Goal: Task Accomplishment & Management: Use online tool/utility

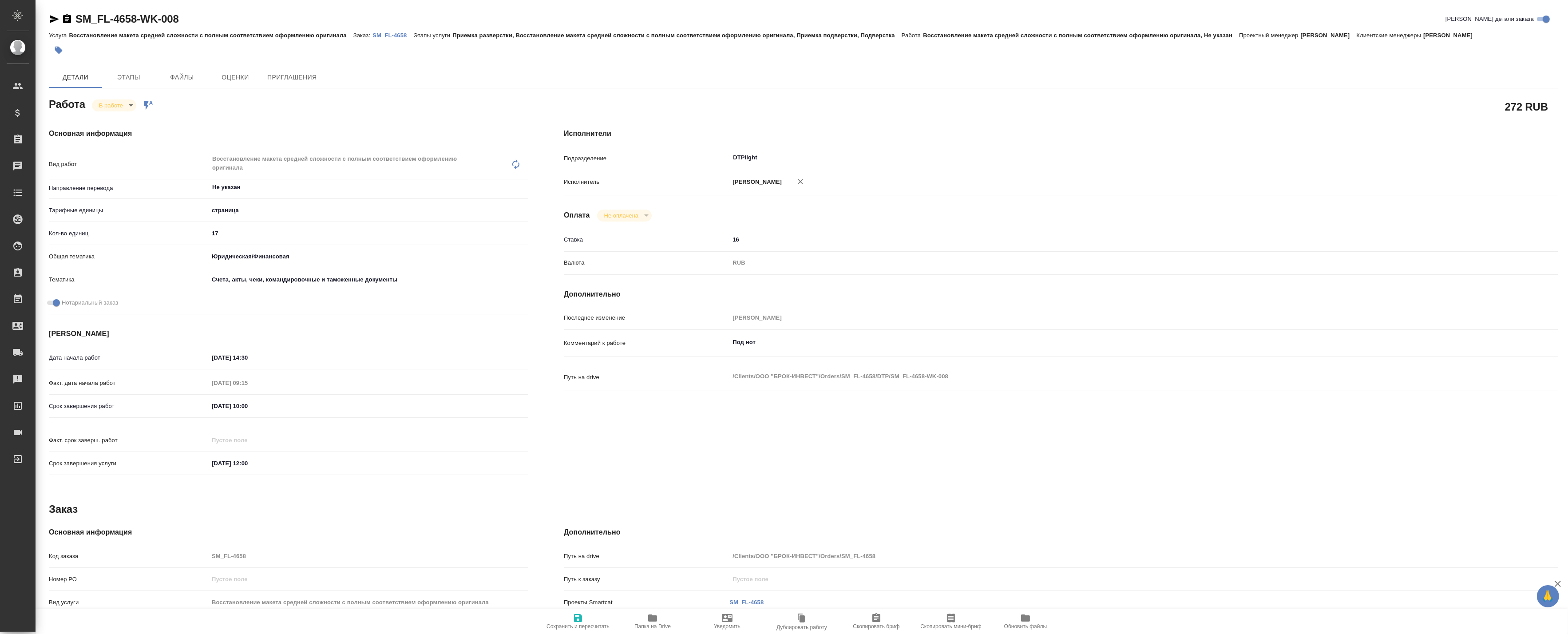
type textarea "x"
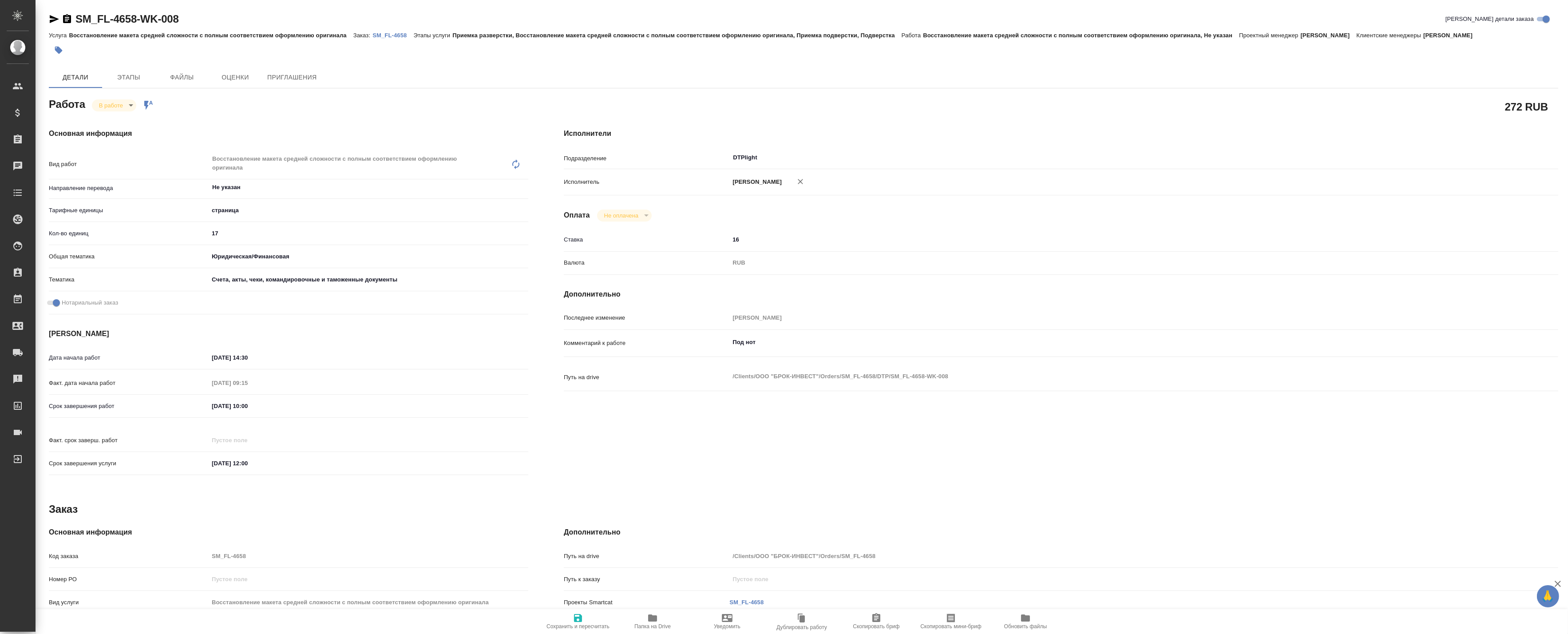
type textarea "x"
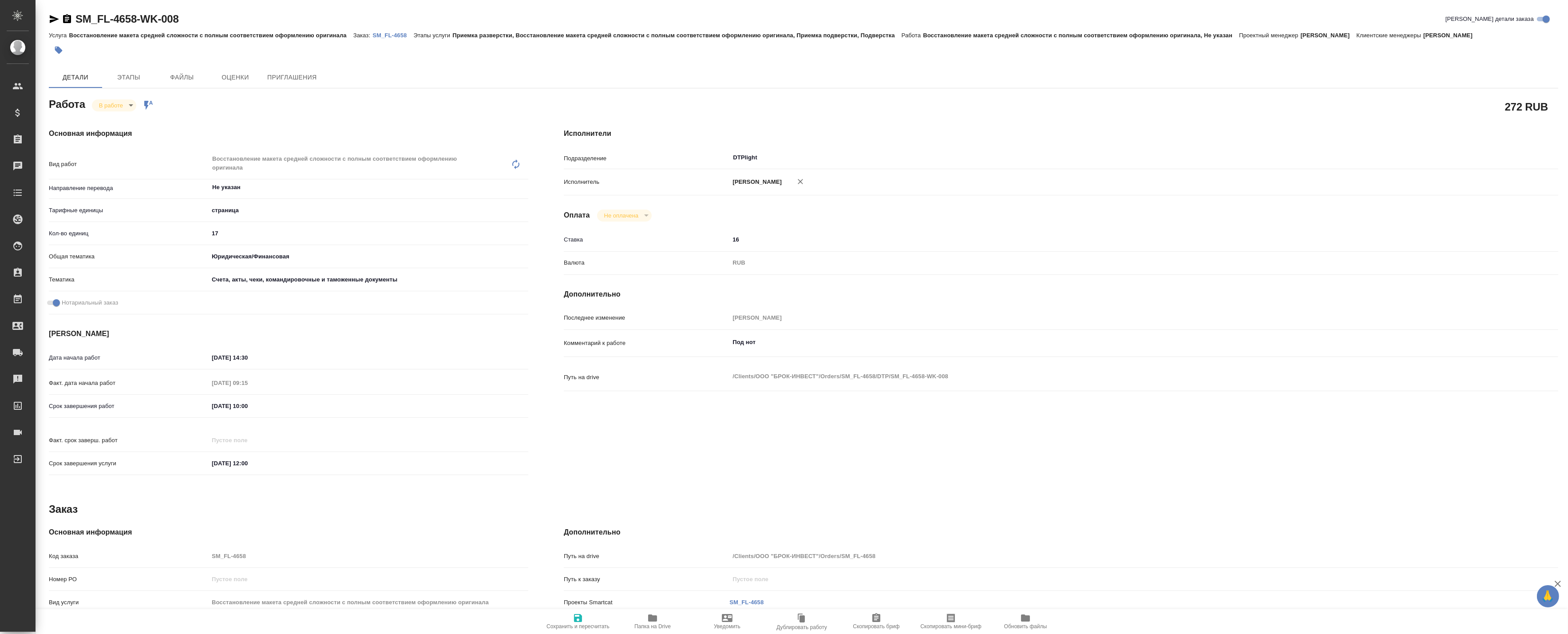
type textarea "x"
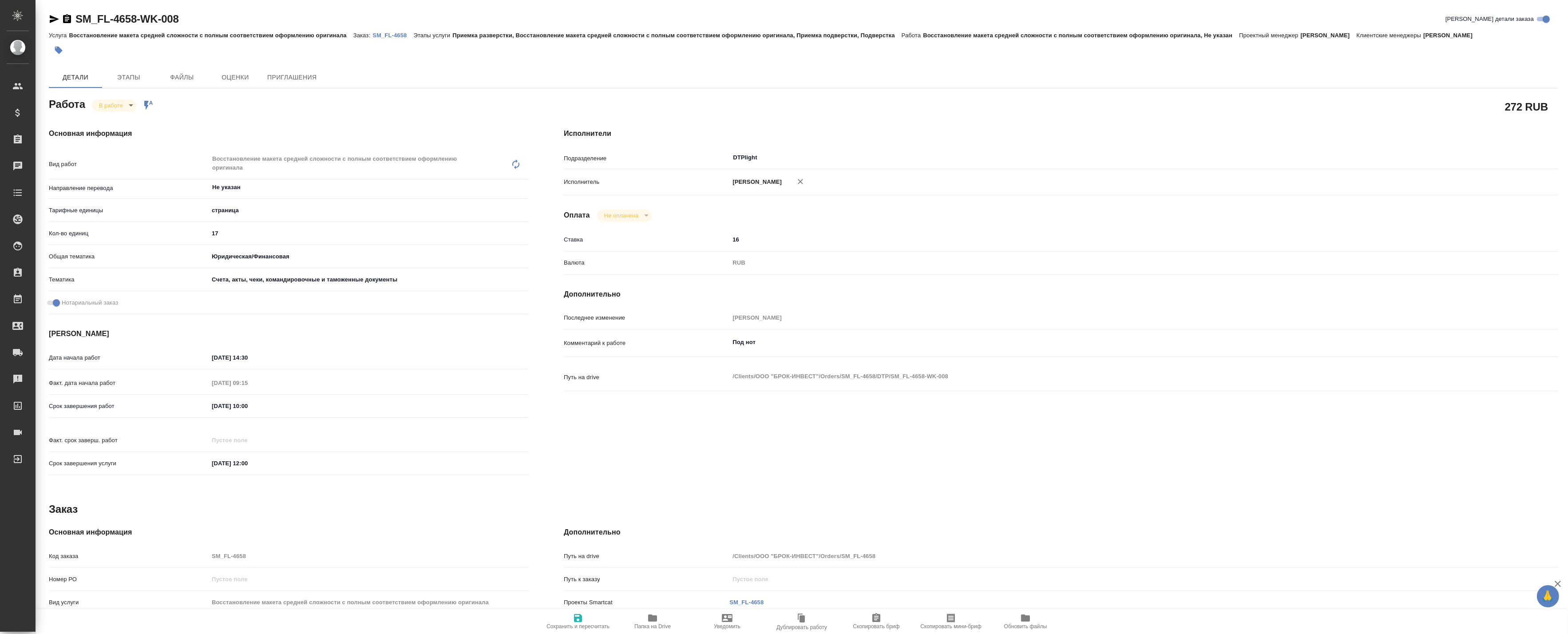
type textarea "x"
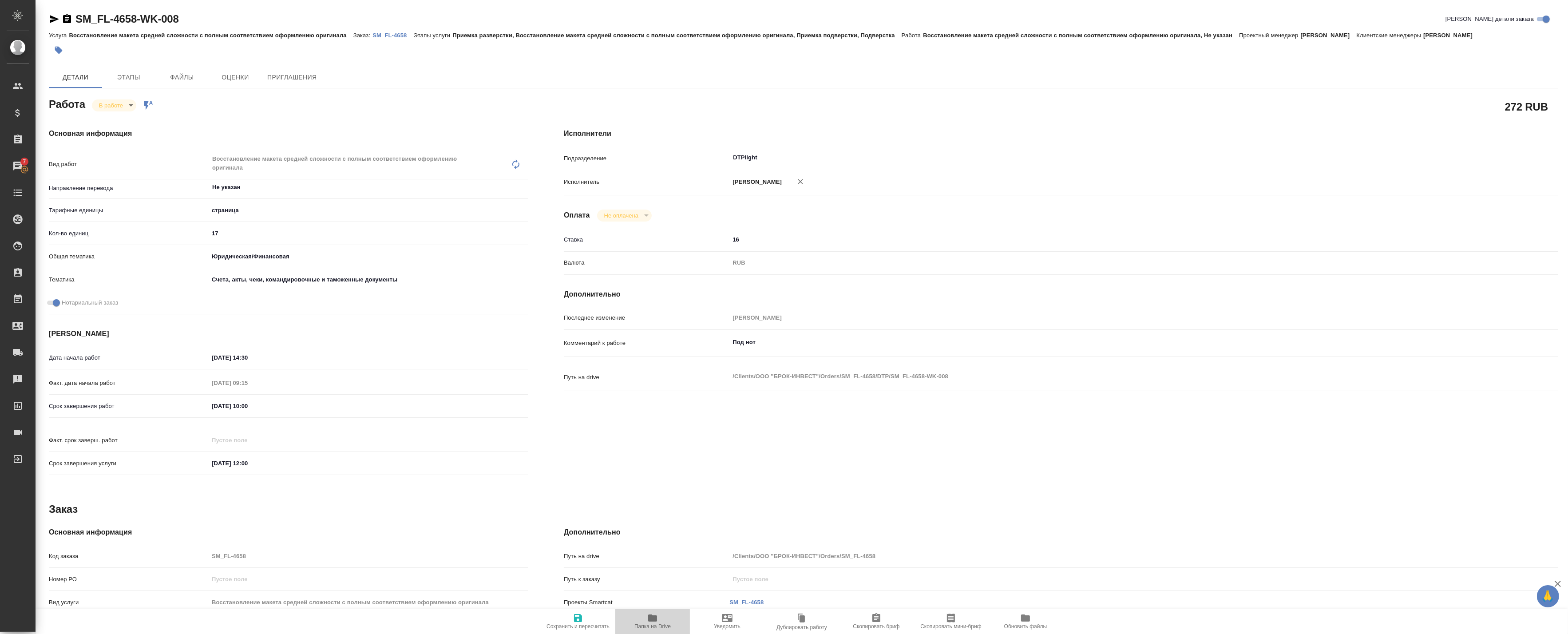
click at [652, 620] on icon "button" at bounding box center [653, 618] width 9 height 7
type textarea "x"
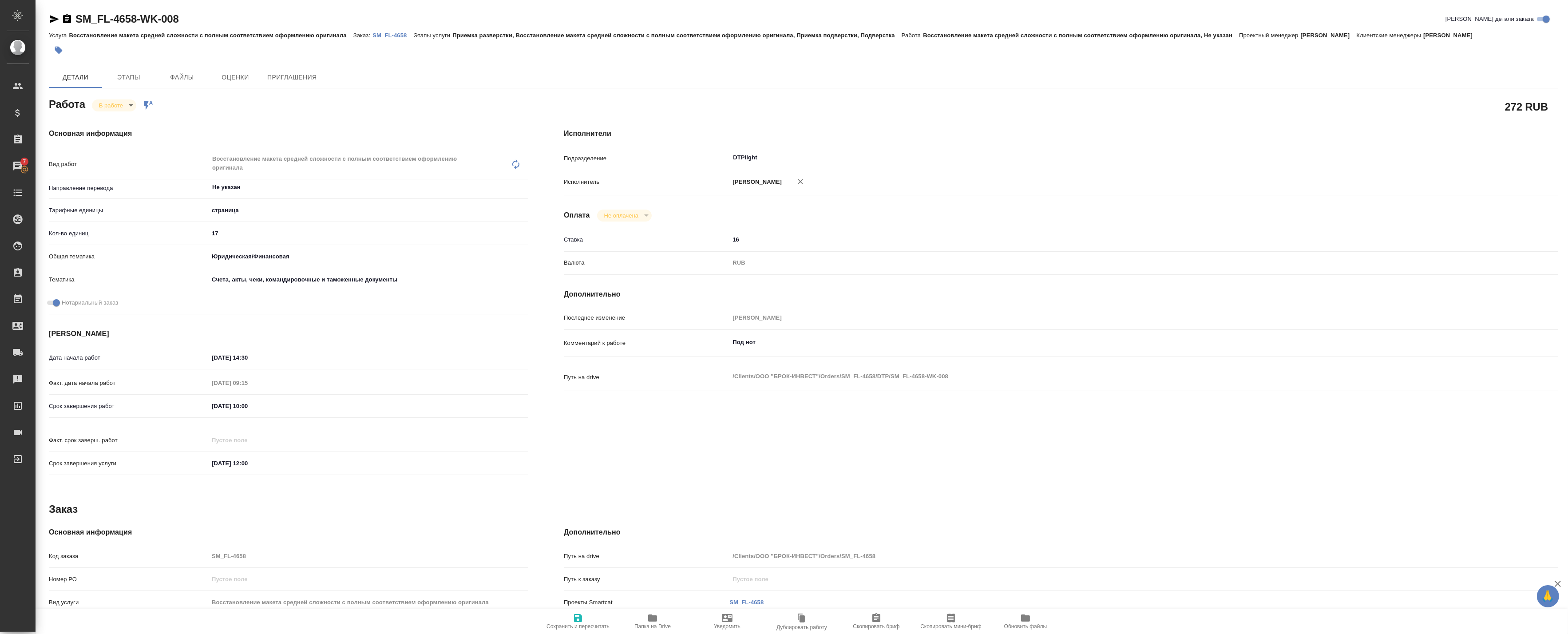
type textarea "x"
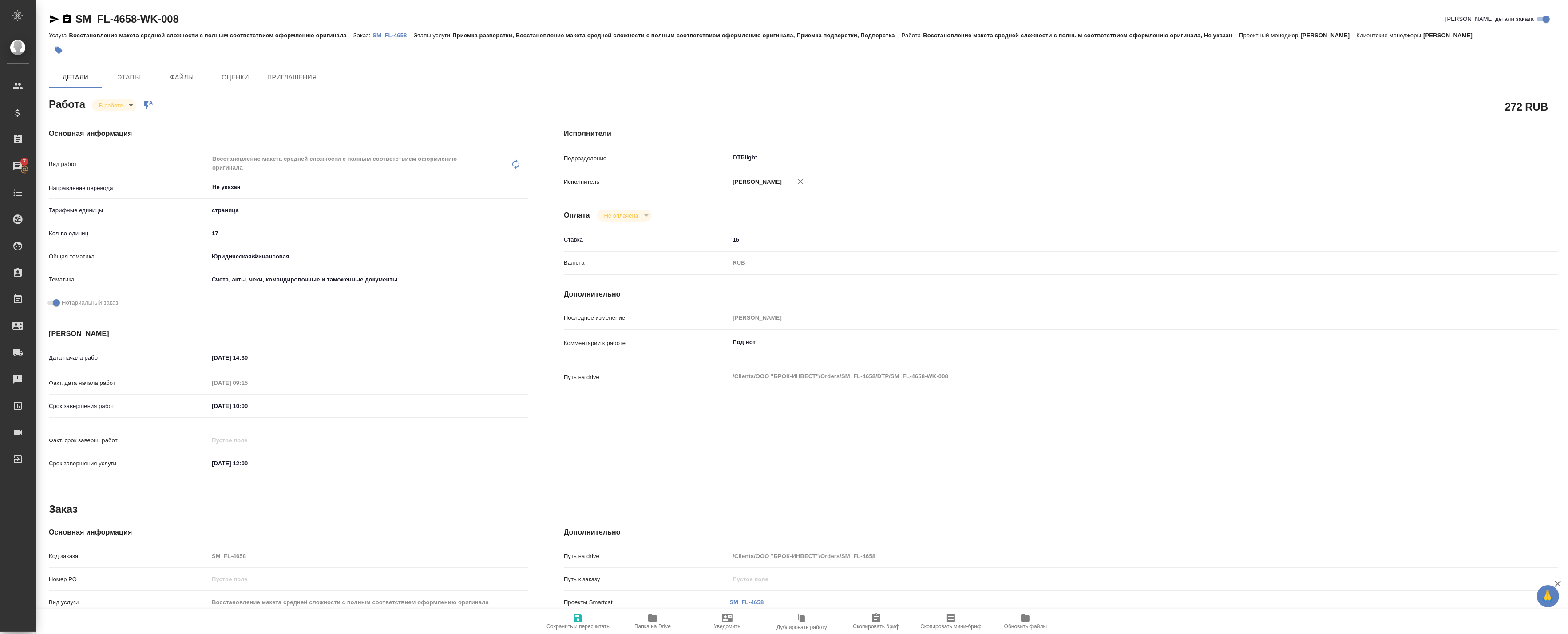
type textarea "x"
click at [396, 33] on p "SM_FL-4658" at bounding box center [393, 35] width 41 height 7
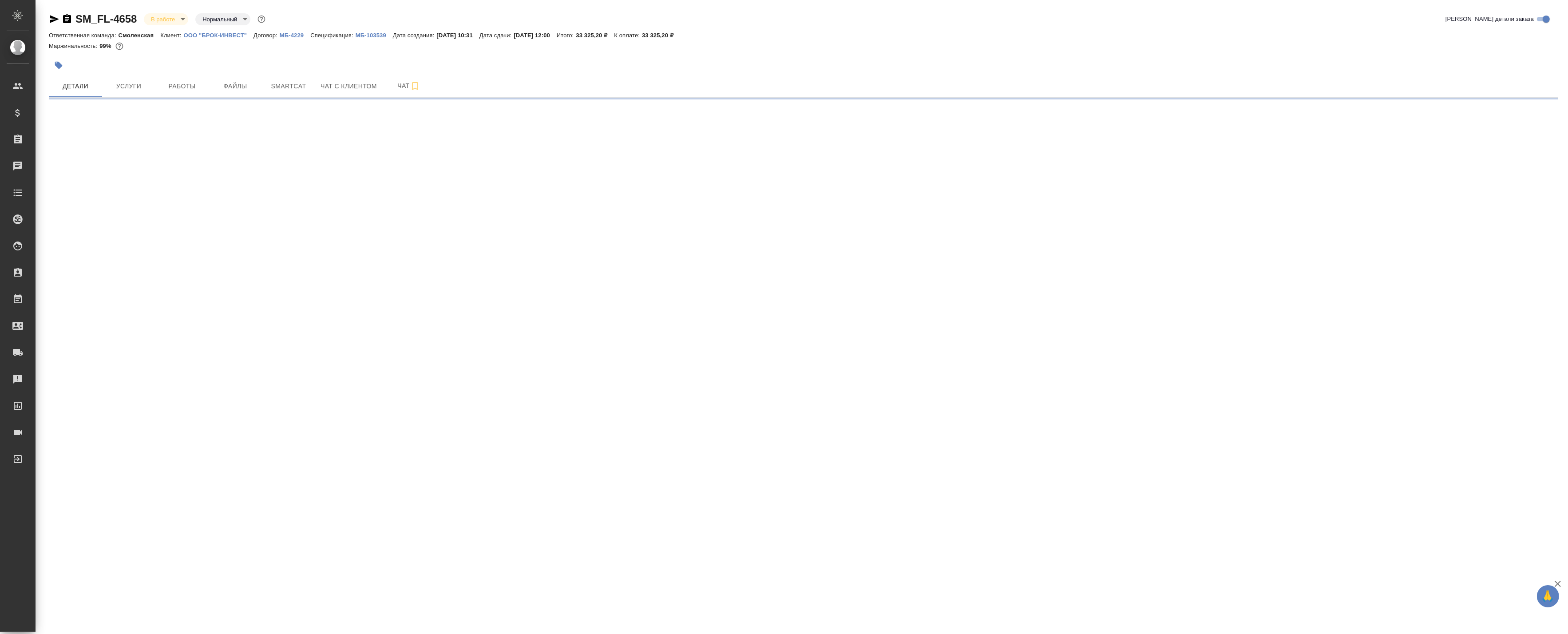
select select "RU"
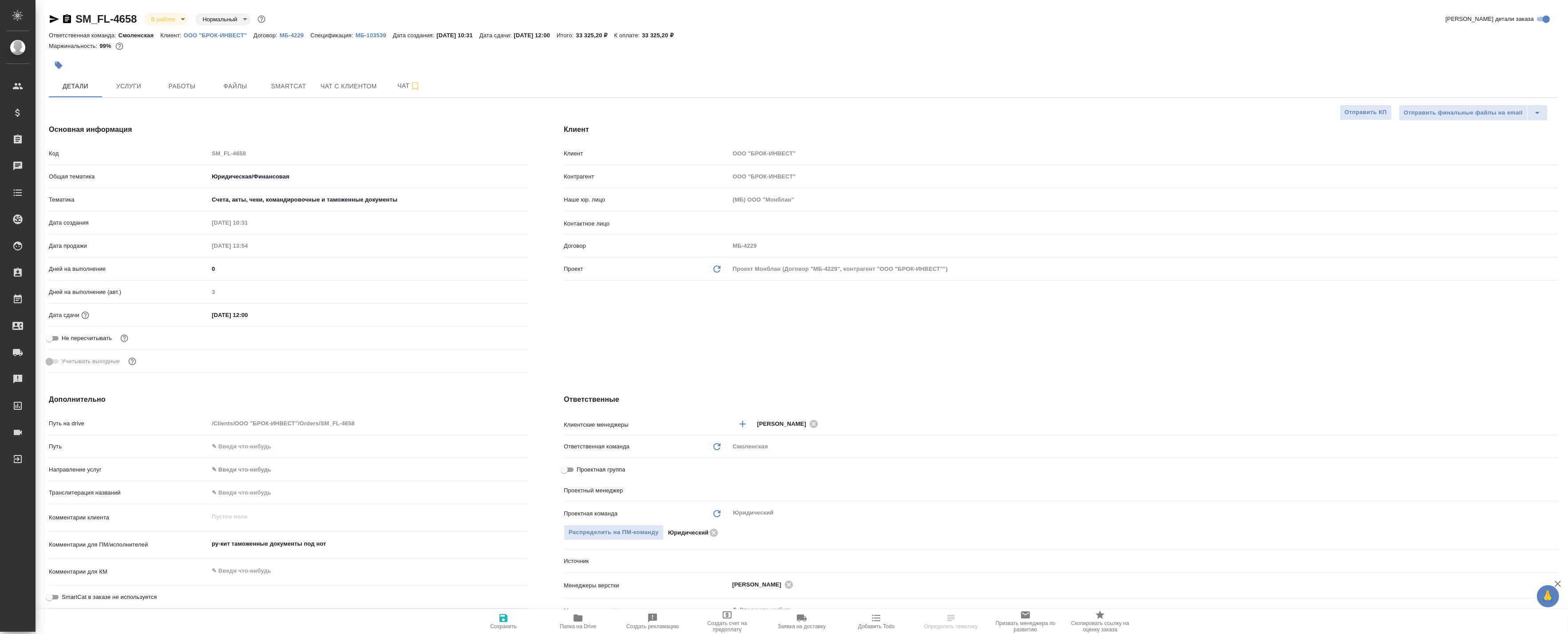
type textarea "x"
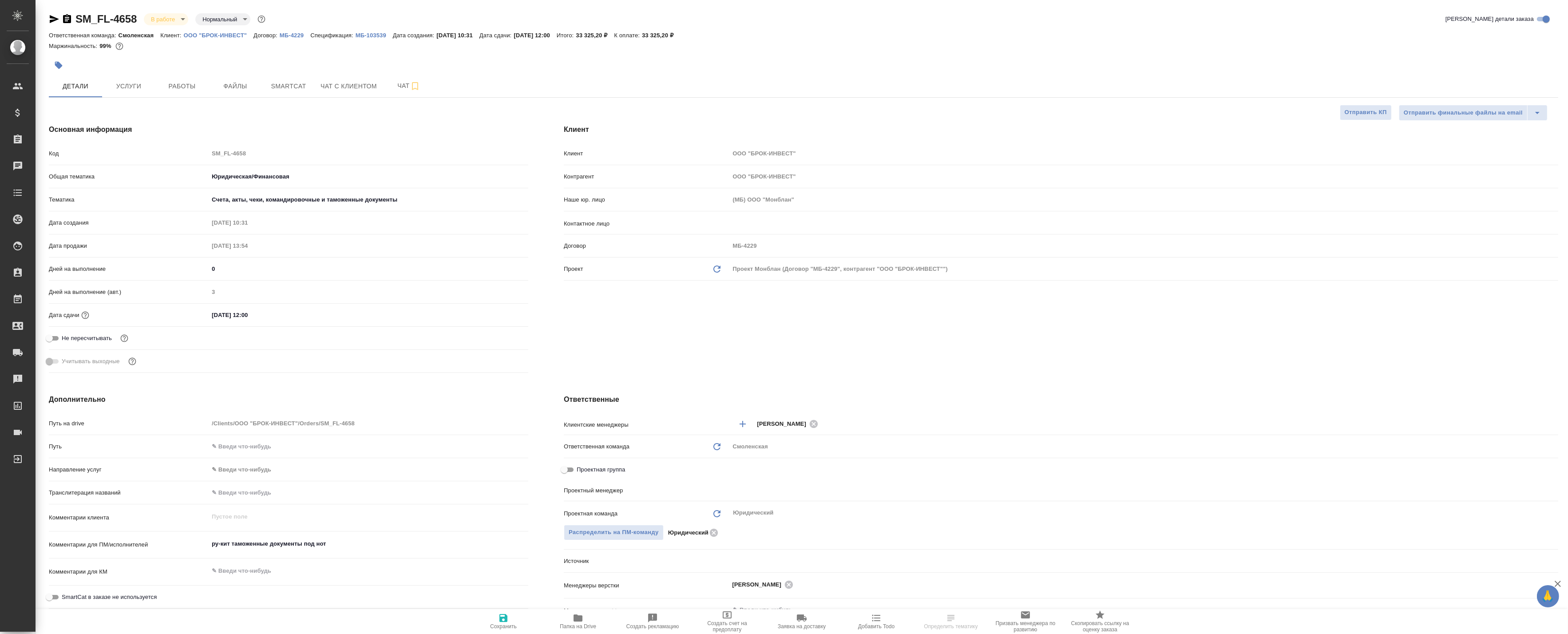
type textarea "x"
type input "Баданян Артак"
click at [171, 86] on span "Работы" at bounding box center [182, 86] width 43 height 11
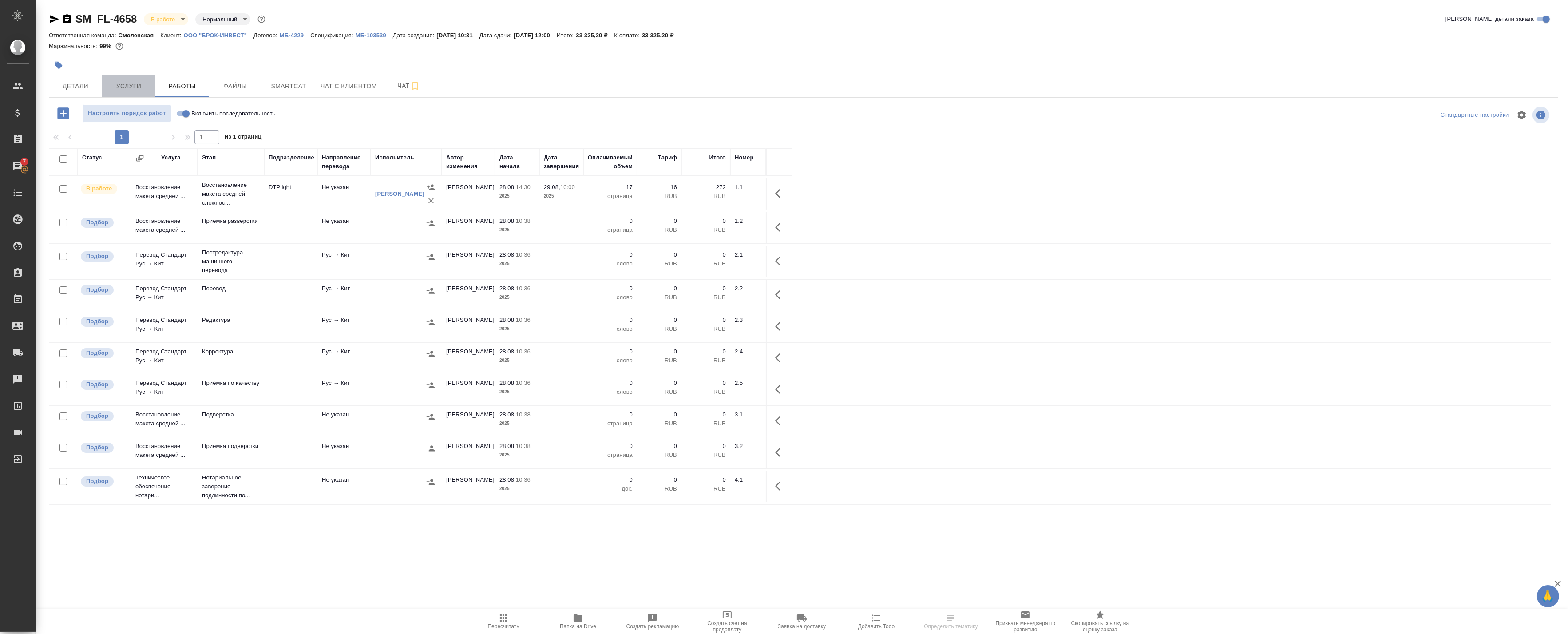
click at [147, 82] on span "Услуги" at bounding box center [128, 86] width 43 height 11
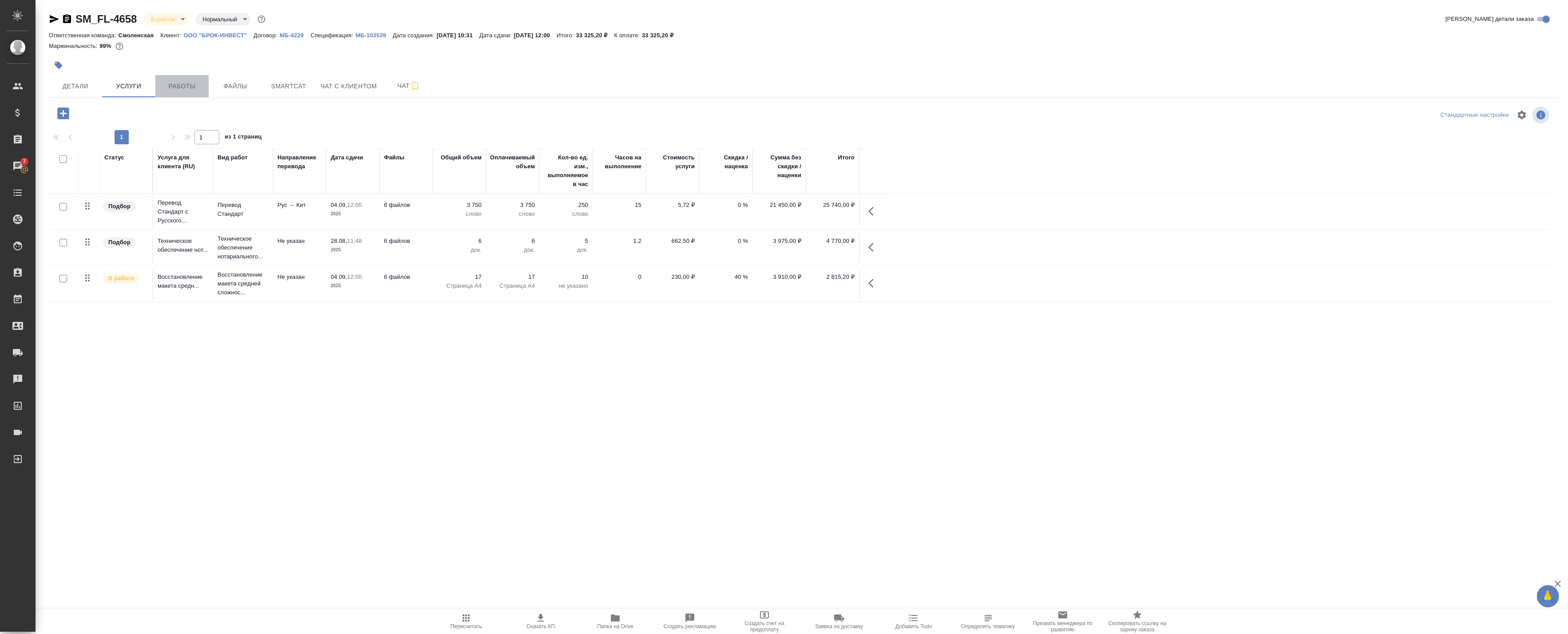
click at [188, 93] on button "Работы" at bounding box center [182, 86] width 54 height 22
click at [166, 89] on span "Работы" at bounding box center [182, 86] width 43 height 11
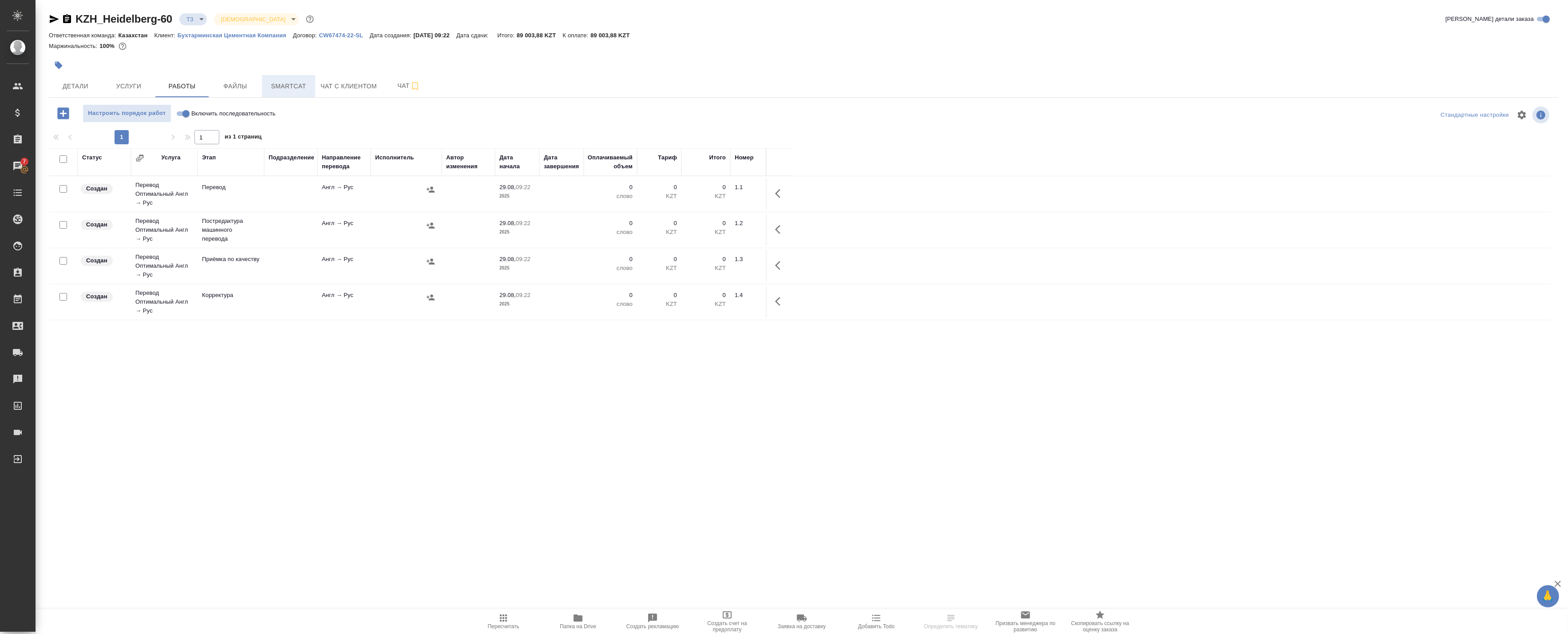
click at [272, 85] on span "Smartcat" at bounding box center [289, 86] width 43 height 11
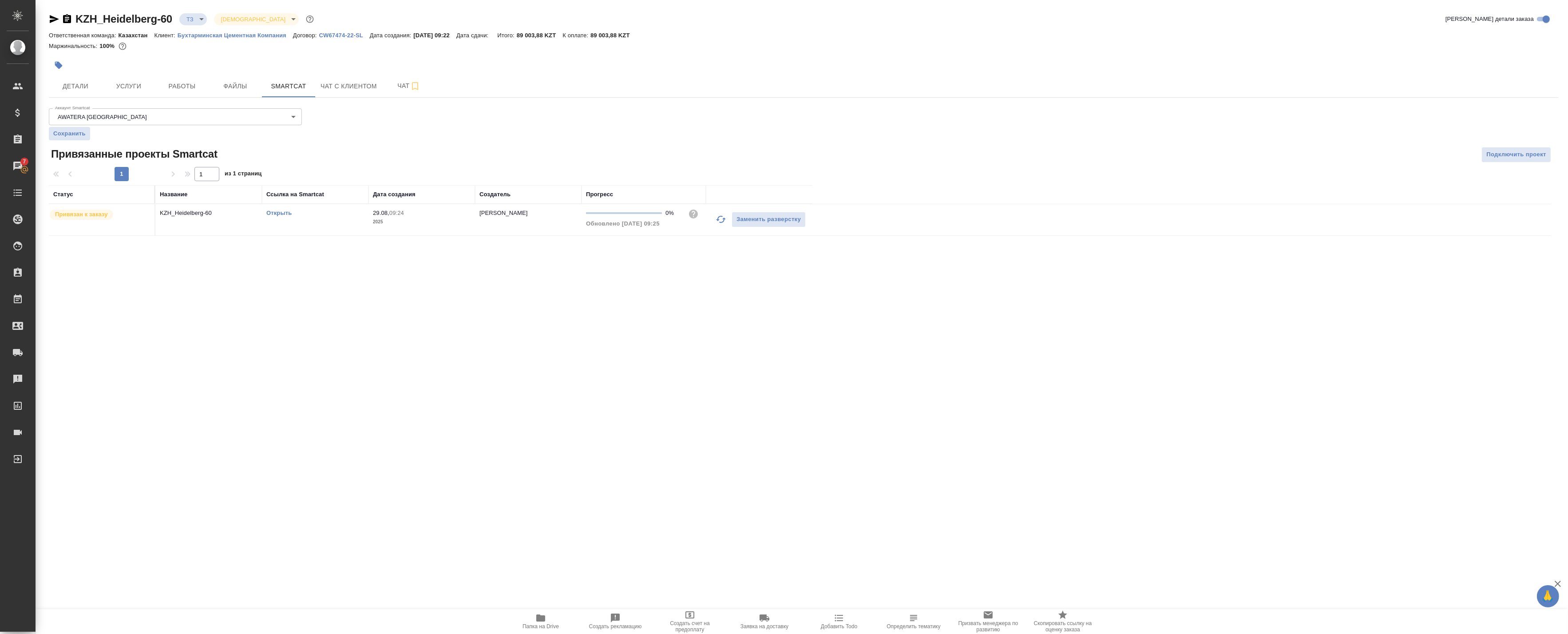
click at [271, 213] on link "Открыть" at bounding box center [279, 213] width 26 height 7
click at [541, 616] on icon "button" at bounding box center [541, 618] width 9 height 7
click at [73, 90] on span "Детали" at bounding box center [75, 86] width 43 height 11
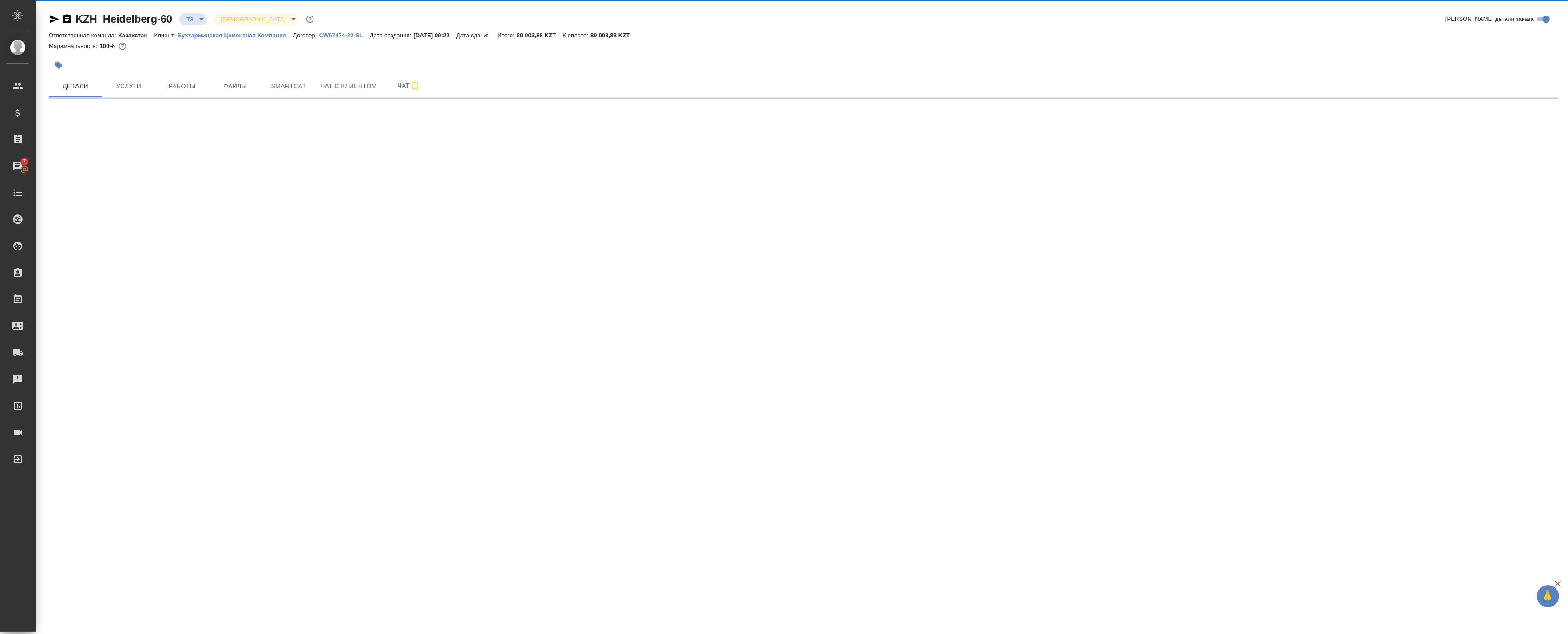
select select "RU"
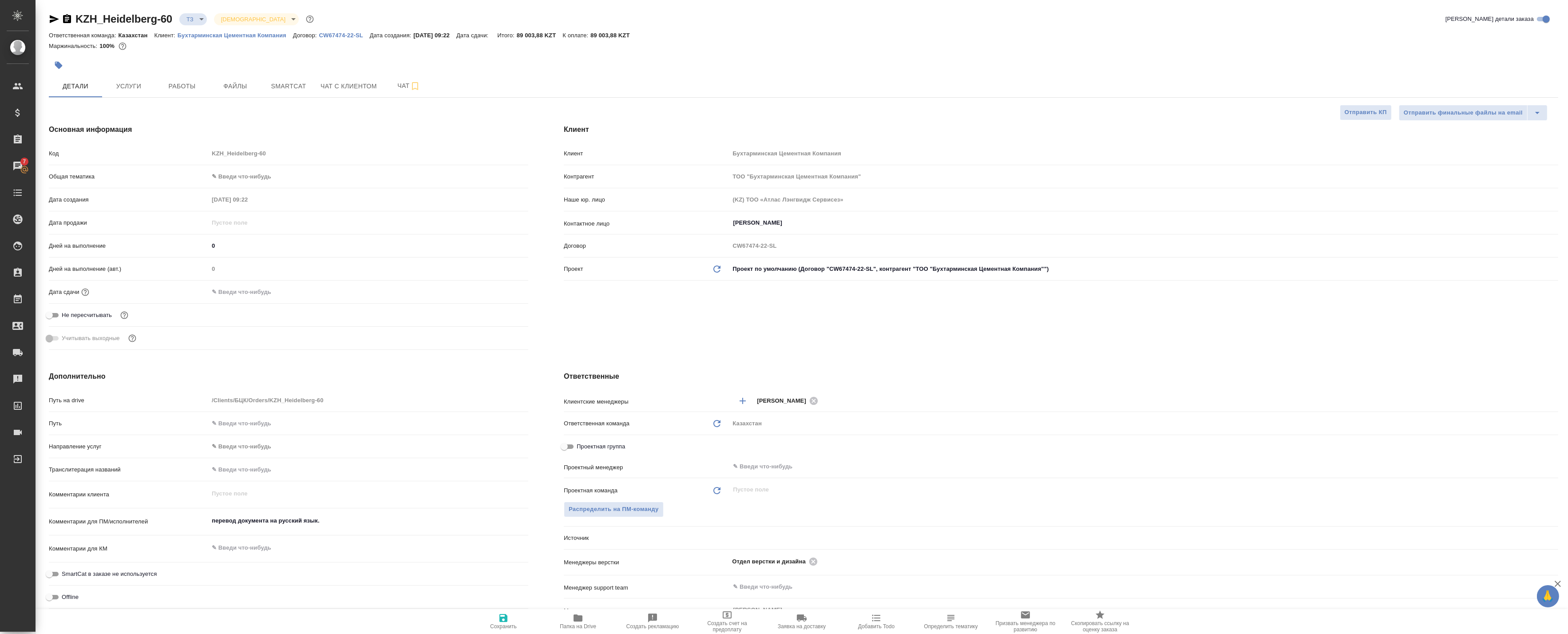
type textarea "x"
click at [397, 85] on span "Чат" at bounding box center [409, 86] width 43 height 11
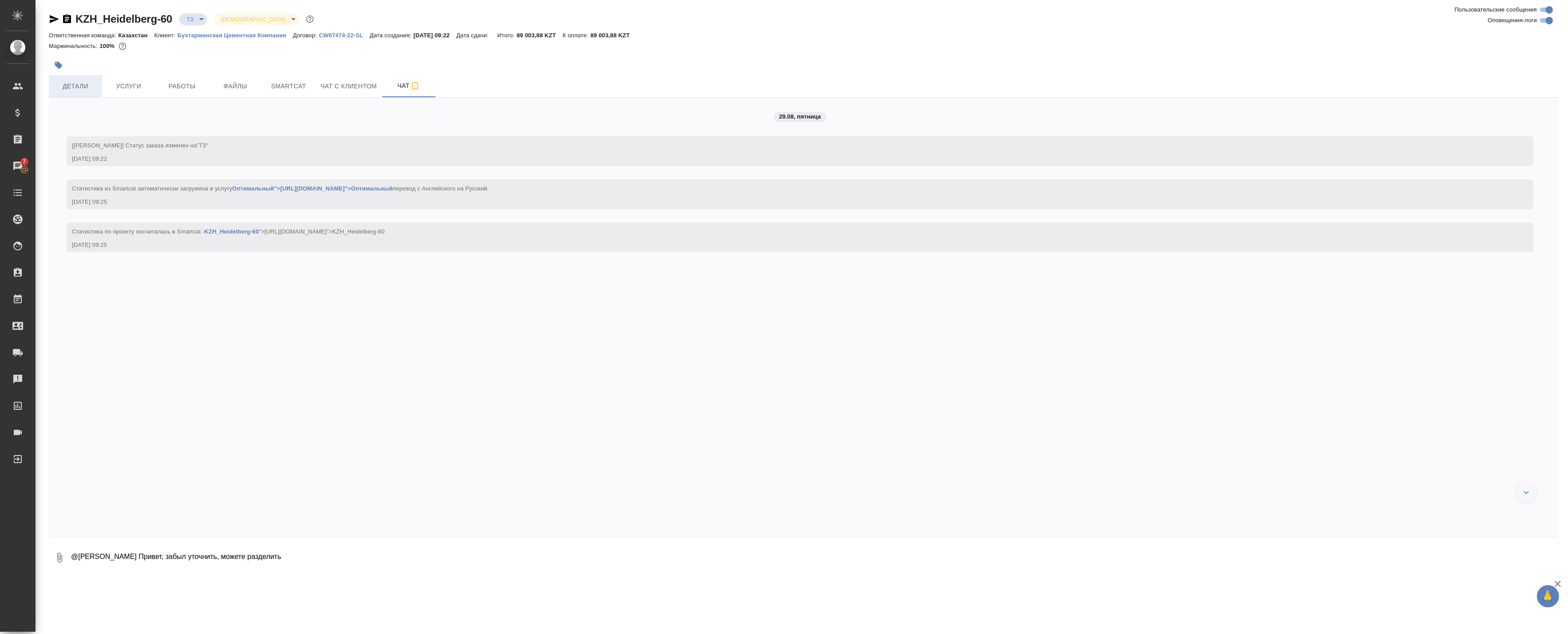
click at [83, 89] on span "Детали" at bounding box center [75, 86] width 43 height 11
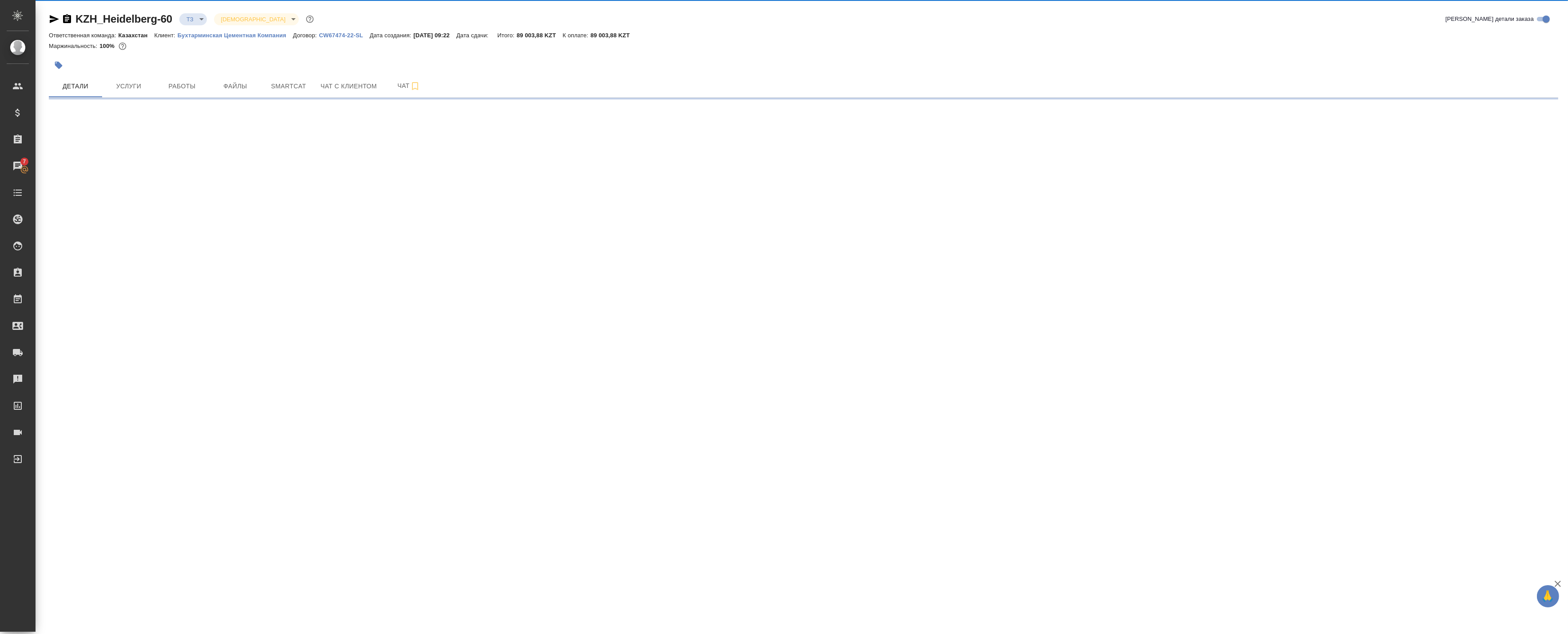
select select "RU"
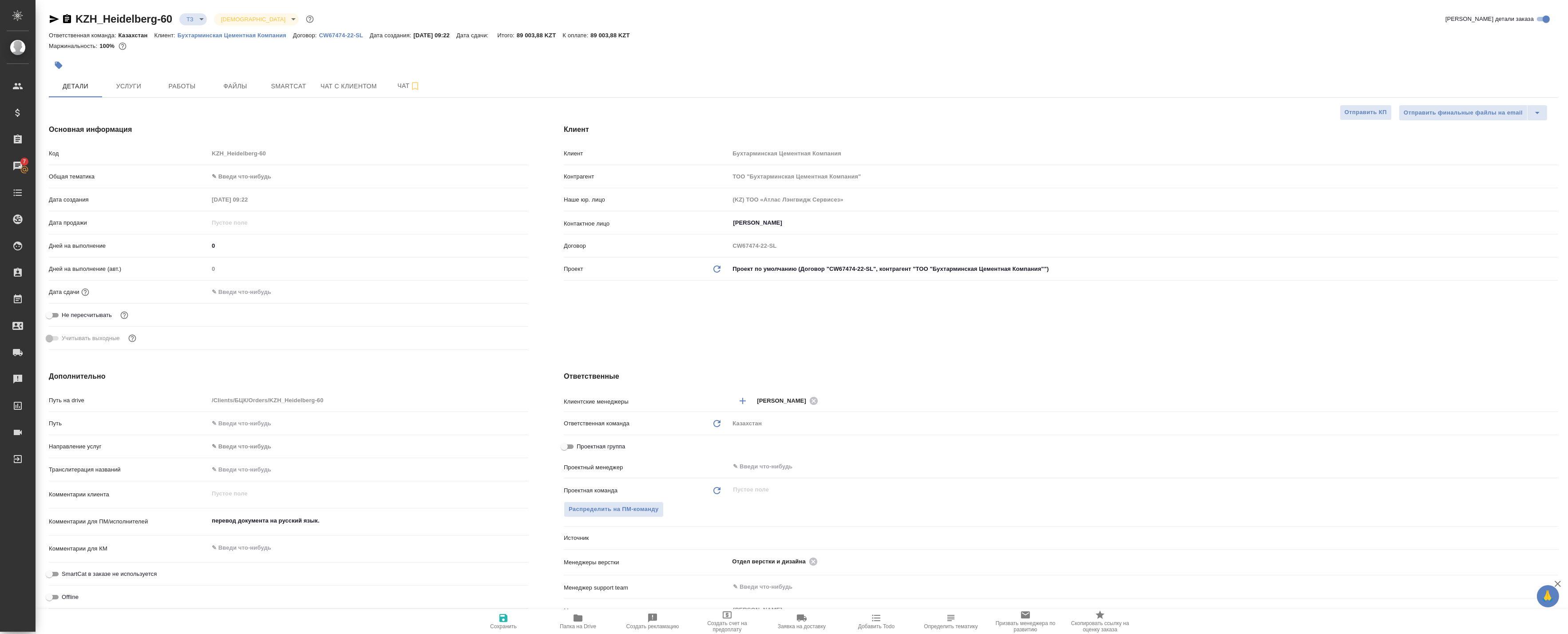
type textarea "x"
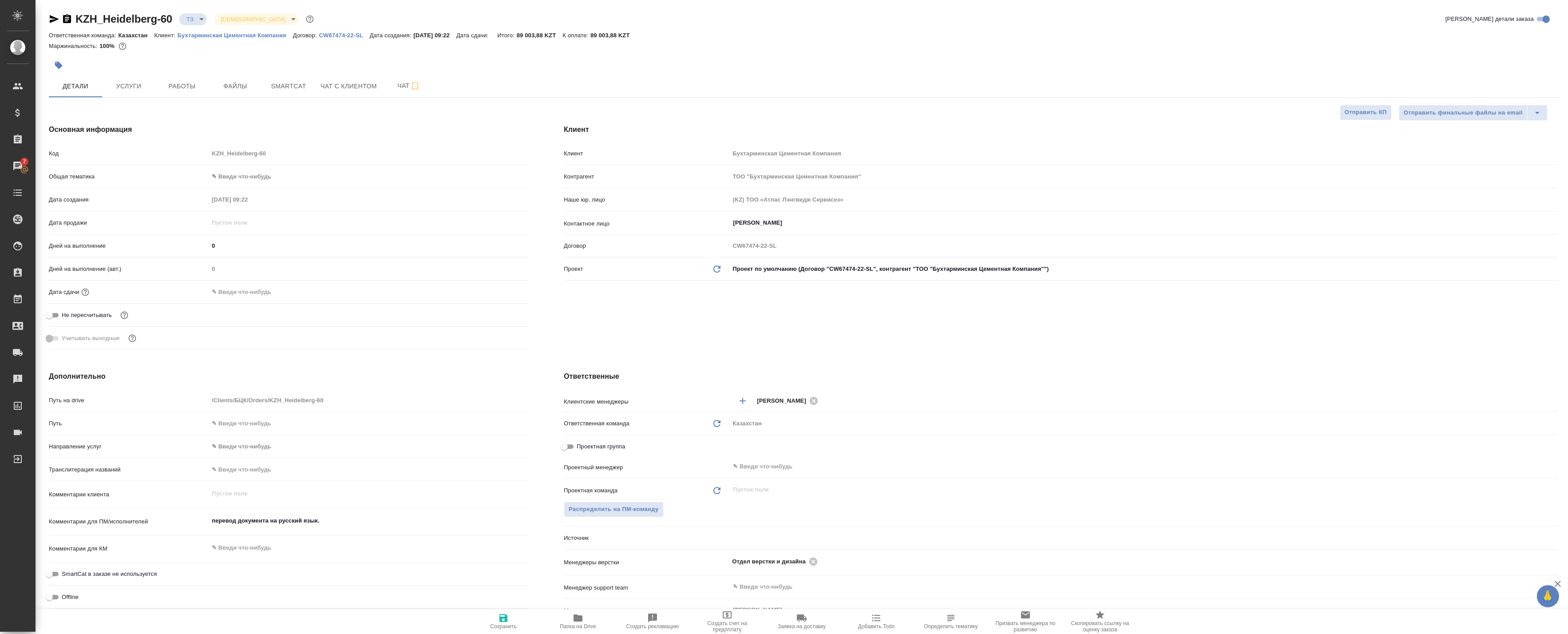
type textarea "x"
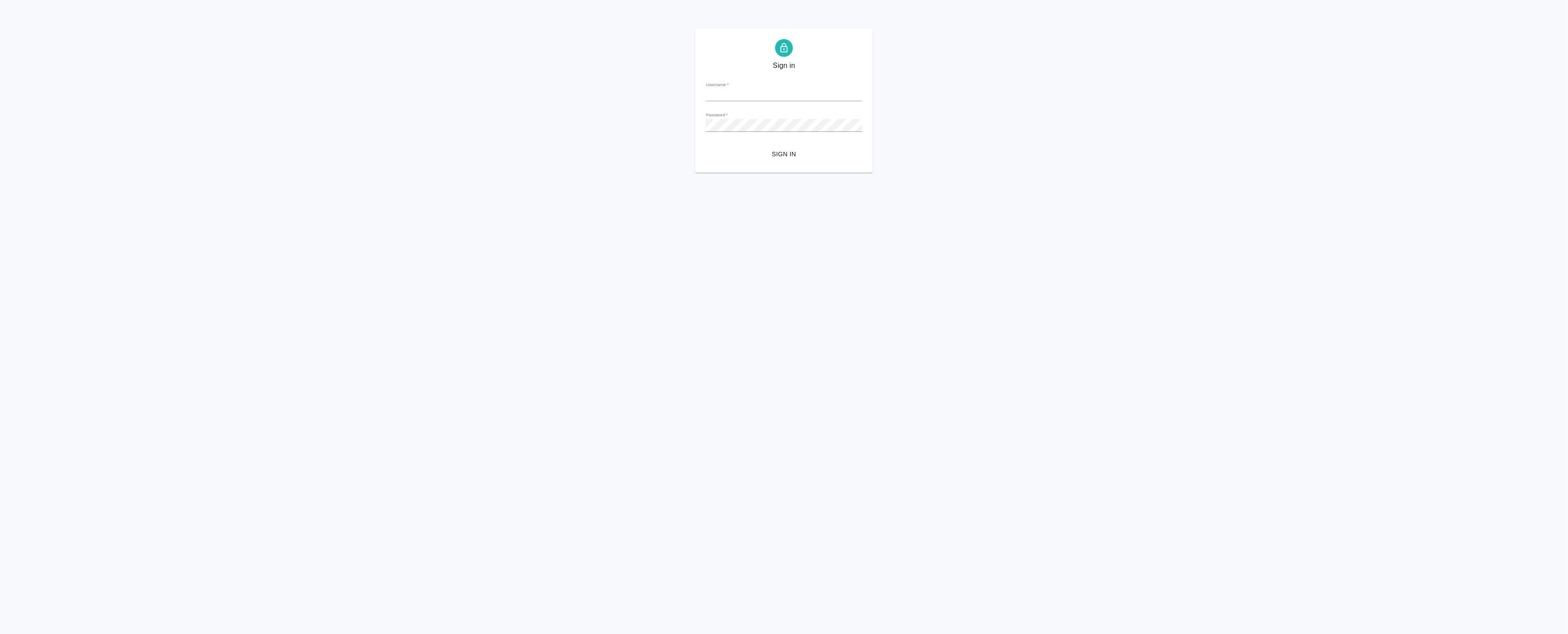
type input "a.badanyan@awatera.com"
click at [805, 161] on button "Sign in" at bounding box center [784, 154] width 156 height 16
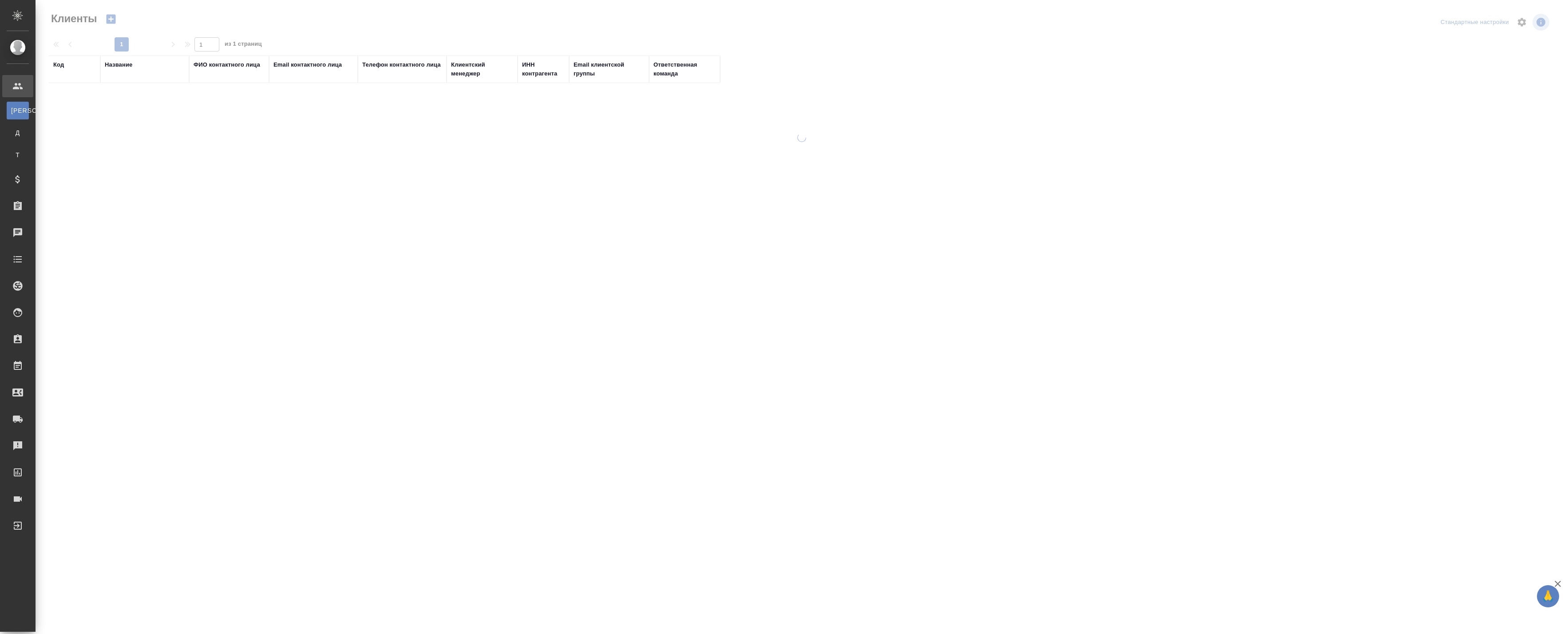
select select "RU"
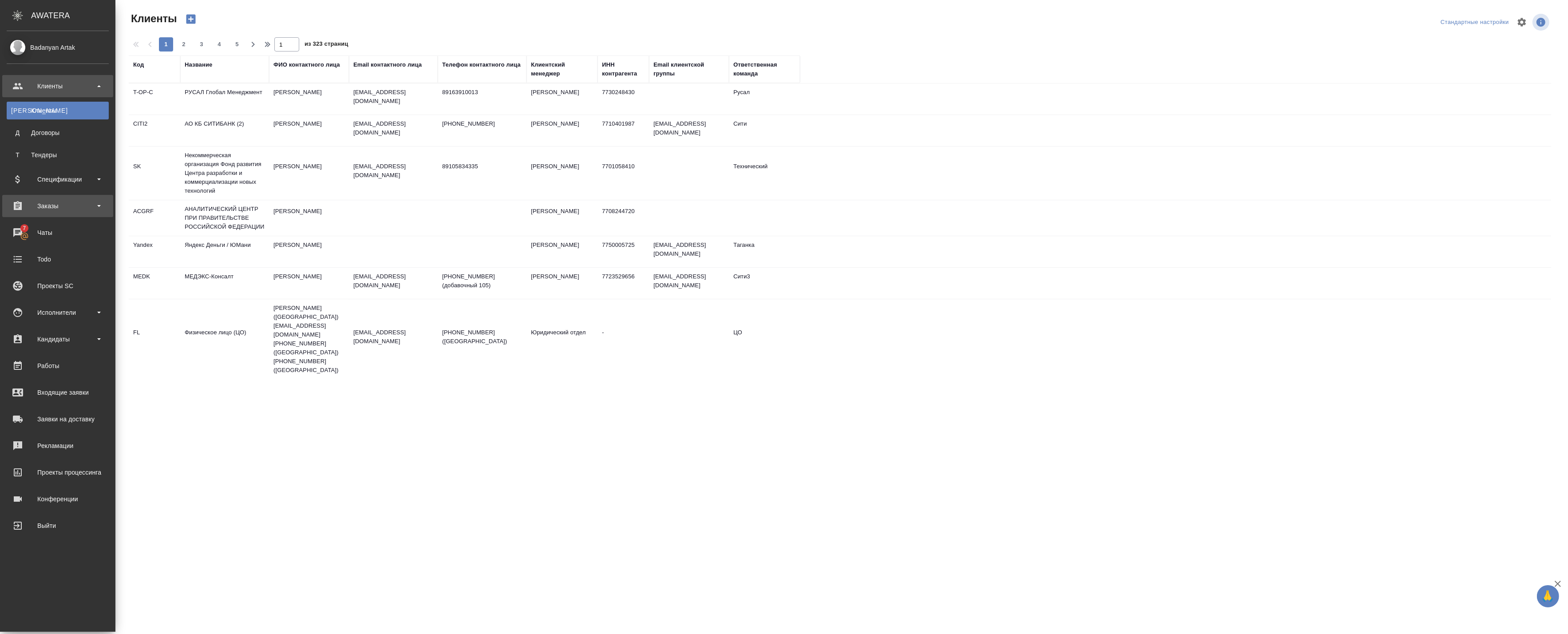
click at [52, 205] on div "Заказы" at bounding box center [58, 206] width 102 height 13
click at [46, 227] on div "Все заказы" at bounding box center [57, 230] width 93 height 9
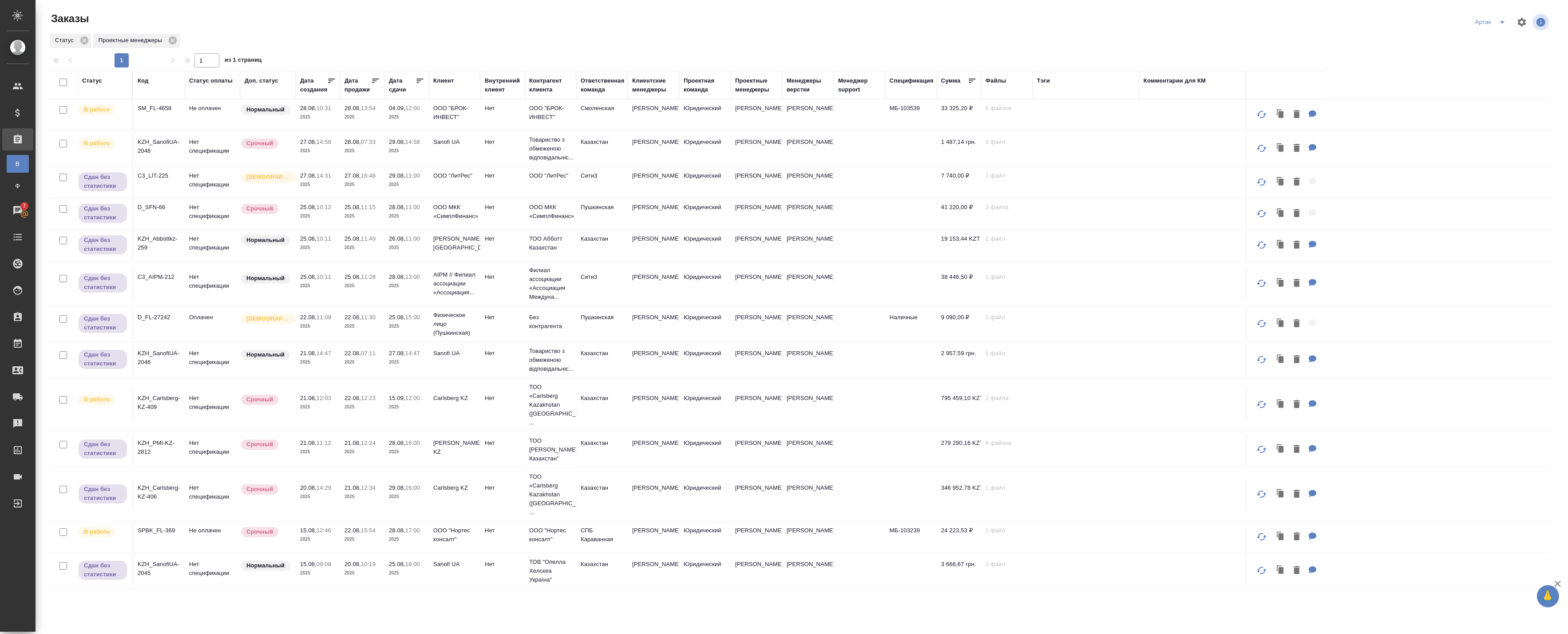
click at [341, 130] on td "20.08, 10:19 2025" at bounding box center [362, 114] width 44 height 31
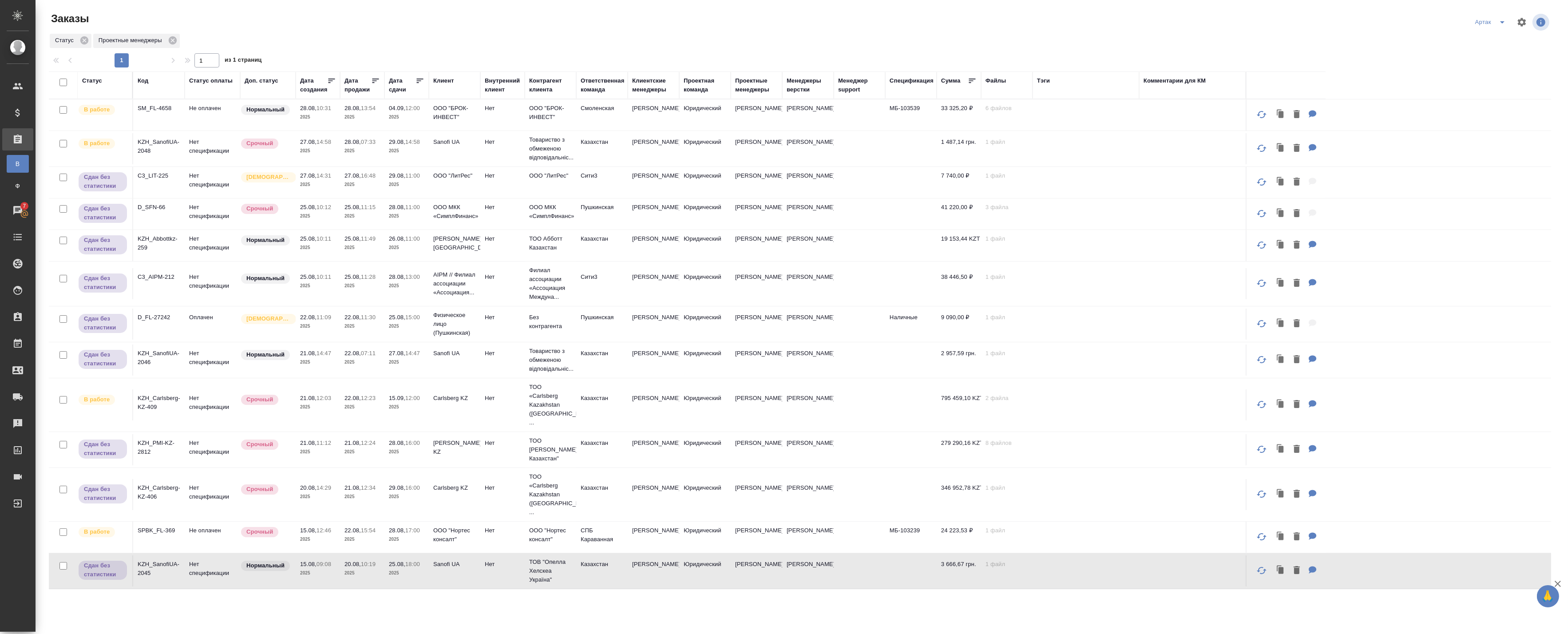
click at [341, 130] on td "20.08, 10:19 2025" at bounding box center [362, 114] width 44 height 31
click at [418, 569] on p "2025" at bounding box center [407, 573] width 35 height 9
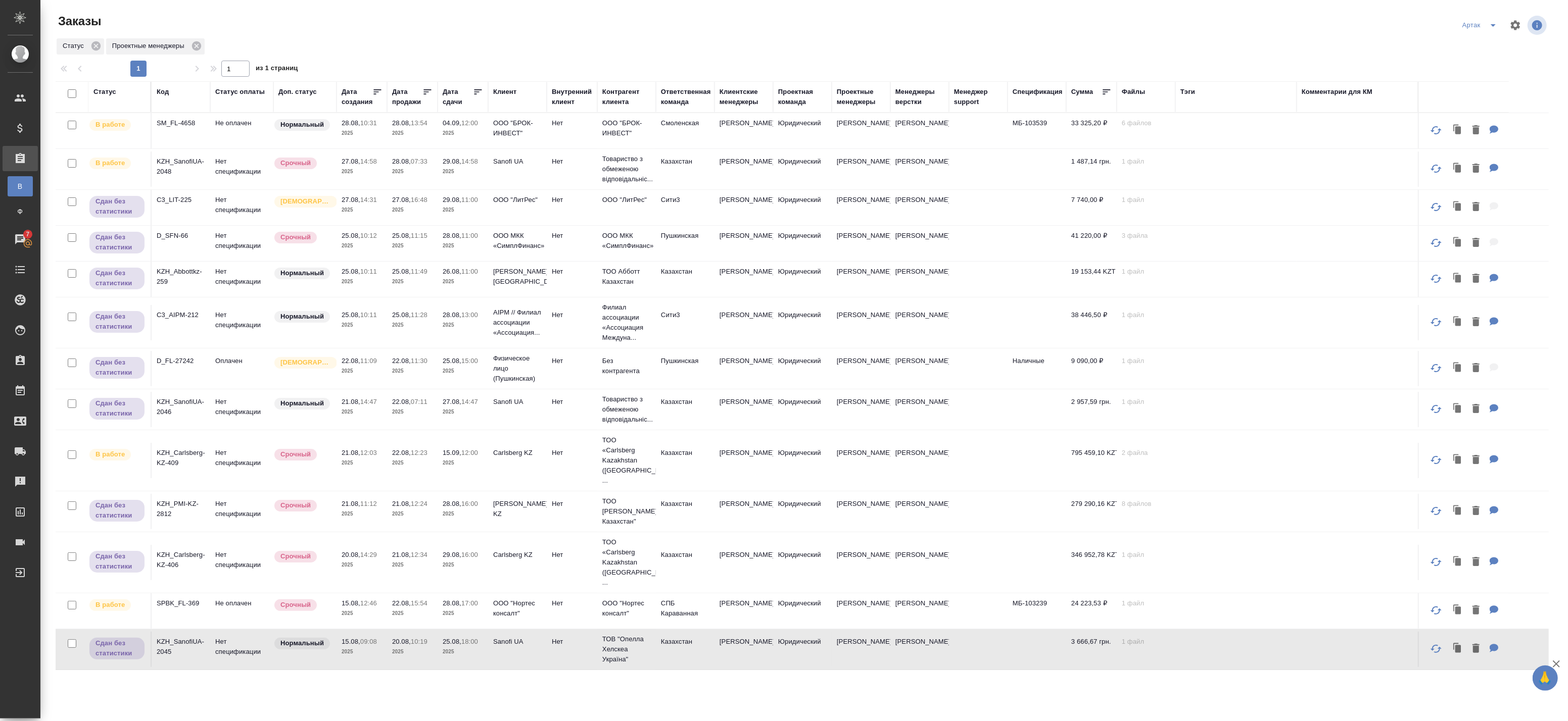
click at [373, 175] on p "2025" at bounding box center [362, 172] width 40 height 10
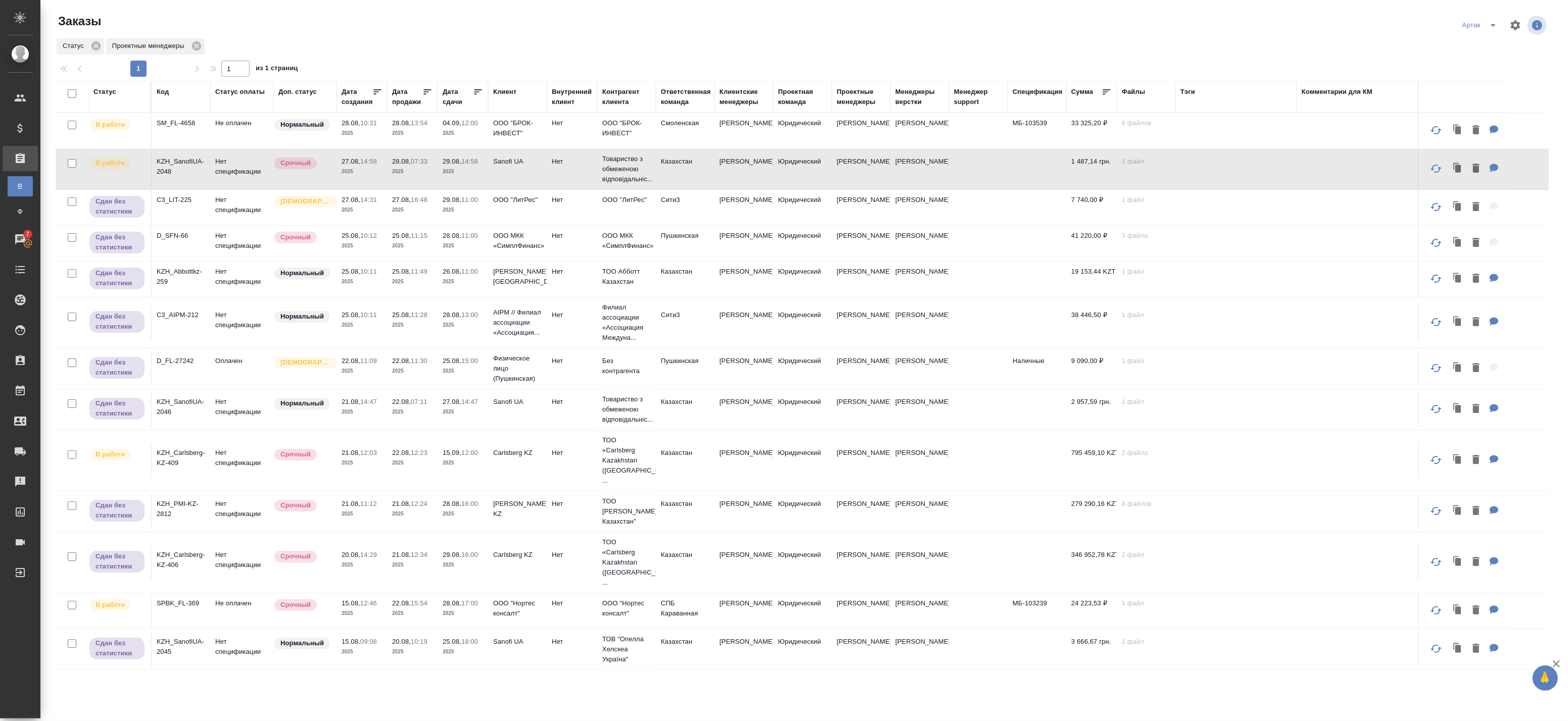
click at [396, 172] on p "2025" at bounding box center [412, 172] width 40 height 10
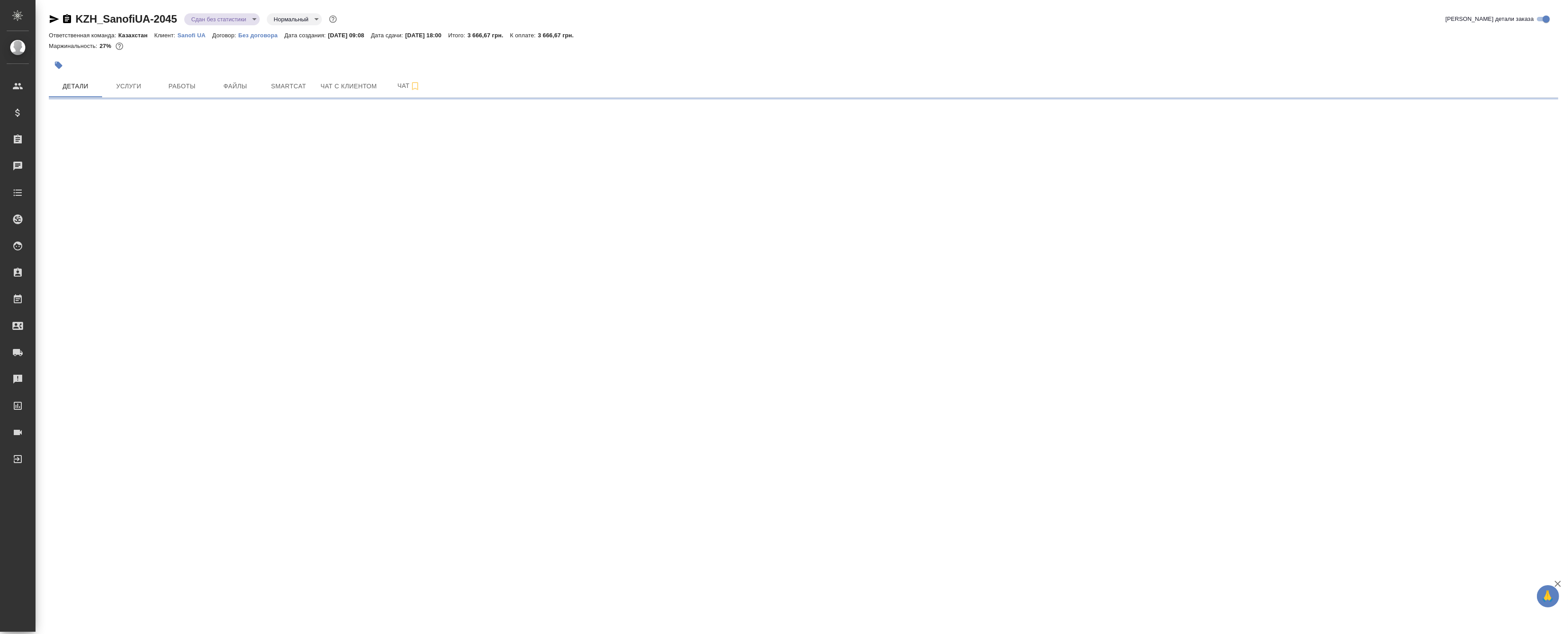
select select "RU"
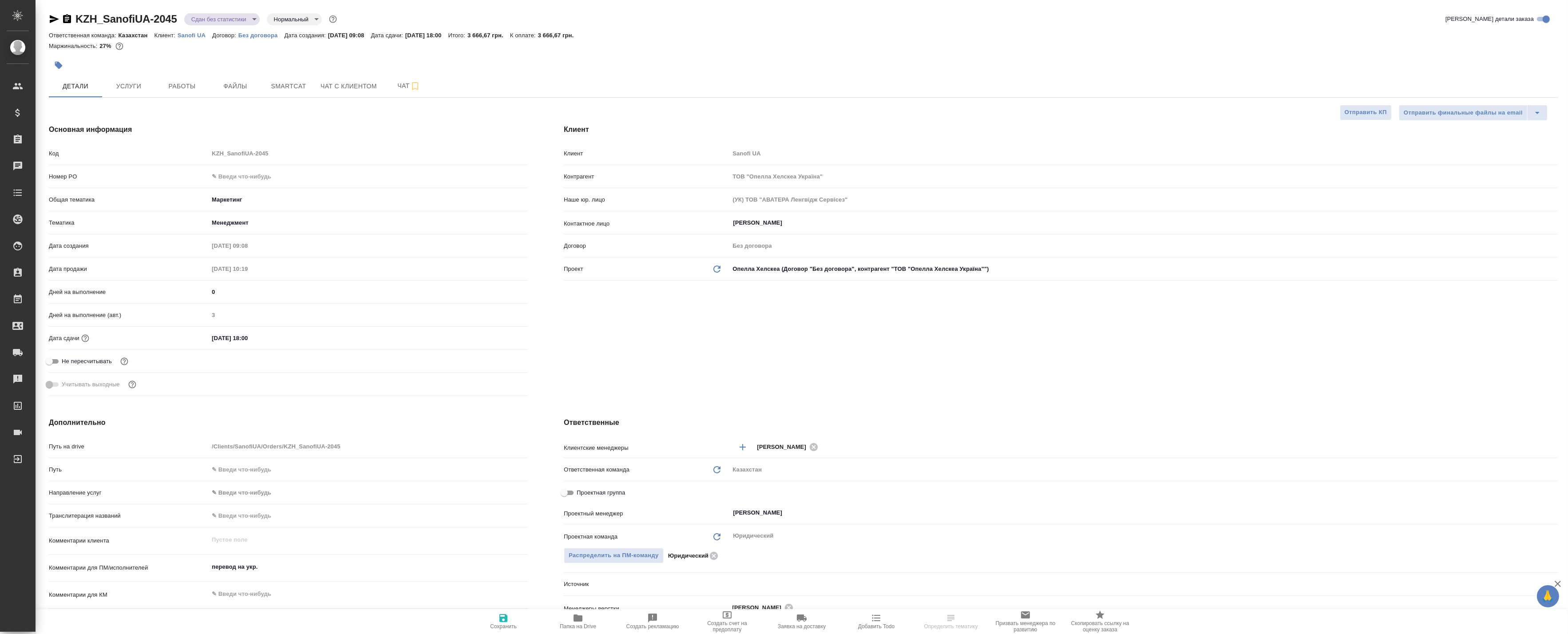
type textarea "x"
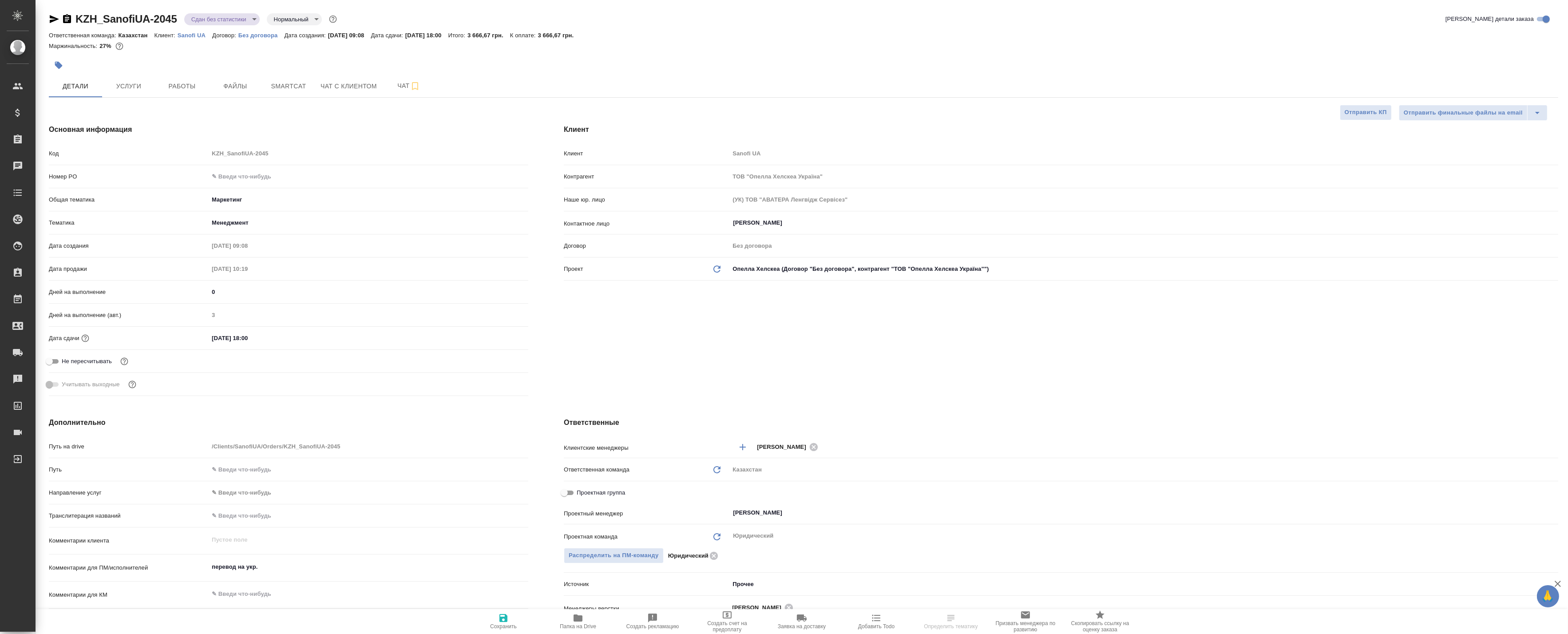
type textarea "x"
click at [132, 85] on span "Услуги" at bounding box center [128, 86] width 43 height 11
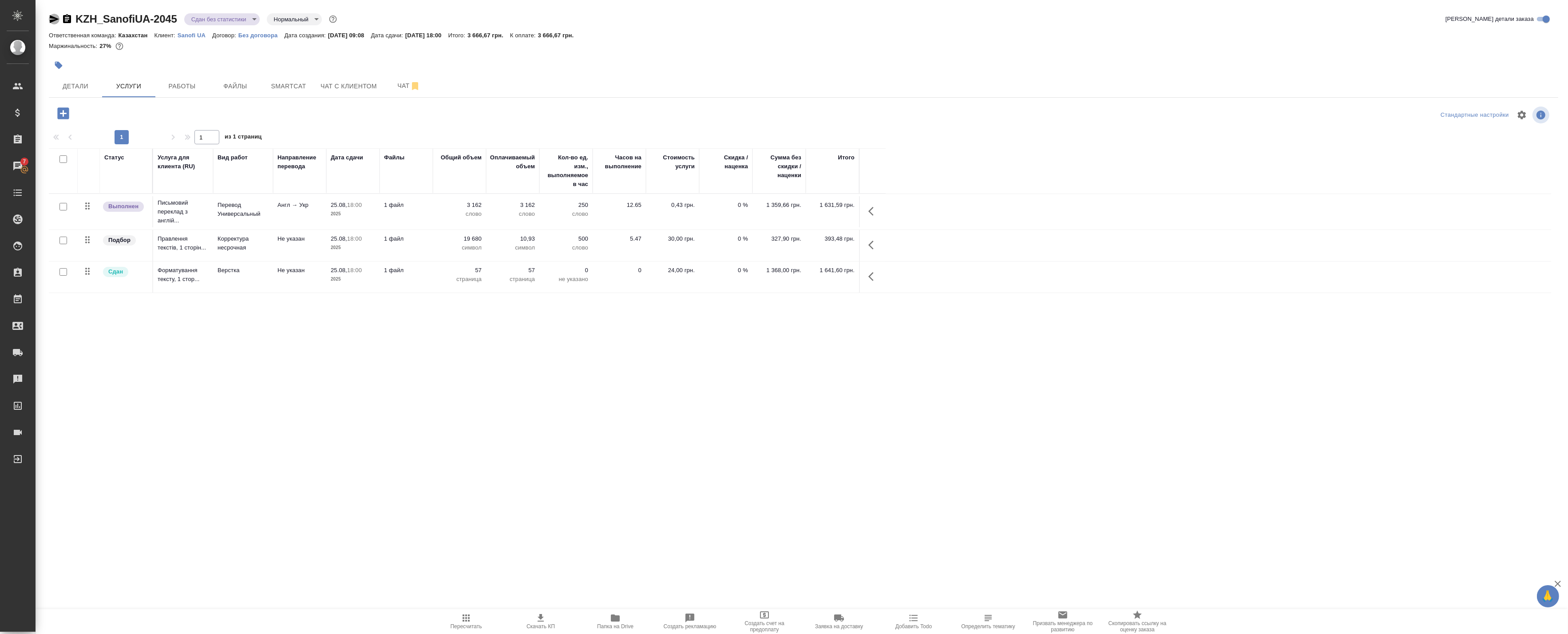
click at [54, 21] on icon "button" at bounding box center [54, 19] width 11 height 11
drag, startPoint x: 63, startPoint y: 19, endPoint x: 72, endPoint y: 24, distance: 10.3
click at [63, 19] on icon "button" at bounding box center [67, 18] width 8 height 9
click at [342, 348] on div "Статус Услуга для клиента (RU) Вид работ Направление перевода Дата сдачи Файлы …" at bounding box center [800, 348] width 1502 height 400
click at [189, 86] on span "Работы" at bounding box center [182, 86] width 43 height 11
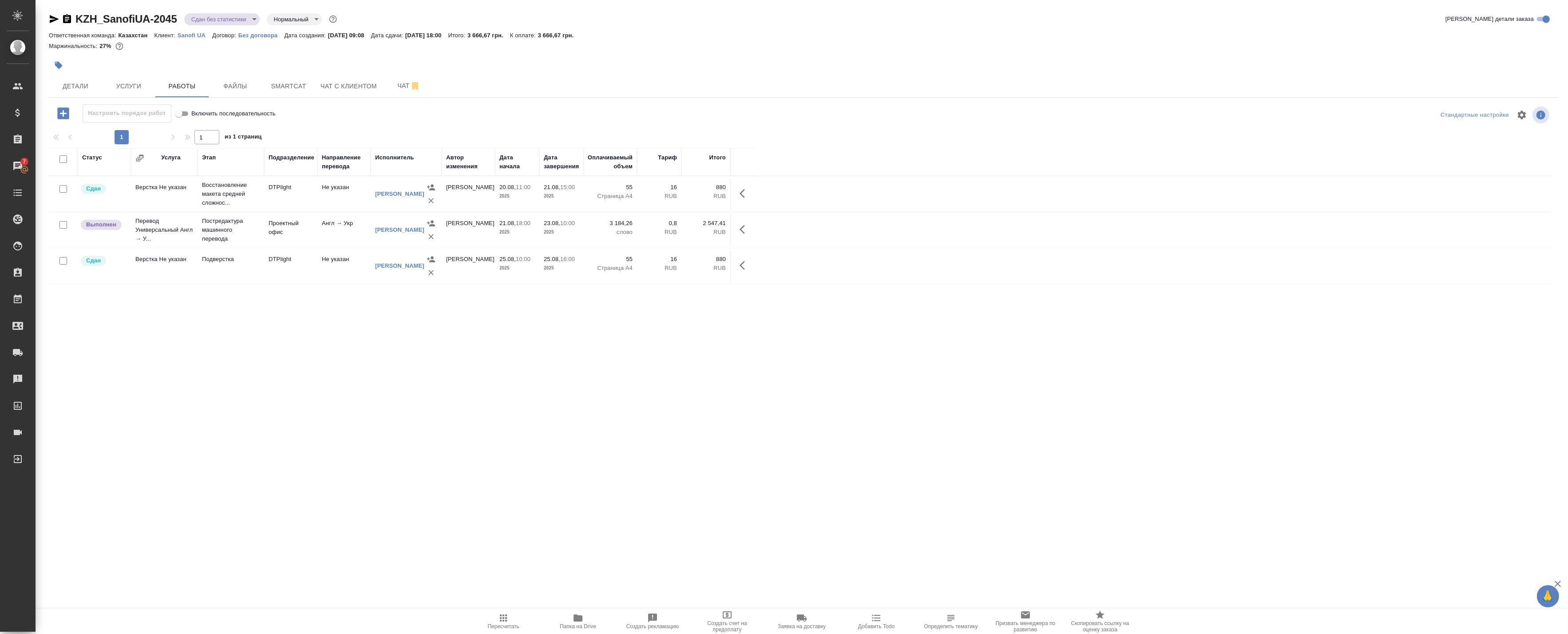
click at [187, 392] on div "Статус Услуга Этап Подразделение Направление перевода Исполнитель Автор изменен…" at bounding box center [800, 348] width 1502 height 400
click at [406, 88] on span "Чат" at bounding box center [409, 86] width 43 height 11
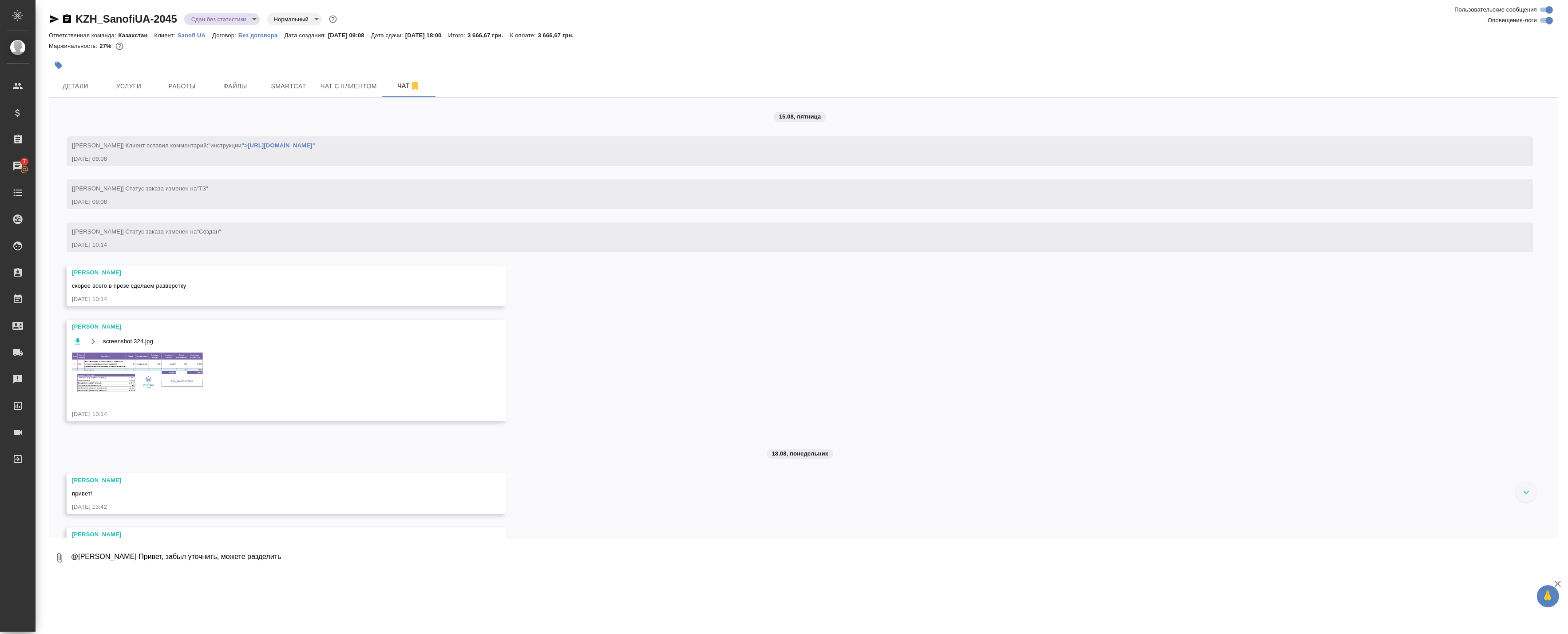
click at [271, 457] on div "15.08, пятница [Кошербаева Назерке] Клиент оставил комментарий: "инструкции ">h…" at bounding box center [803, 317] width 1510 height 440
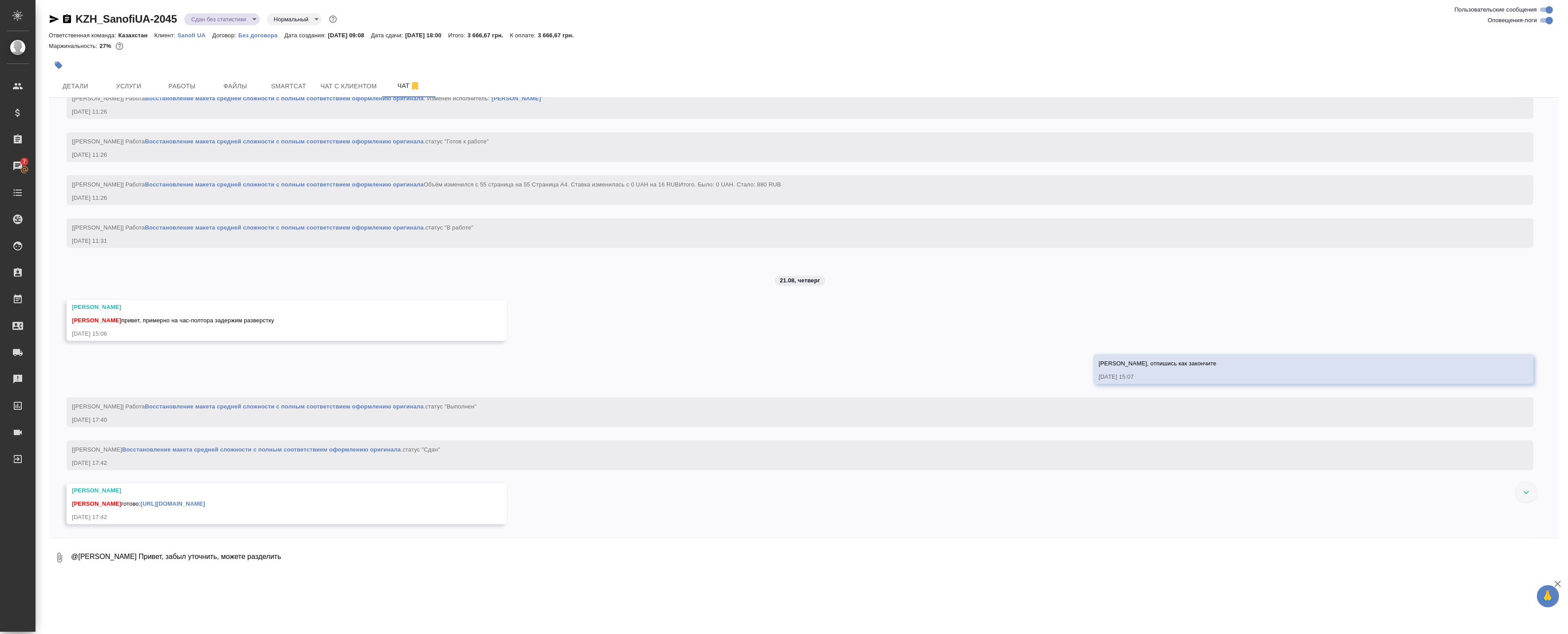
scroll to position [1530, 0]
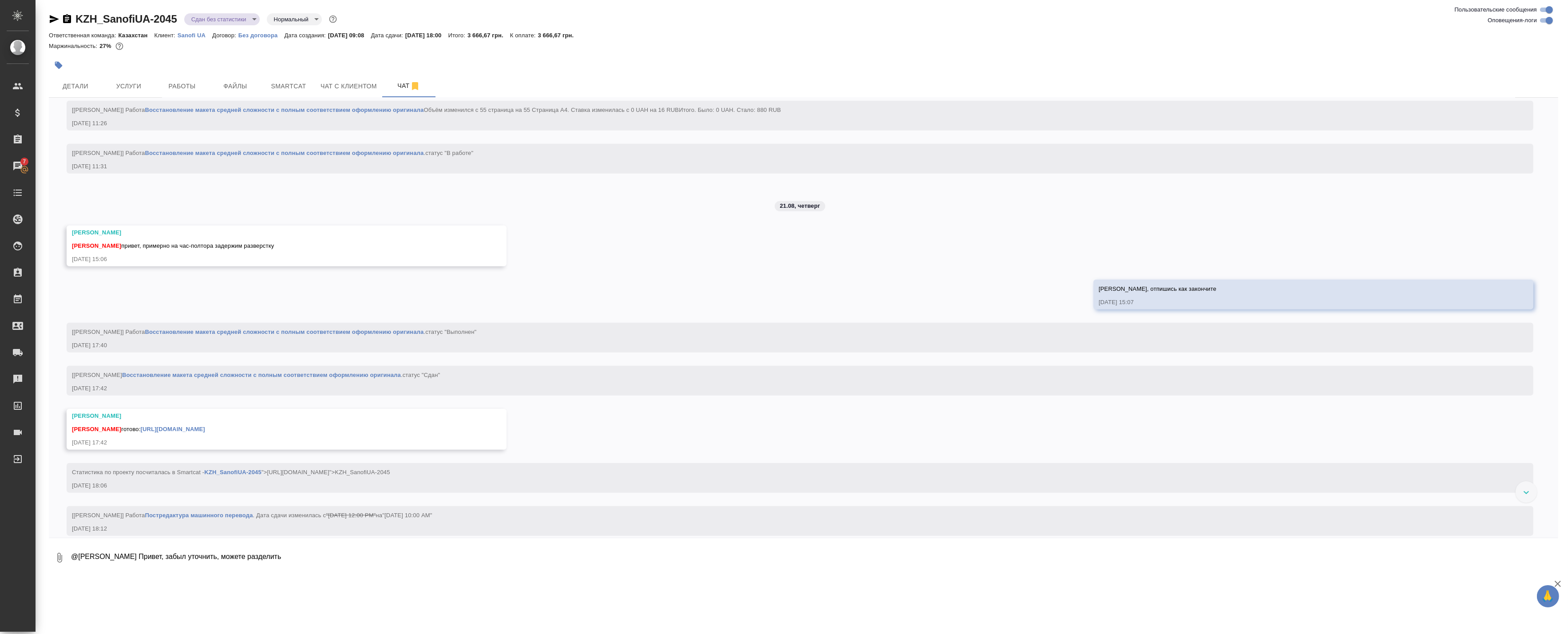
click at [402, 313] on div "15.08, пятница [Кошербаева Назерке] Клиент оставил комментарий: "инструкции ">h…" at bounding box center [803, 317] width 1510 height 440
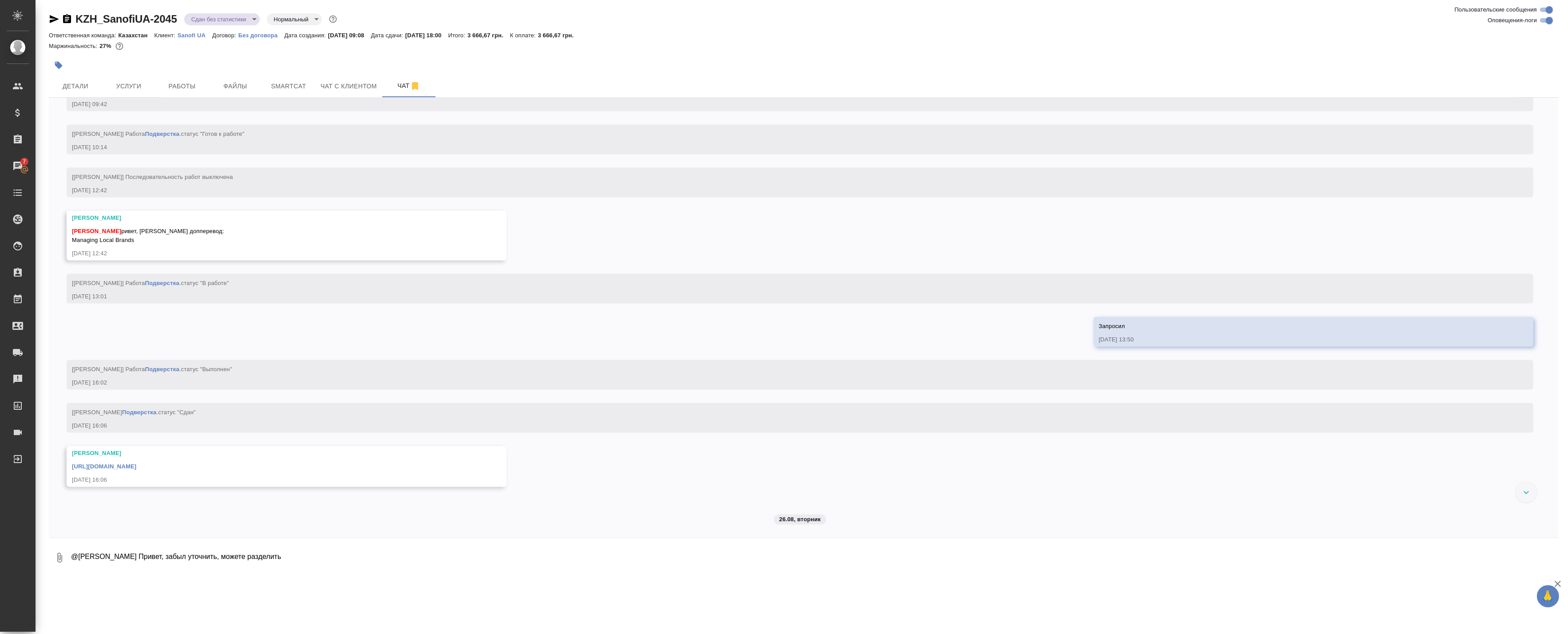
scroll to position [2862, 0]
click at [295, 418] on div "15.08, пятница [Кошербаева Назерке] Клиент оставил комментарий: "инструкции ">h…" at bounding box center [803, 317] width 1510 height 440
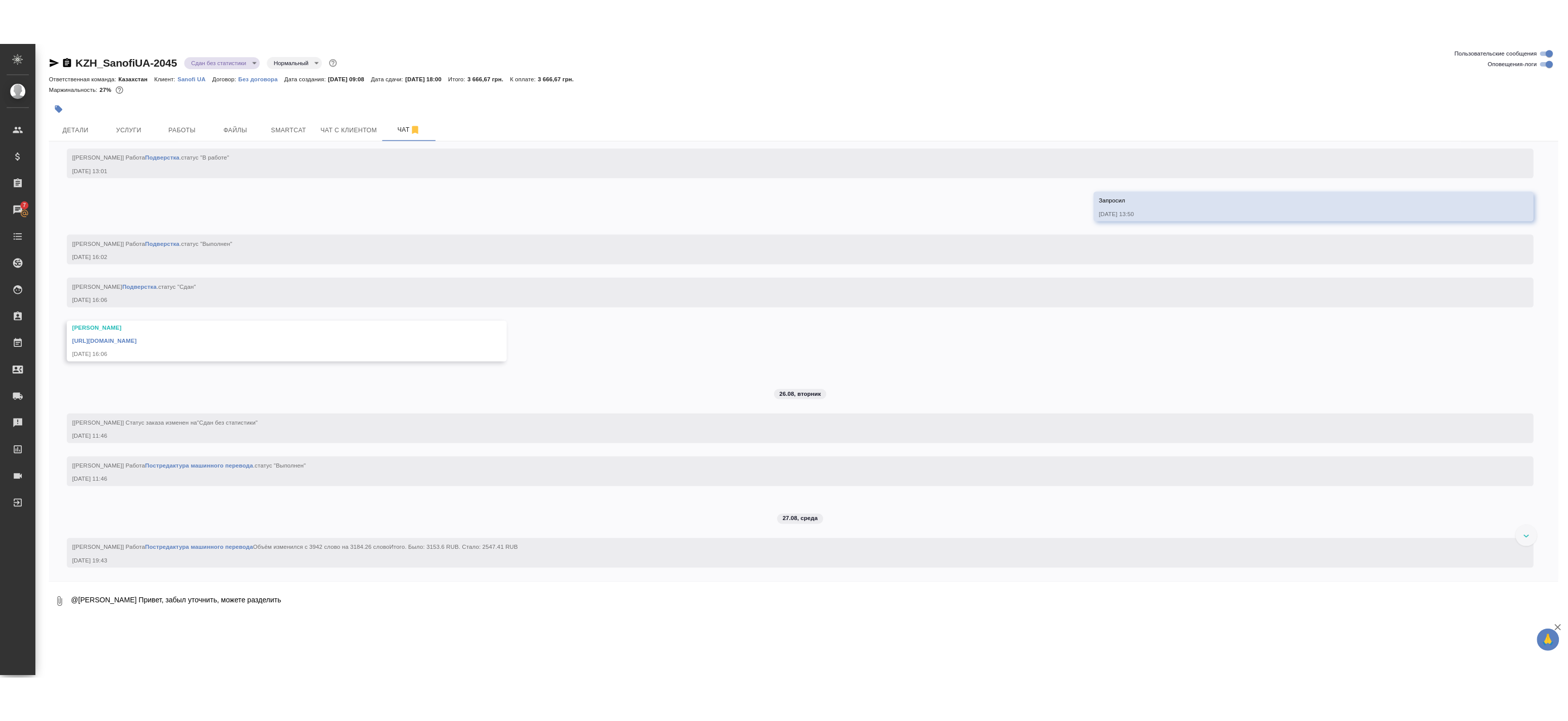
scroll to position [3534, 0]
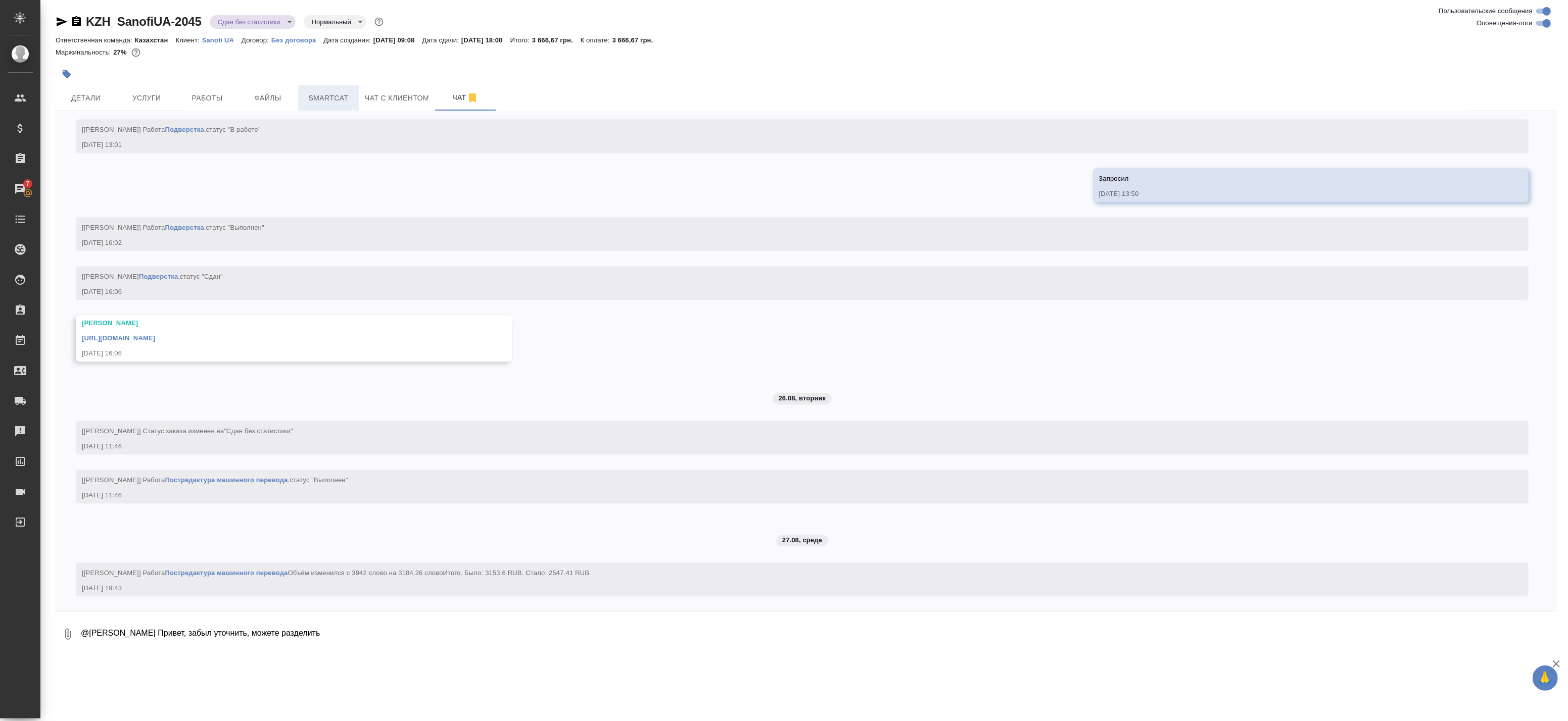
click at [339, 89] on button "Smartcat" at bounding box center [328, 98] width 61 height 25
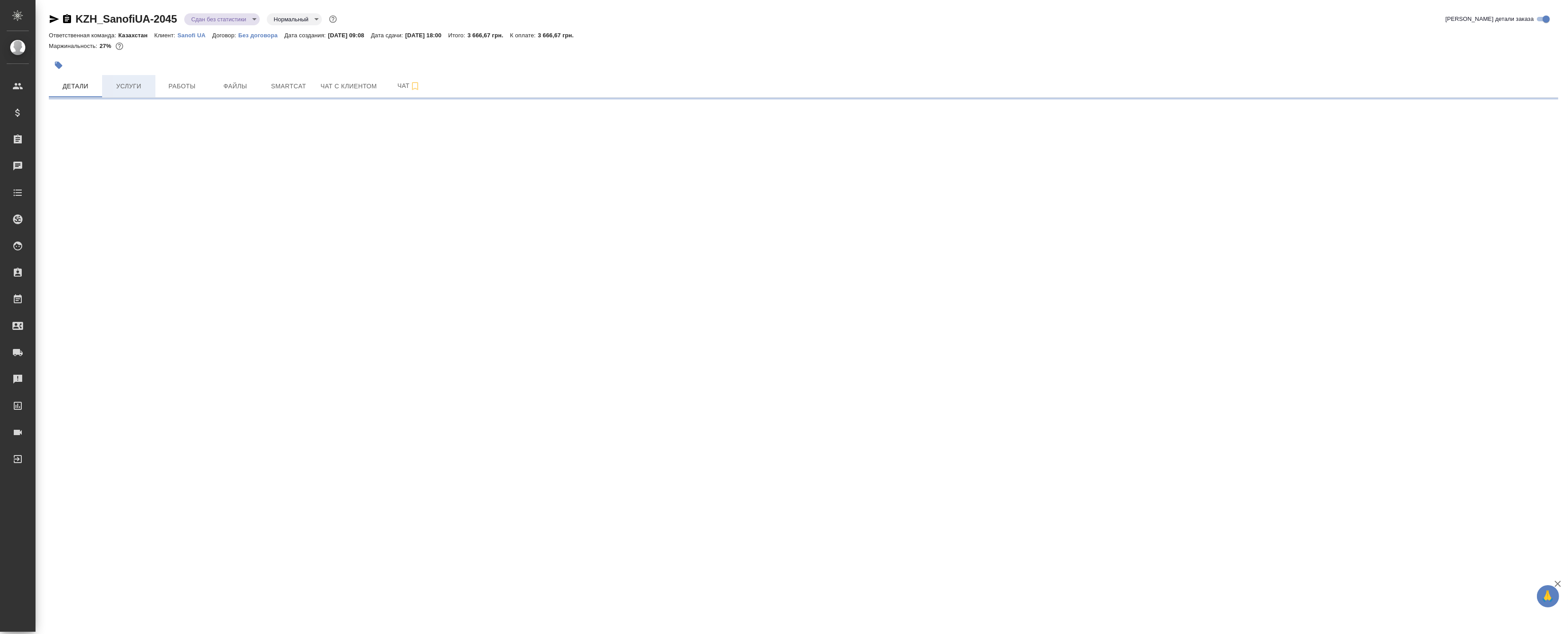
select select "RU"
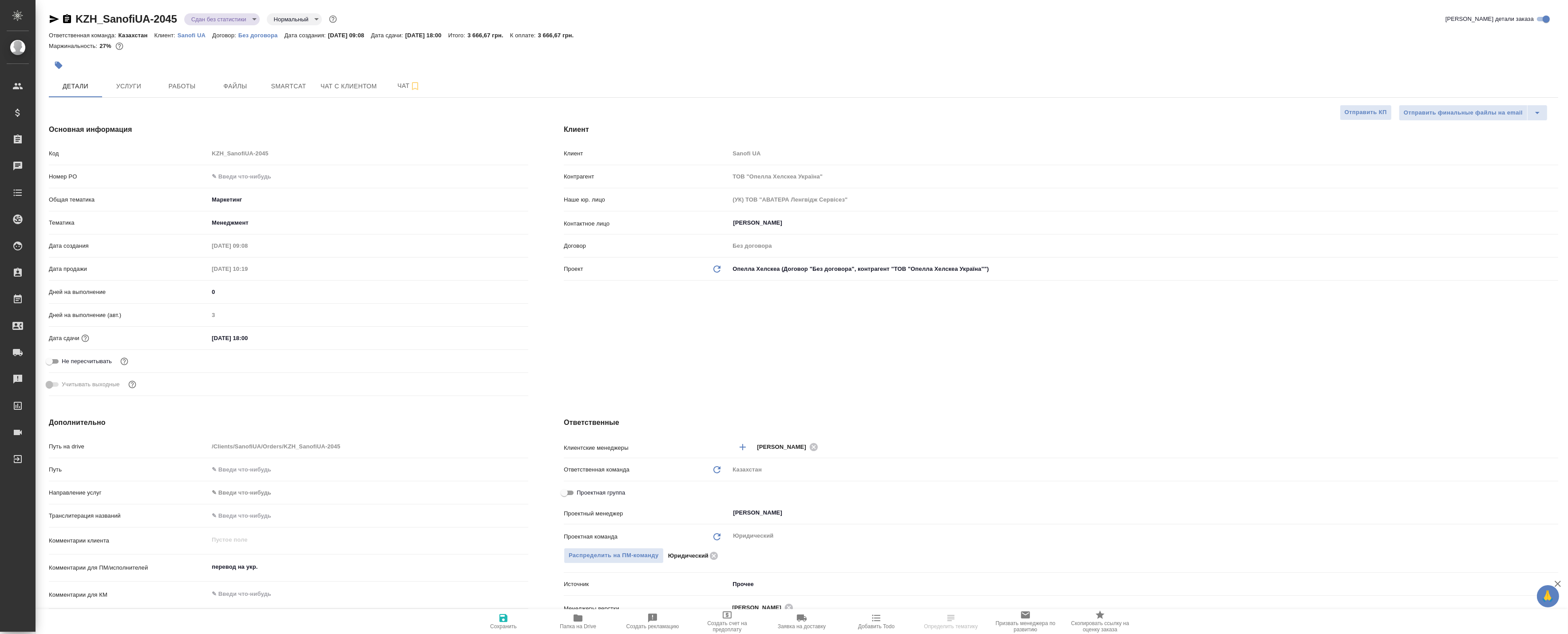
type textarea "x"
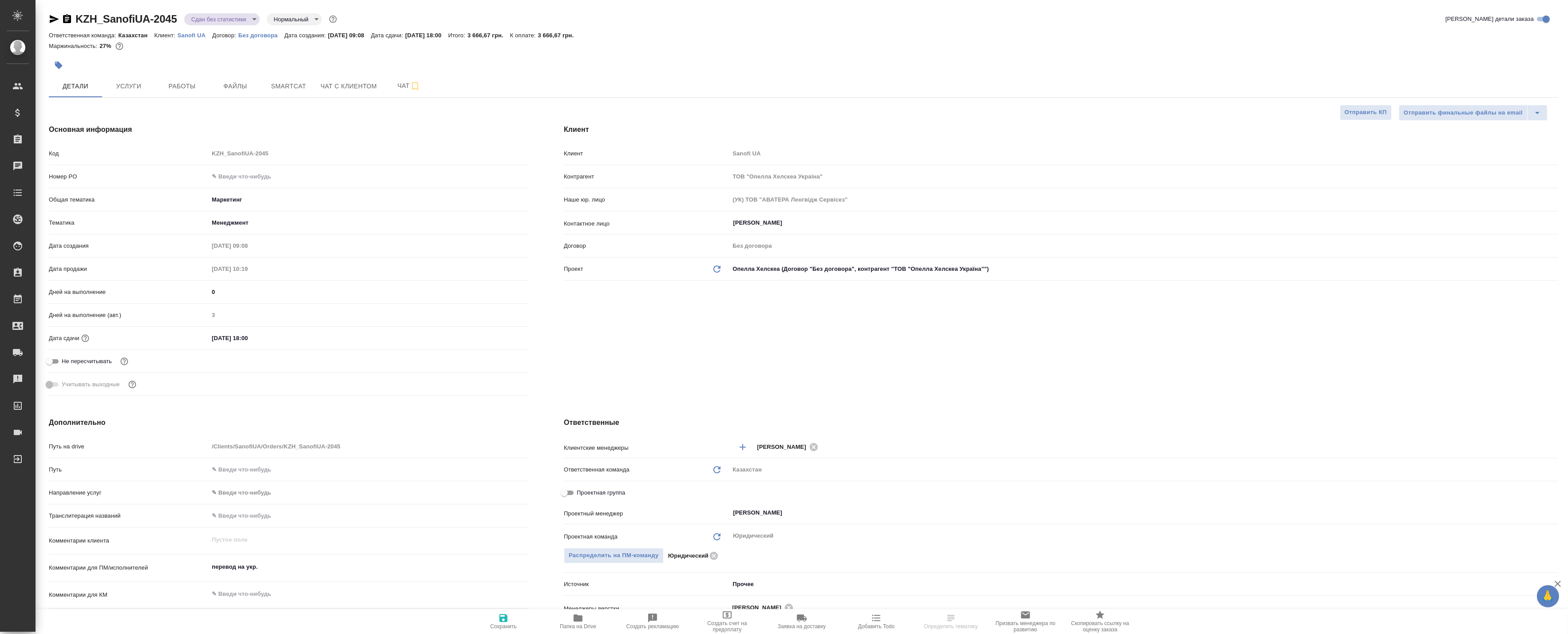
type textarea "x"
drag, startPoint x: 108, startPoint y: 43, endPoint x: 166, endPoint y: 54, distance: 59.0
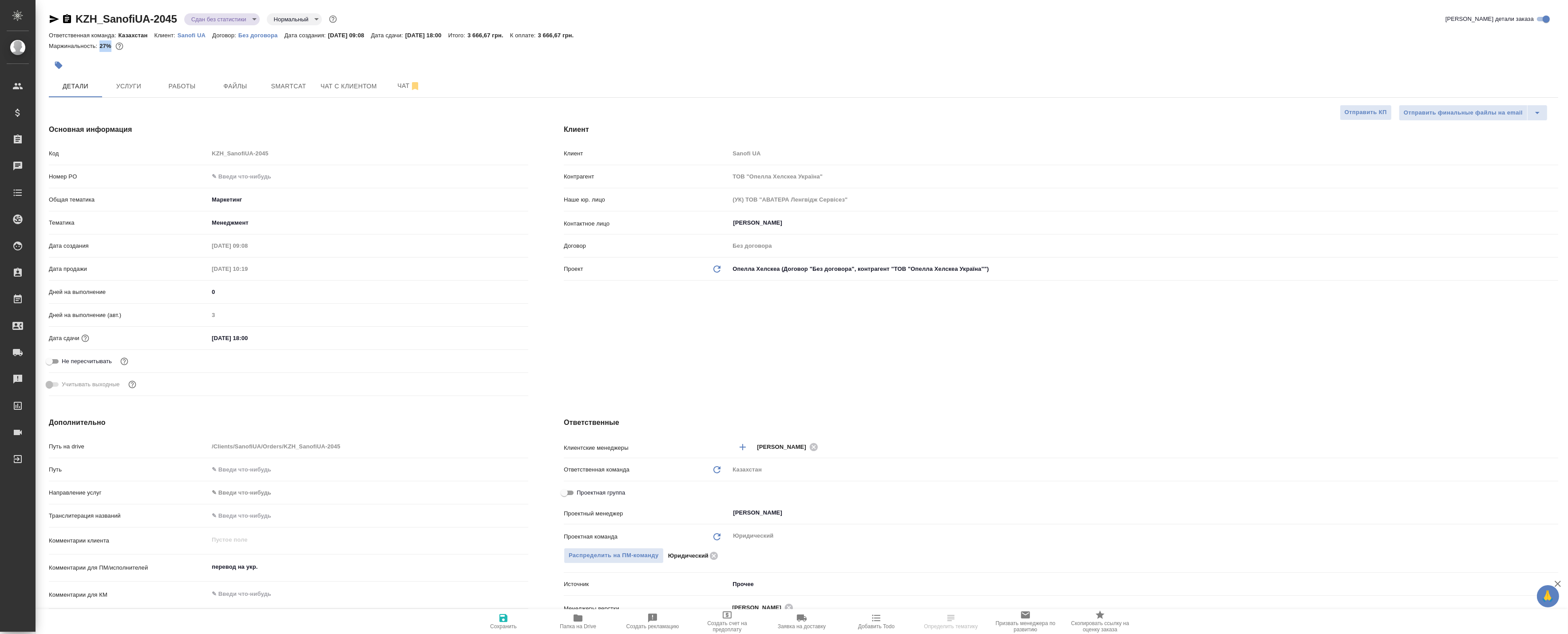
click at [166, 54] on div "KZH_SanofiUA-2045 Сдан без статистики distributed Нормальный normal Кратко дета…" at bounding box center [803, 33] width 1510 height 43
drag, startPoint x: 166, startPoint y: 54, endPoint x: 117, endPoint y: 58, distance: 49.2
click at [117, 58] on div at bounding box center [551, 65] width 1006 height 19
click at [166, 86] on span "Работы" at bounding box center [182, 86] width 43 height 11
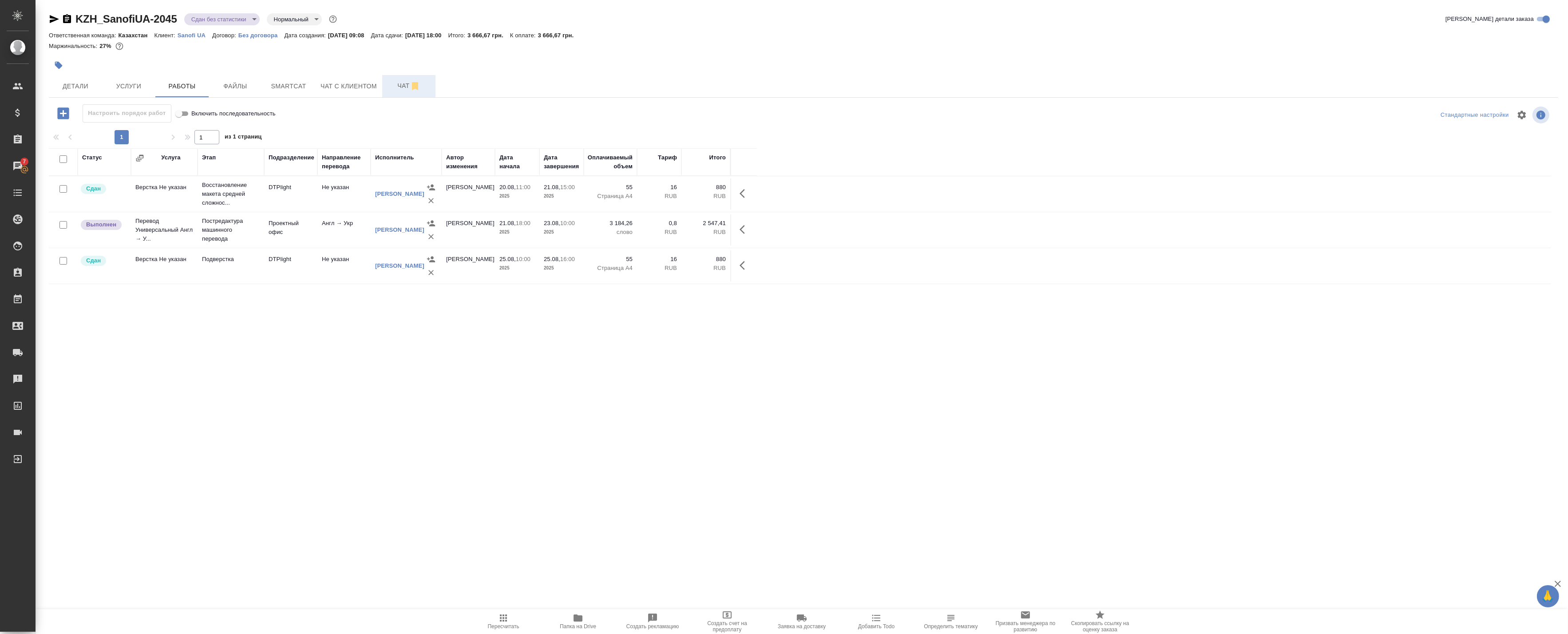
click at [400, 80] on span "Чат" at bounding box center [409, 86] width 43 height 11
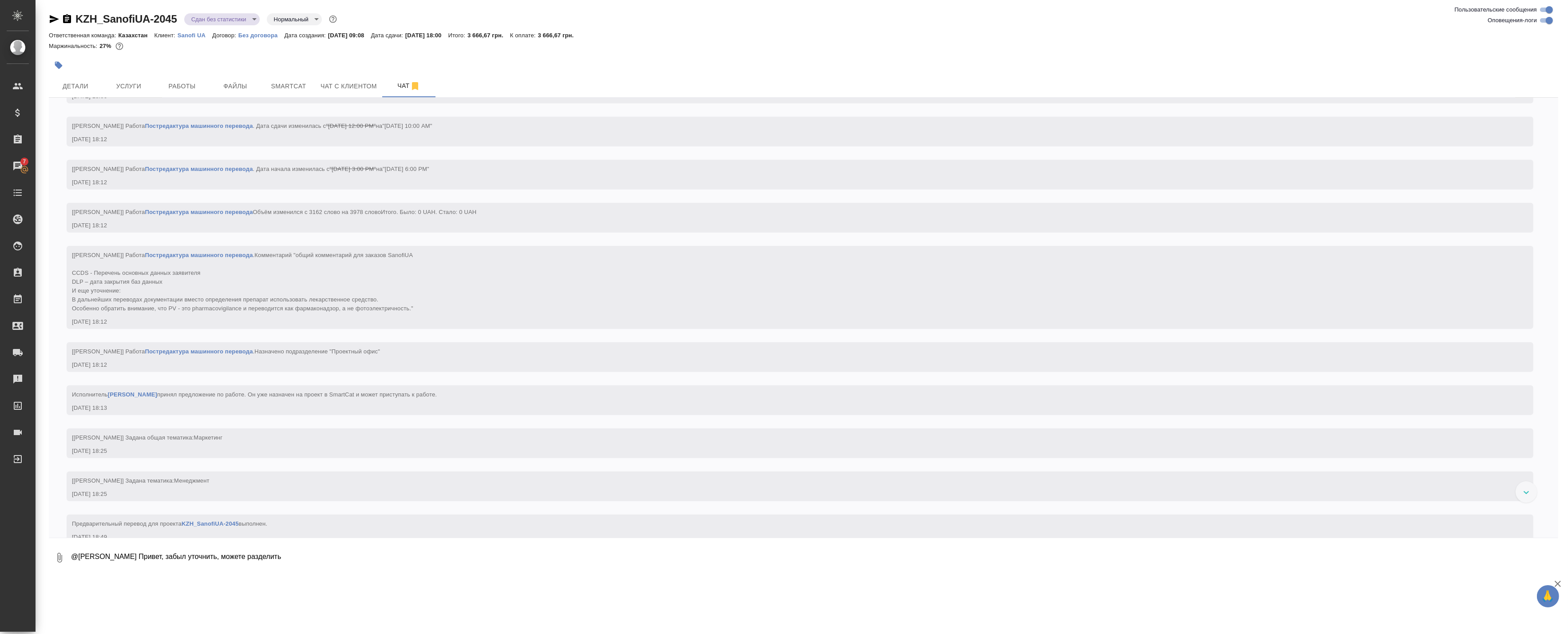
scroll to position [1671, 0]
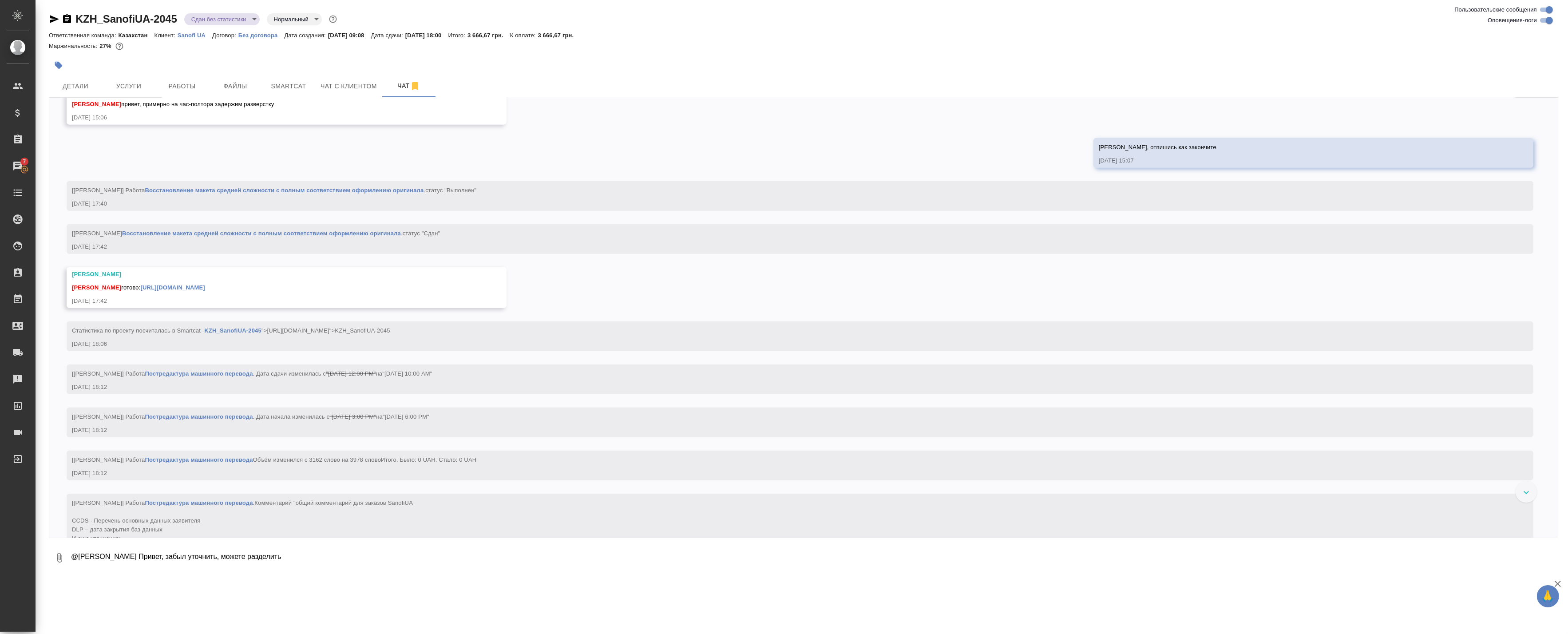
drag, startPoint x: 1543, startPoint y: 25, endPoint x: 1547, endPoint y: 21, distance: 5.7
click at [1543, 25] on input "Оповещения-логи" at bounding box center [1549, 21] width 32 height 11
checkbox input "false"
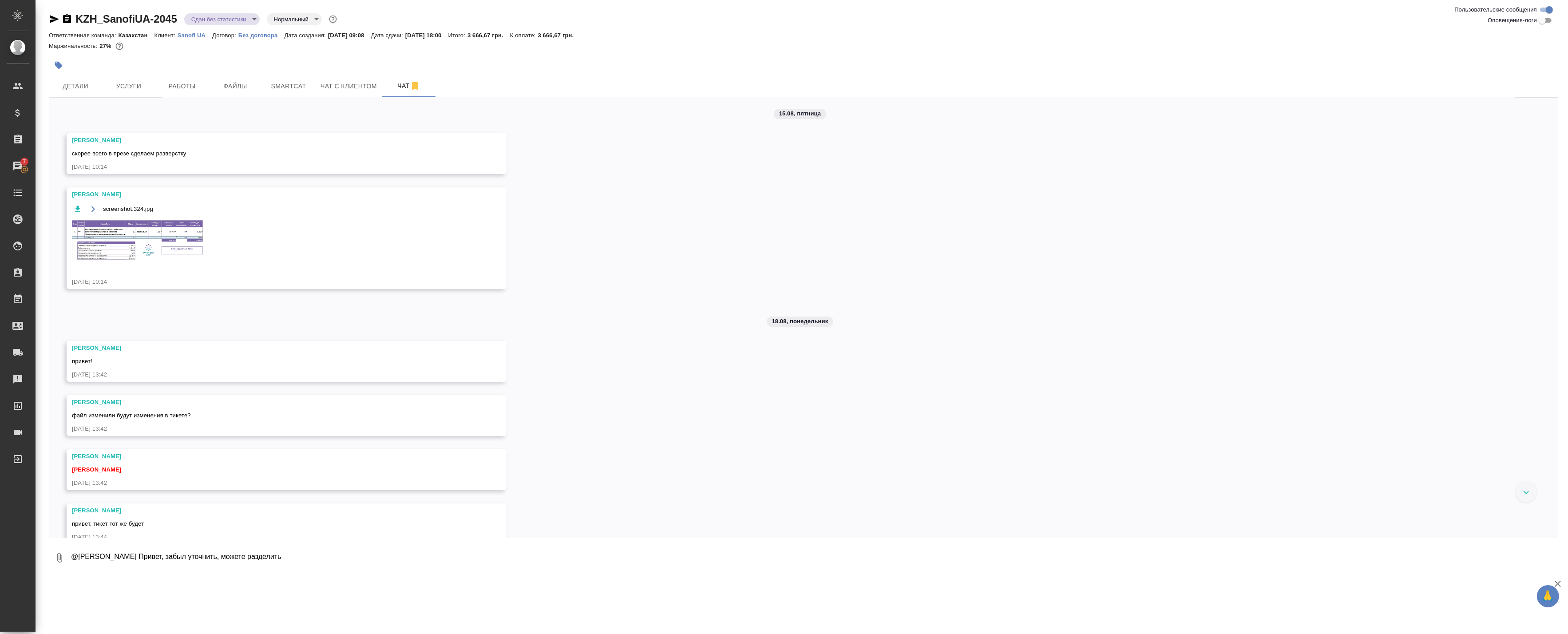
scroll to position [0, 0]
drag, startPoint x: 80, startPoint y: 158, endPoint x: 200, endPoint y: 158, distance: 120.0
click at [200, 158] on div "скорее всего в презе сделаем разверстку" at bounding box center [273, 156] width 404 height 11
drag, startPoint x: 200, startPoint y: 158, endPoint x: 120, endPoint y: 183, distance: 83.8
click at [120, 183] on div "15.08, пятница Арсеньева Вера скорее всего в презе сделаем разверстку 15.08.25,…" at bounding box center [803, 317] width 1510 height 440
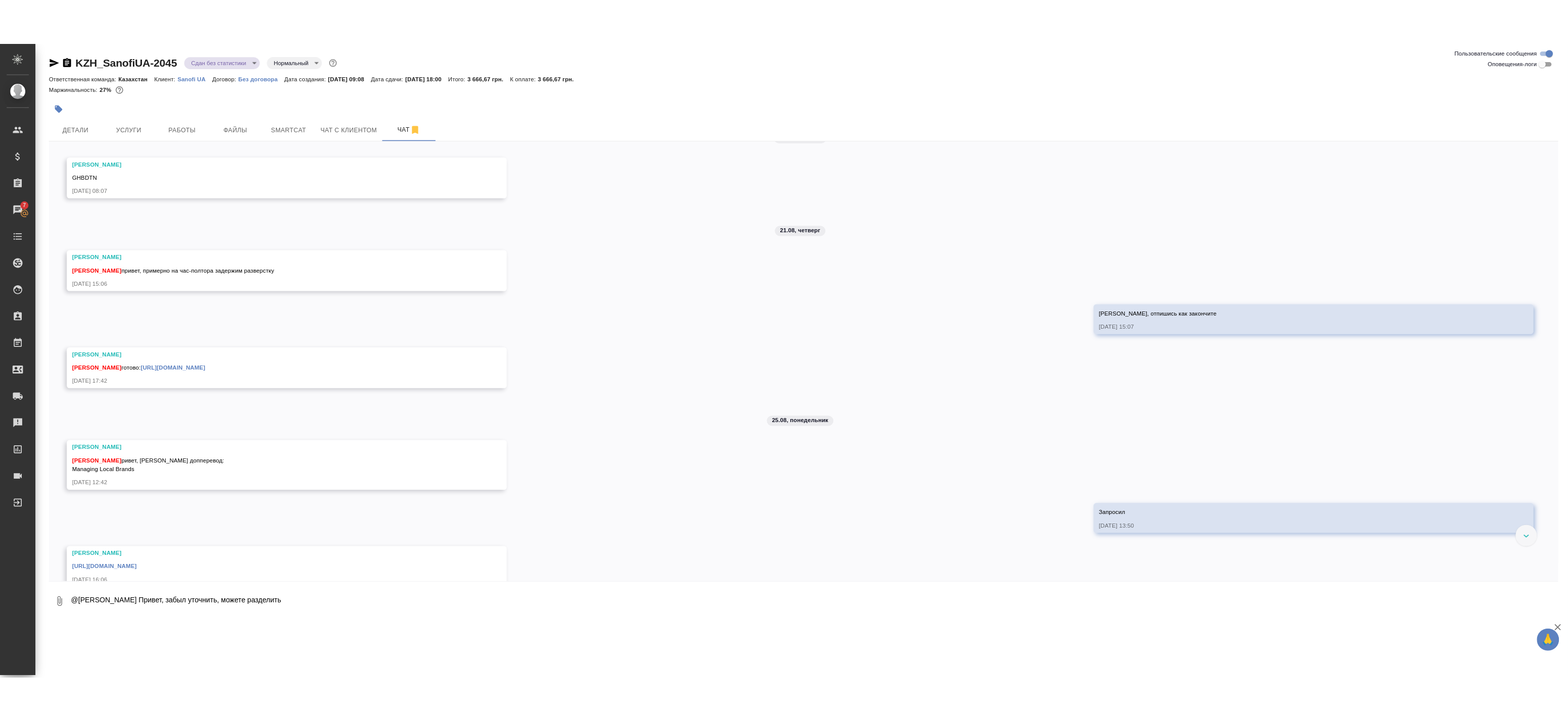
scroll to position [720, 0]
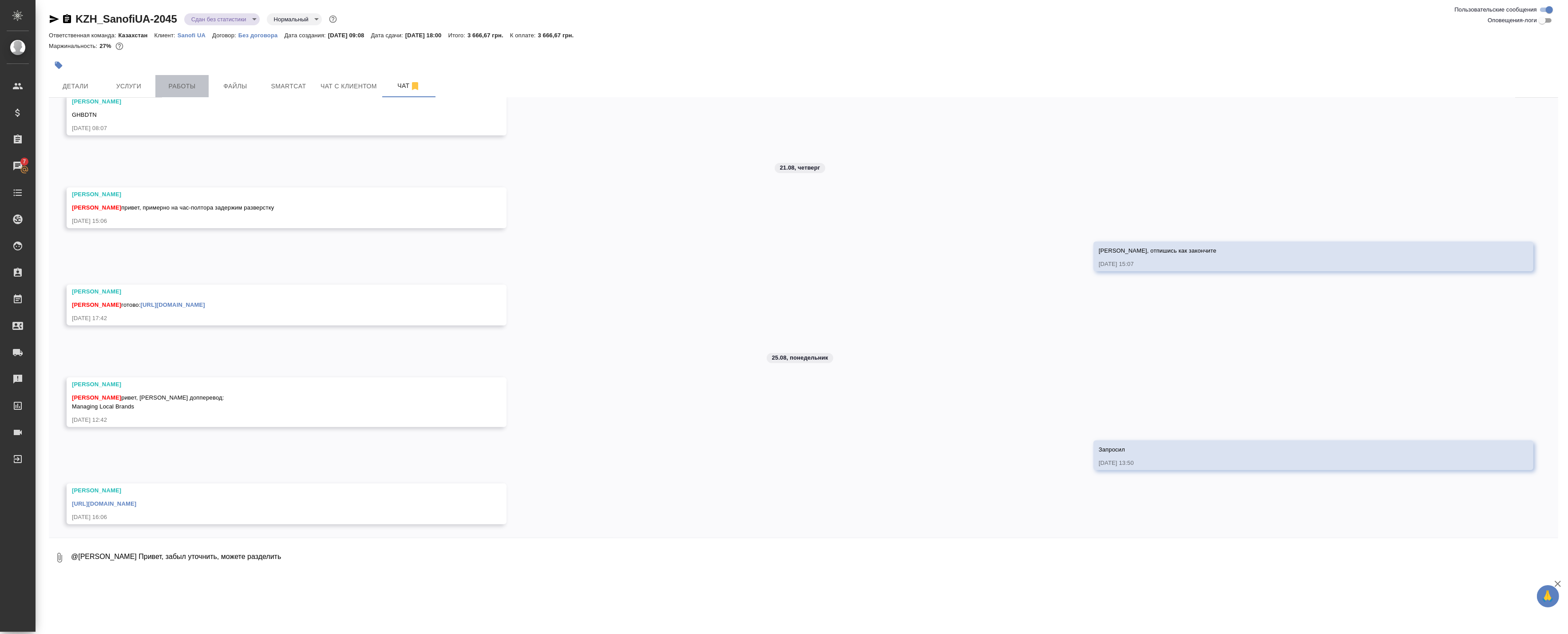
click at [178, 94] on button "Работы" at bounding box center [182, 86] width 54 height 22
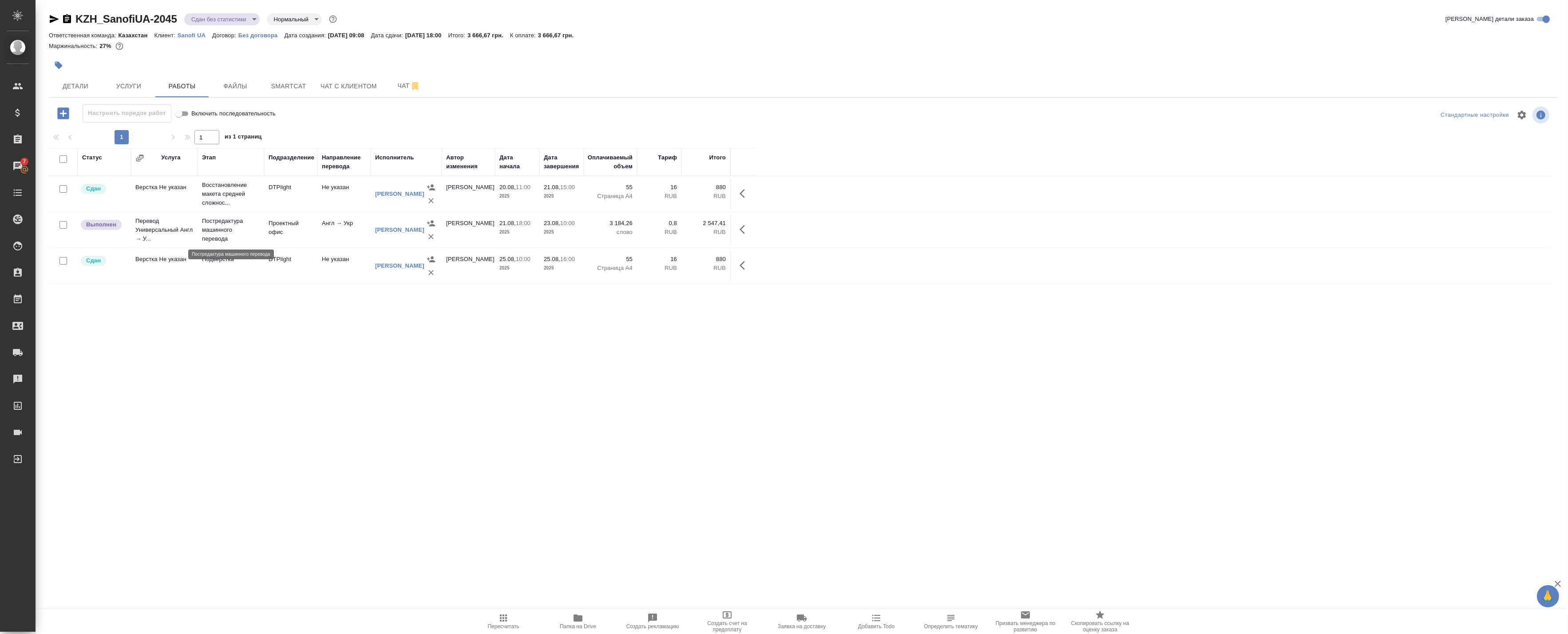
click at [236, 236] on p "Постредактура машинного перевода" at bounding box center [231, 230] width 58 height 27
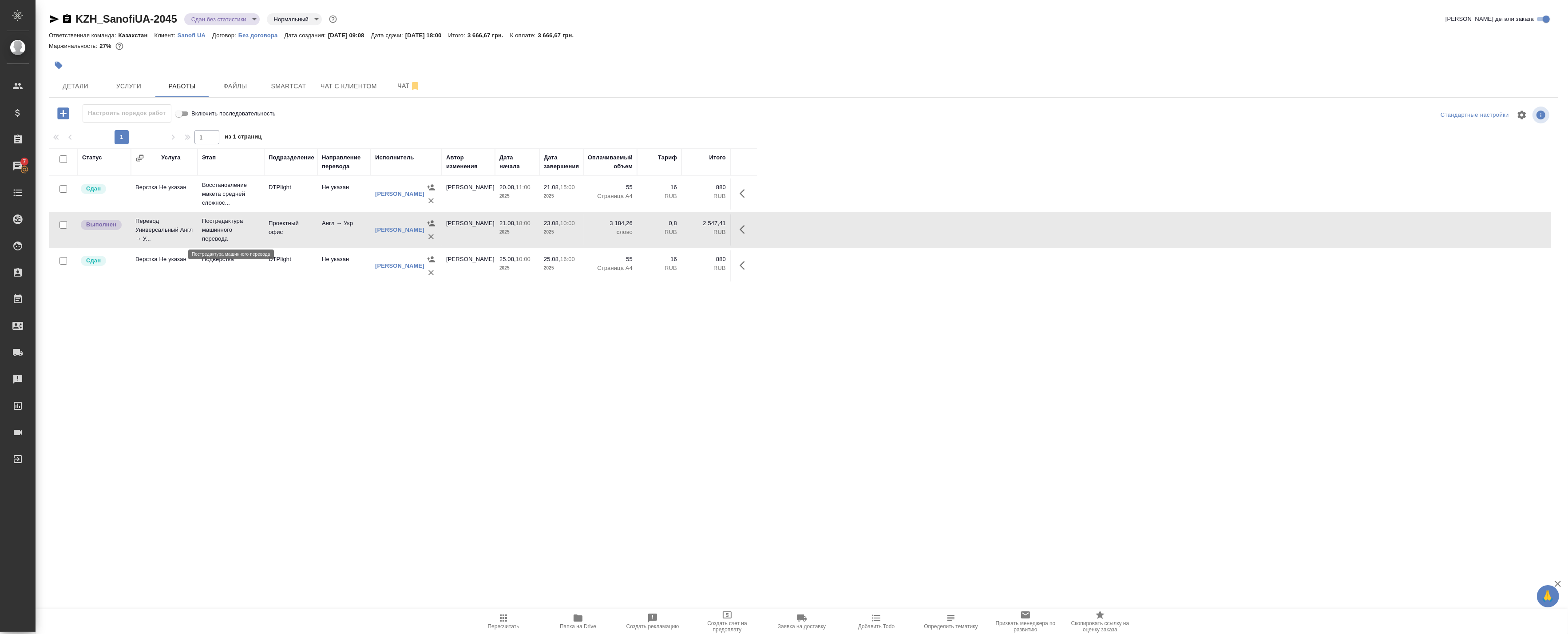
click at [236, 236] on p "Постредактура машинного перевода" at bounding box center [231, 230] width 58 height 27
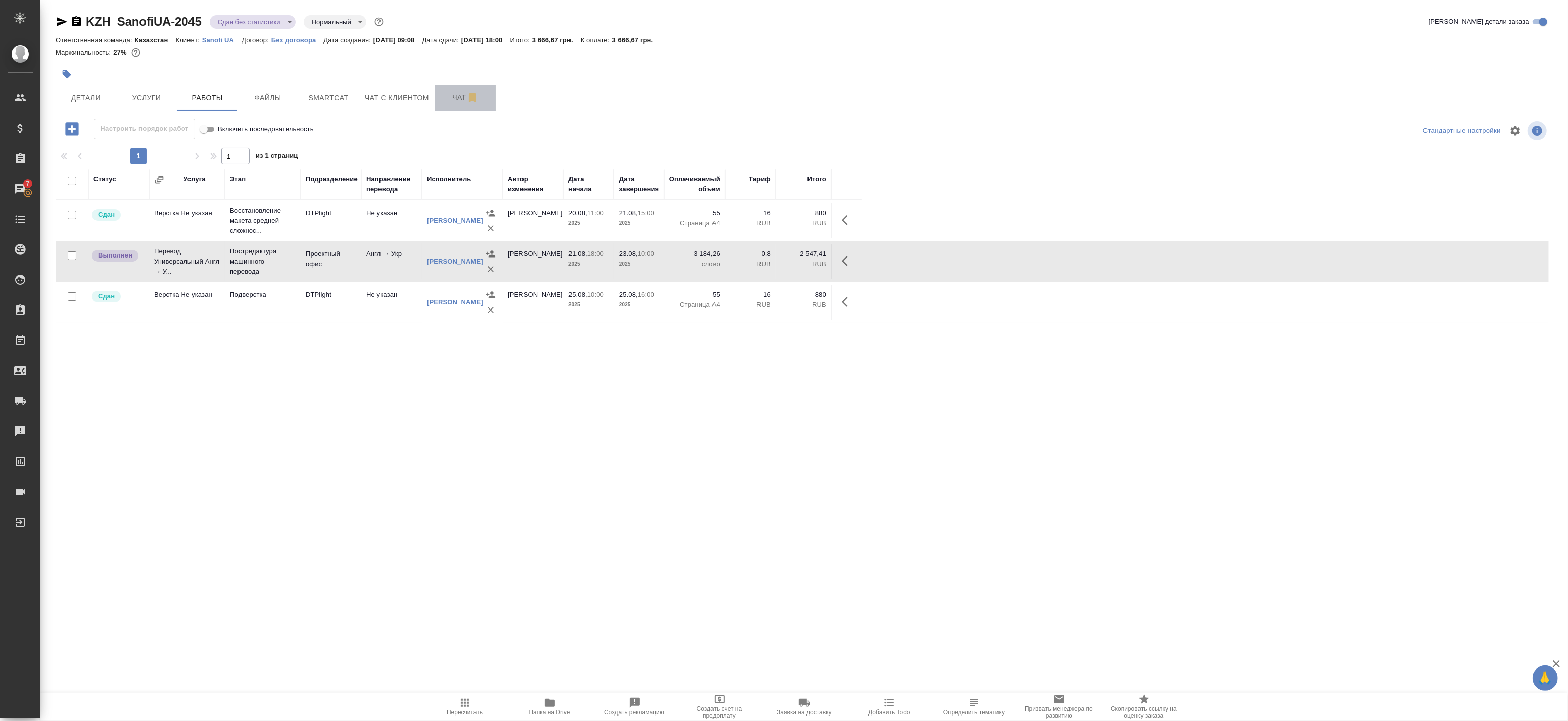
click at [458, 93] on span "Чат" at bounding box center [466, 98] width 49 height 12
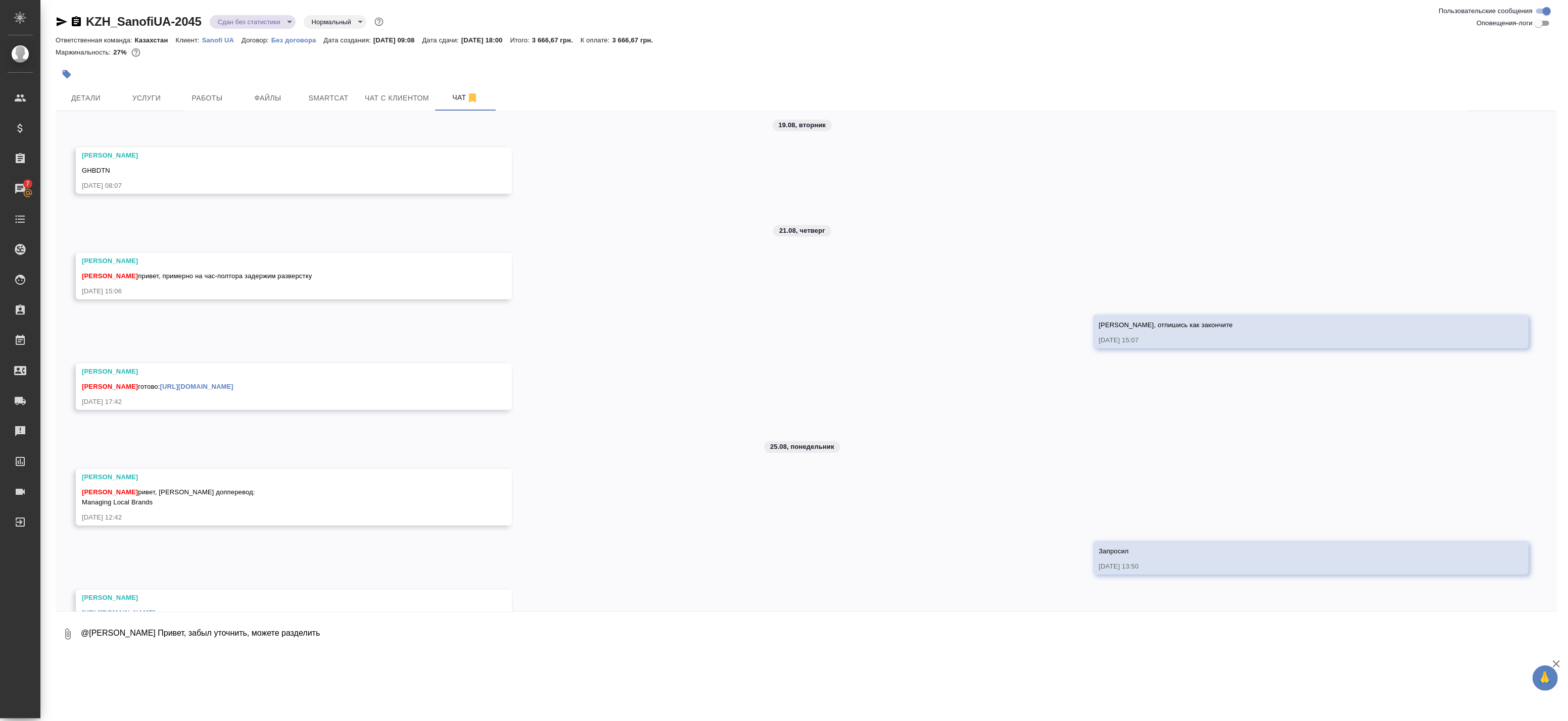
scroll to position [720, 0]
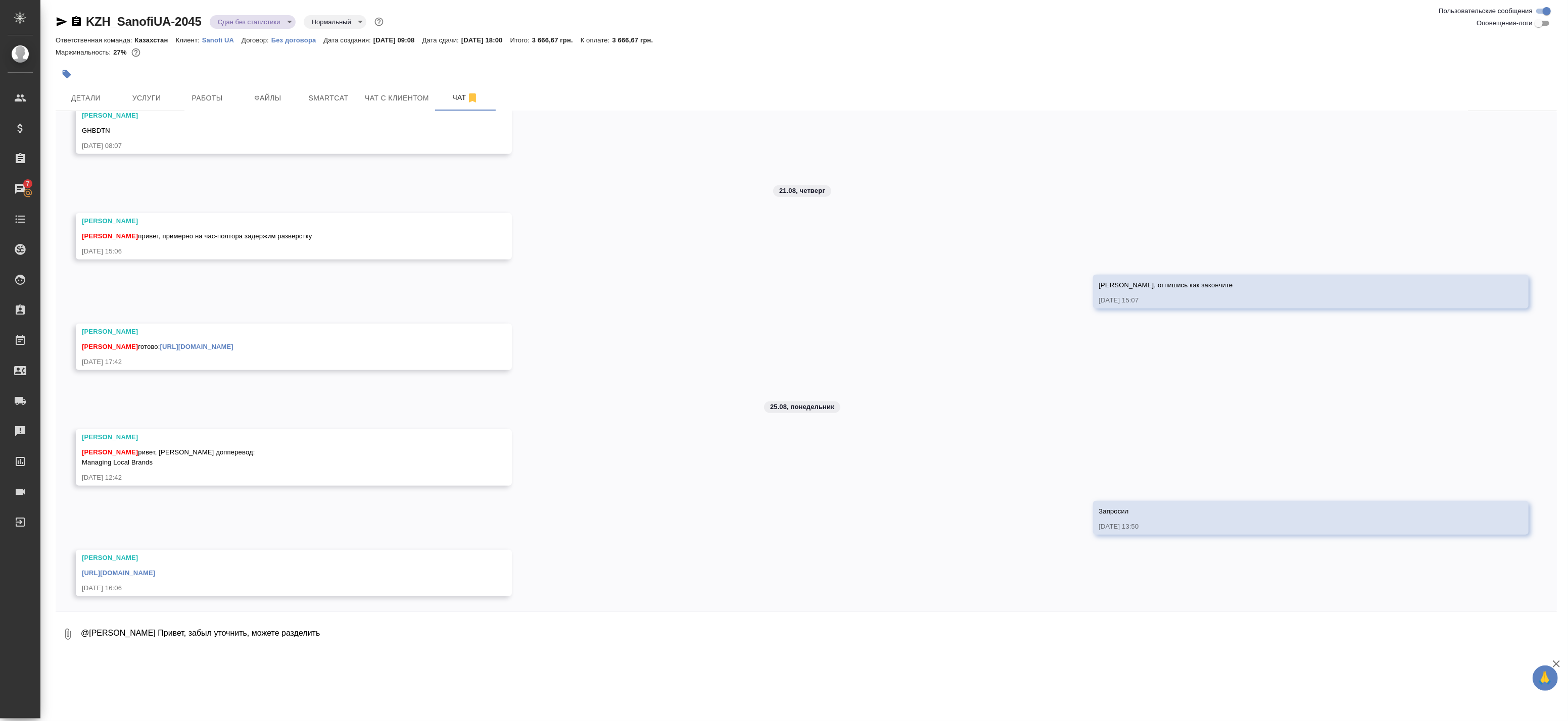
click at [234, 345] on link "https://drive.awatera.com/apps/files/files/10112494?dir=/Shares/SanofiUA/Orders…" at bounding box center [197, 346] width 73 height 8
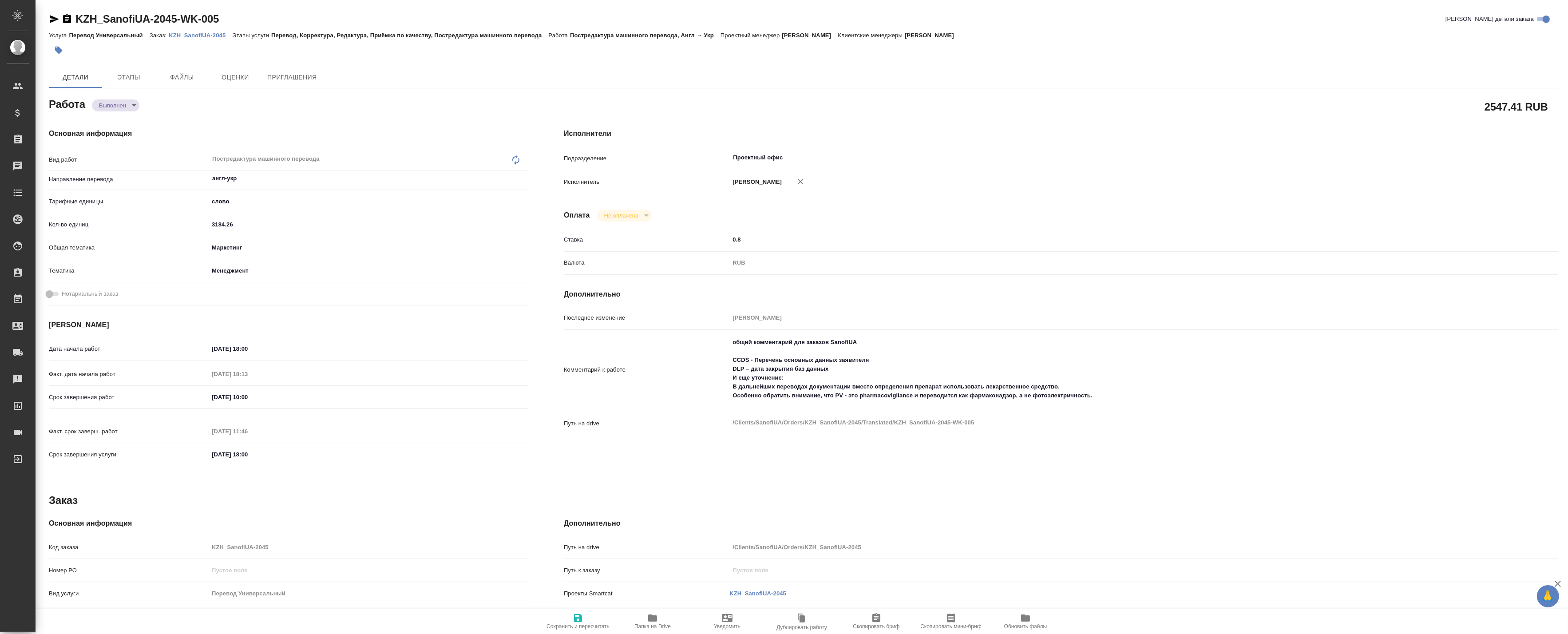
type textarea "x"
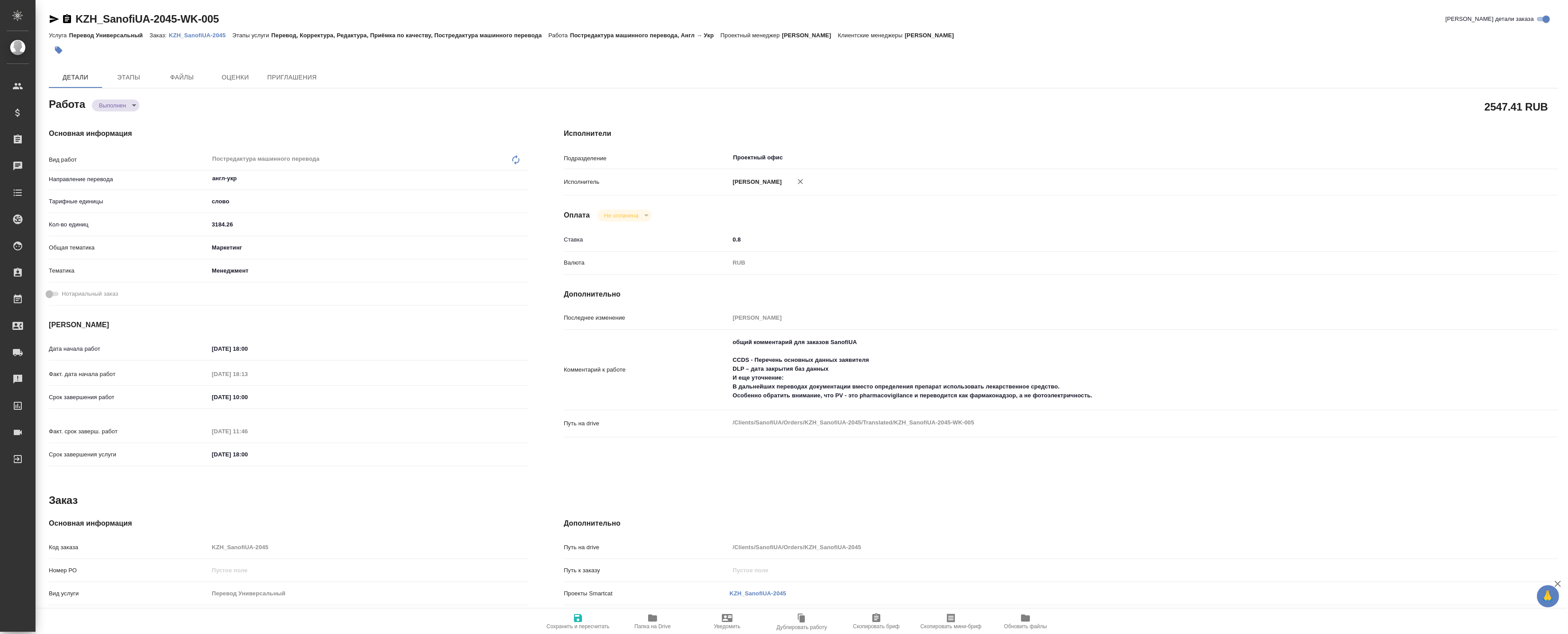
type textarea "x"
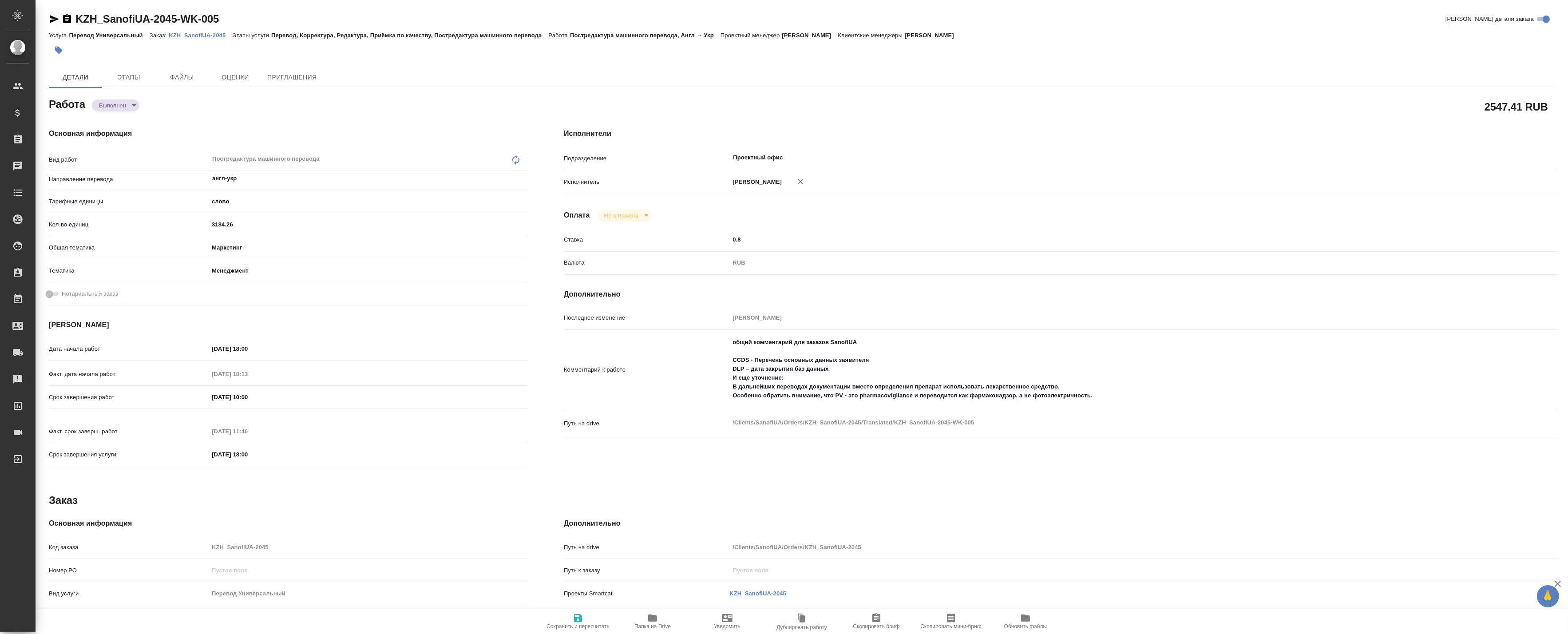
type textarea "x"
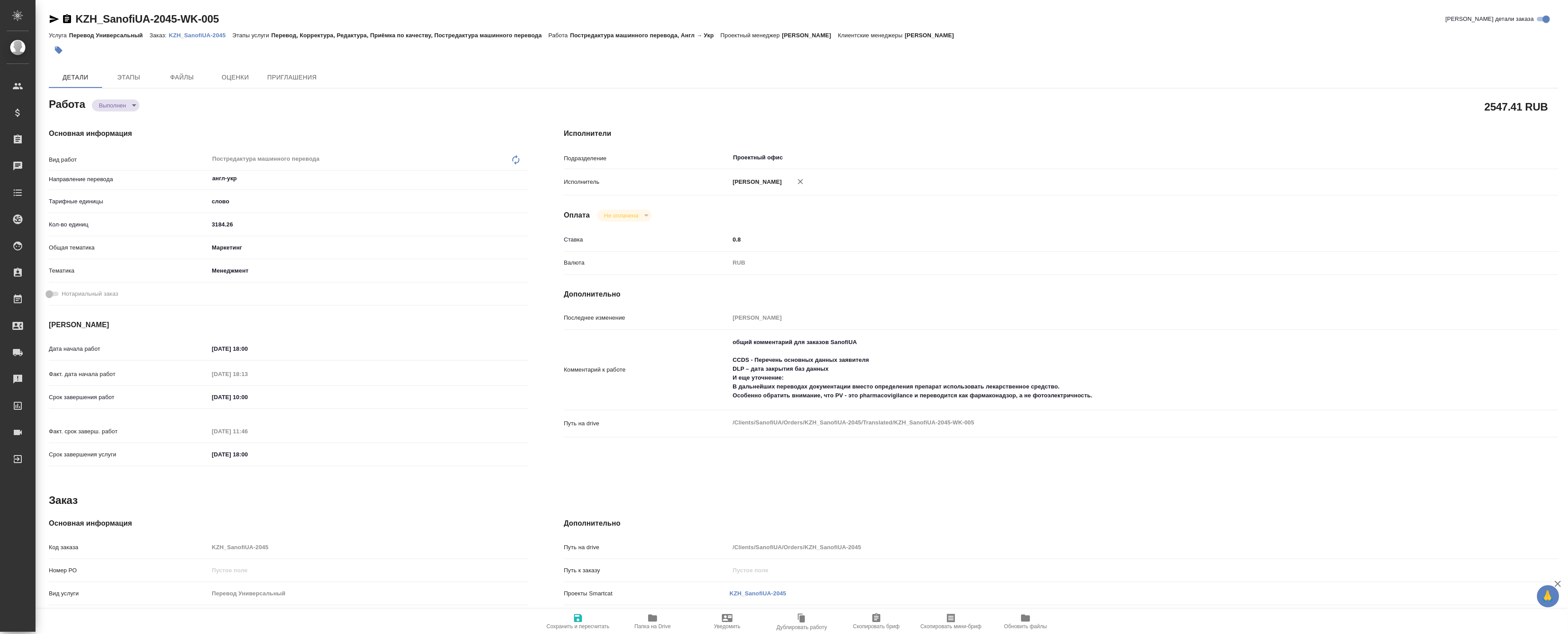
type textarea "x"
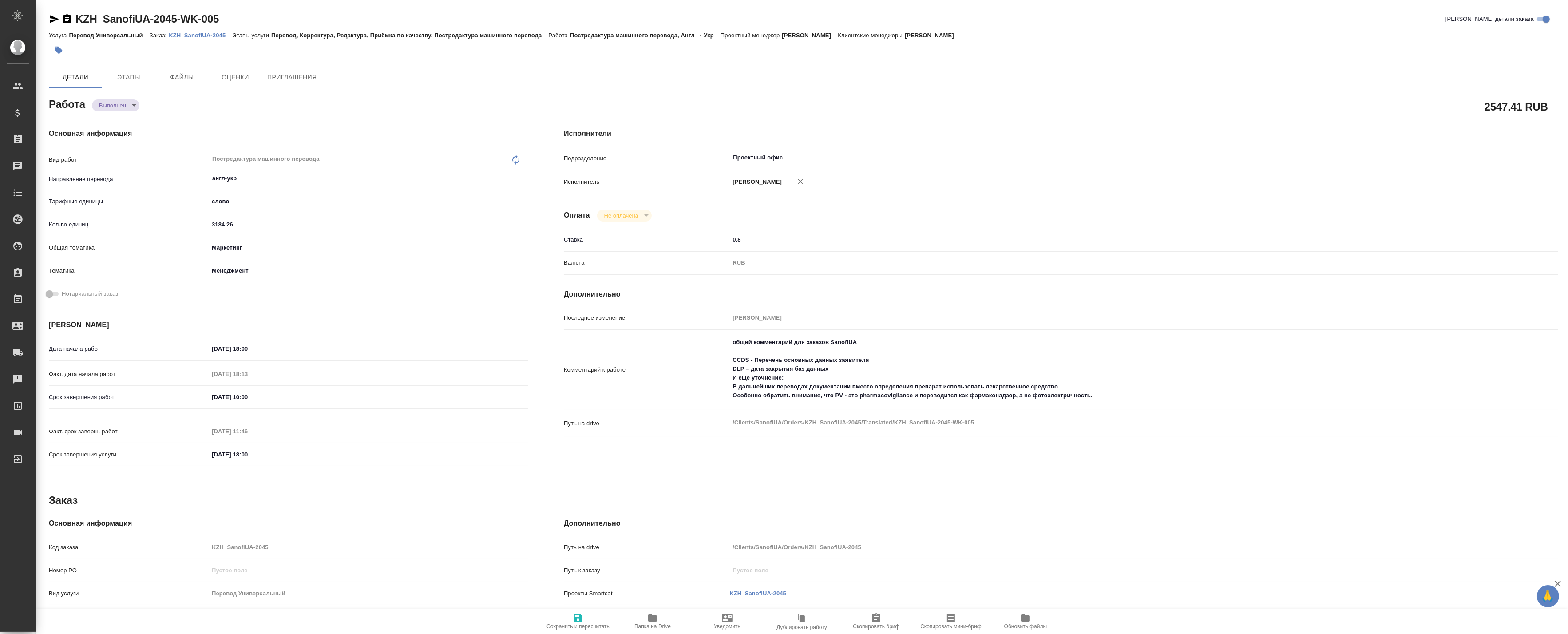
type textarea "x"
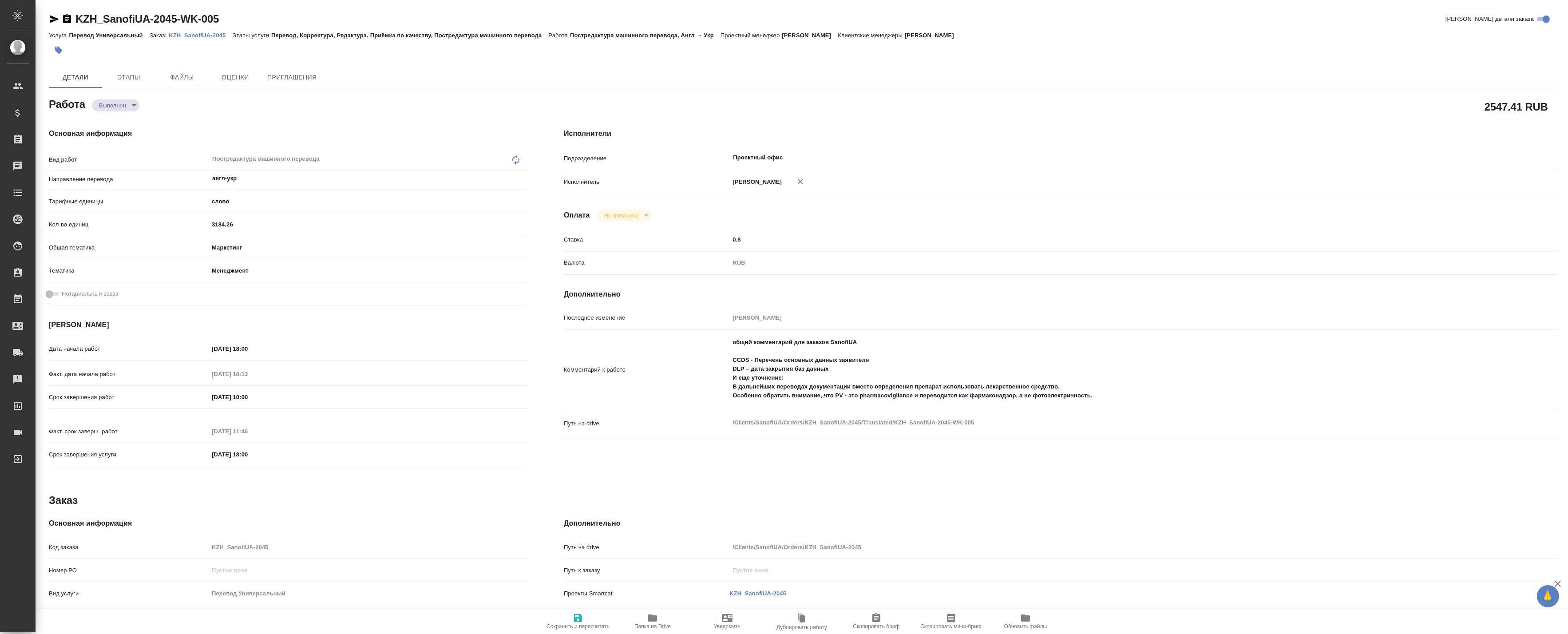
click at [653, 618] on icon "button" at bounding box center [653, 618] width 9 height 7
type textarea "x"
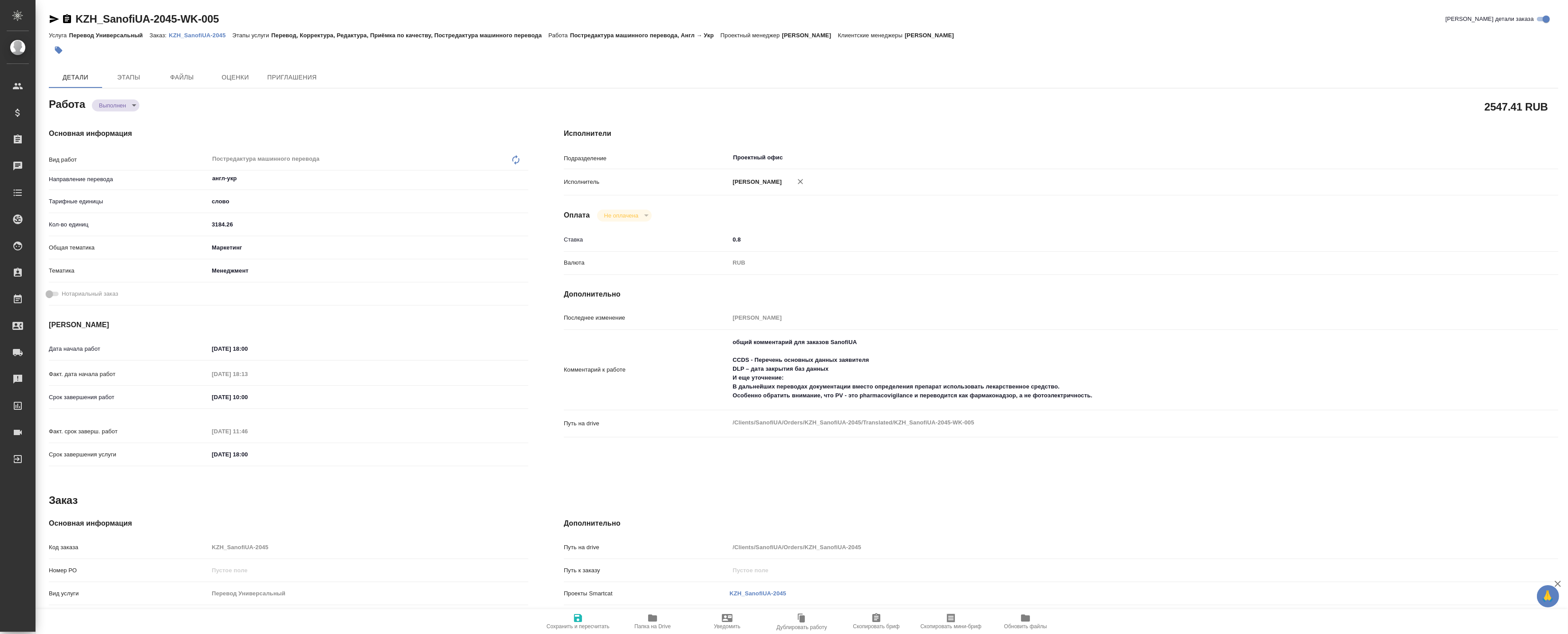
type textarea "x"
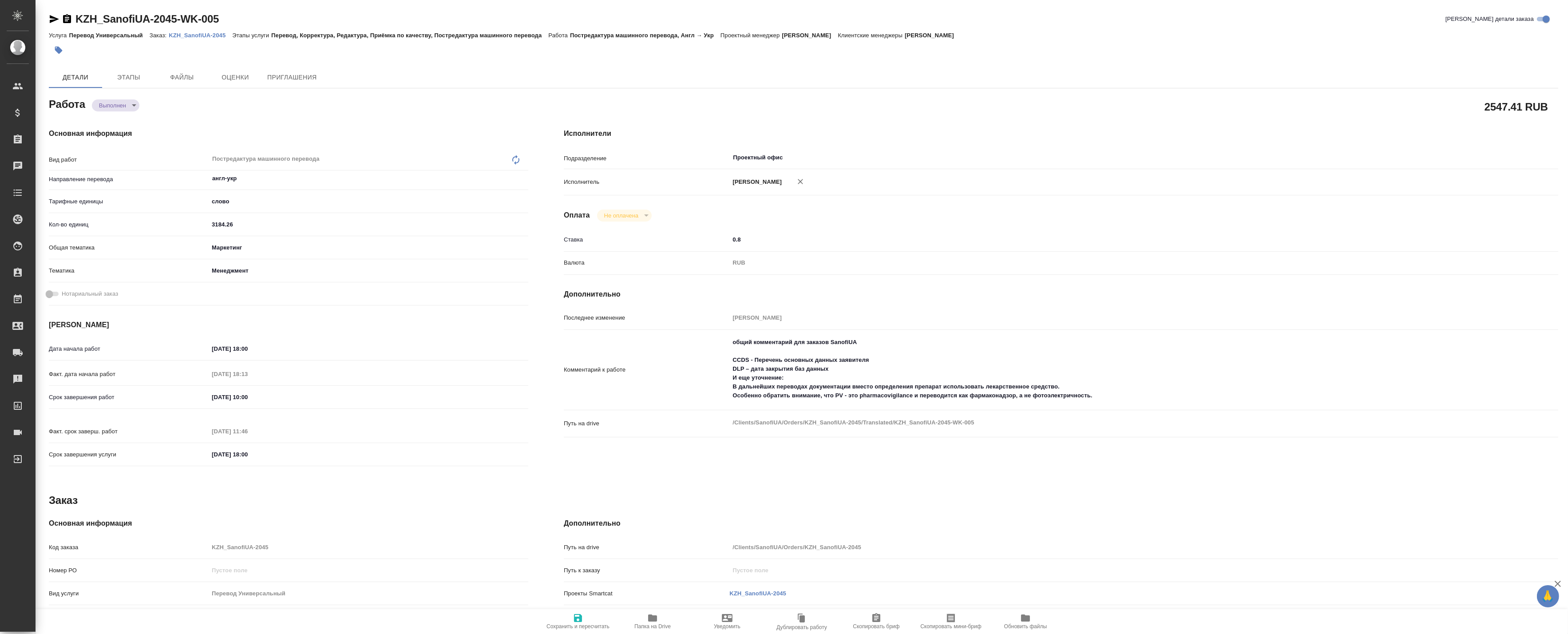
type textarea "x"
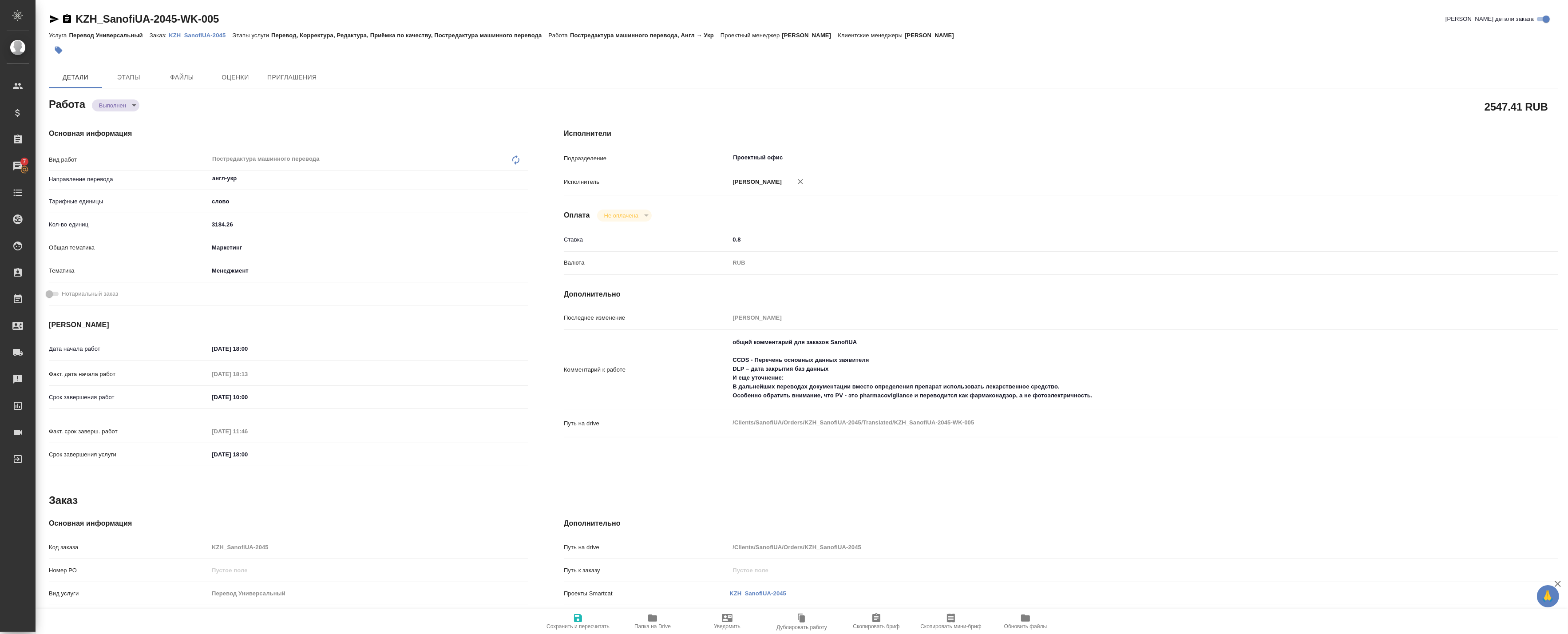
type textarea "x"
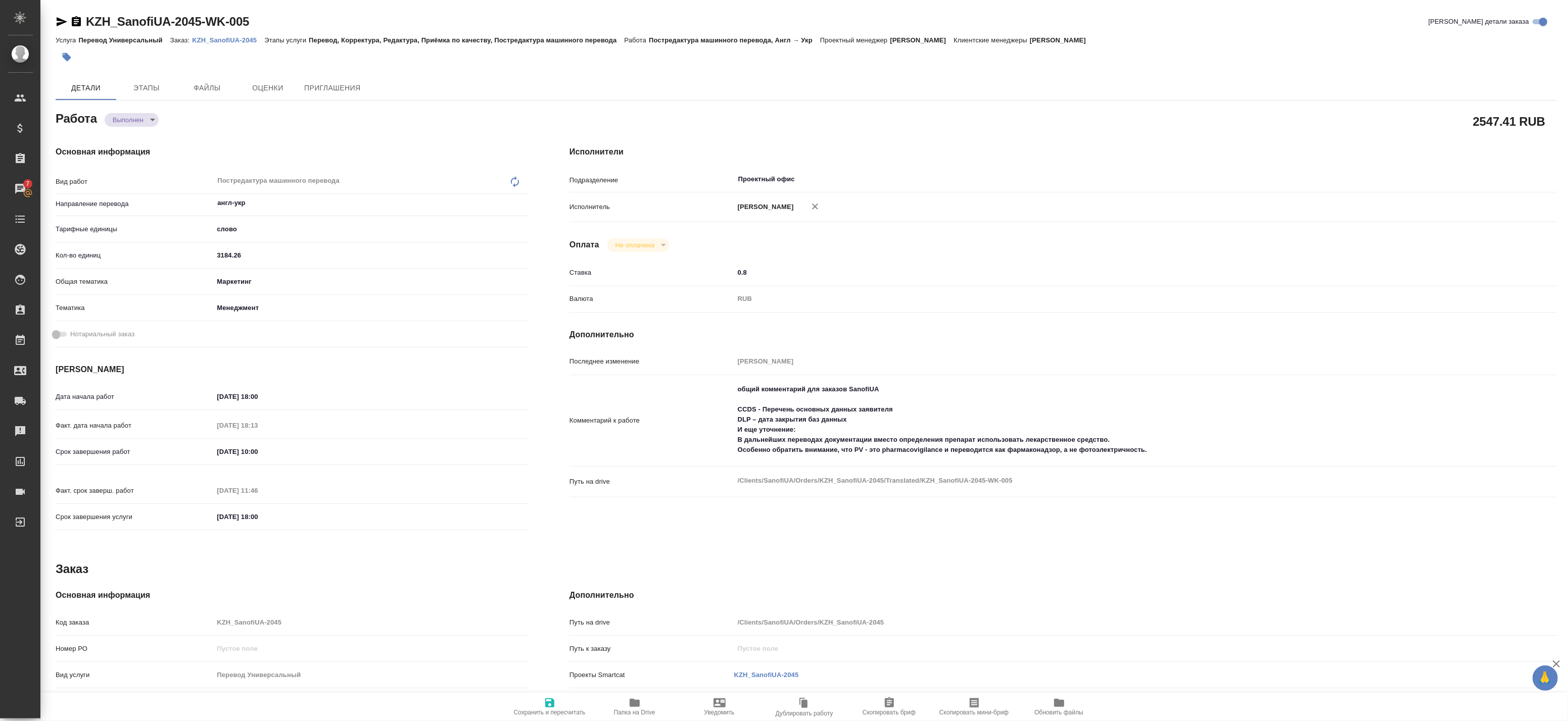
type textarea "x"
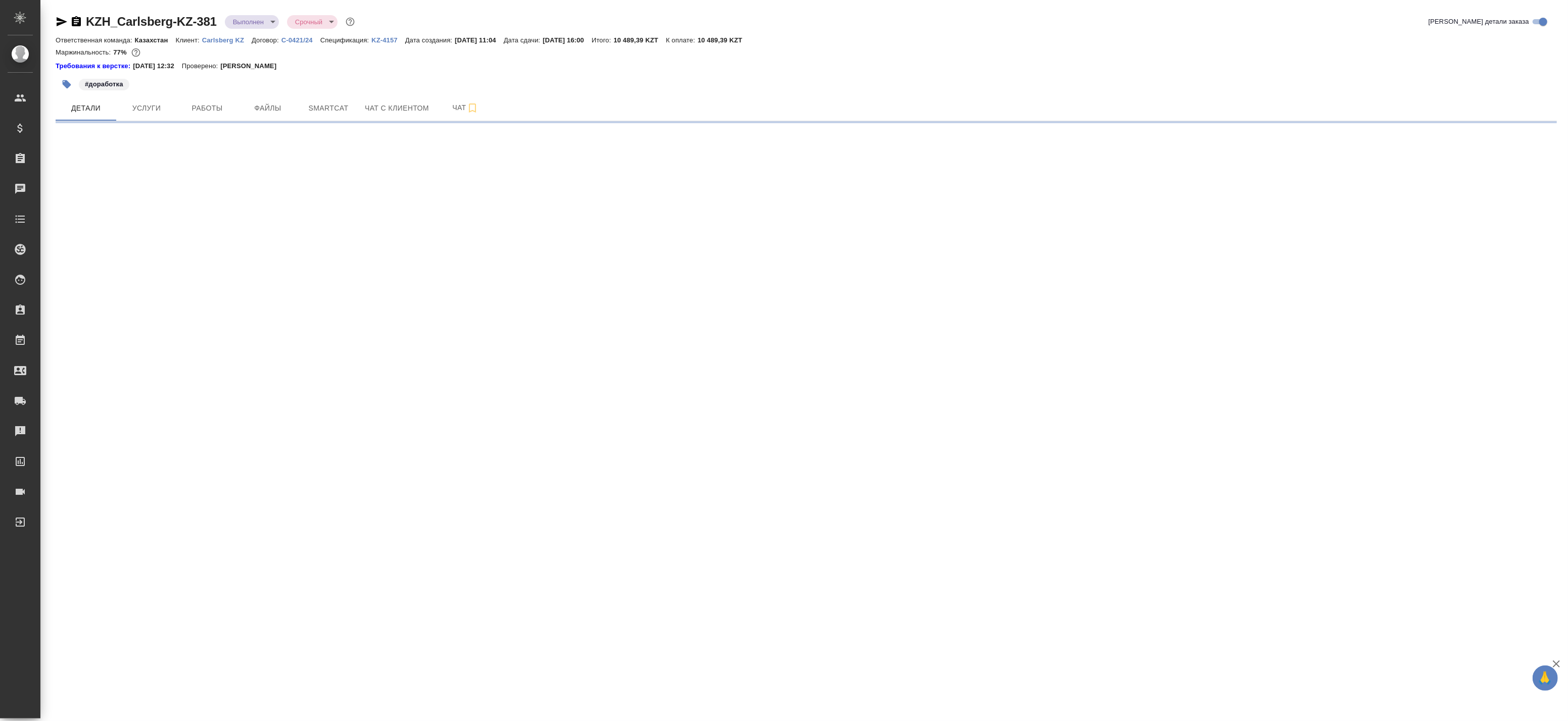
select select "RU"
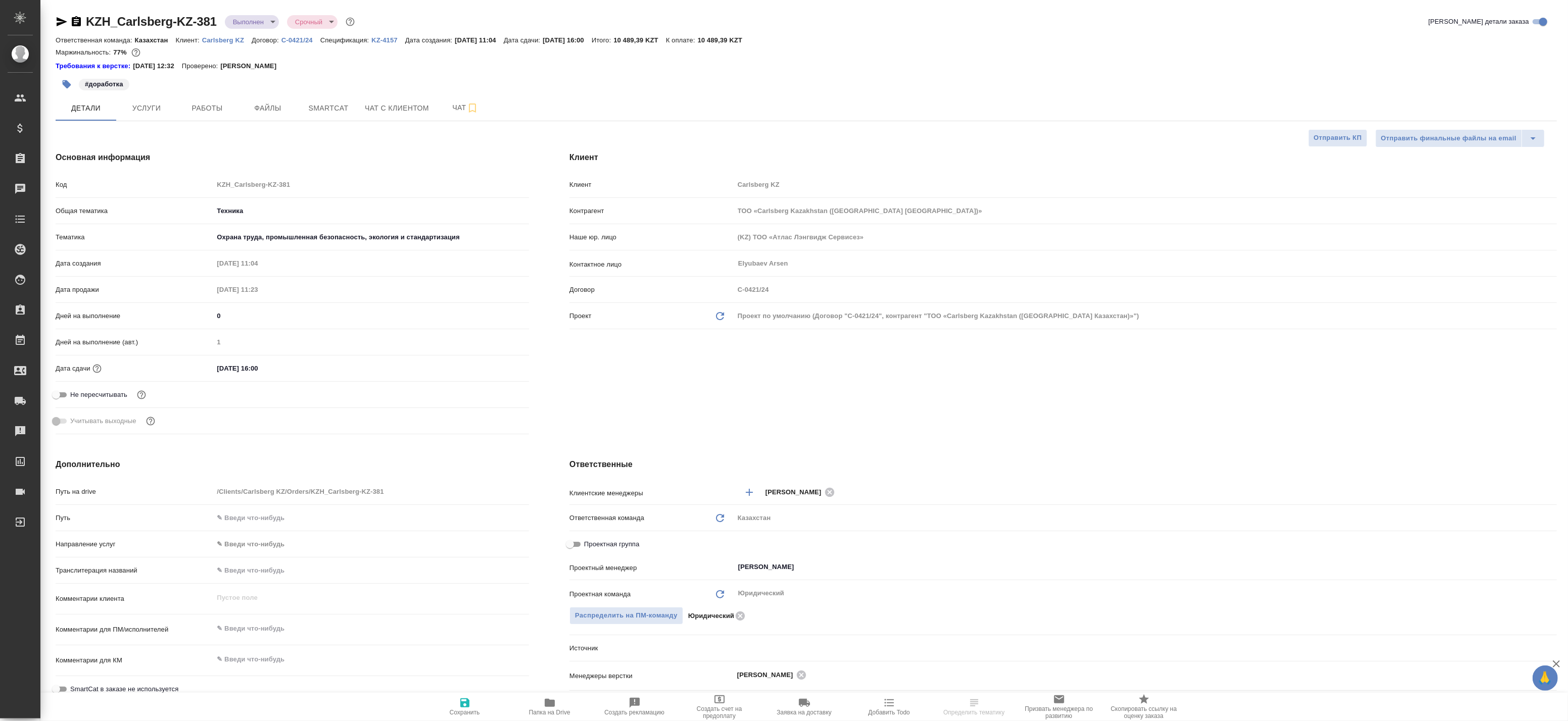
type textarea "x"
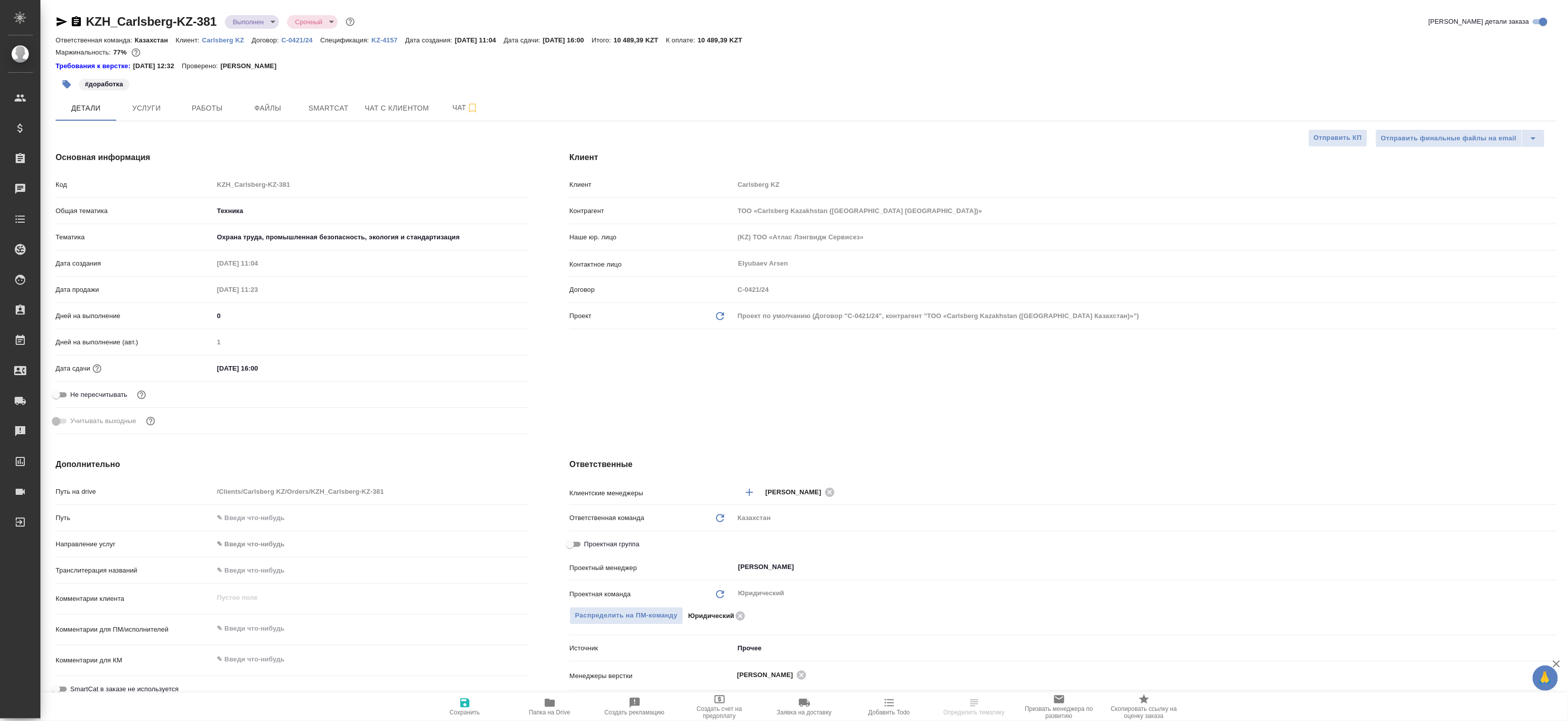
type textarea "x"
click at [185, 105] on span "Работы" at bounding box center [207, 108] width 49 height 12
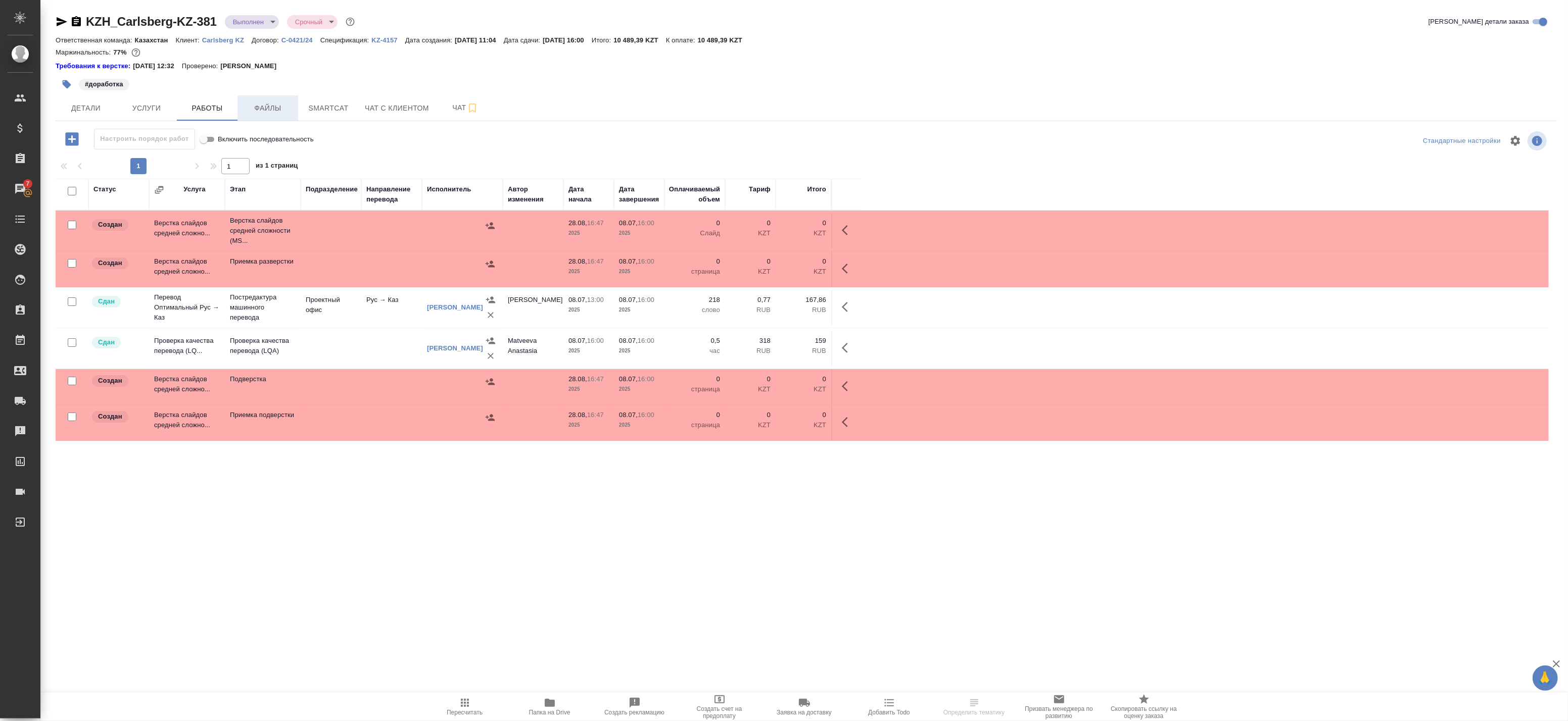
click at [254, 107] on span "Файлы" at bounding box center [268, 108] width 49 height 12
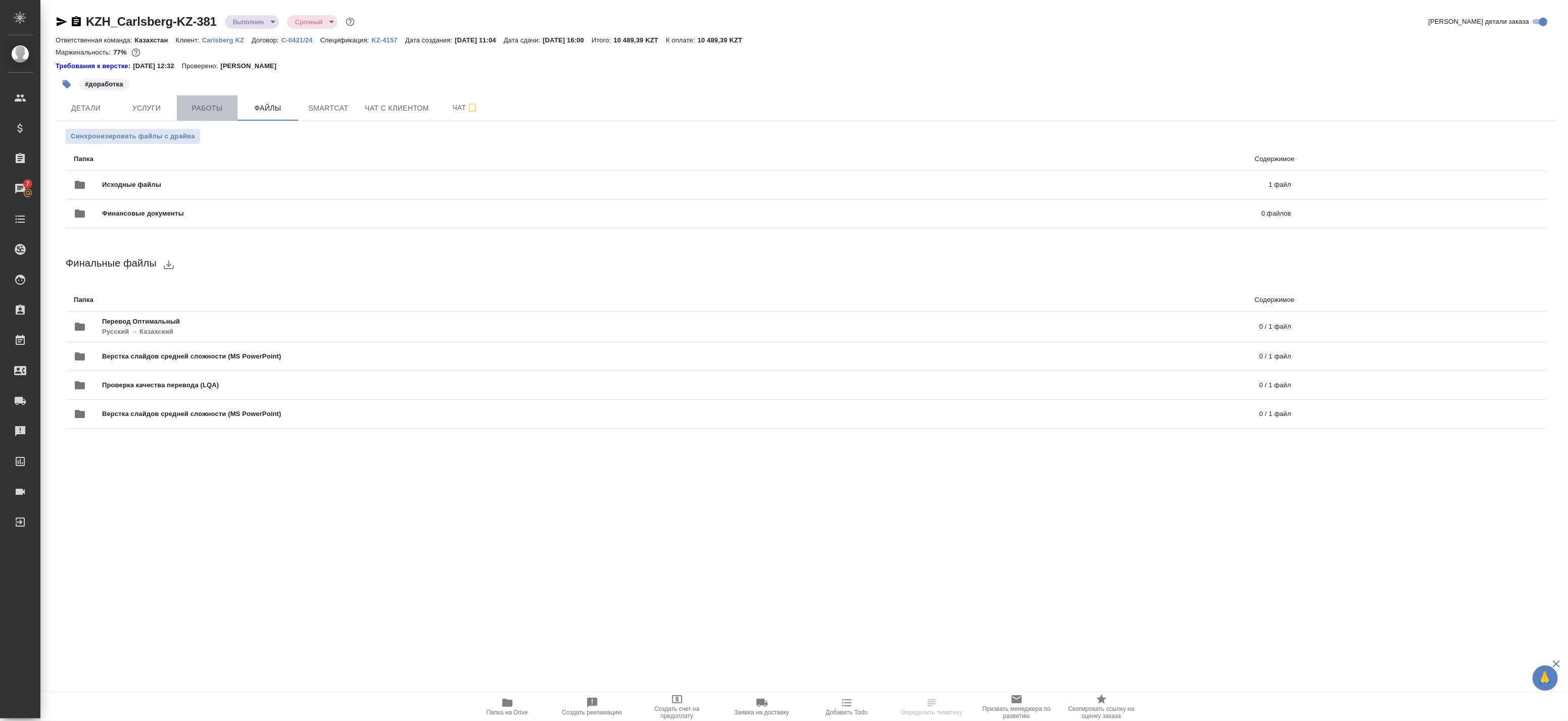
click at [193, 104] on span "Работы" at bounding box center [207, 108] width 49 height 12
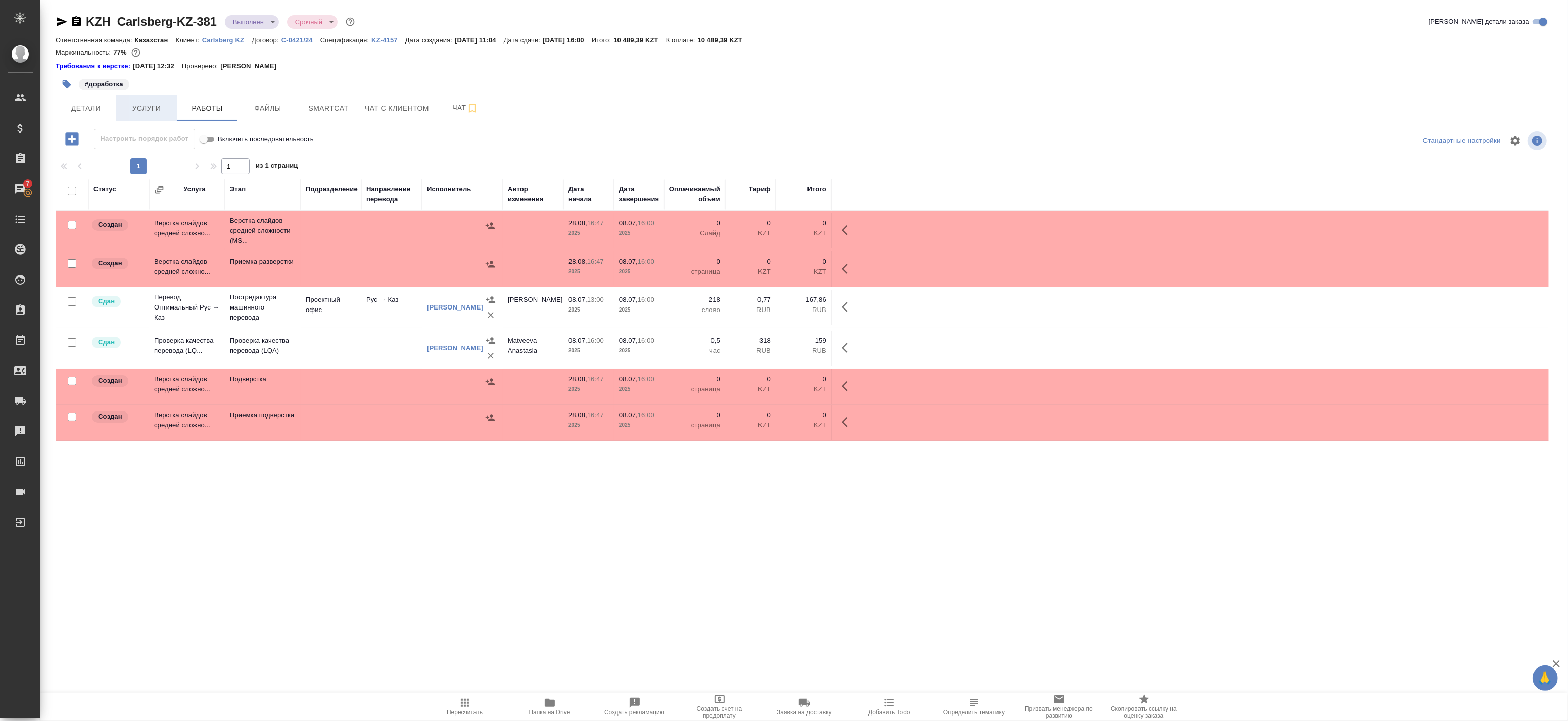
click at [143, 111] on span "Услуги" at bounding box center [146, 108] width 49 height 12
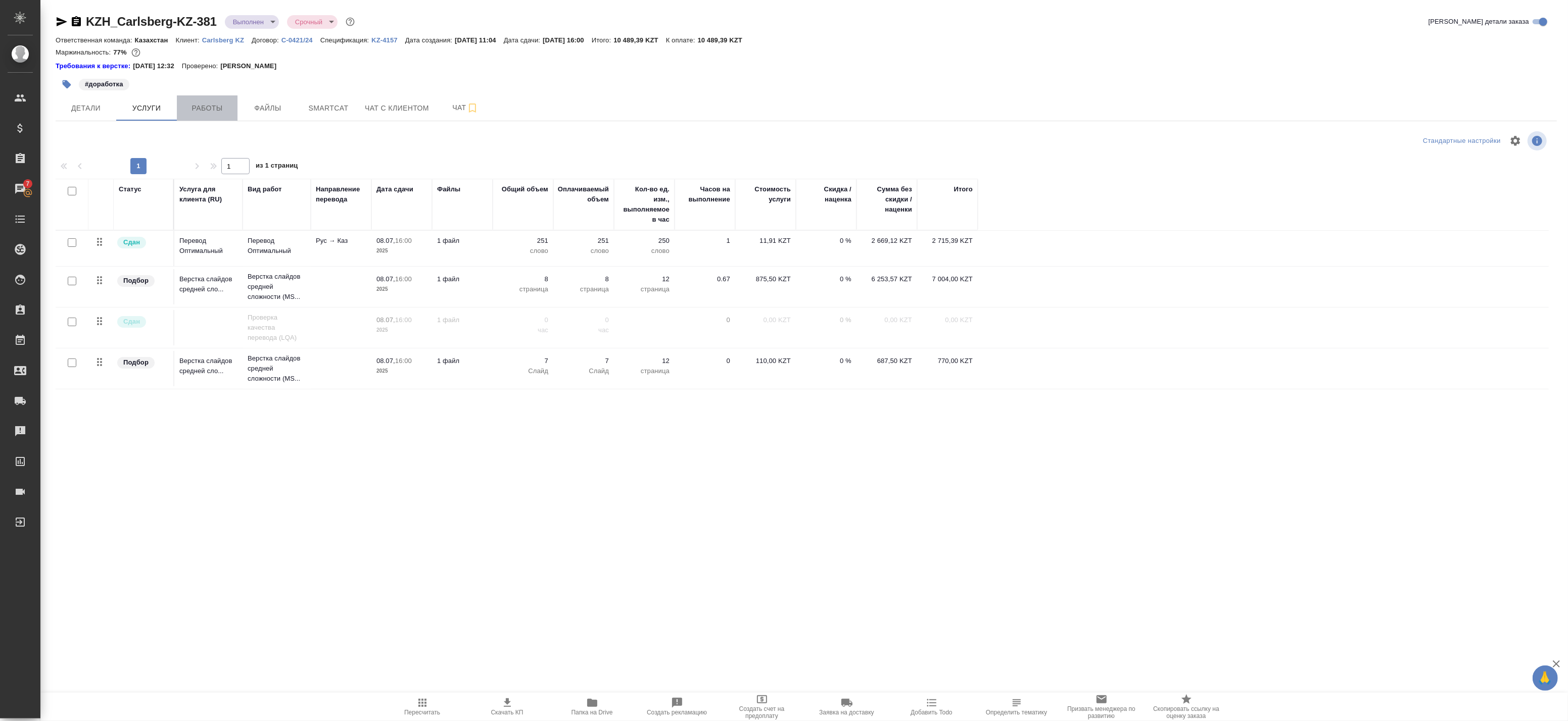
click at [195, 109] on span "Работы" at bounding box center [207, 108] width 49 height 12
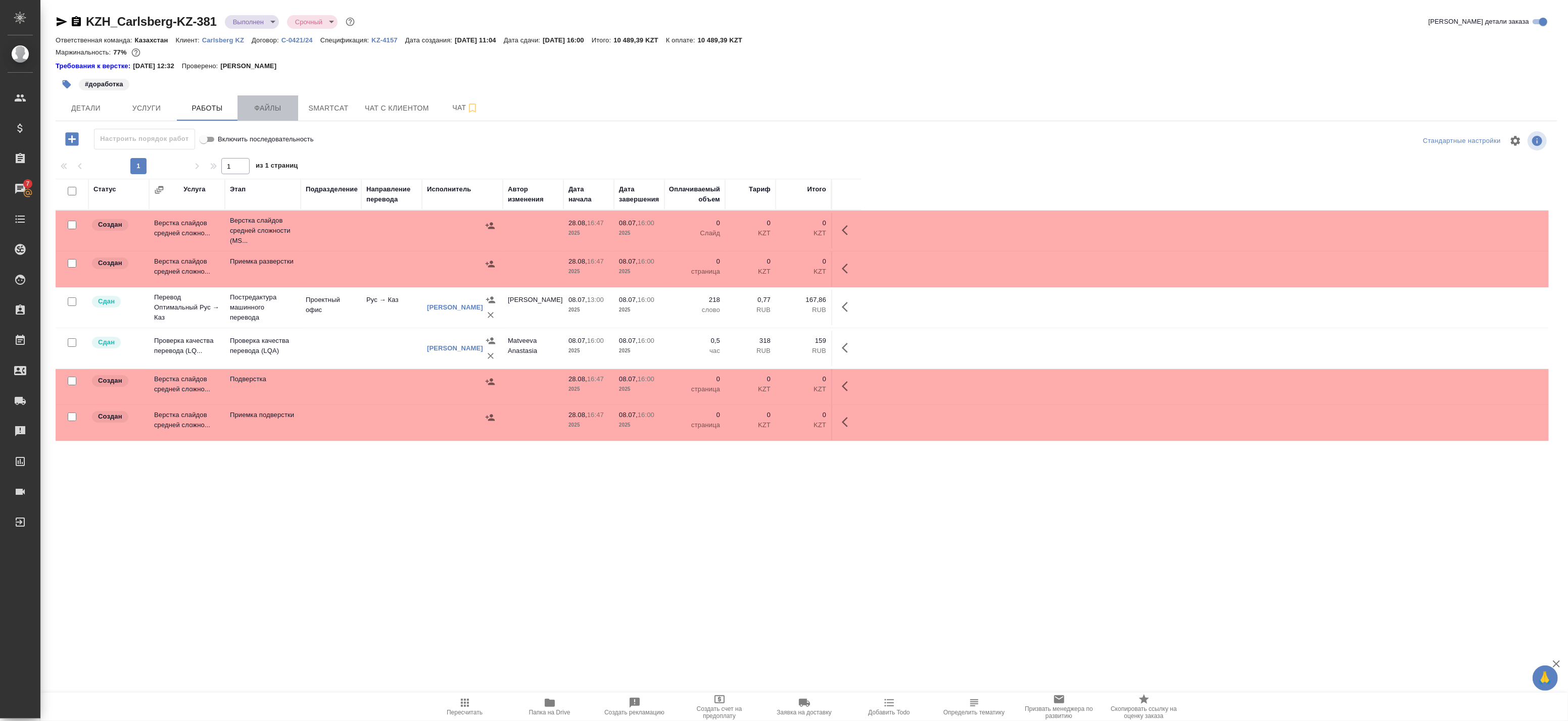
click at [249, 107] on span "Файлы" at bounding box center [268, 108] width 49 height 12
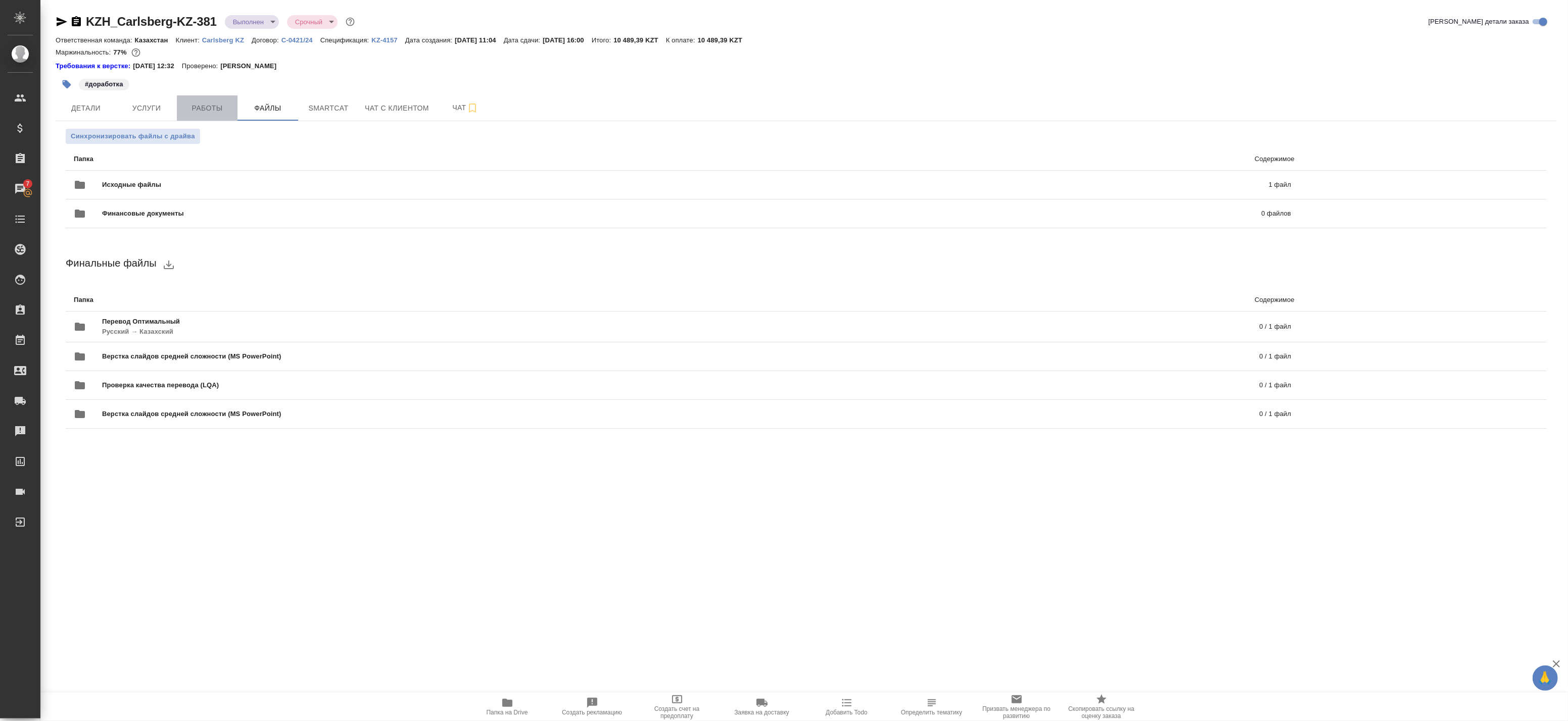
click at [210, 106] on span "Работы" at bounding box center [207, 108] width 49 height 12
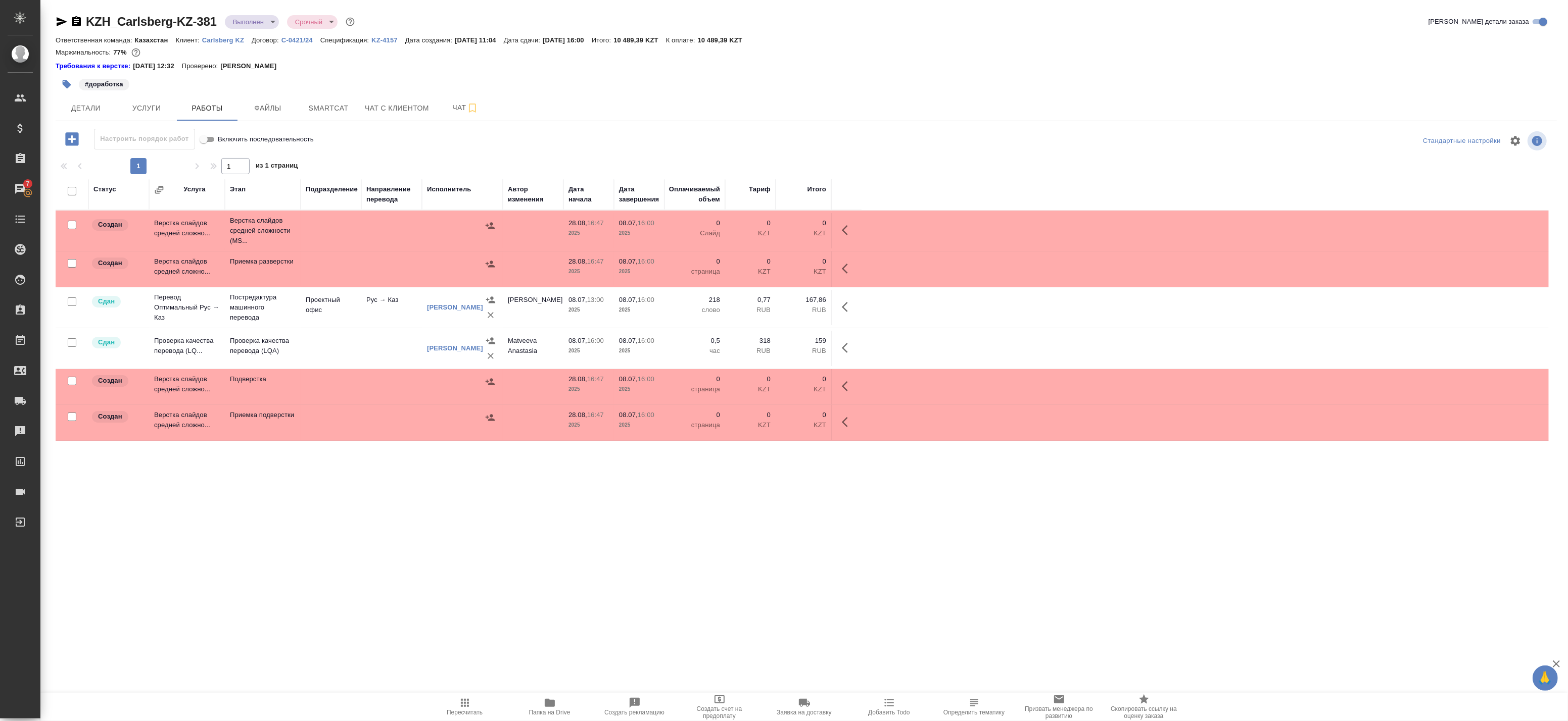
click at [380, 234] on td at bounding box center [391, 231] width 61 height 35
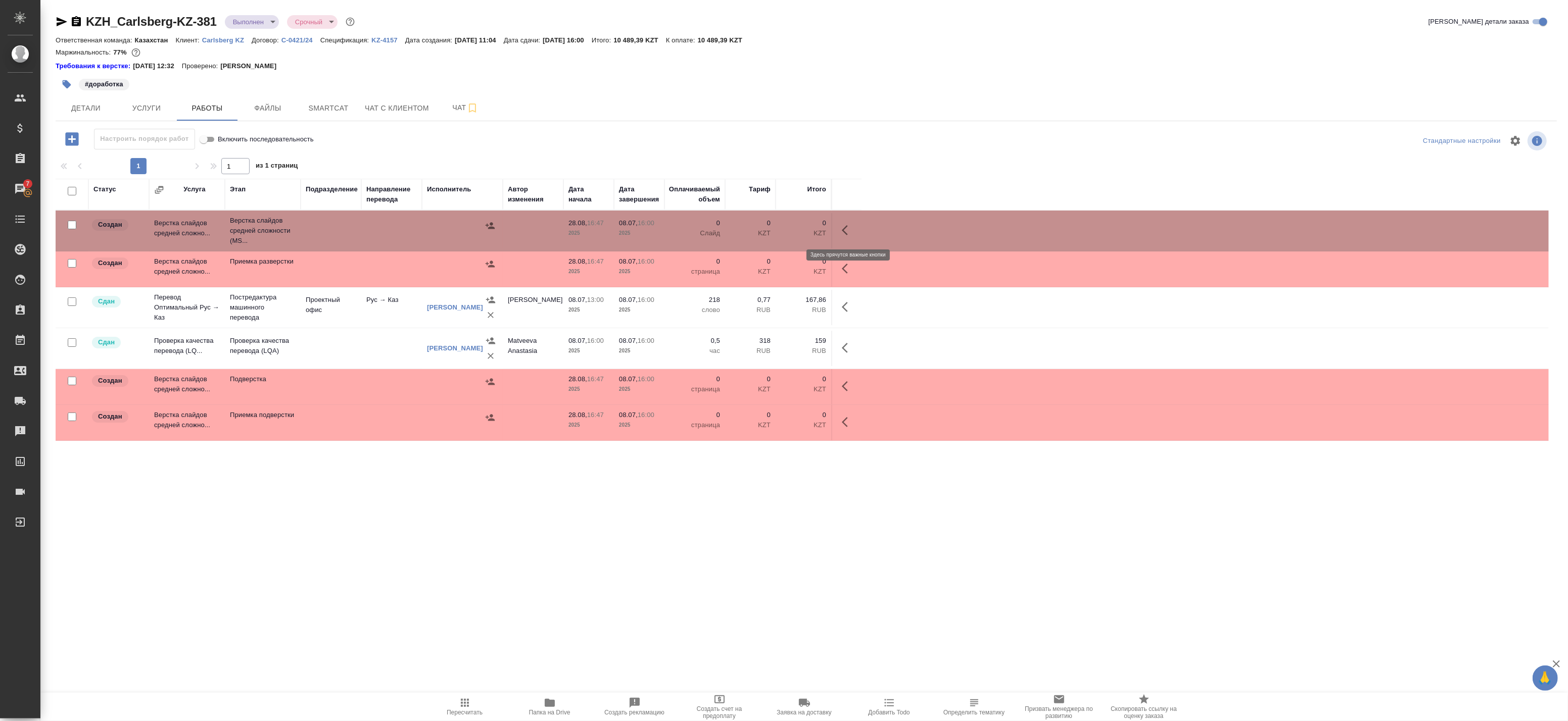
click at [852, 224] on icon "button" at bounding box center [848, 231] width 12 height 12
click at [774, 229] on icon "button" at bounding box center [773, 230] width 9 height 9
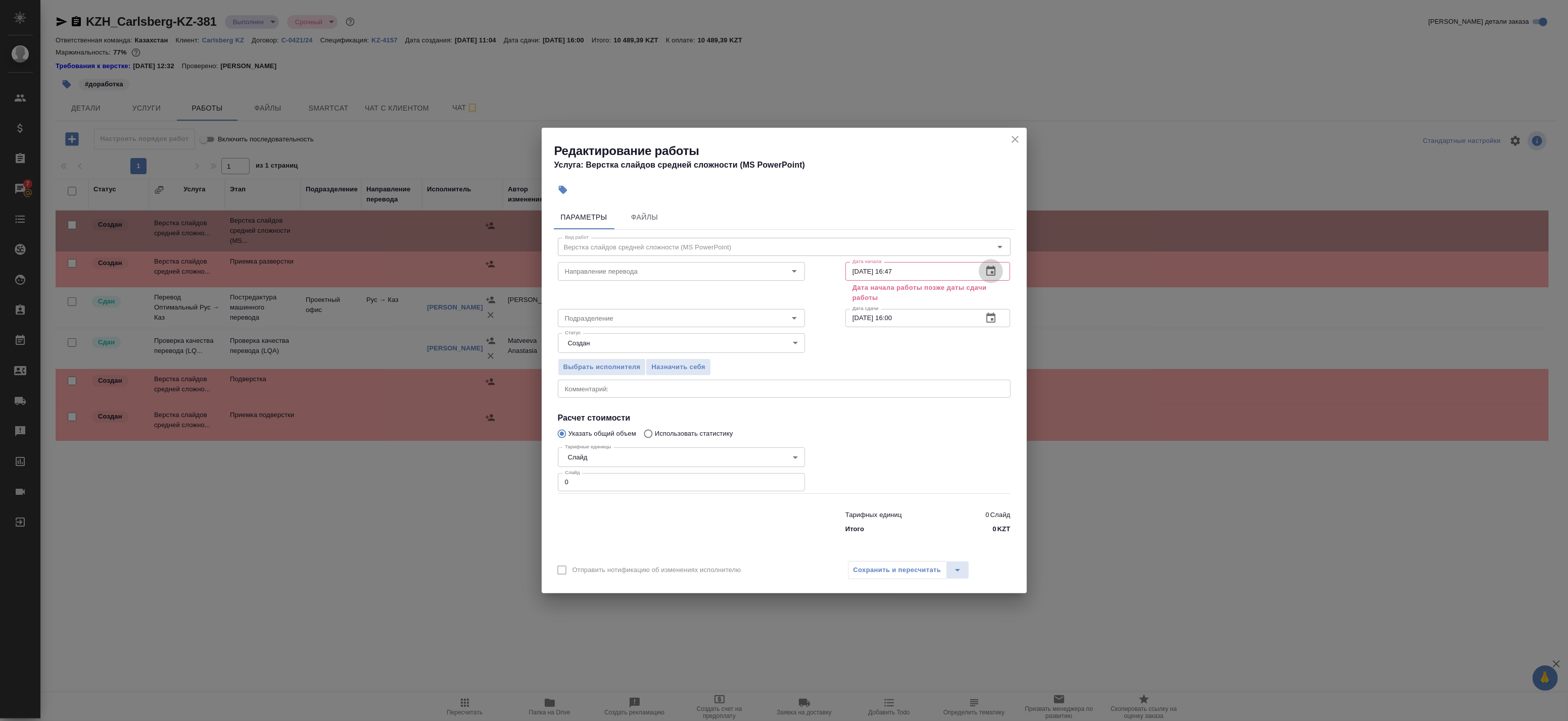
click at [996, 270] on icon "button" at bounding box center [991, 272] width 12 height 12
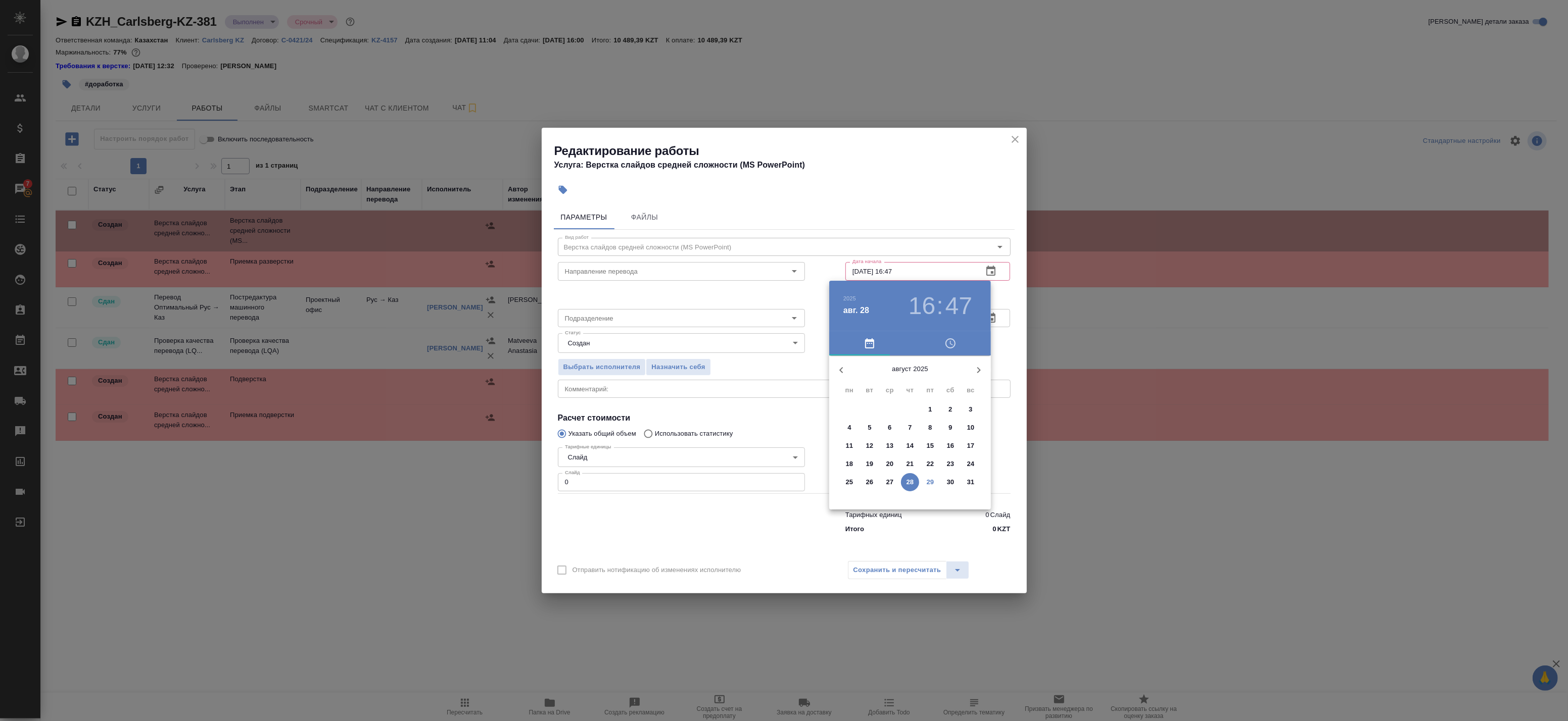
click at [933, 487] on button "29" at bounding box center [931, 482] width 18 height 18
click at [865, 404] on div at bounding box center [910, 435] width 132 height 132
click at [907, 382] on div at bounding box center [910, 435] width 132 height 132
type input "[DATE] 10:00"
click at [1002, 339] on div at bounding box center [784, 360] width 1568 height 721
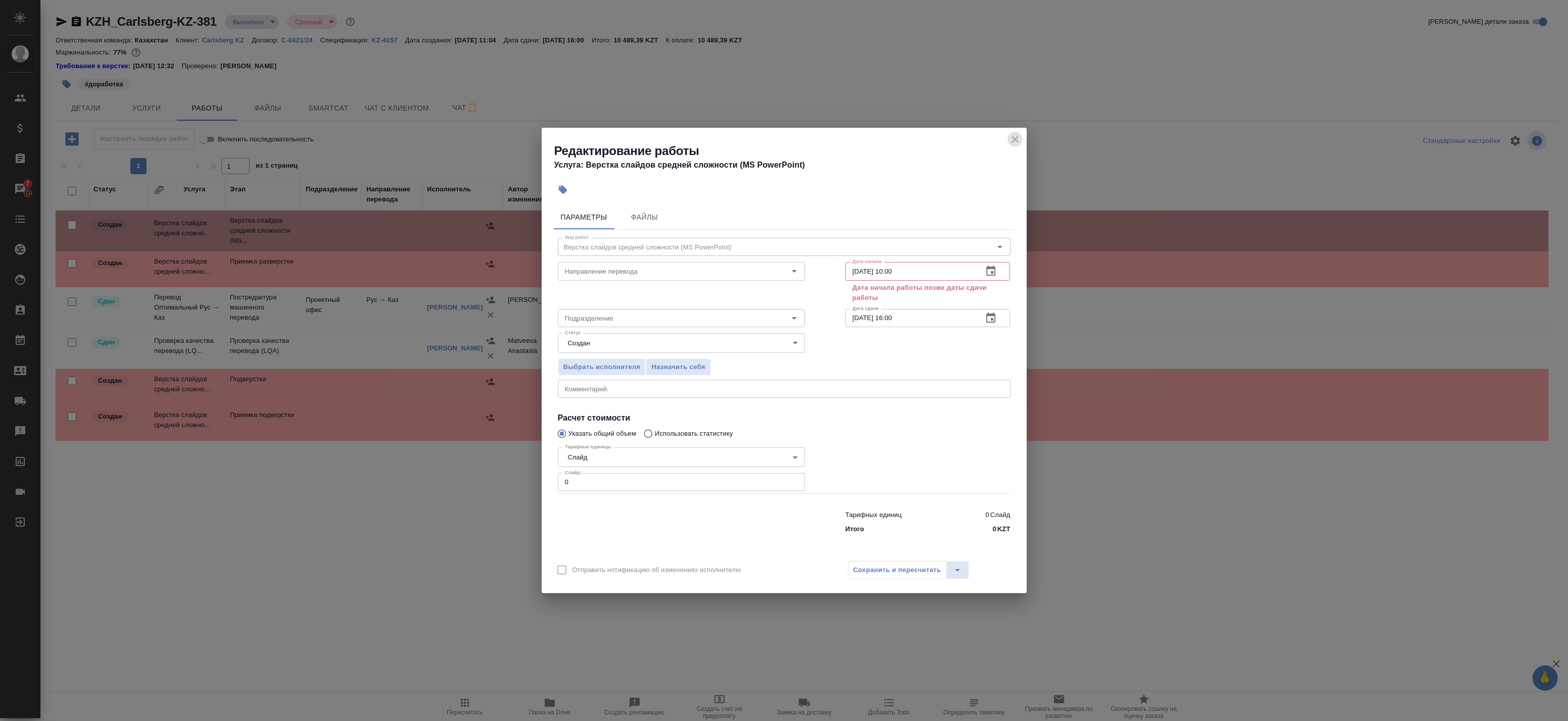
click at [1012, 137] on icon "close" at bounding box center [1015, 139] width 7 height 7
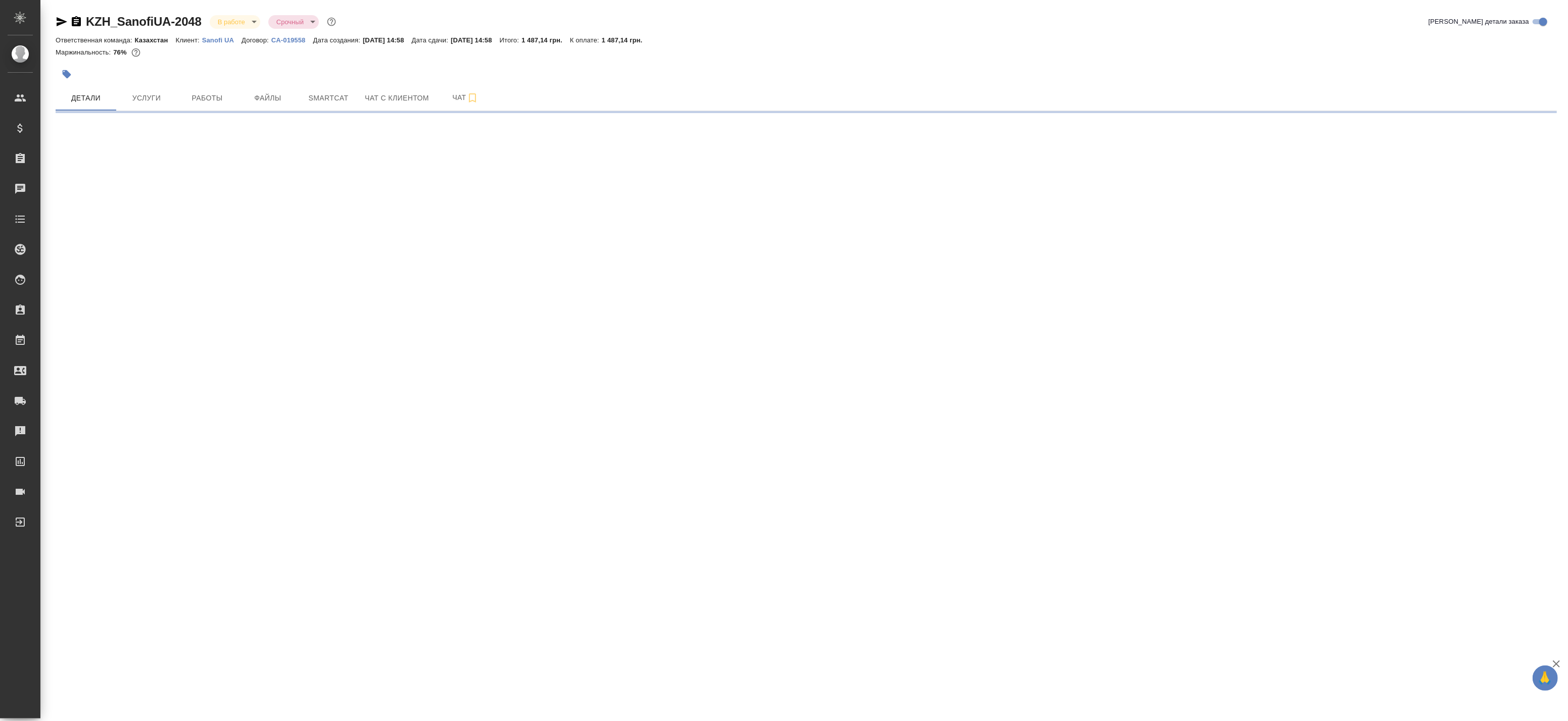
select select "RU"
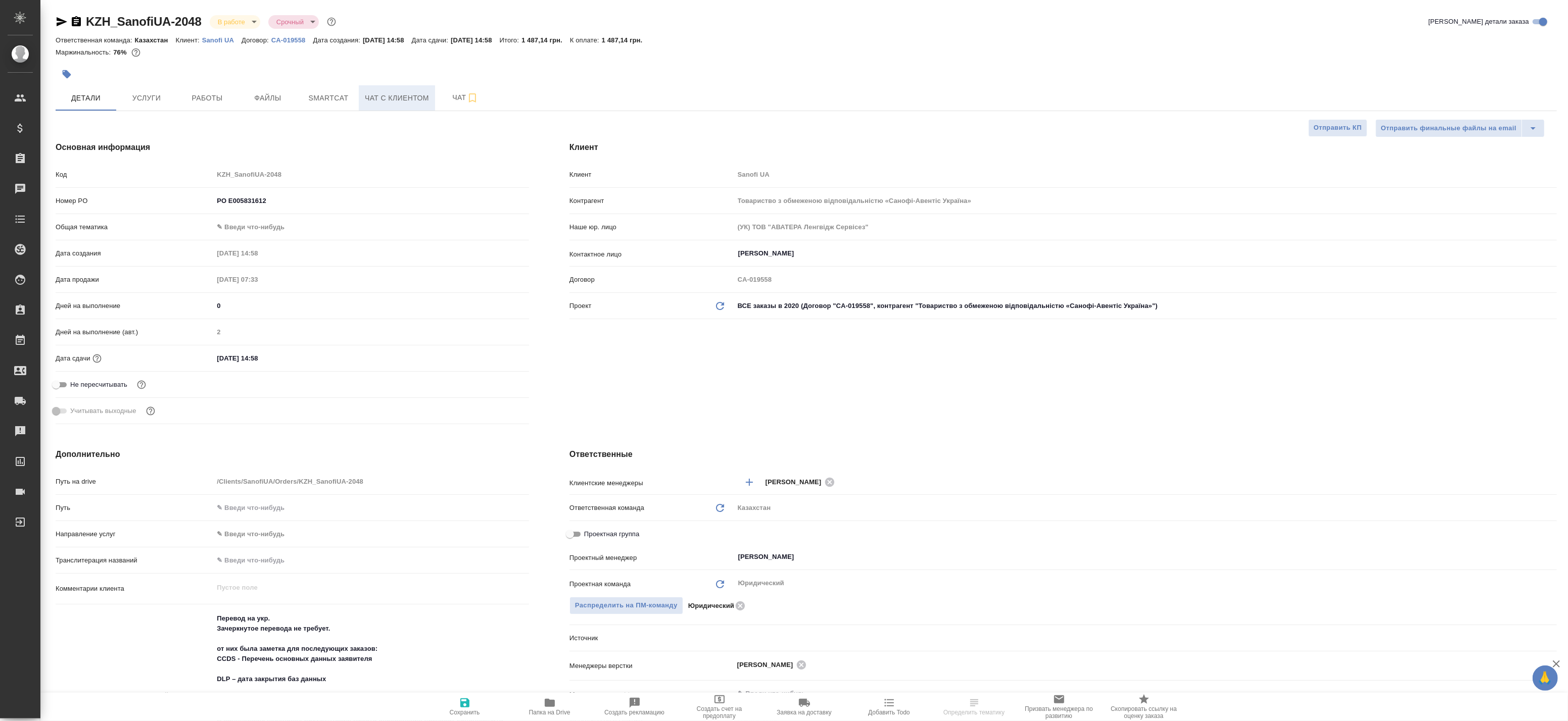
type textarea "x"
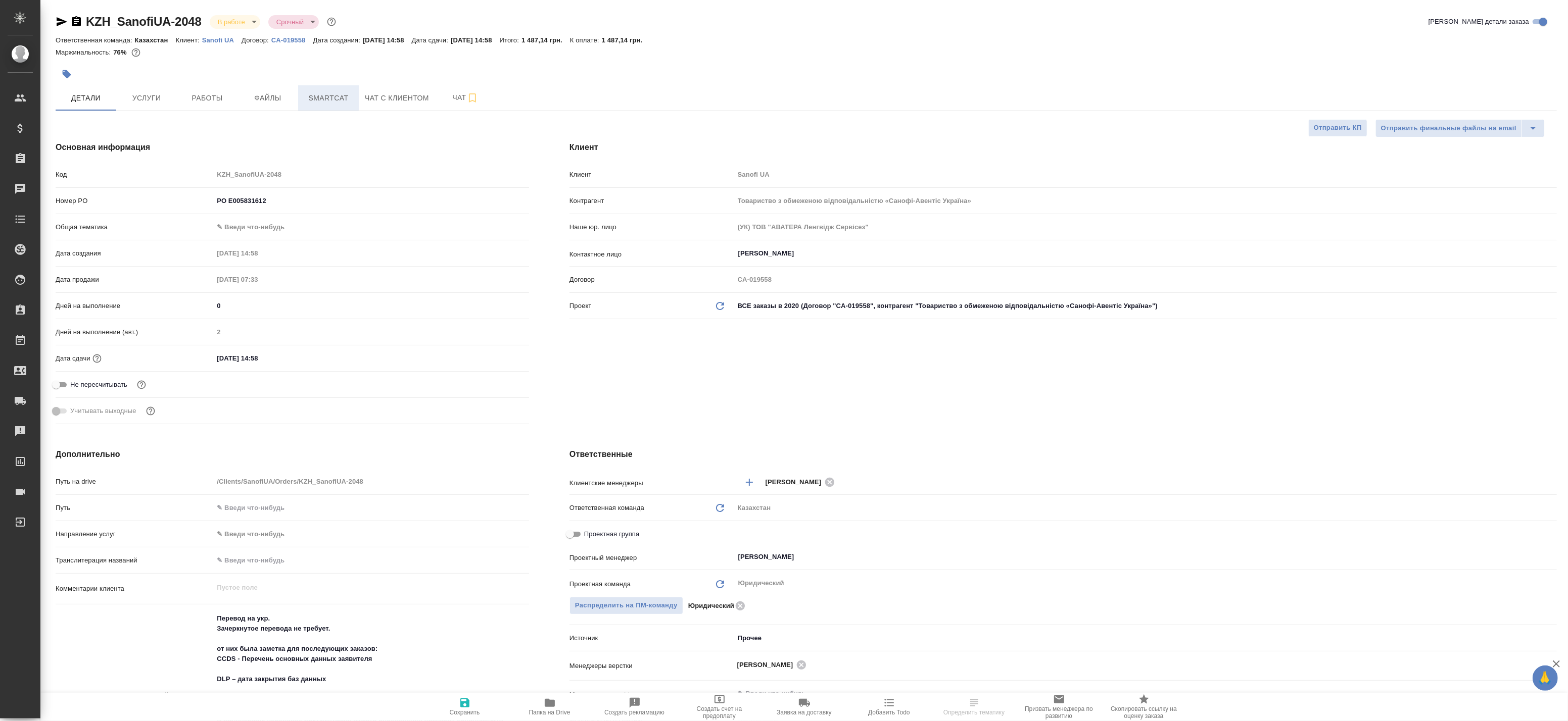
type textarea "x"
click at [331, 95] on span "Smartcat" at bounding box center [328, 98] width 49 height 12
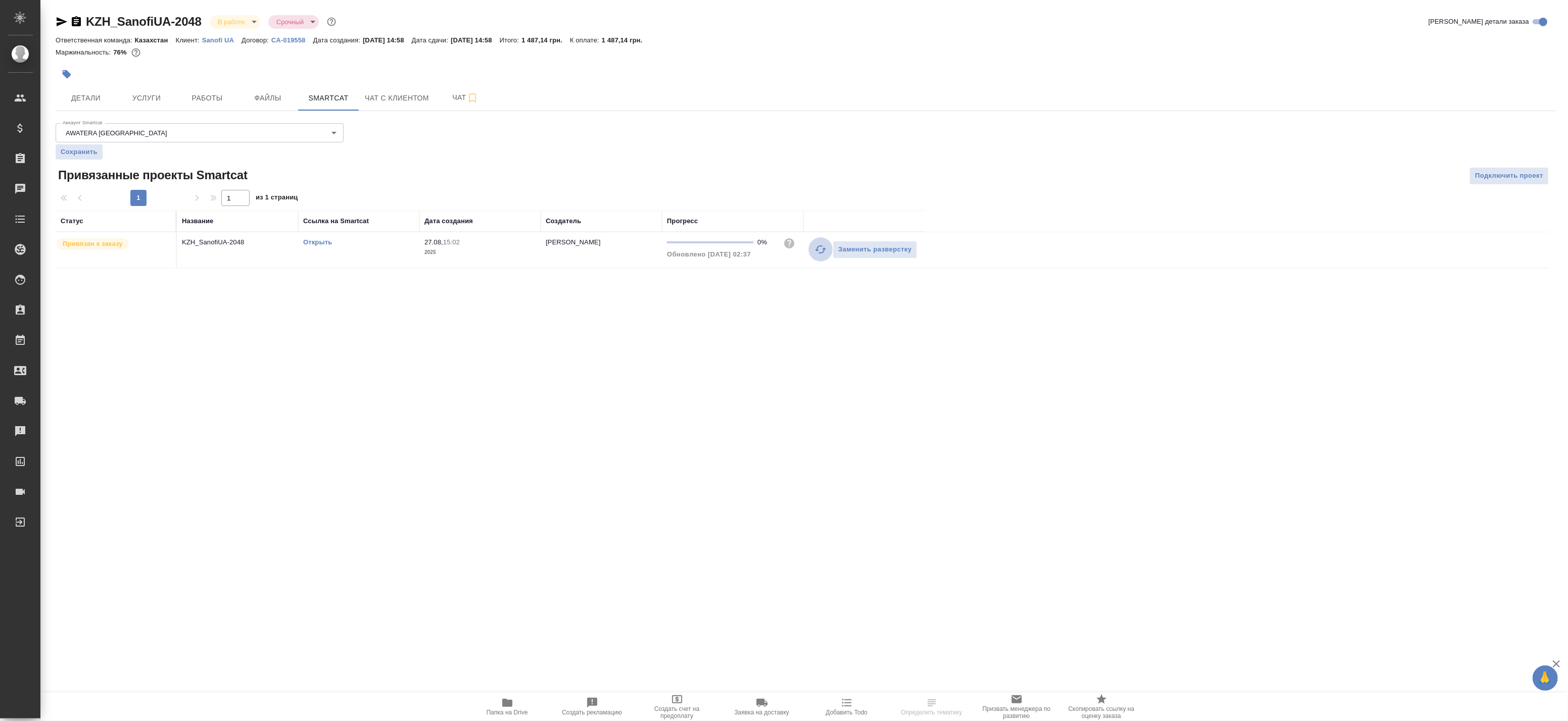
click at [821, 249] on icon "button" at bounding box center [821, 250] width 12 height 12
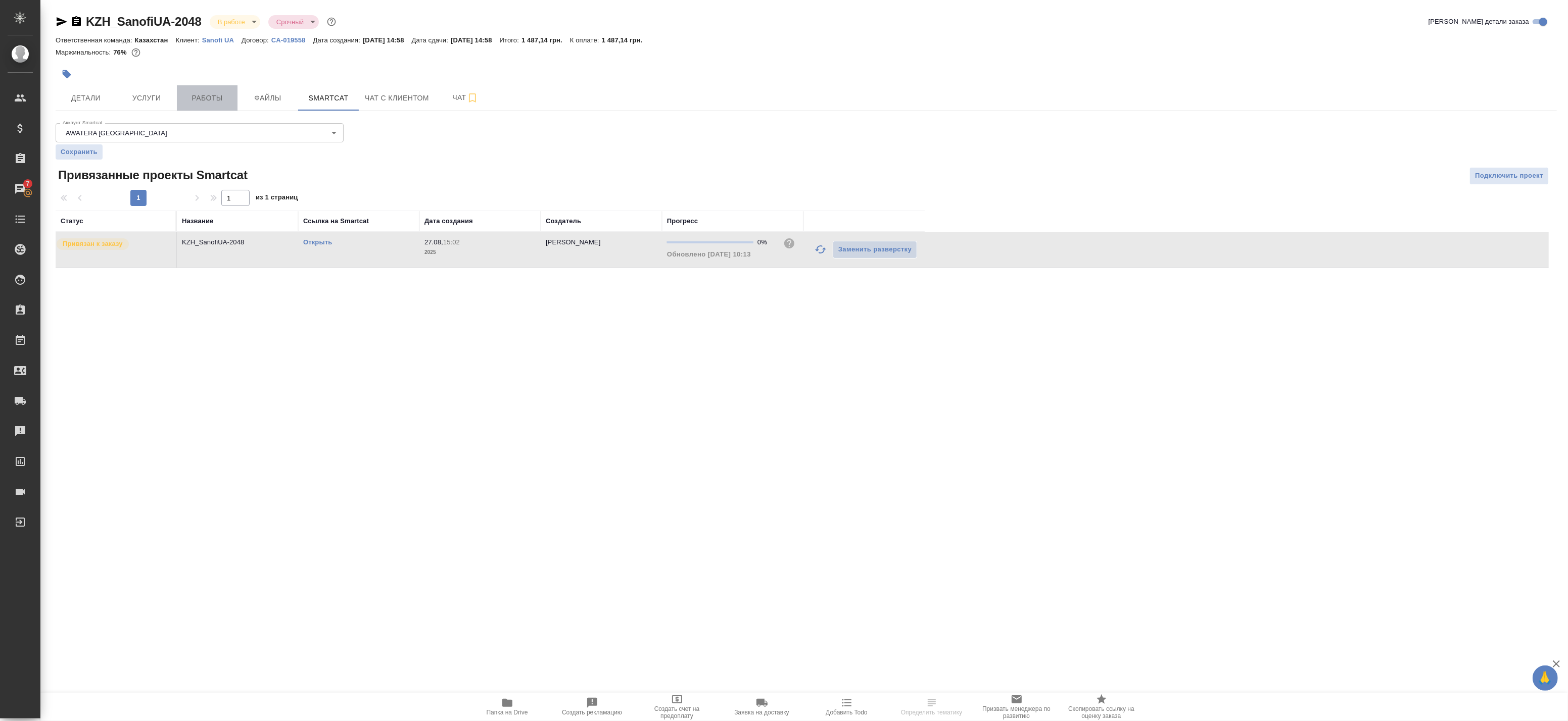
click at [190, 100] on span "Работы" at bounding box center [207, 98] width 49 height 12
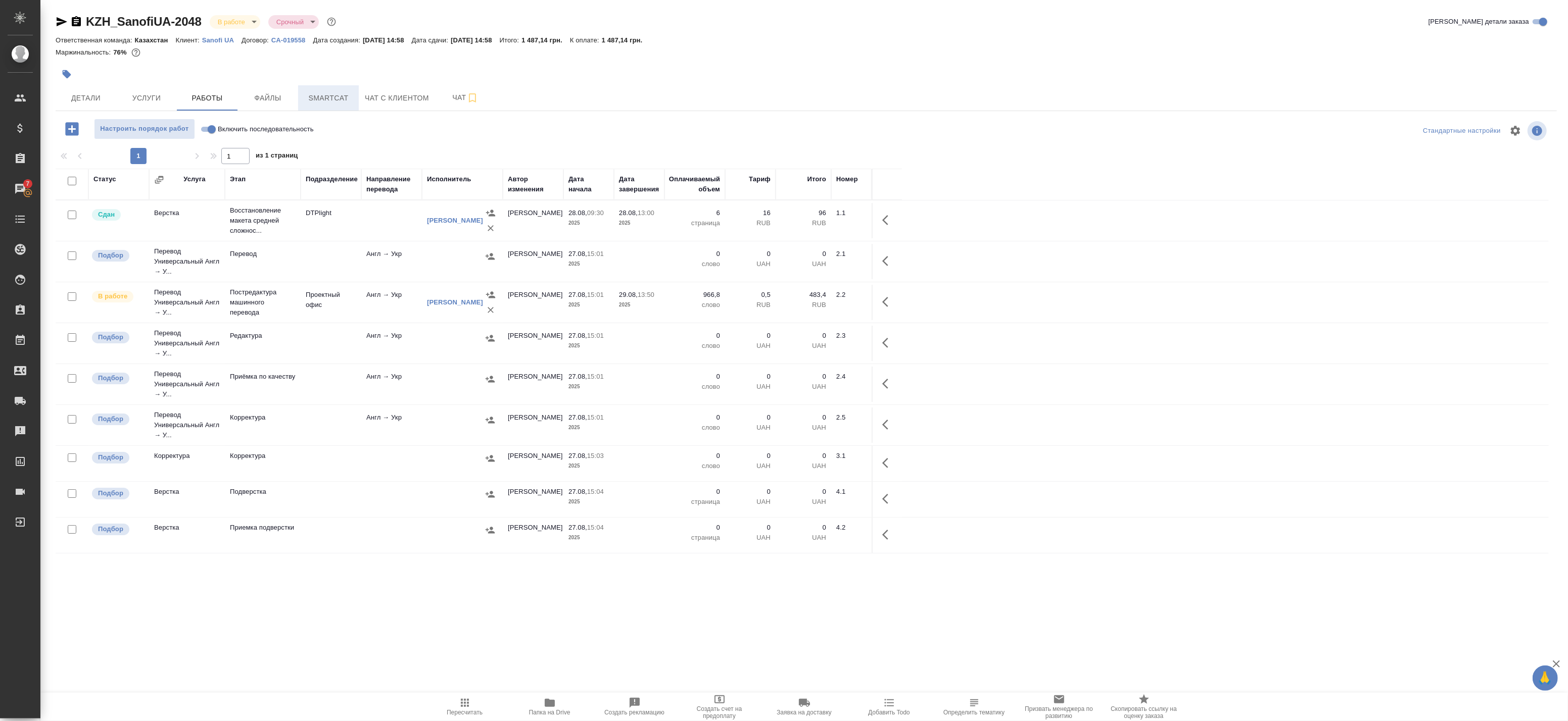
click at [326, 99] on span "Smartcat" at bounding box center [328, 98] width 49 height 12
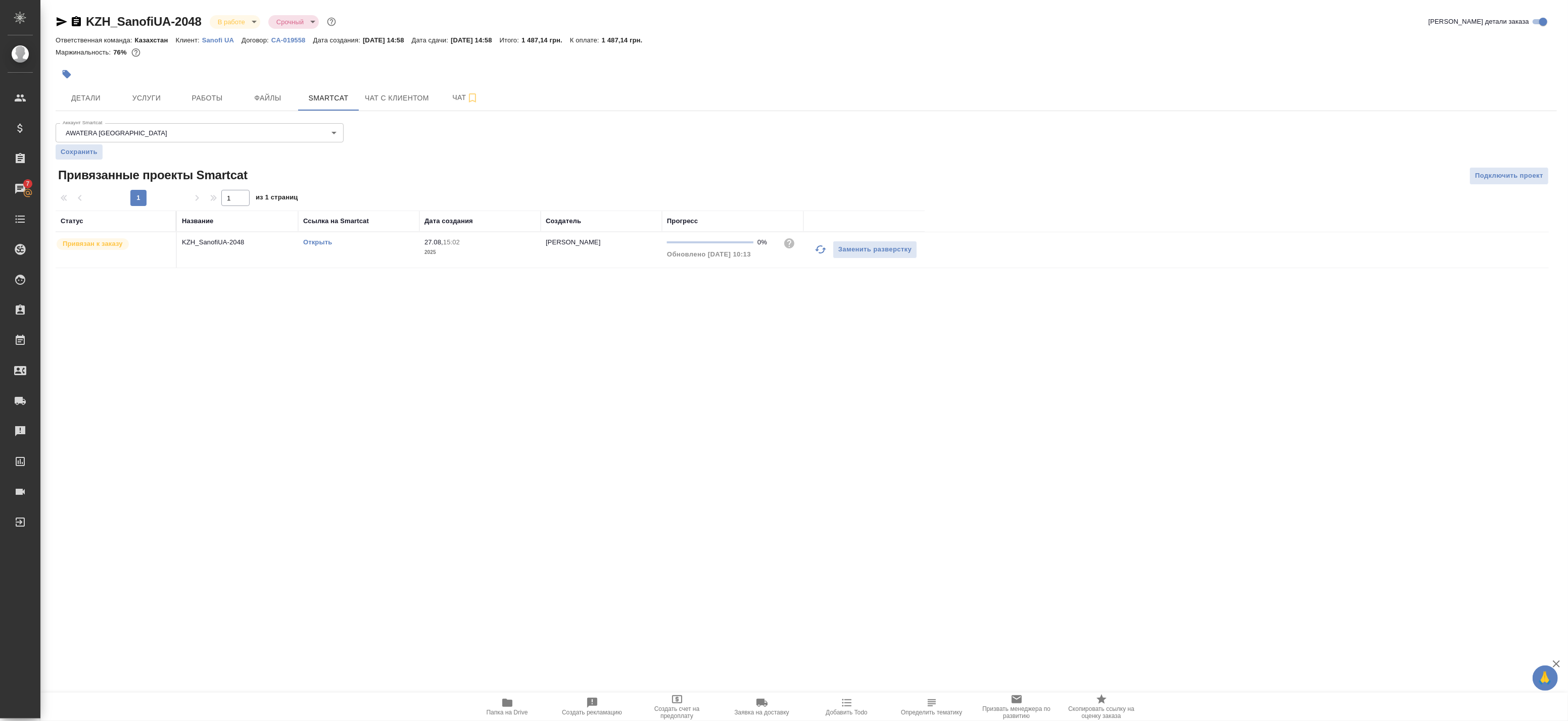
click at [817, 253] on icon "button" at bounding box center [821, 250] width 12 height 12
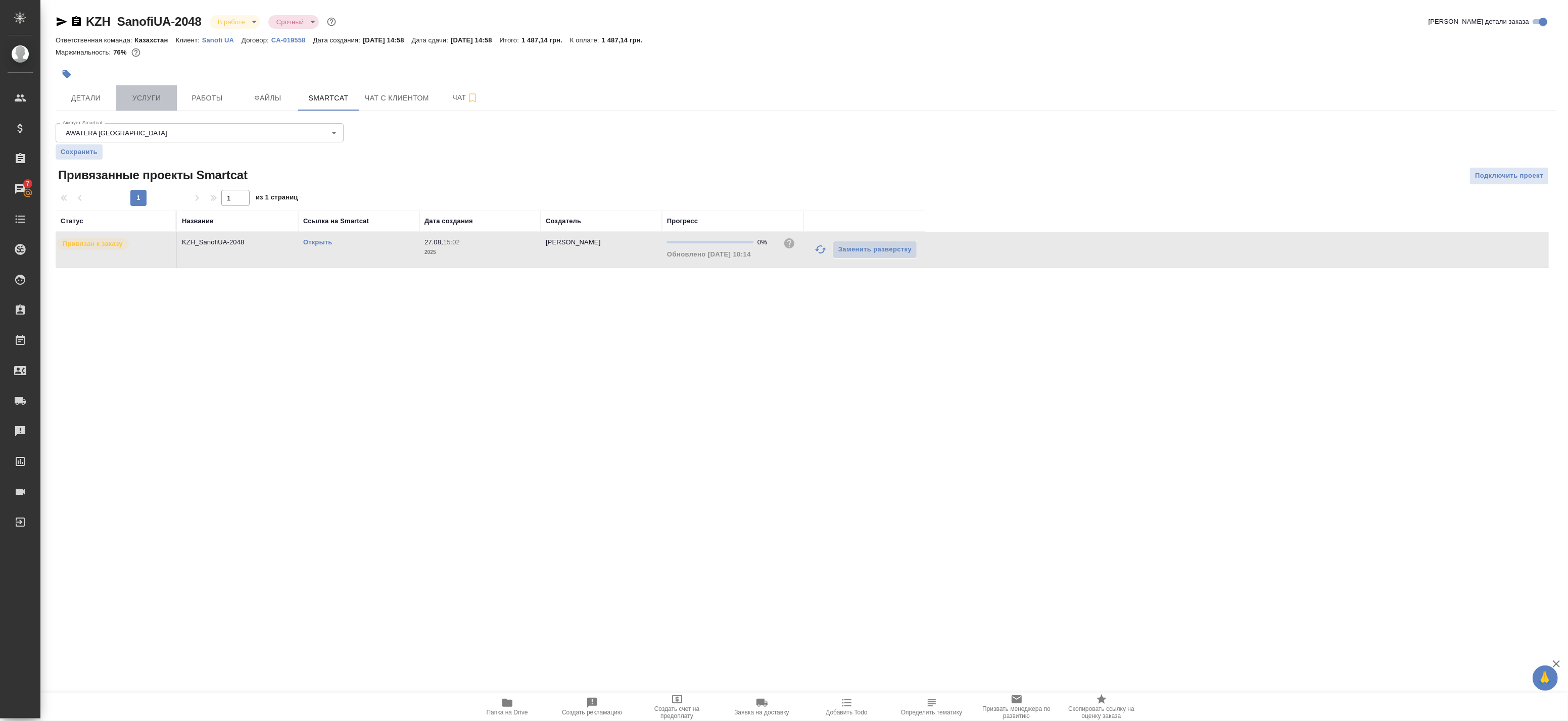
click at [143, 104] on span "Услуги" at bounding box center [146, 98] width 49 height 12
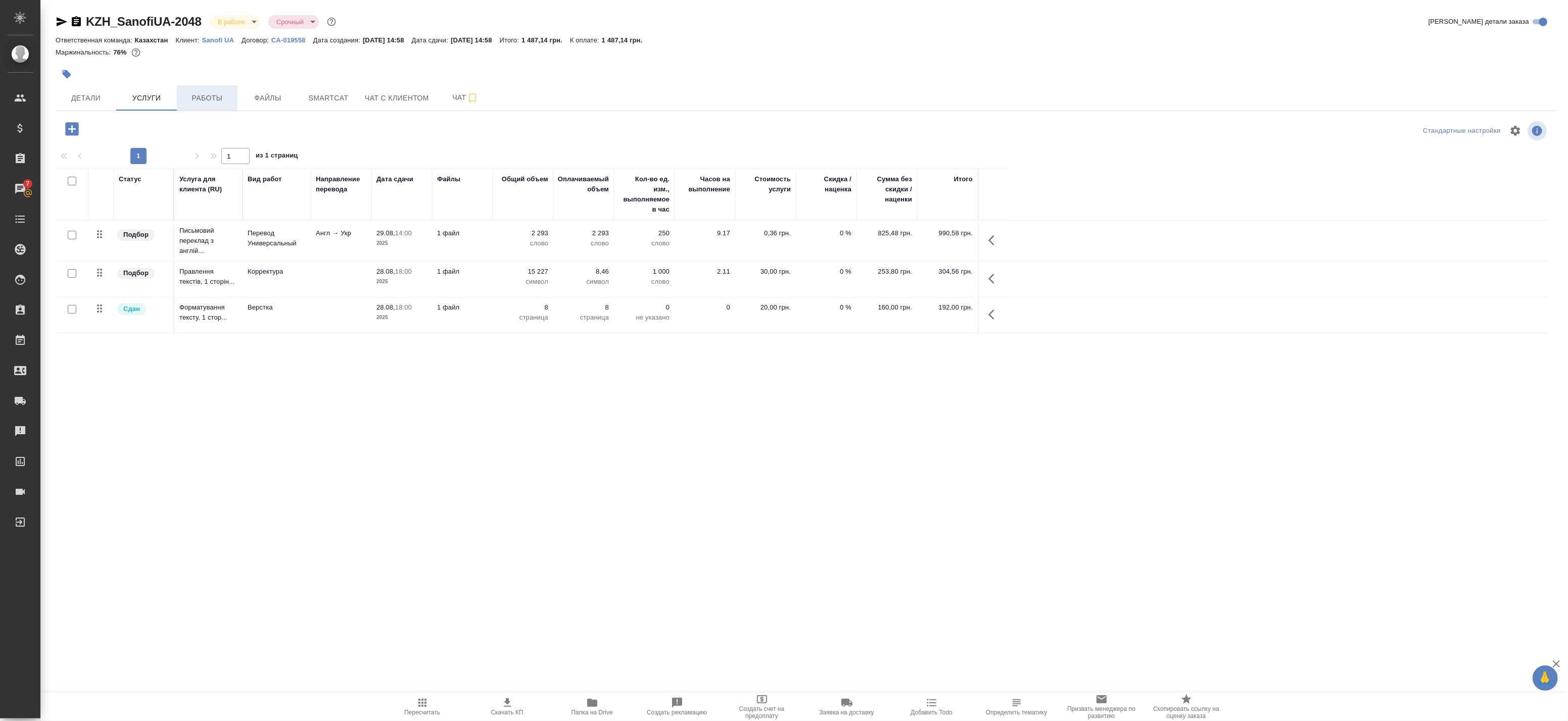
click at [218, 94] on span "Работы" at bounding box center [207, 98] width 49 height 12
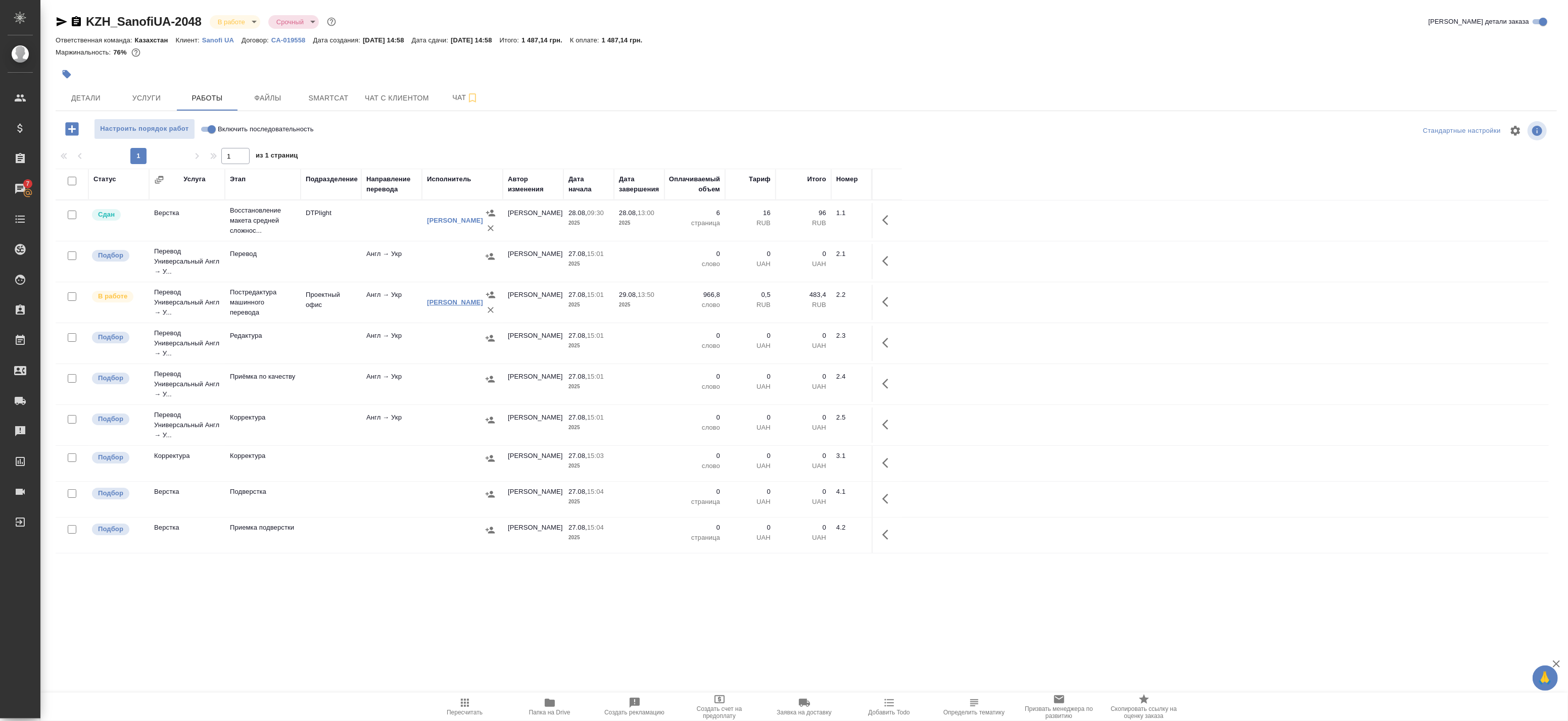
click at [449, 299] on link "Ярошенко Любовь Александровна" at bounding box center [455, 302] width 56 height 8
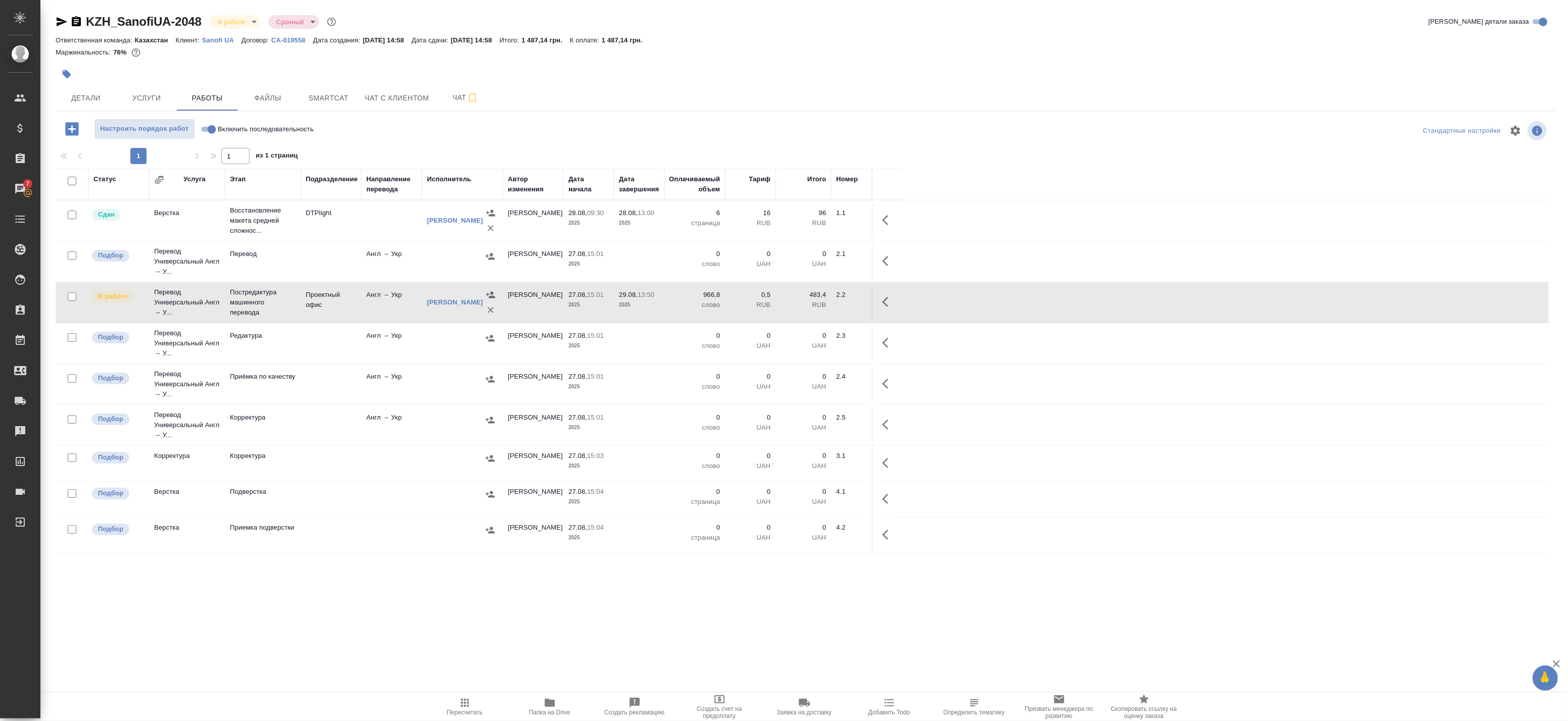
click at [62, 22] on icon "button" at bounding box center [62, 21] width 10 height 9
click at [77, 22] on icon "button" at bounding box center [76, 21] width 9 height 10
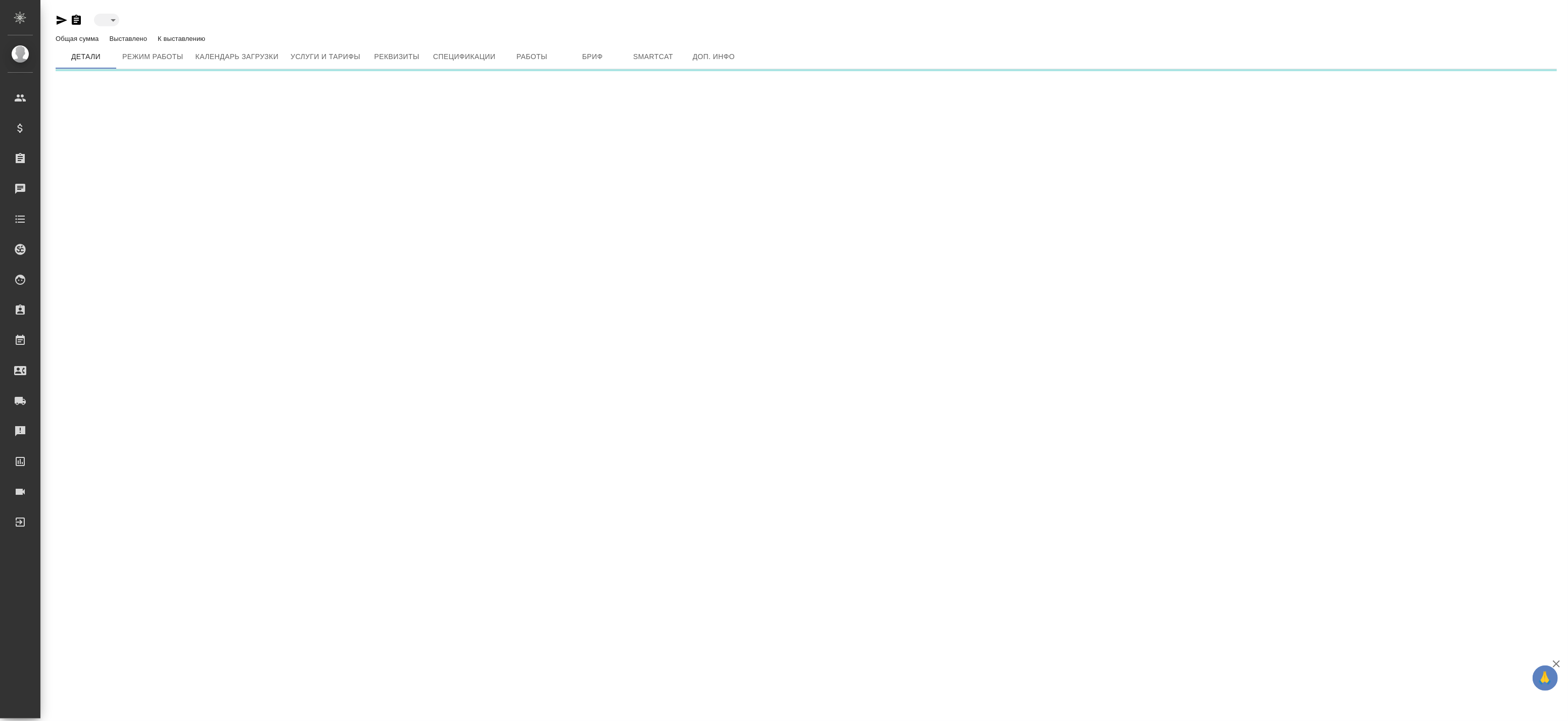
type input "active"
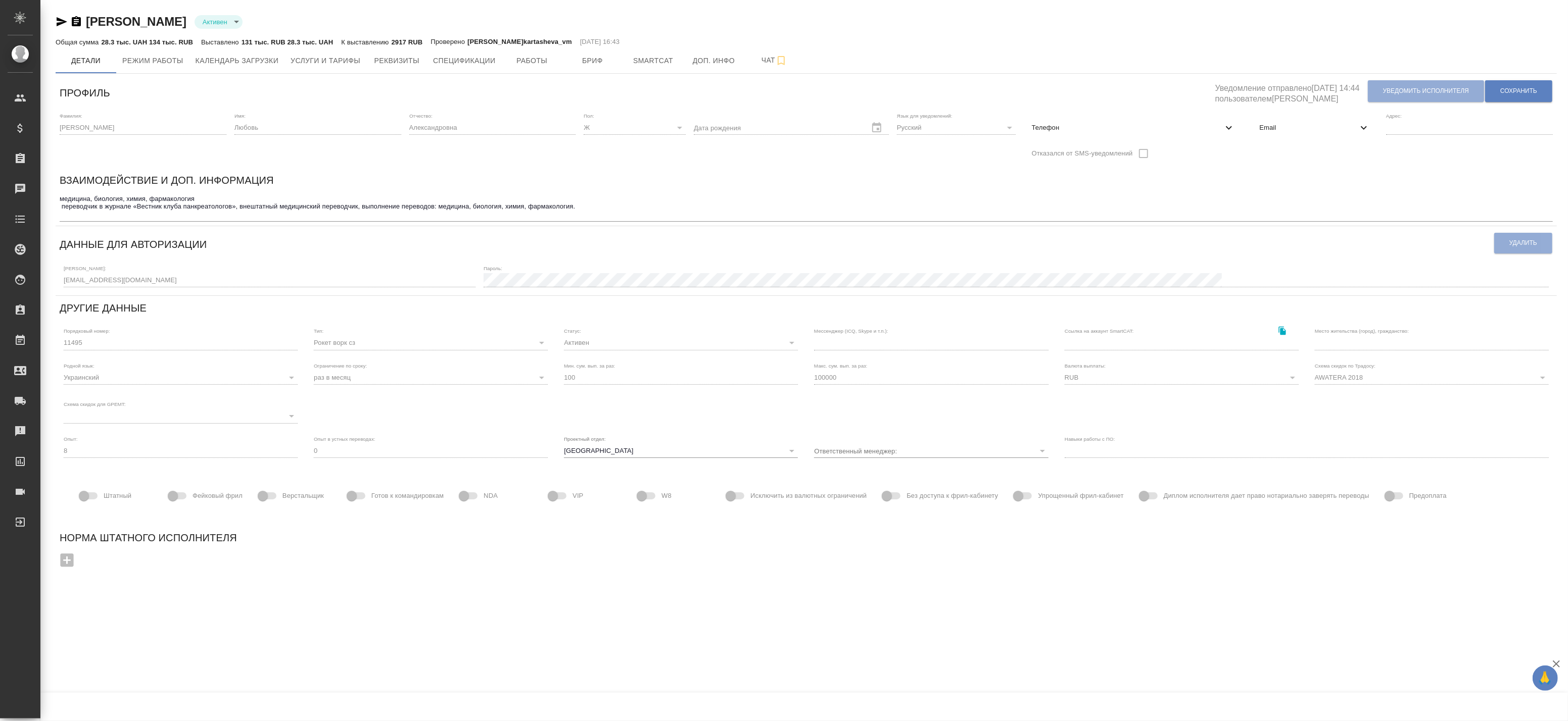
click at [1349, 124] on span "Email" at bounding box center [1308, 127] width 98 height 10
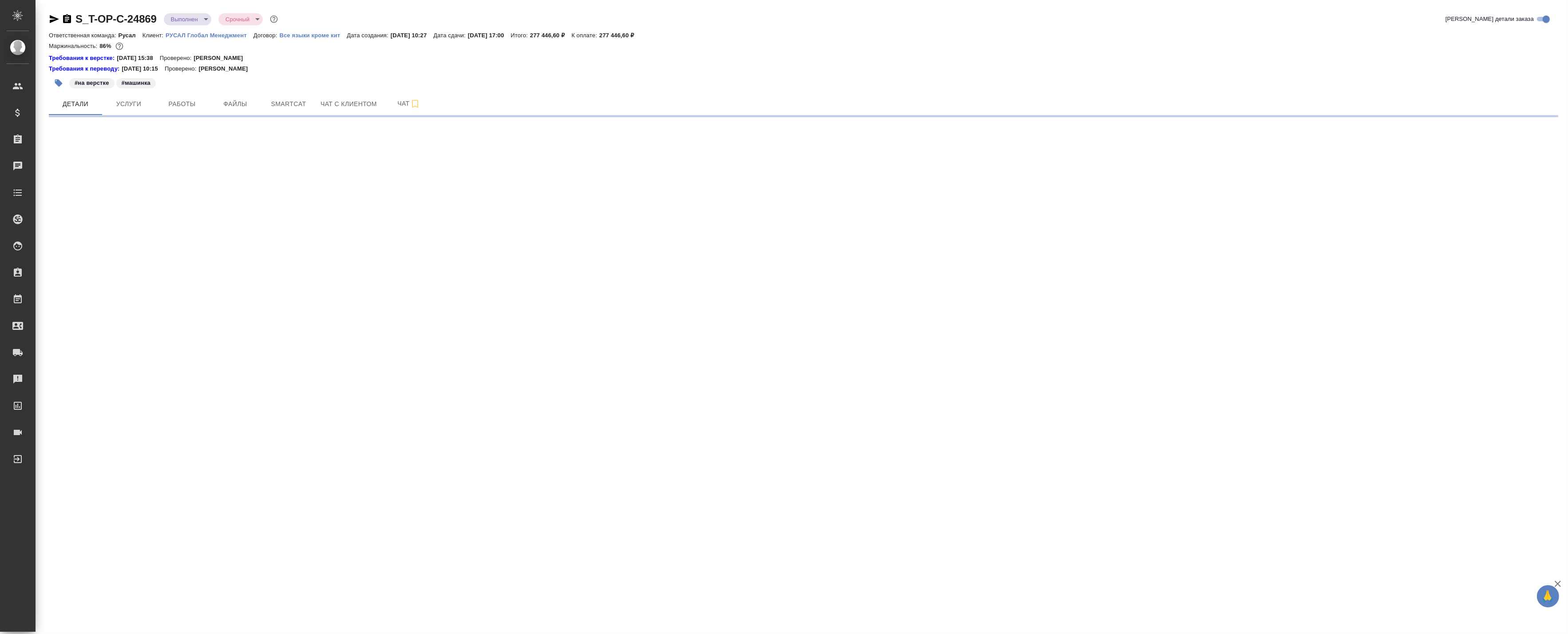
select select "RU"
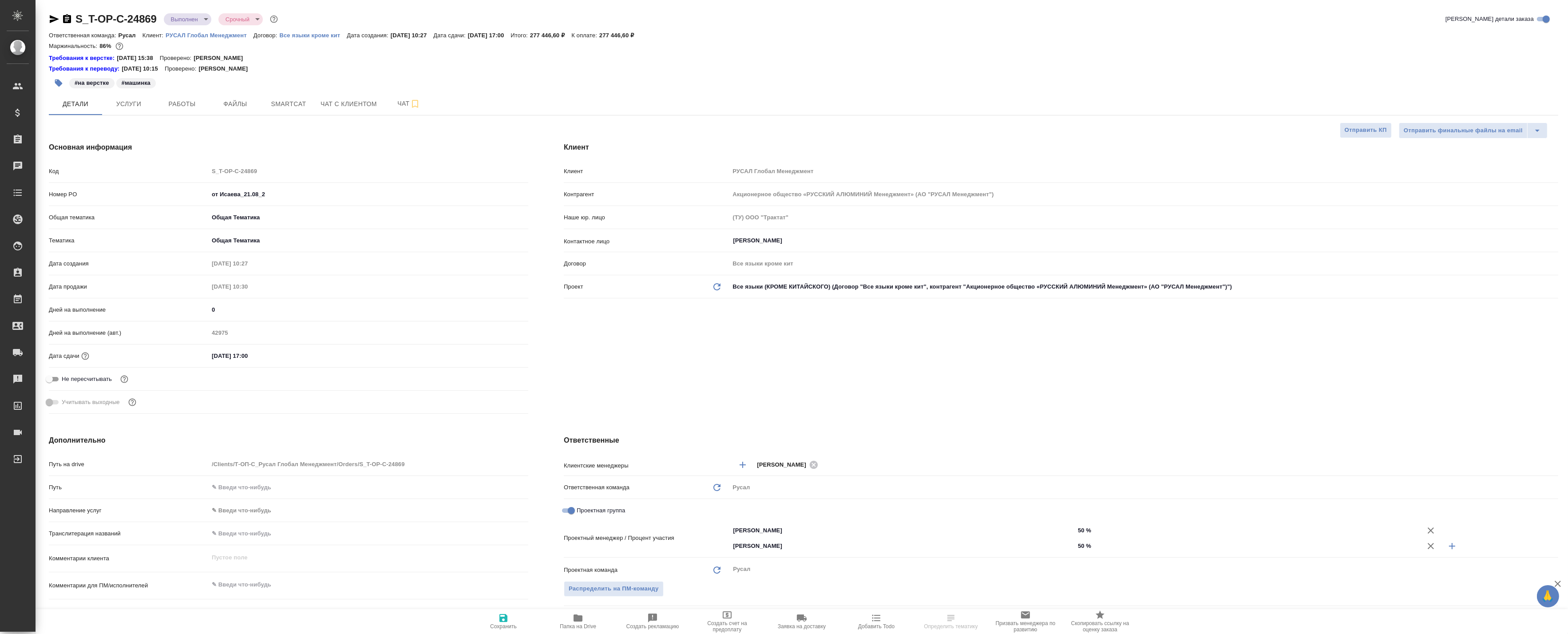
type textarea "x"
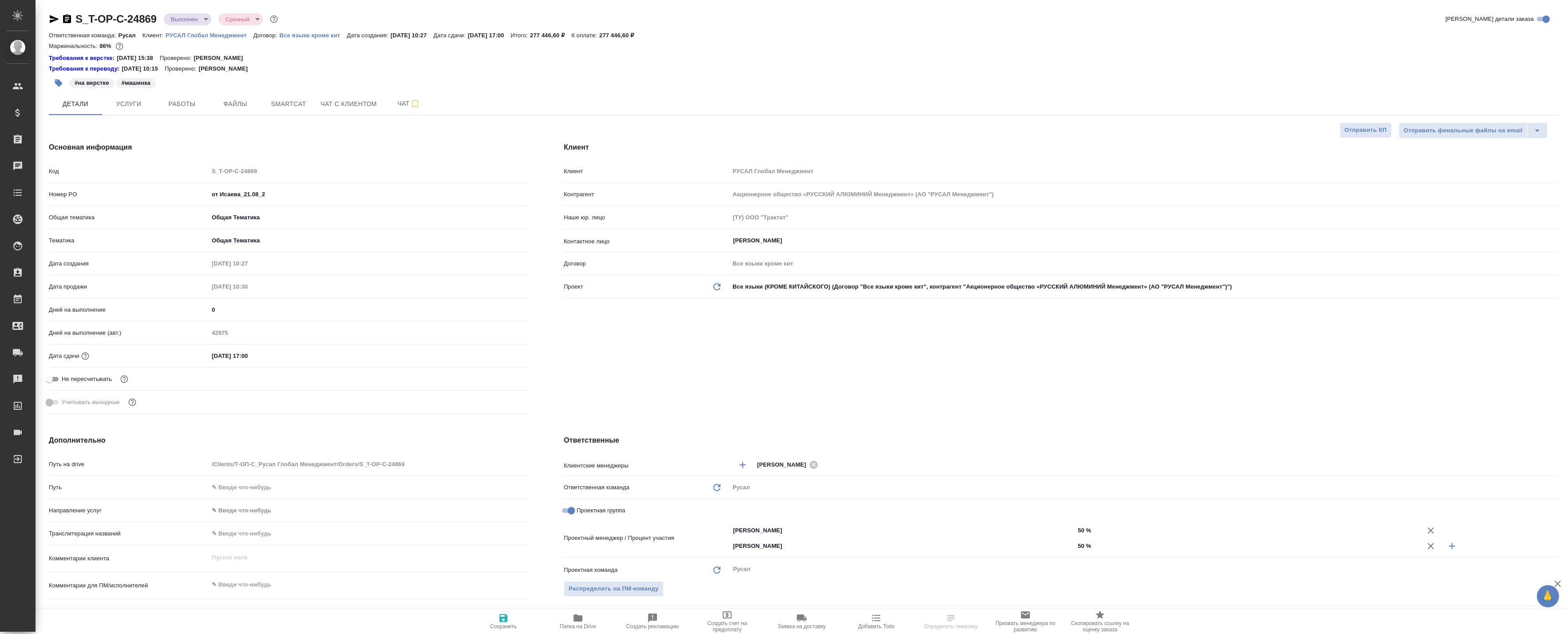
type textarea "x"
click at [582, 625] on span "Папка на Drive" at bounding box center [578, 627] width 37 height 6
type textarea "x"
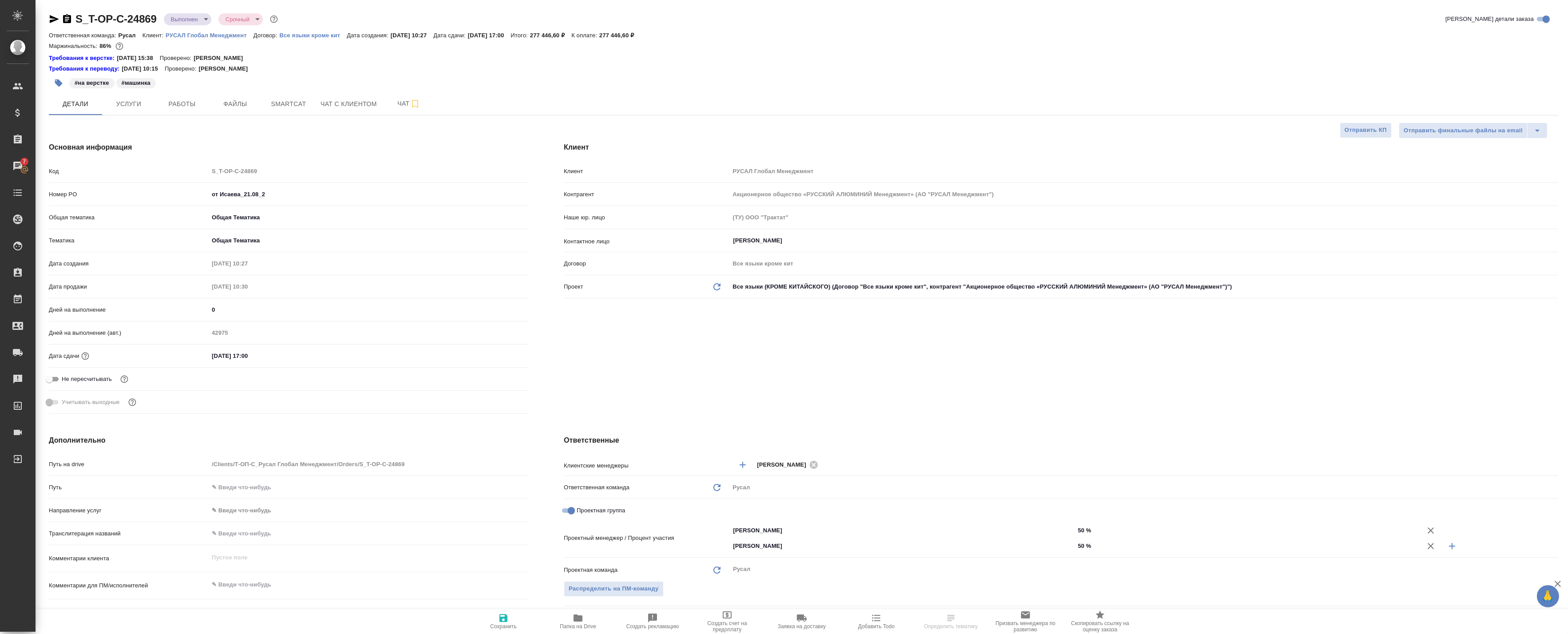
select select "RU"
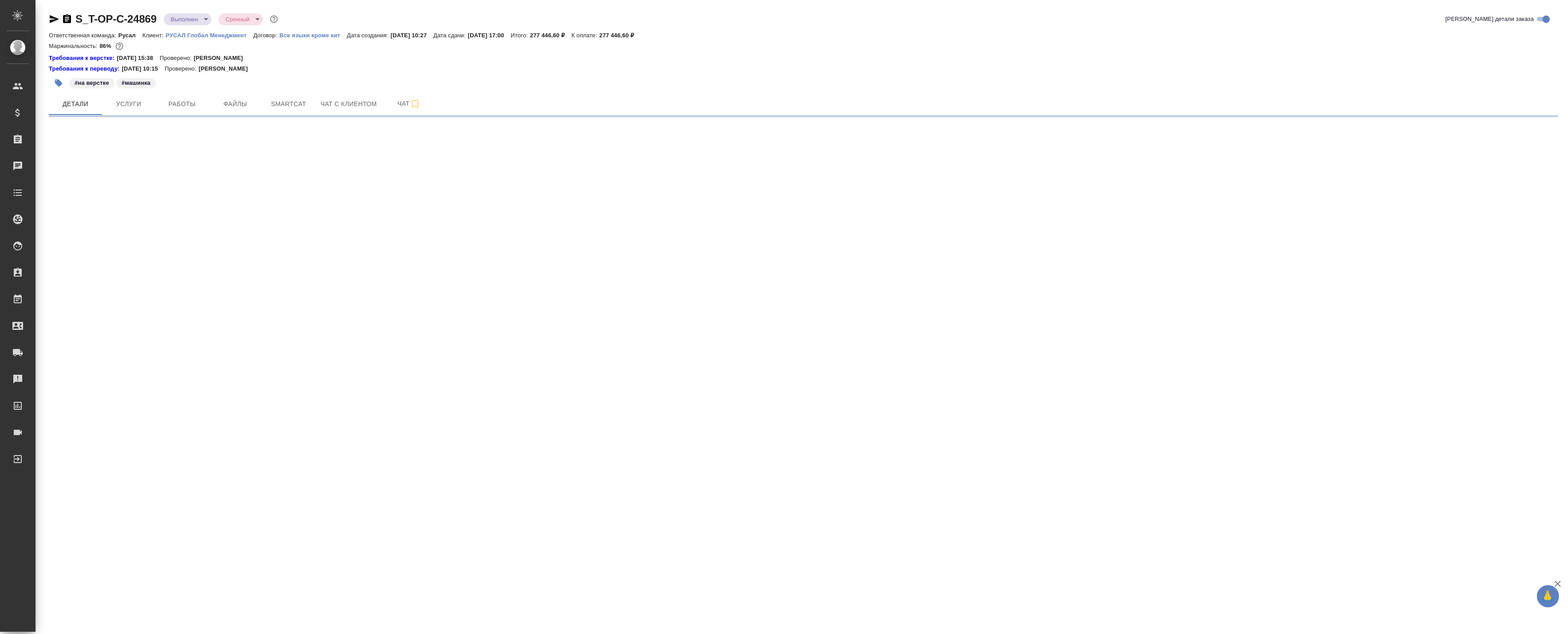
select select "RU"
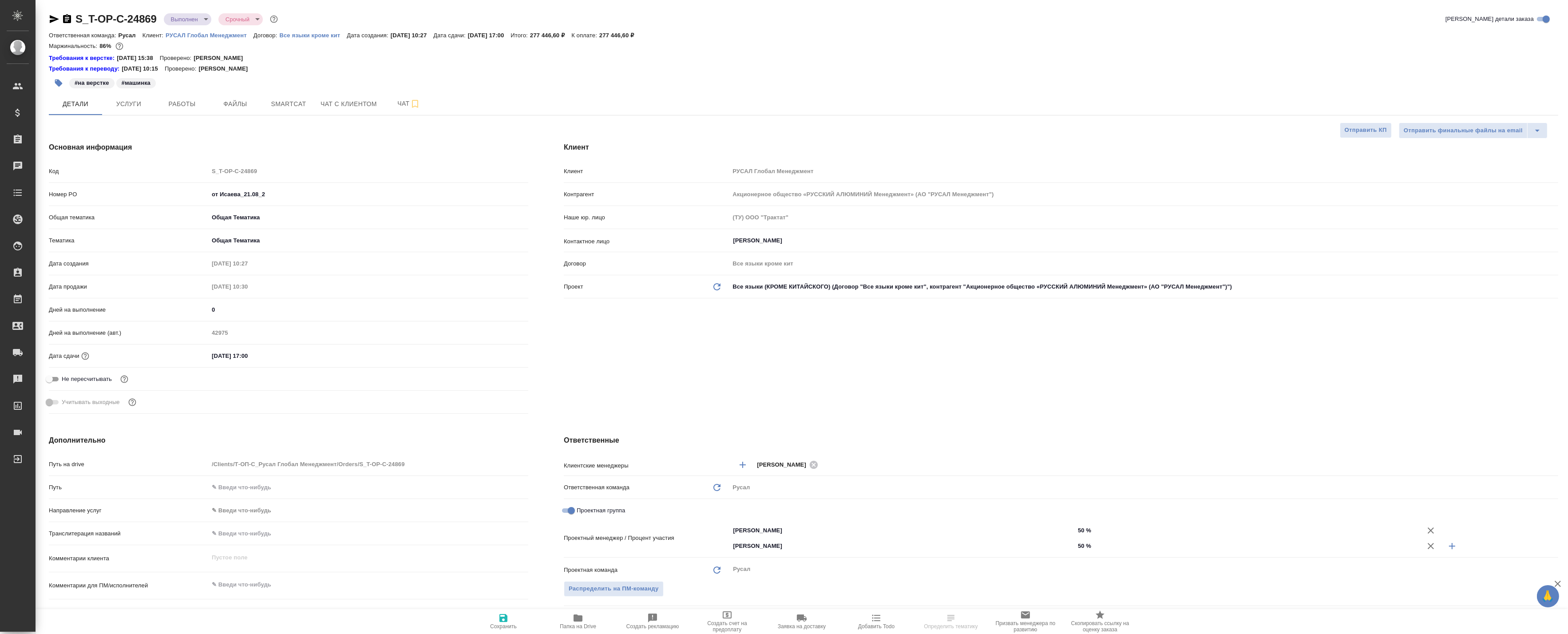
type textarea "x"
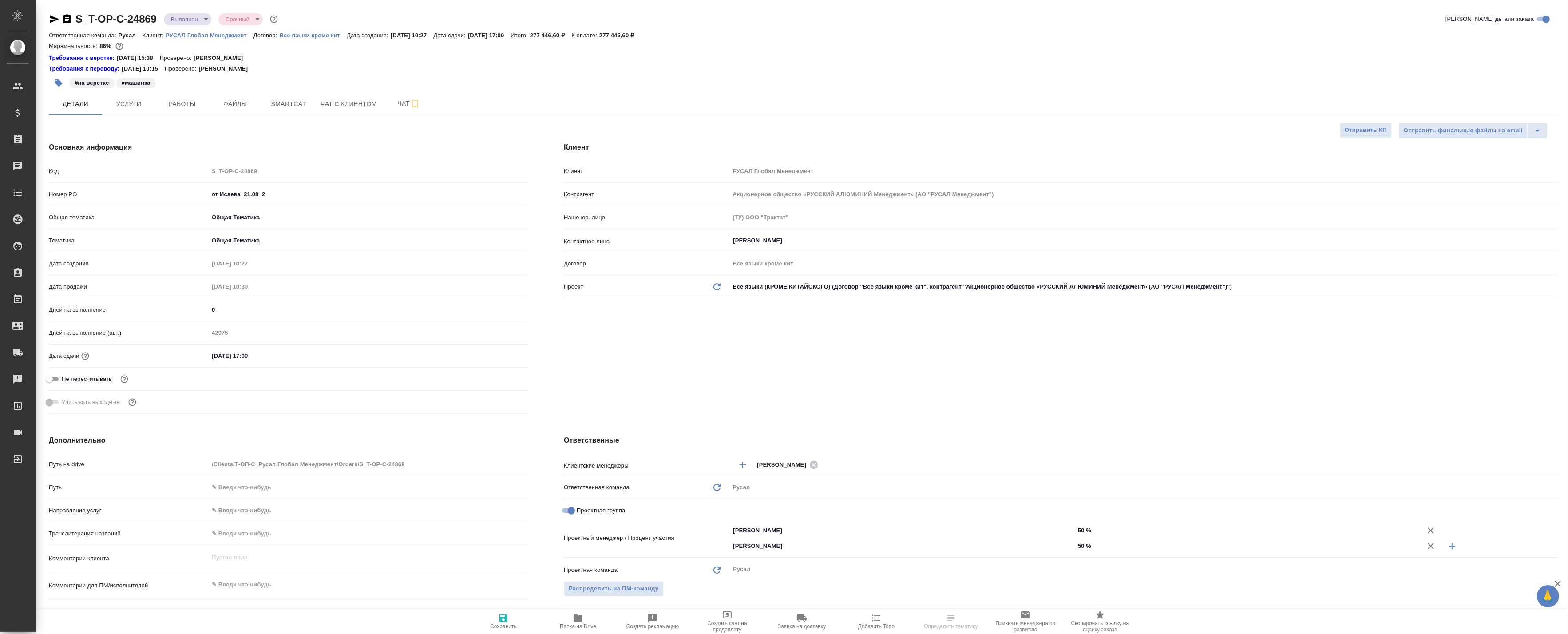
type textarea "x"
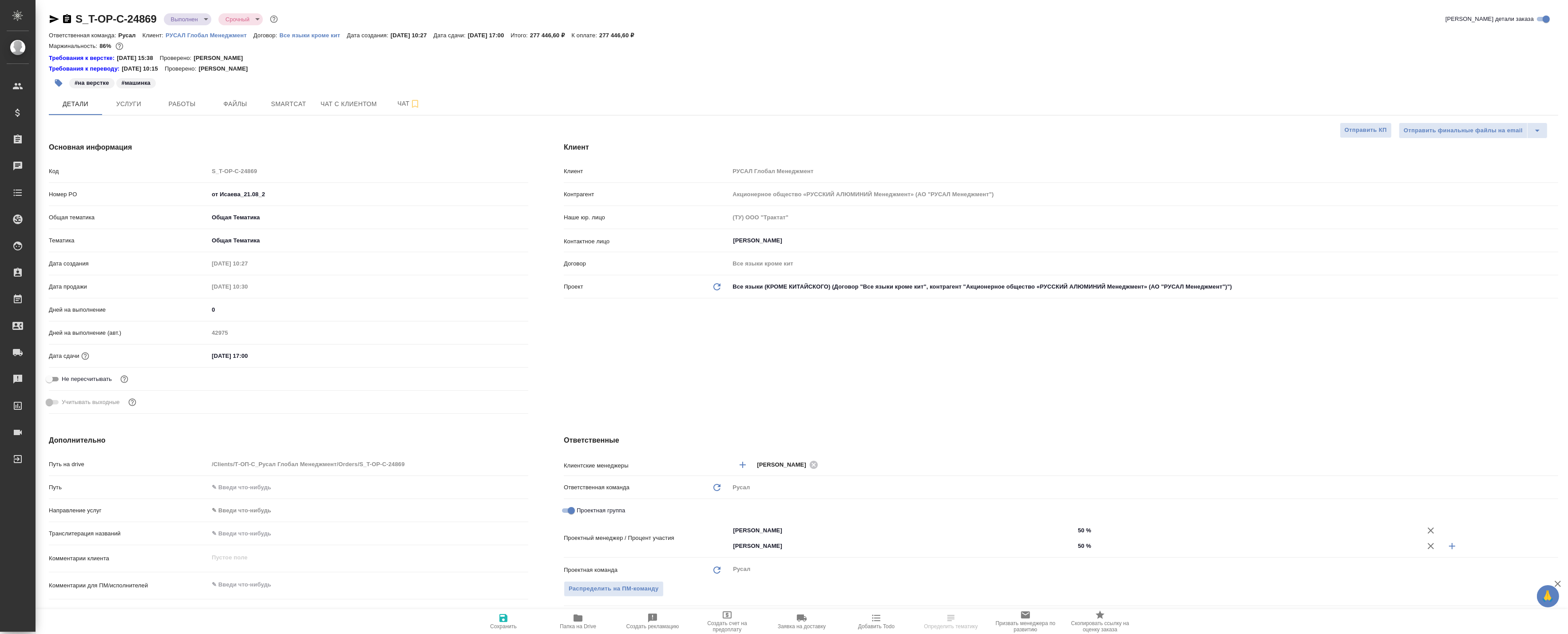
type textarea "x"
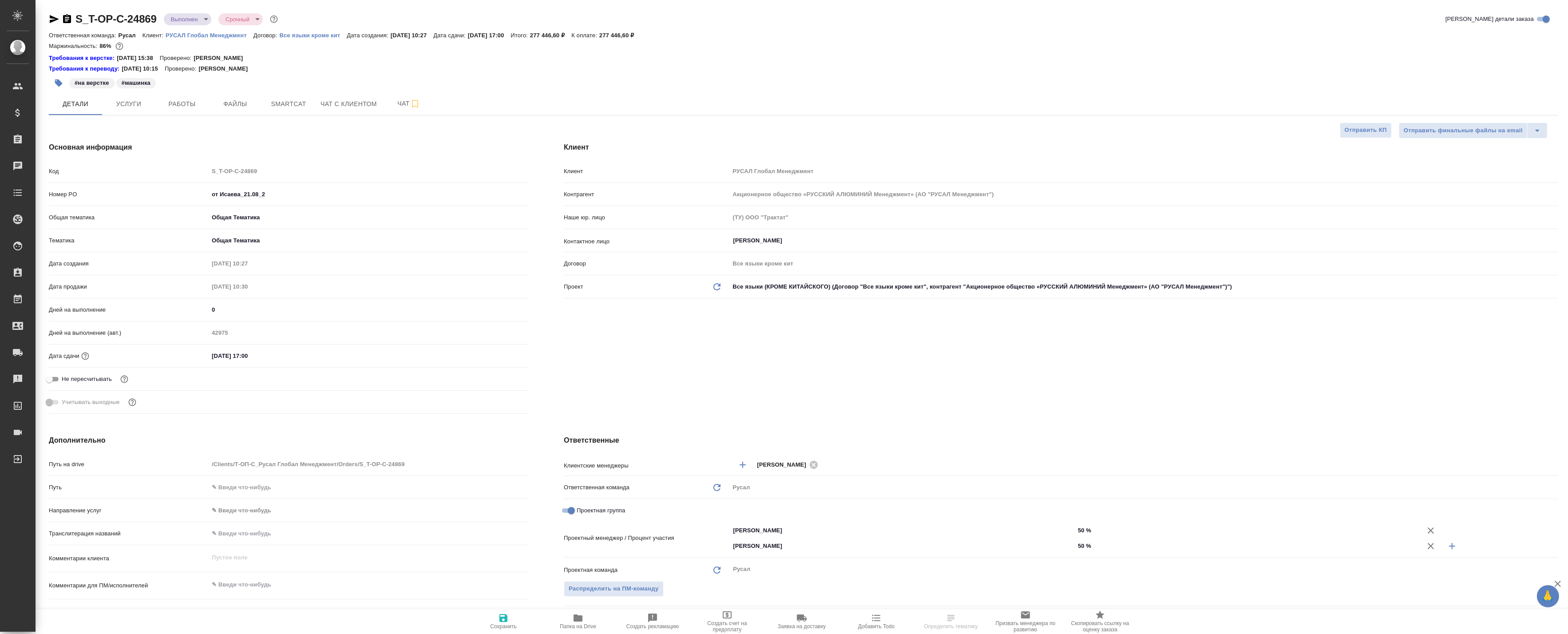
type textarea "x"
select select "RU"
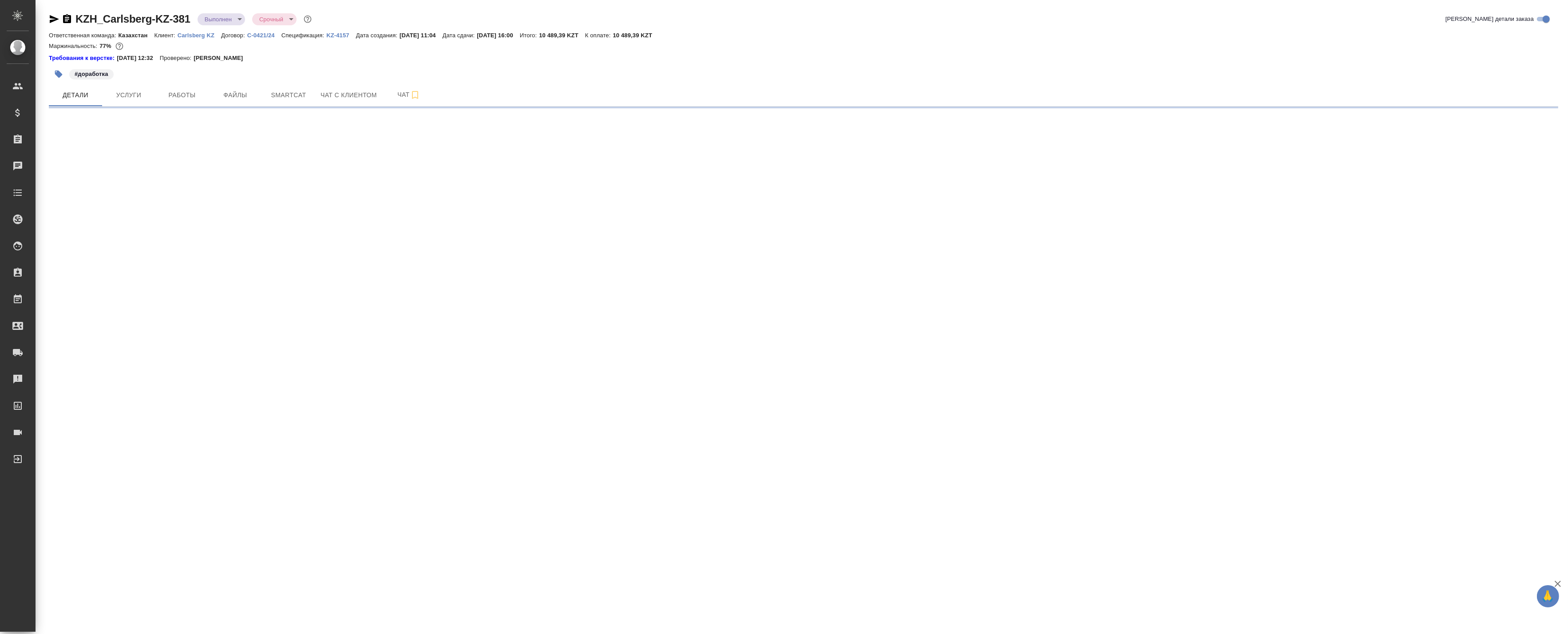
select select "RU"
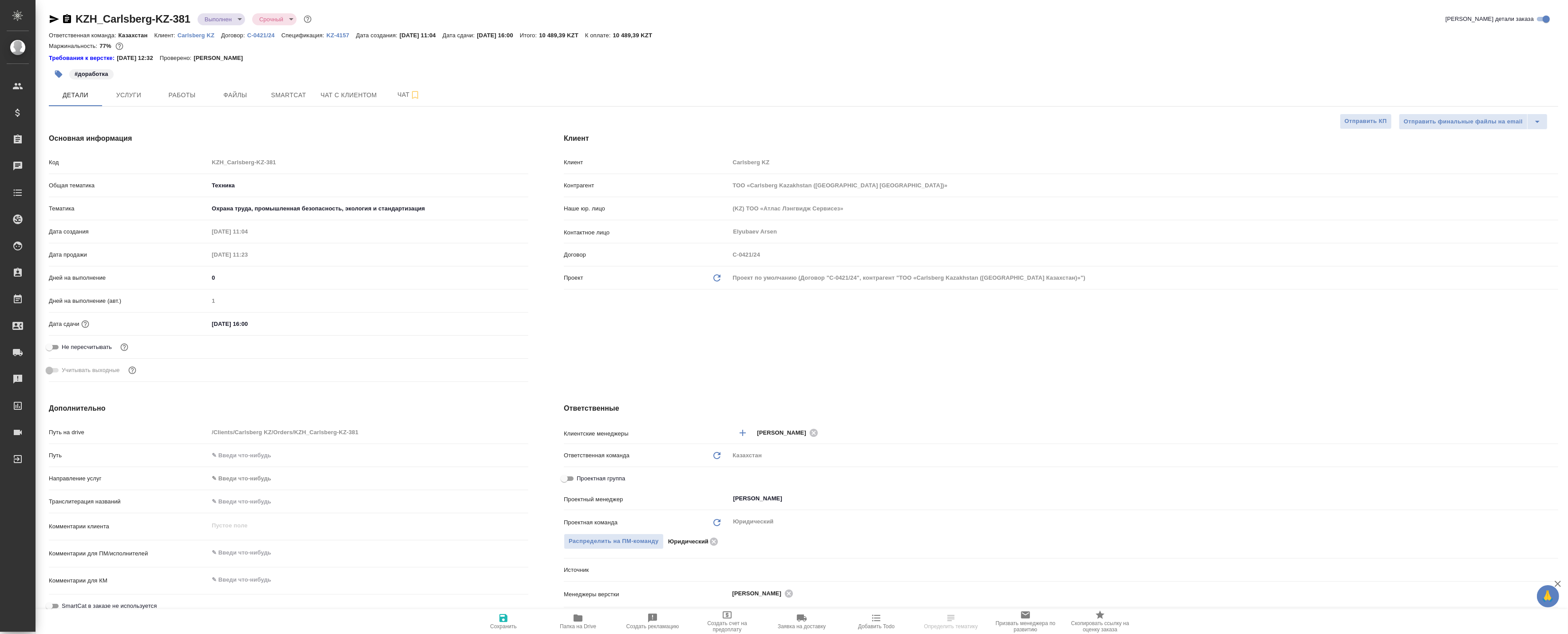
type textarea "x"
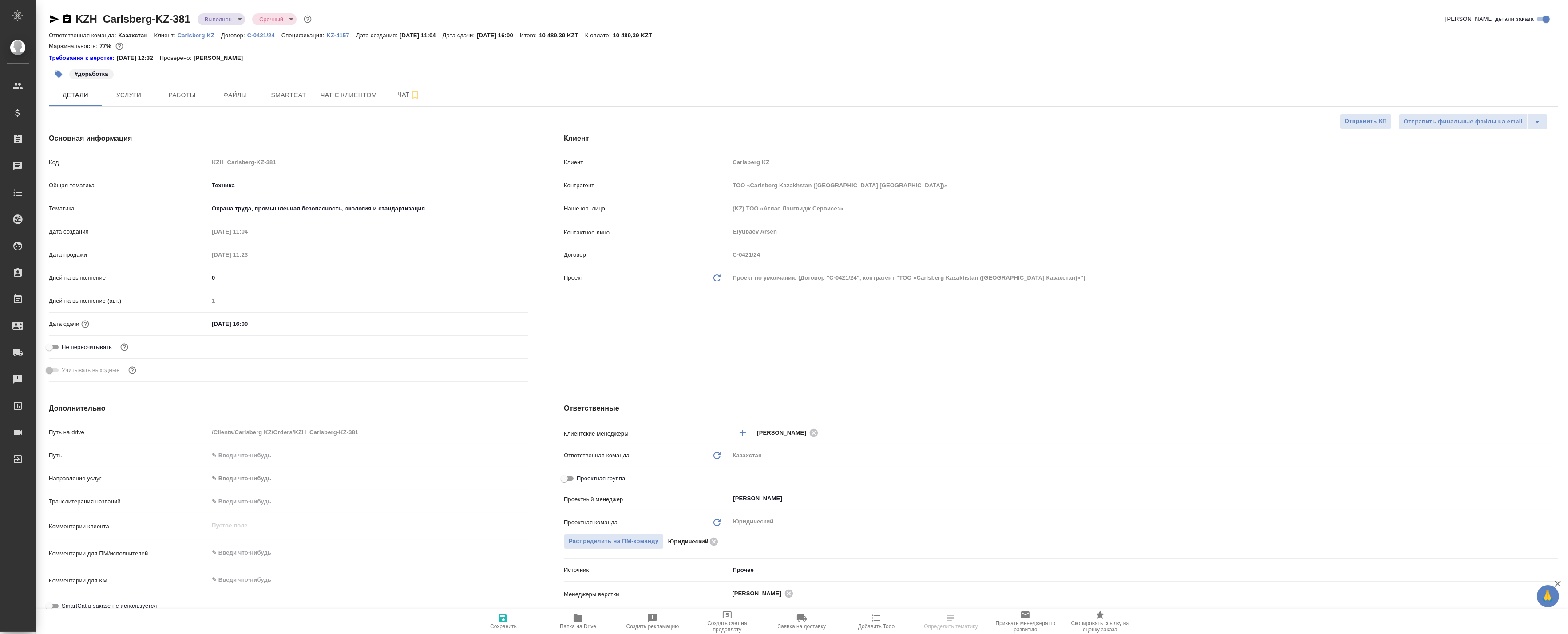
type textarea "x"
click at [197, 104] on button "Работы" at bounding box center [182, 95] width 54 height 22
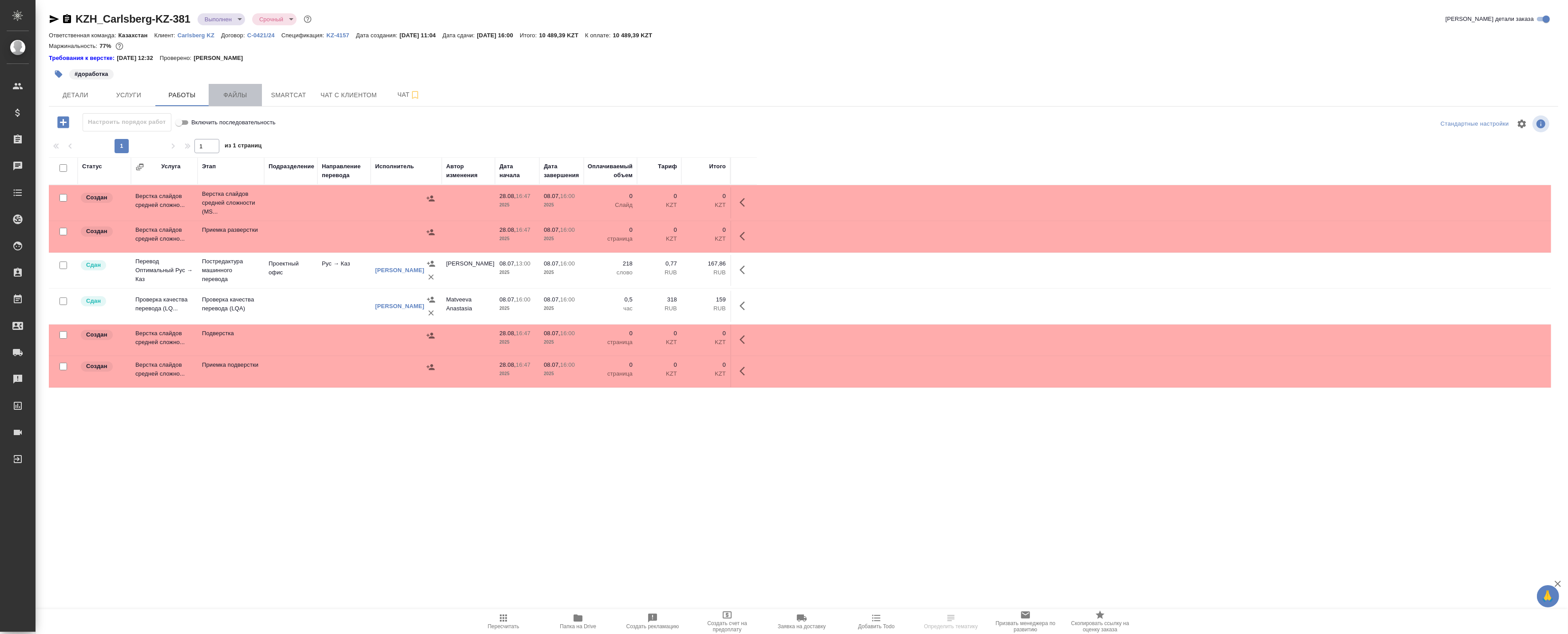
click at [229, 91] on span "Файлы" at bounding box center [236, 95] width 43 height 11
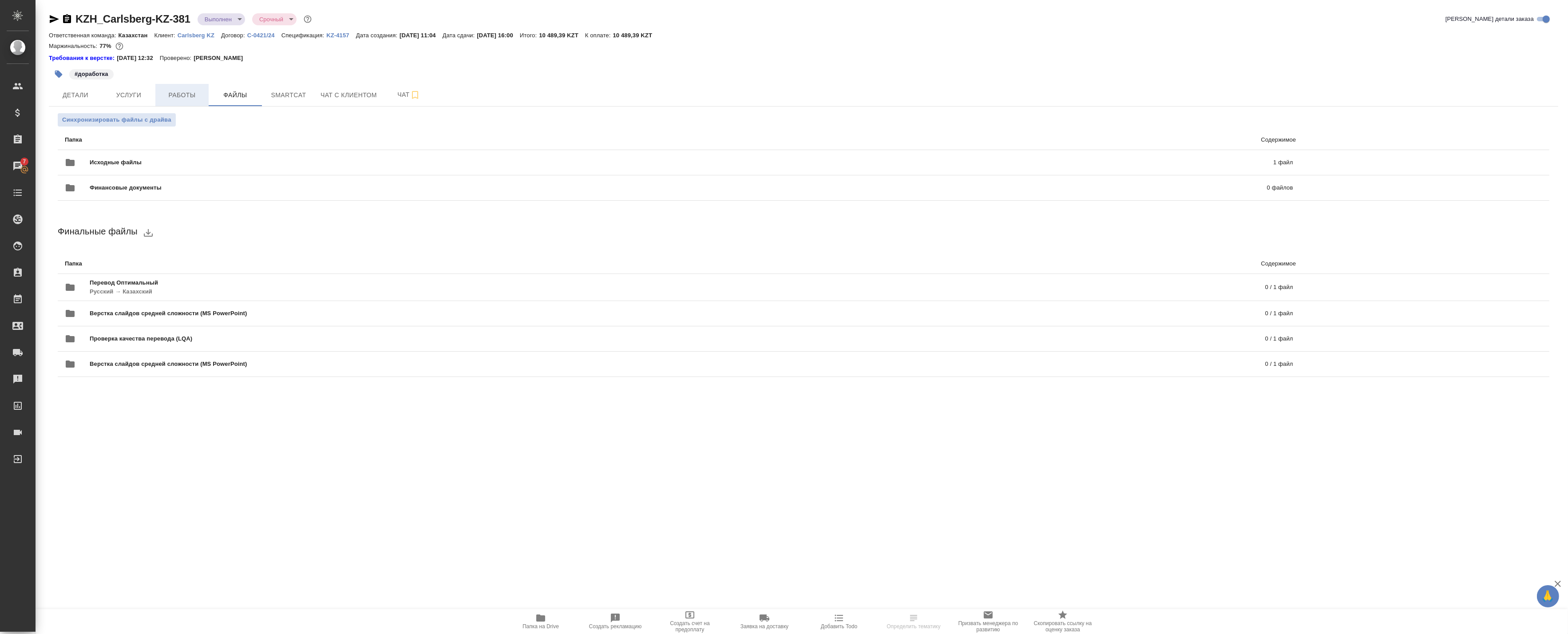
click at [189, 93] on span "Работы" at bounding box center [182, 95] width 43 height 11
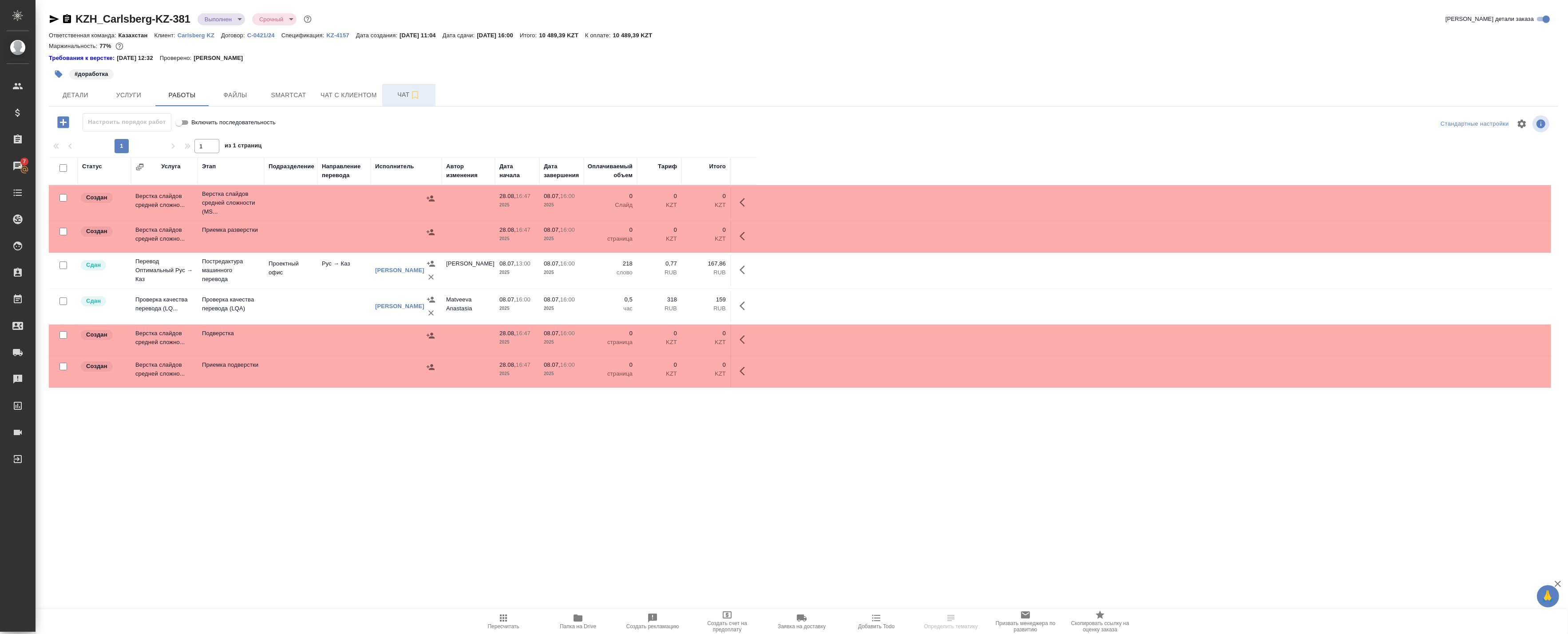
click at [404, 96] on span "Чат" at bounding box center [409, 95] width 43 height 11
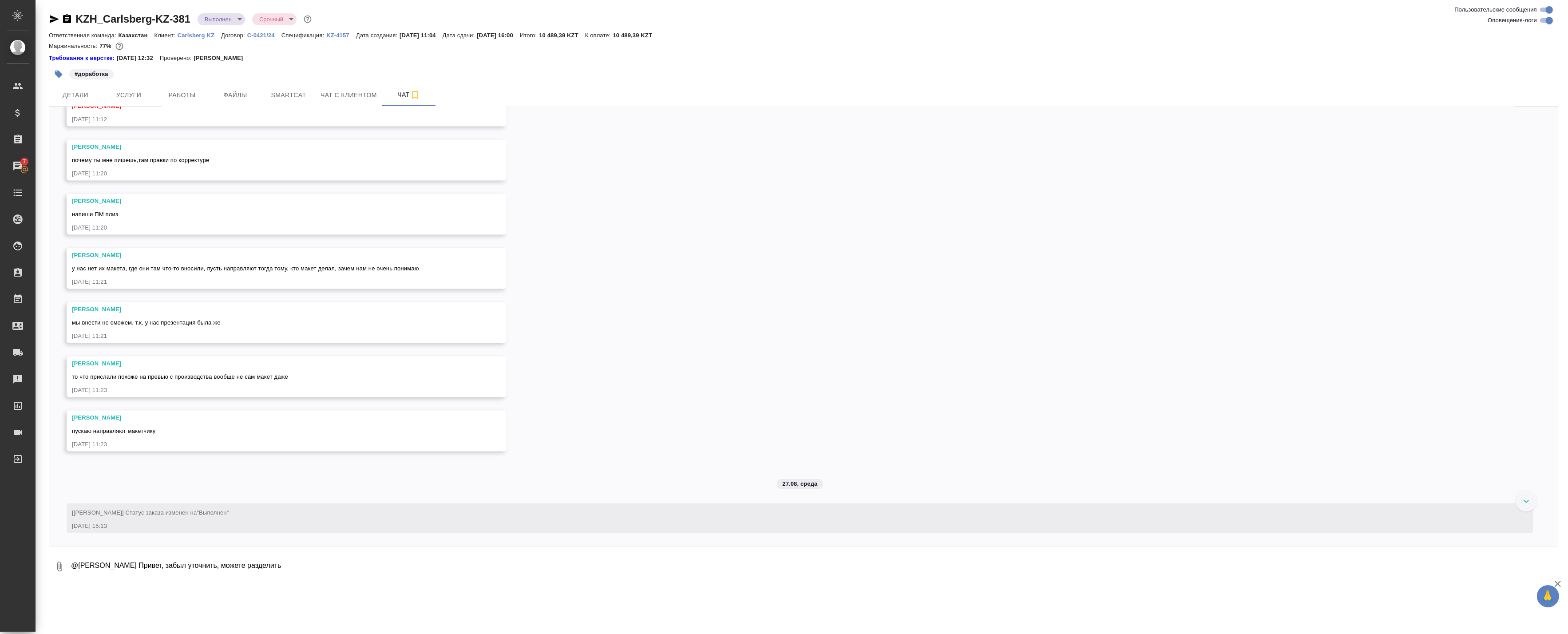
scroll to position [3132, 0]
drag, startPoint x: 72, startPoint y: 419, endPoint x: 145, endPoint y: 419, distance: 73.0
click at [145, 419] on div "Петрова Валерия" at bounding box center [273, 418] width 404 height 9
copy div "Петрова Валерия"
click at [275, 577] on textarea "@Петрова Валерия Привет, забыл уточнить, можете разделить" at bounding box center [814, 567] width 1488 height 30
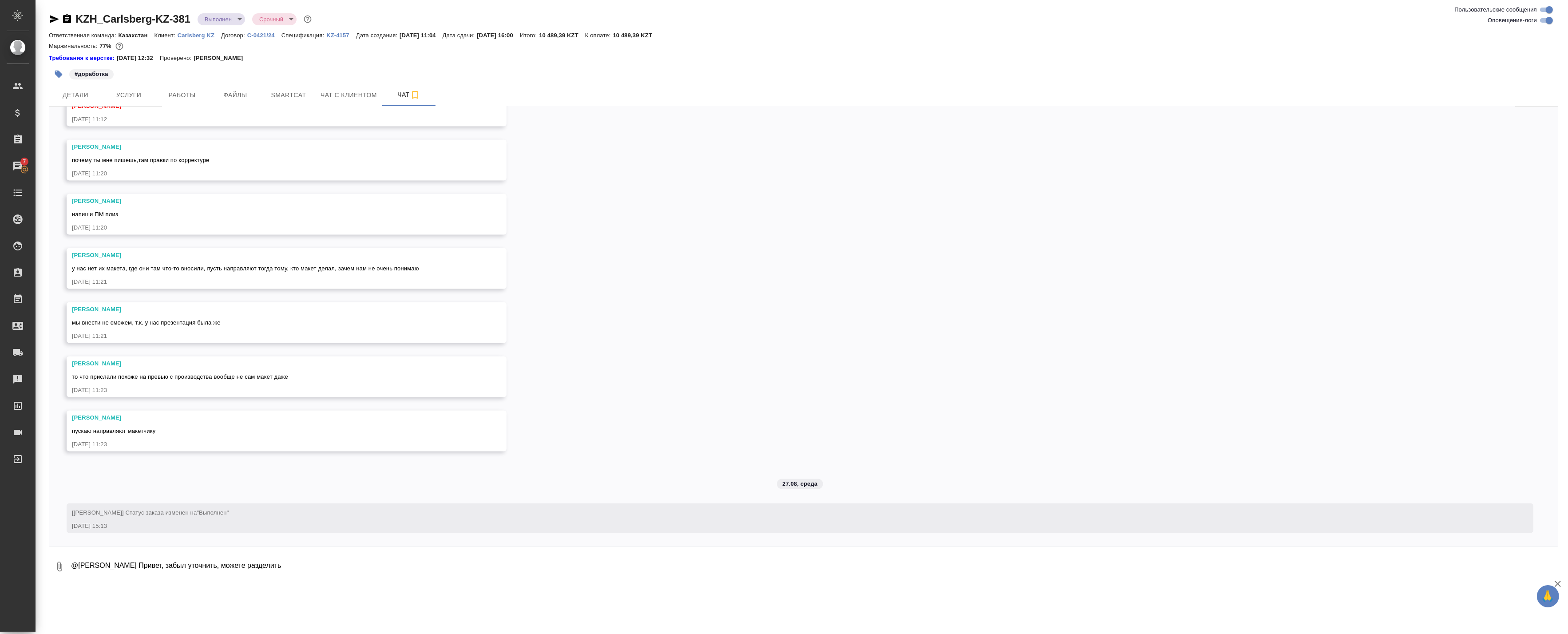
click at [299, 566] on textarea "@Петрова Валерия Привет, забыл уточнить, можете разделить" at bounding box center [814, 567] width 1488 height 30
drag, startPoint x: 312, startPoint y: 569, endPoint x: 144, endPoint y: 569, distance: 168.0
click at [144, 569] on textarea "@Петрова Валерия Привет, забыл уточнить, можете разделить" at bounding box center [814, 567] width 1488 height 30
click at [311, 570] on textarea "@Петрова Валерия Привет, забыл уточнить, можете разделить" at bounding box center [814, 567] width 1488 height 30
click at [327, 575] on textarea "@Петрова Валерия Привет, забыл уточнить, можете разделить" at bounding box center [814, 567] width 1488 height 30
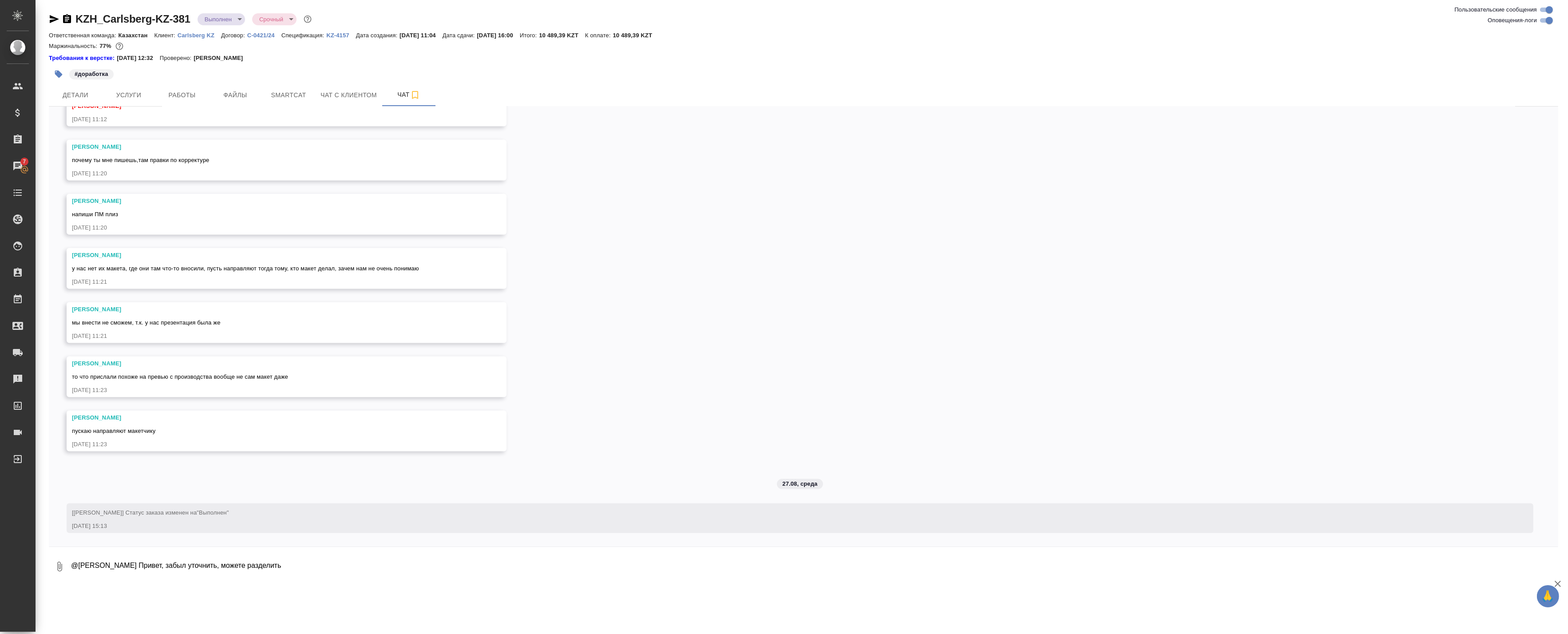
drag, startPoint x: 343, startPoint y: 568, endPoint x: 161, endPoint y: 566, distance: 182.0
click at [161, 566] on textarea "@Петрова Валерия Привет, забыл уточнить, можете разделить" at bounding box center [814, 567] width 1488 height 30
click at [396, 563] on textarea "@Петрова Валерия Привет, сколько по времени займёт разверстка клиентского макет…" at bounding box center [807, 567] width 1474 height 30
type textarea "@Петрова Валерия Привет, сколько по времени займёт разверстка клиентского макет…"
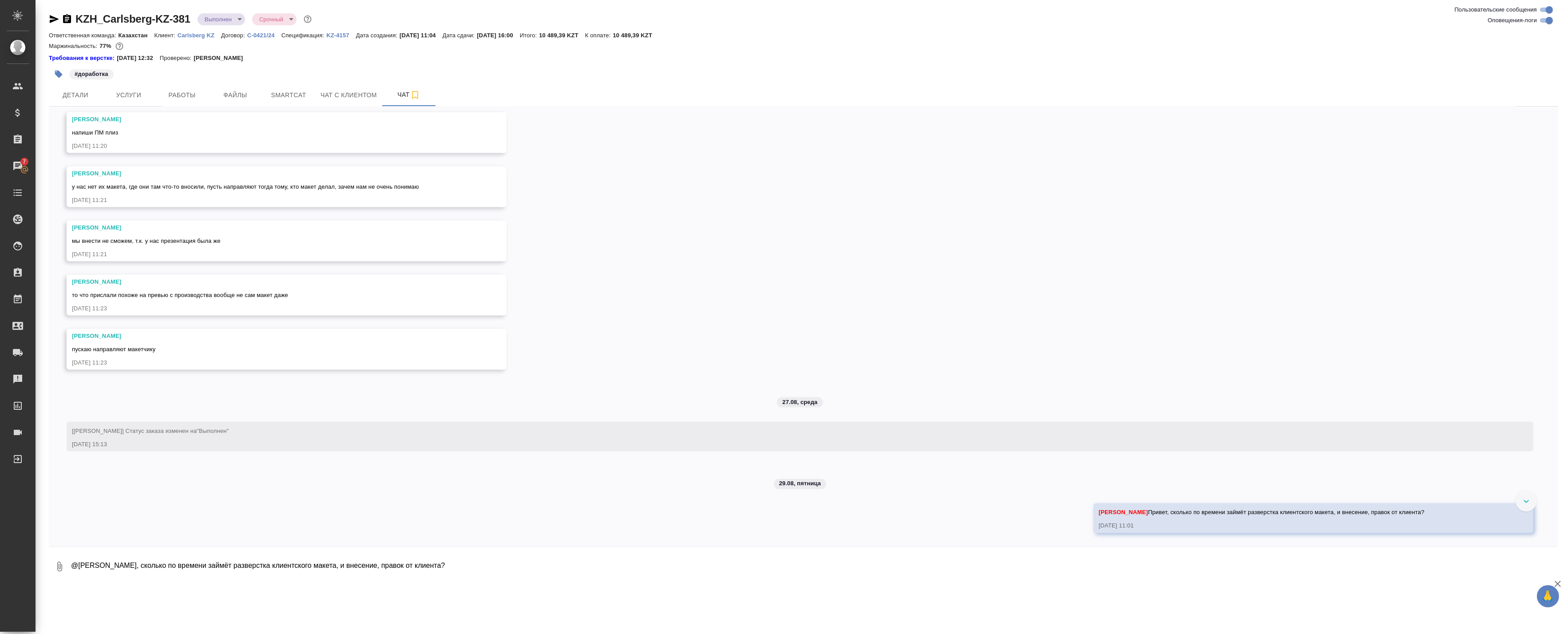
scroll to position [3213, 0]
click at [175, 91] on span "Работы" at bounding box center [182, 95] width 43 height 11
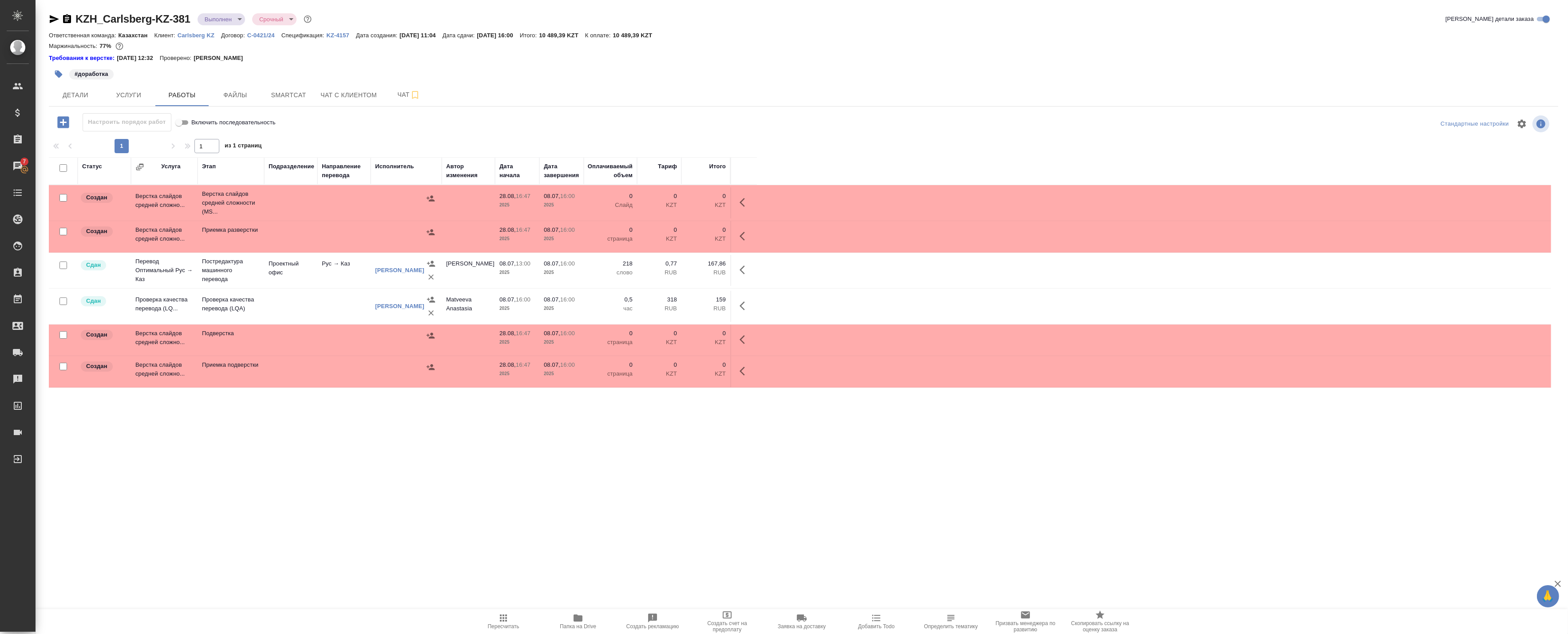
click at [576, 619] on icon "button" at bounding box center [578, 618] width 9 height 7
click at [401, 96] on span "Чат" at bounding box center [409, 95] width 43 height 11
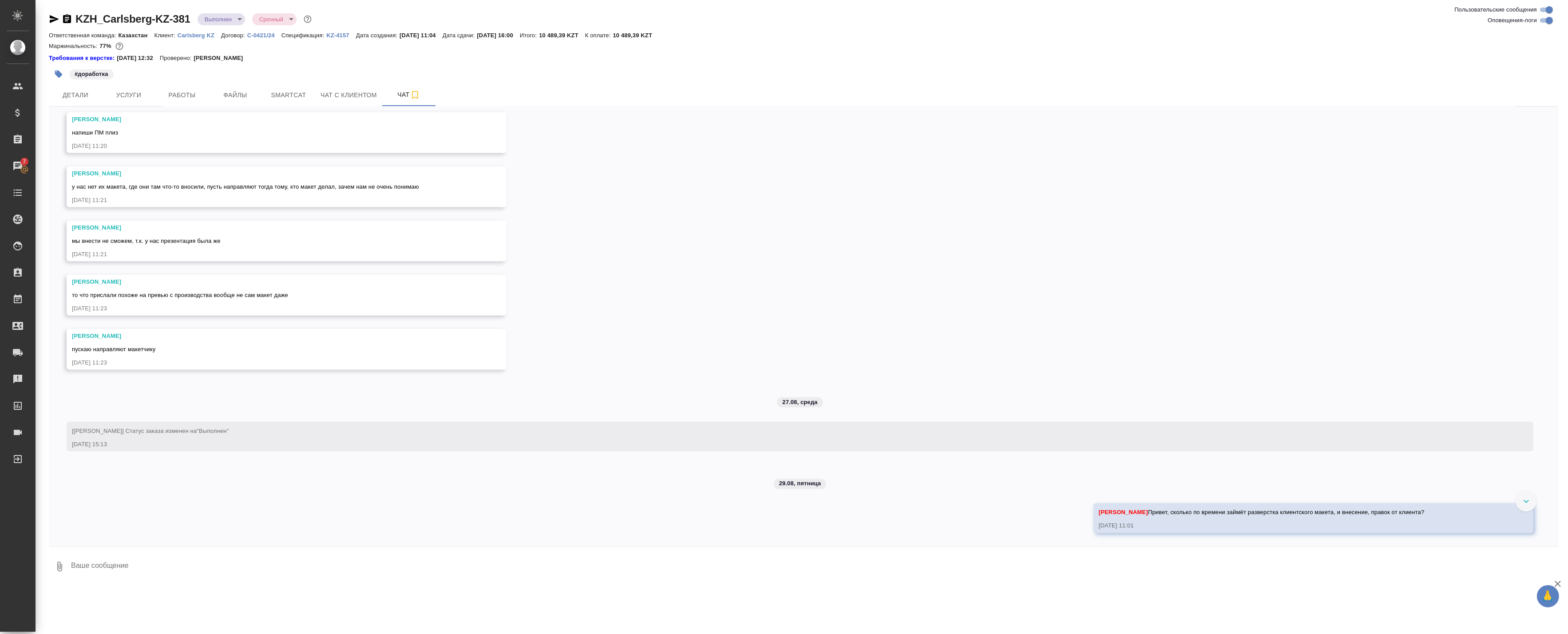
scroll to position [3213, 0]
click at [158, 569] on textarea at bounding box center [814, 567] width 1488 height 30
paste textarea "https://drive.awatera.com/s/q4gD7oKgT7mCTmF"
type textarea "https://drive.awatera.com/s/q4gD7oKgT7mCTmF"
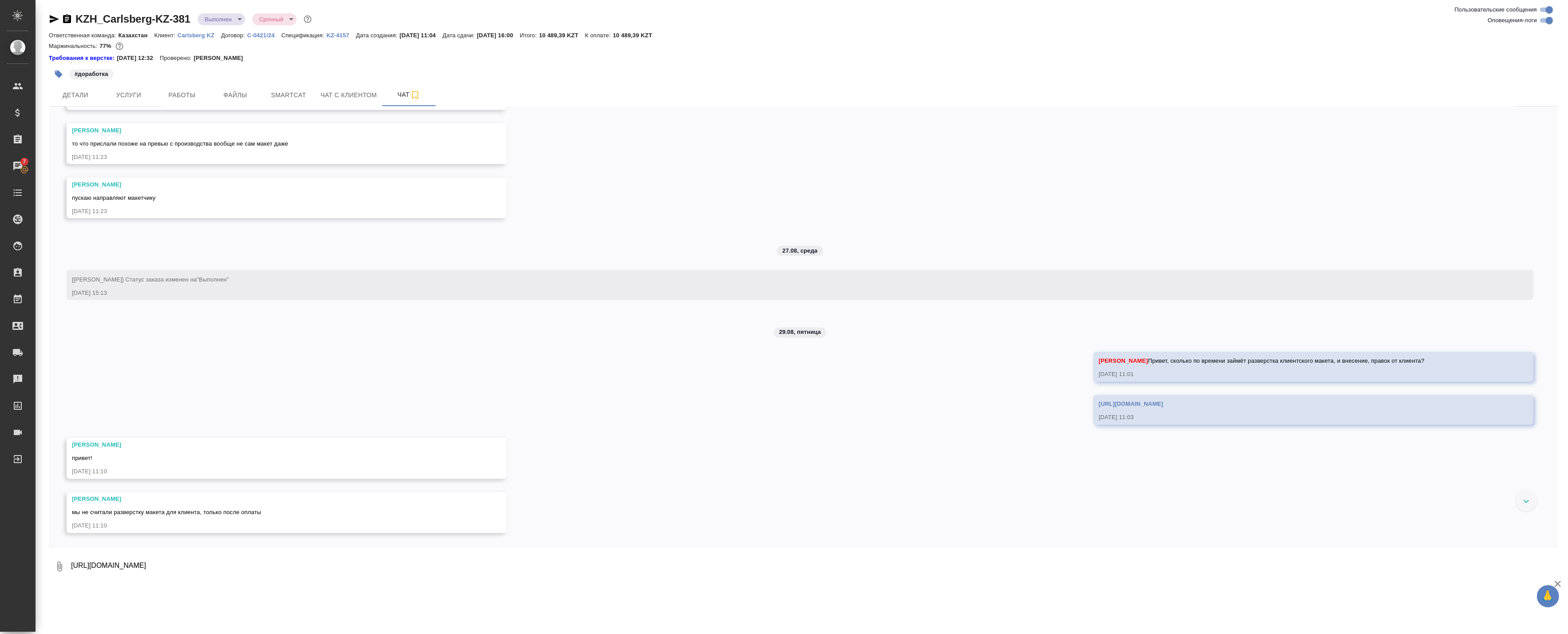
scroll to position [3364, 0]
click at [322, 561] on textarea "https://drive.awatera.com/s/q4gD7oKgT7mCTmF" at bounding box center [814, 567] width 1488 height 30
click at [258, 569] on textarea "https://drive.awatera.com/s/q4gD7oKgT7mCTmF" at bounding box center [814, 567] width 1488 height 30
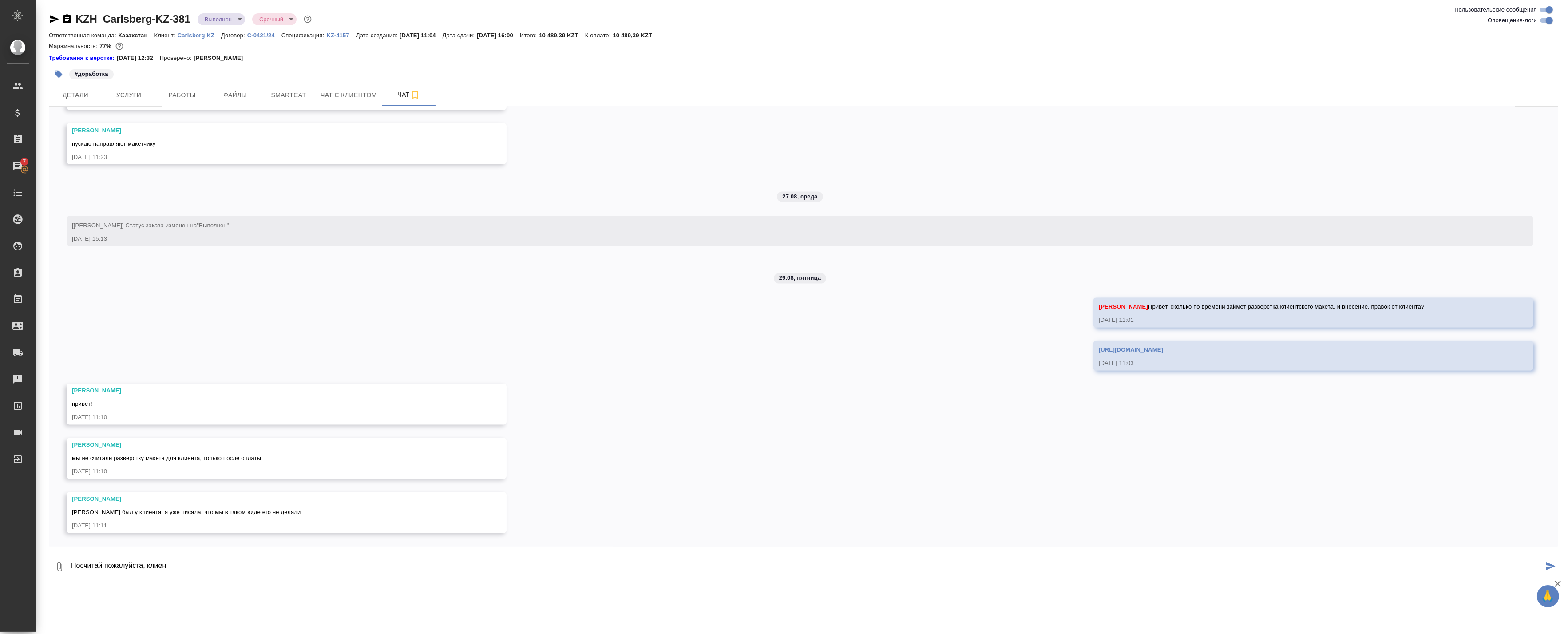
type textarea "Посчитай пожалуйста, клиент"
type textarea "Я понимаю"
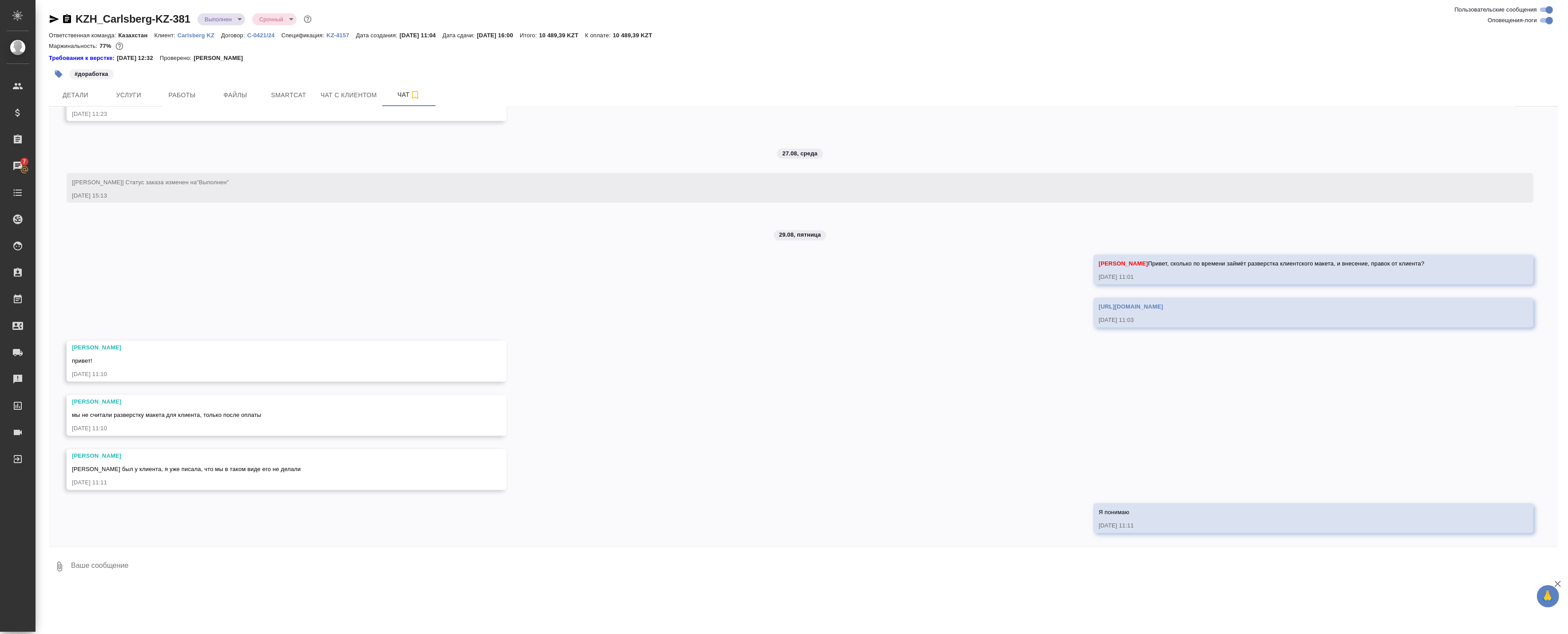
scroll to position [3462, 0]
type textarea "Д"
type textarea "Н"
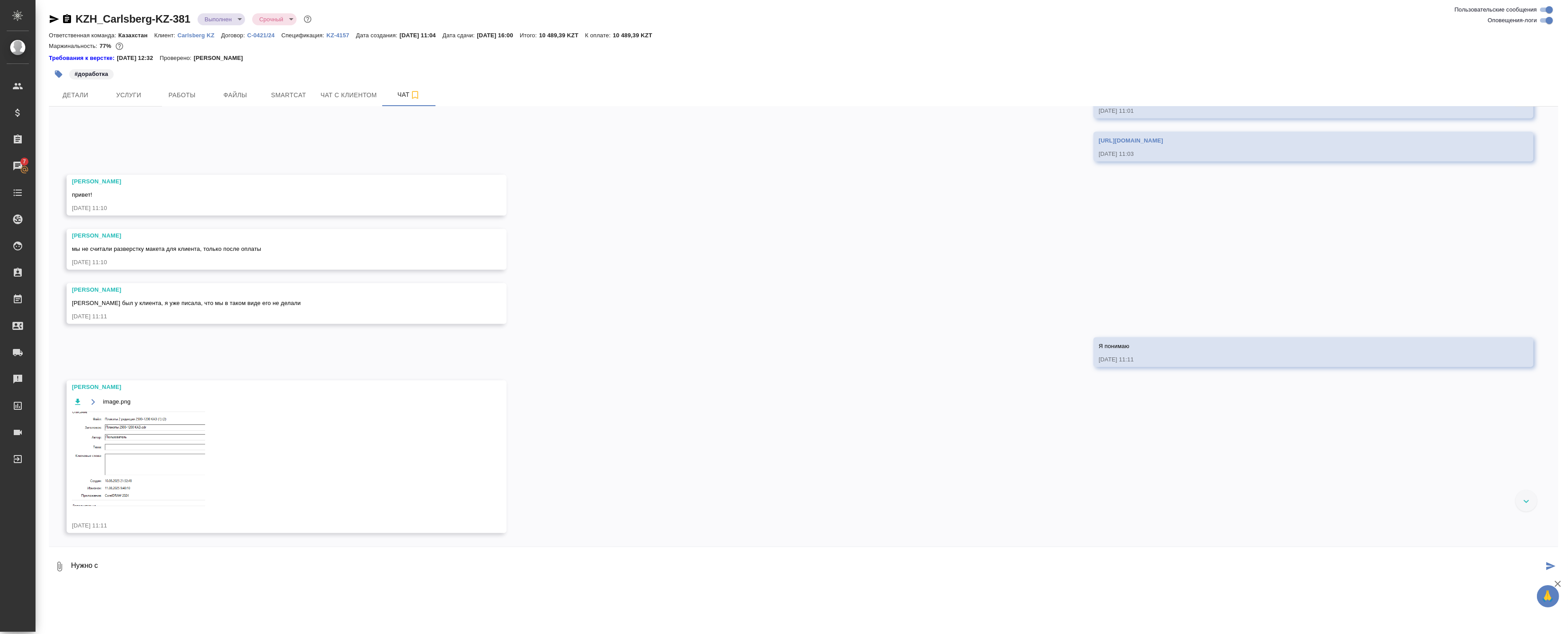
scroll to position [3627, 0]
click at [170, 443] on img at bounding box center [138, 459] width 133 height 94
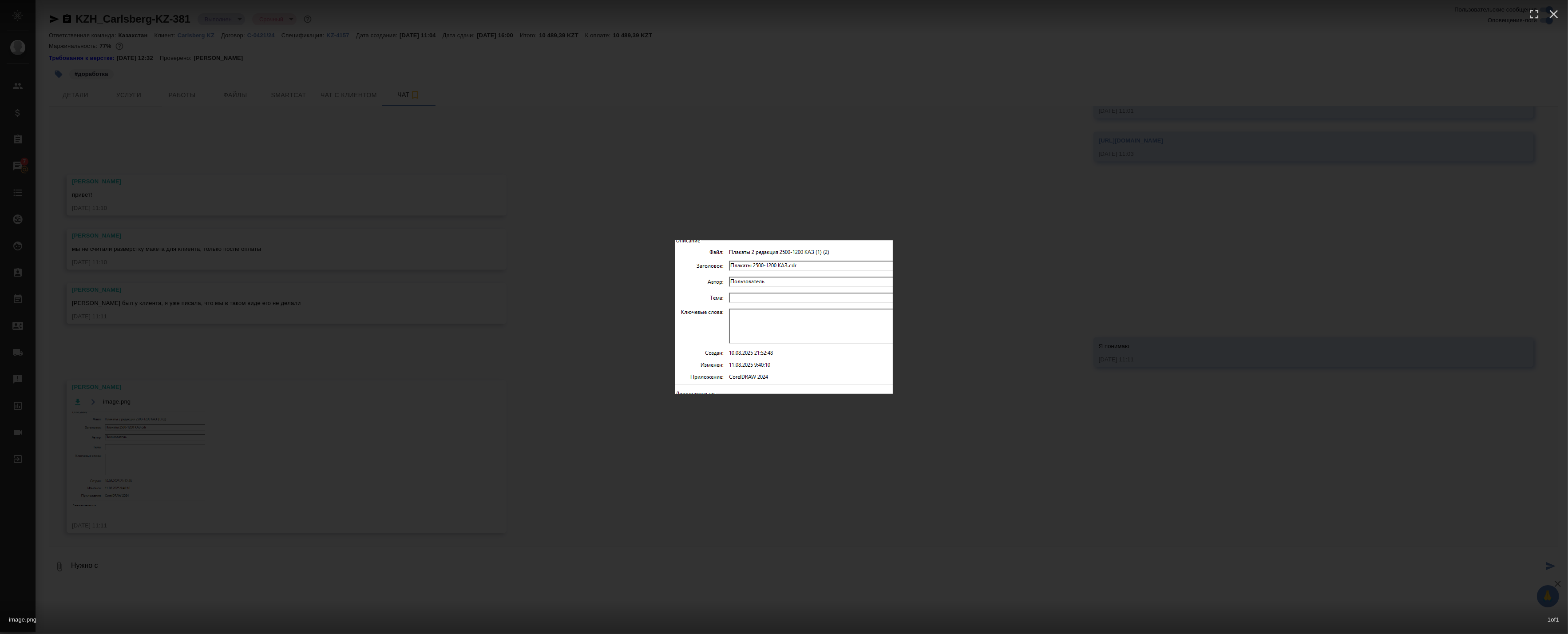
click at [624, 451] on div "image.png 1 of 1" at bounding box center [784, 317] width 1568 height 634
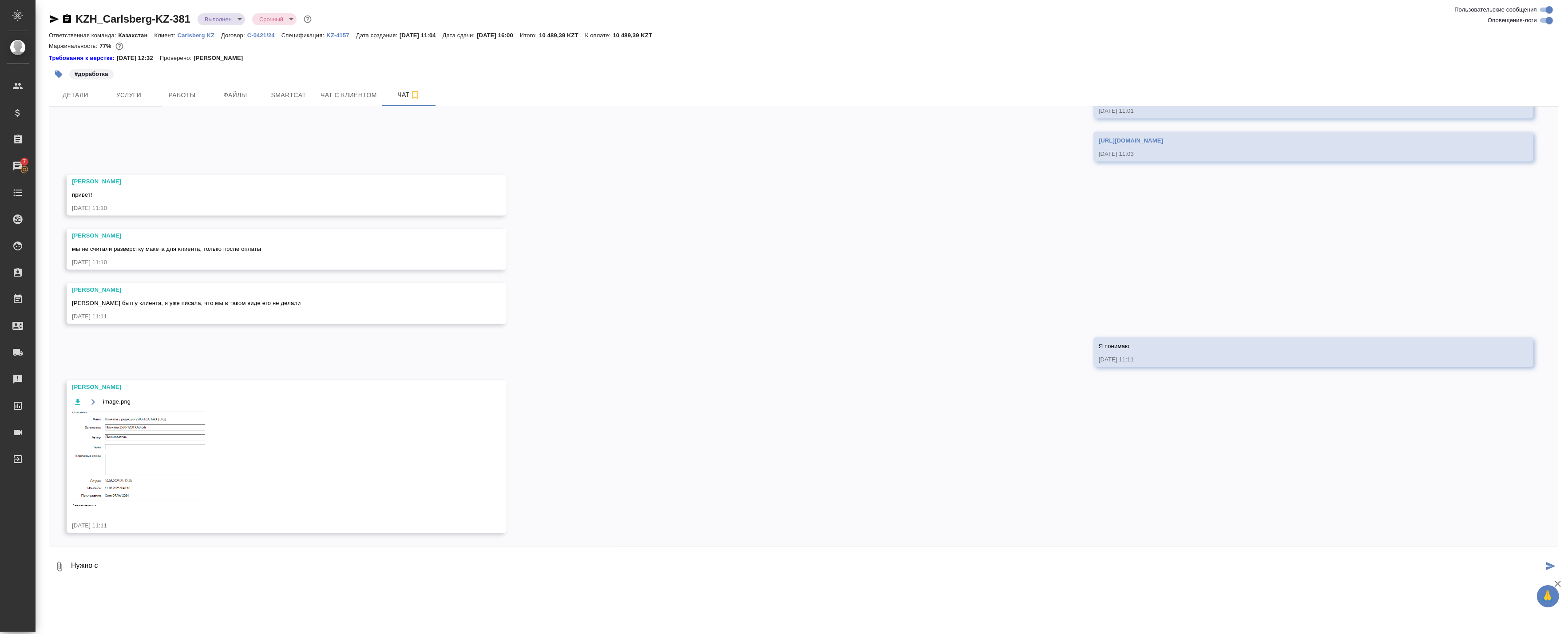
click at [229, 569] on textarea "Нужно с" at bounding box center [807, 567] width 1474 height 30
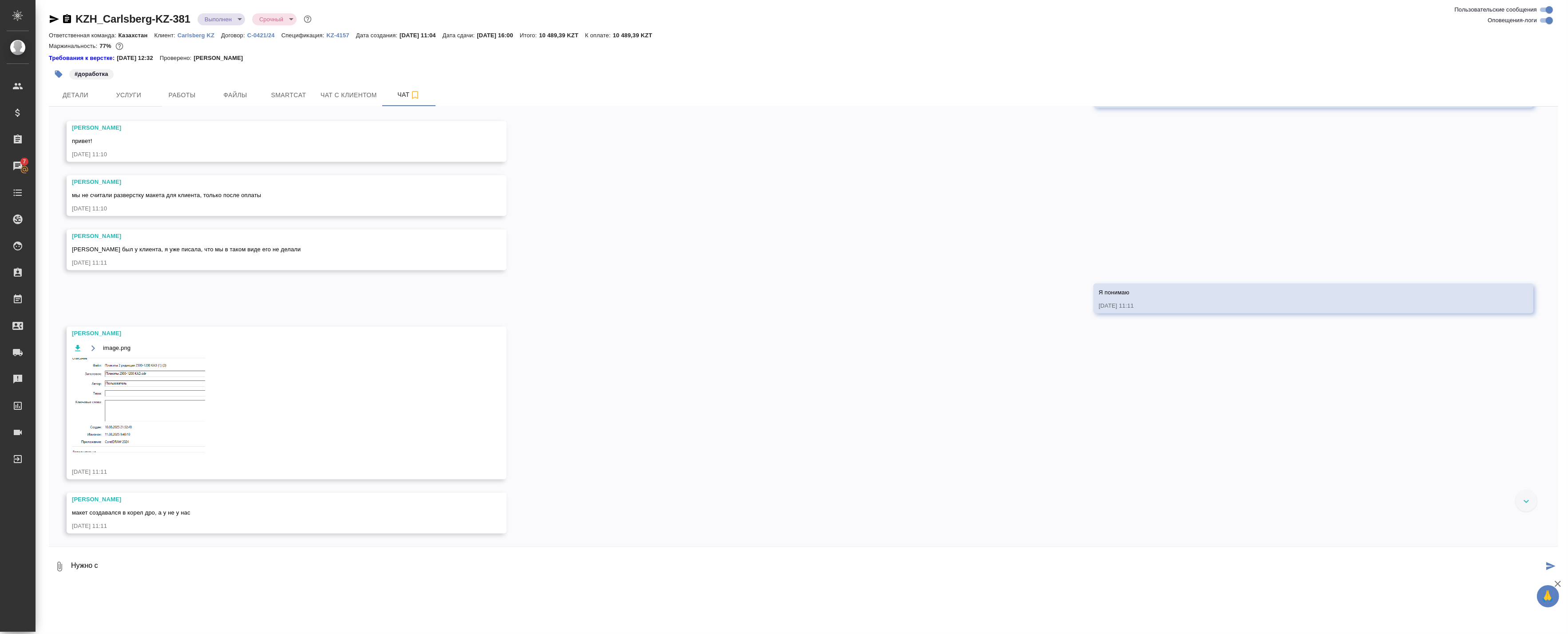
scroll to position [3682, 0]
type textarea "Н"
click at [265, 560] on textarea at bounding box center [814, 567] width 1488 height 30
type textarea "В презентацию"
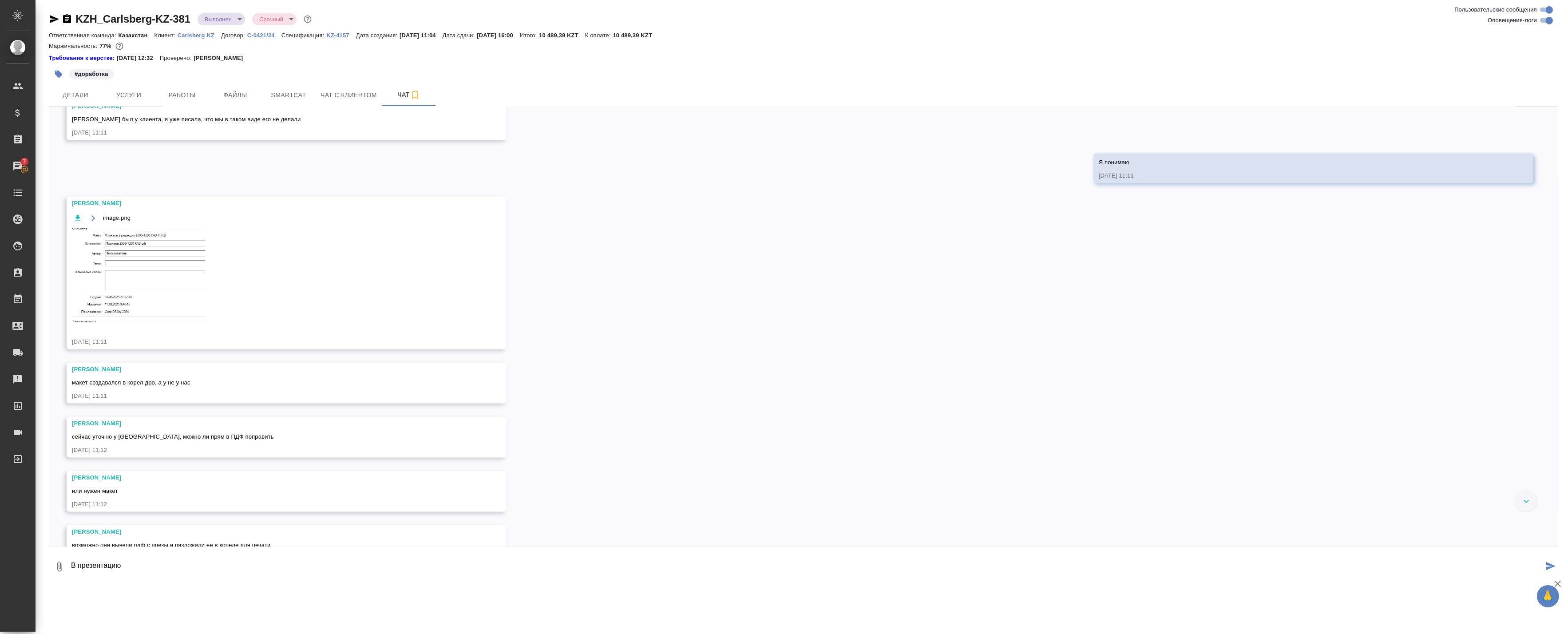
scroll to position [3844, 0]
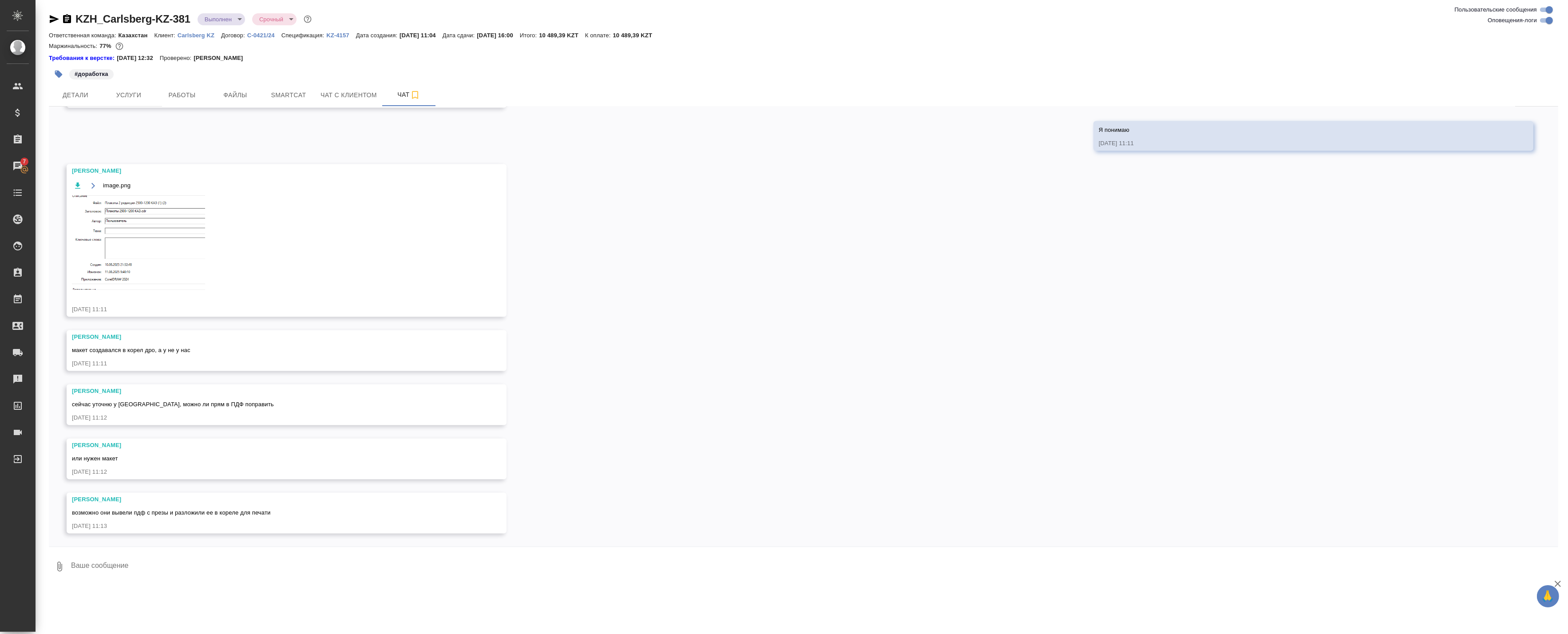
click at [189, 562] on textarea at bounding box center [814, 567] width 1488 height 30
type textarea "Ж"
type textarea "Да, я уточняю в каком формате им нужно, возможно просто в индиз пдф кинуть"
drag, startPoint x: 135, startPoint y: 569, endPoint x: 245, endPoint y: 600, distance: 114.3
click at [251, 603] on div ".cls-1 fill:#fff; AWATERA Badanyan Artak Клиенты Спецификации Заказы 7 Чаты Tod…" at bounding box center [784, 317] width 1568 height 634
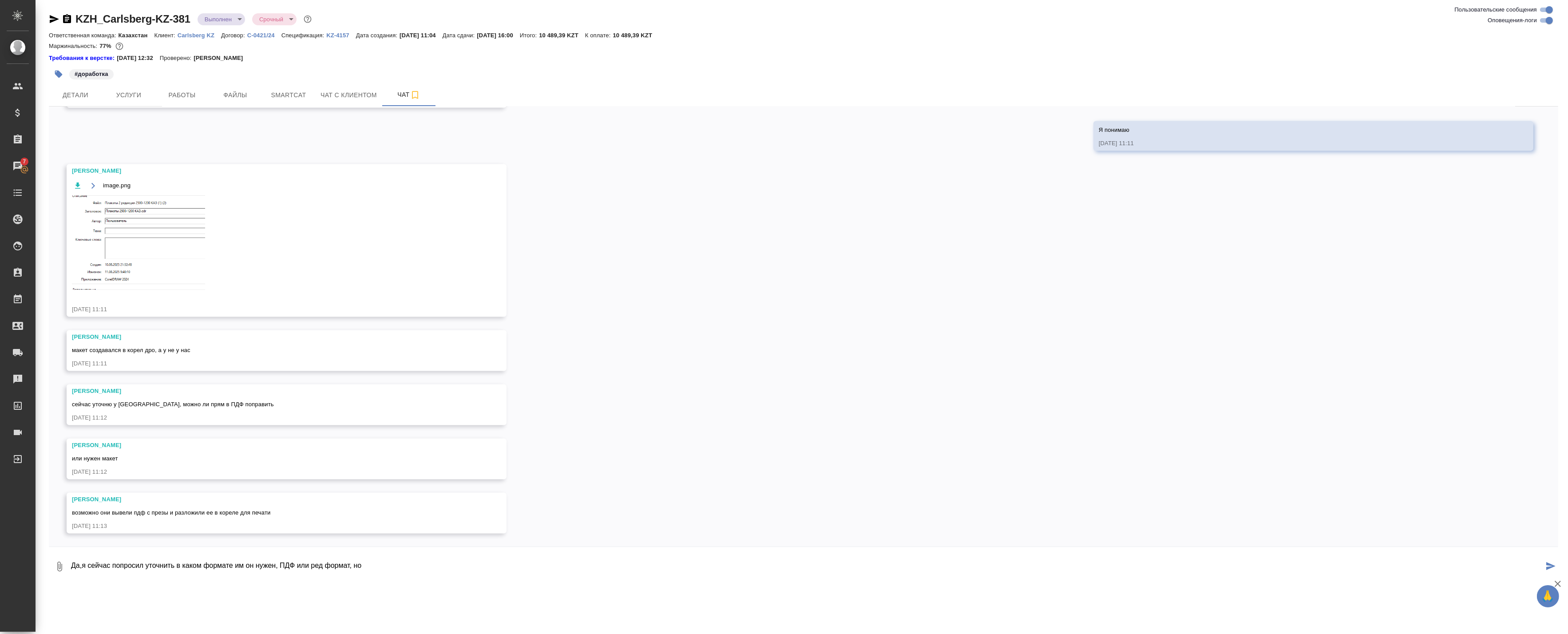
click at [206, 574] on textarea "Да,я сейчас попросил уточнить в каком формате им он нужен, ПДФ или ред формат, …" at bounding box center [807, 567] width 1474 height 30
drag, startPoint x: 239, startPoint y: 566, endPoint x: 317, endPoint y: 567, distance: 78.0
click at [241, 566] on textarea "Да, я сейчас попросил уточнить в каком формате им он нужен, ПДФ или ред формат,…" at bounding box center [807, 567] width 1474 height 30
click at [391, 567] on textarea "Да, я сейчас попросил уточнить в каком формате им он нужен, ПДФ или ред формат,…" at bounding box center [807, 567] width 1474 height 30
type textarea "Да, я сейчас попросил уточнить в каком формате им он нужен, ПДФ или ред формат"
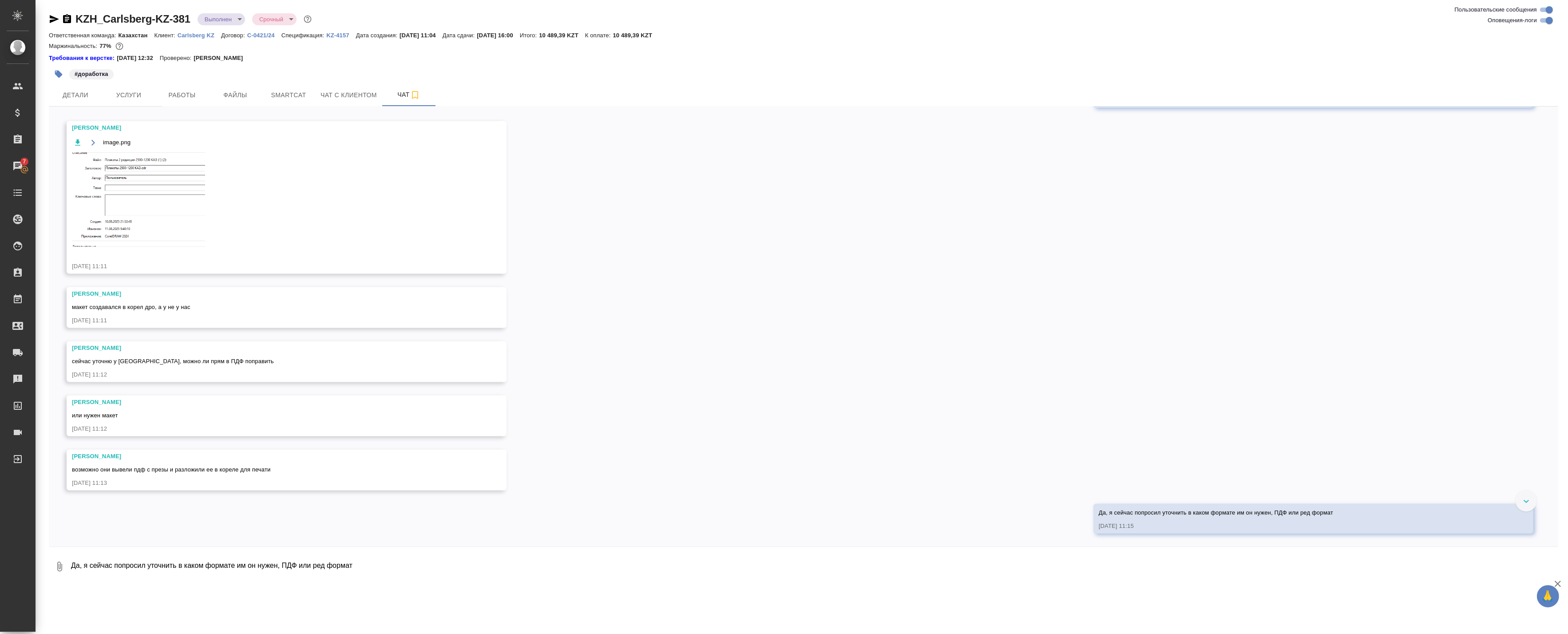
scroll to position [3887, 0]
click at [611, 566] on textarea "Да, я сейчас попросил уточнить в каком формате им он нужен, ПДФ или ред формат" at bounding box center [814, 567] width 1488 height 30
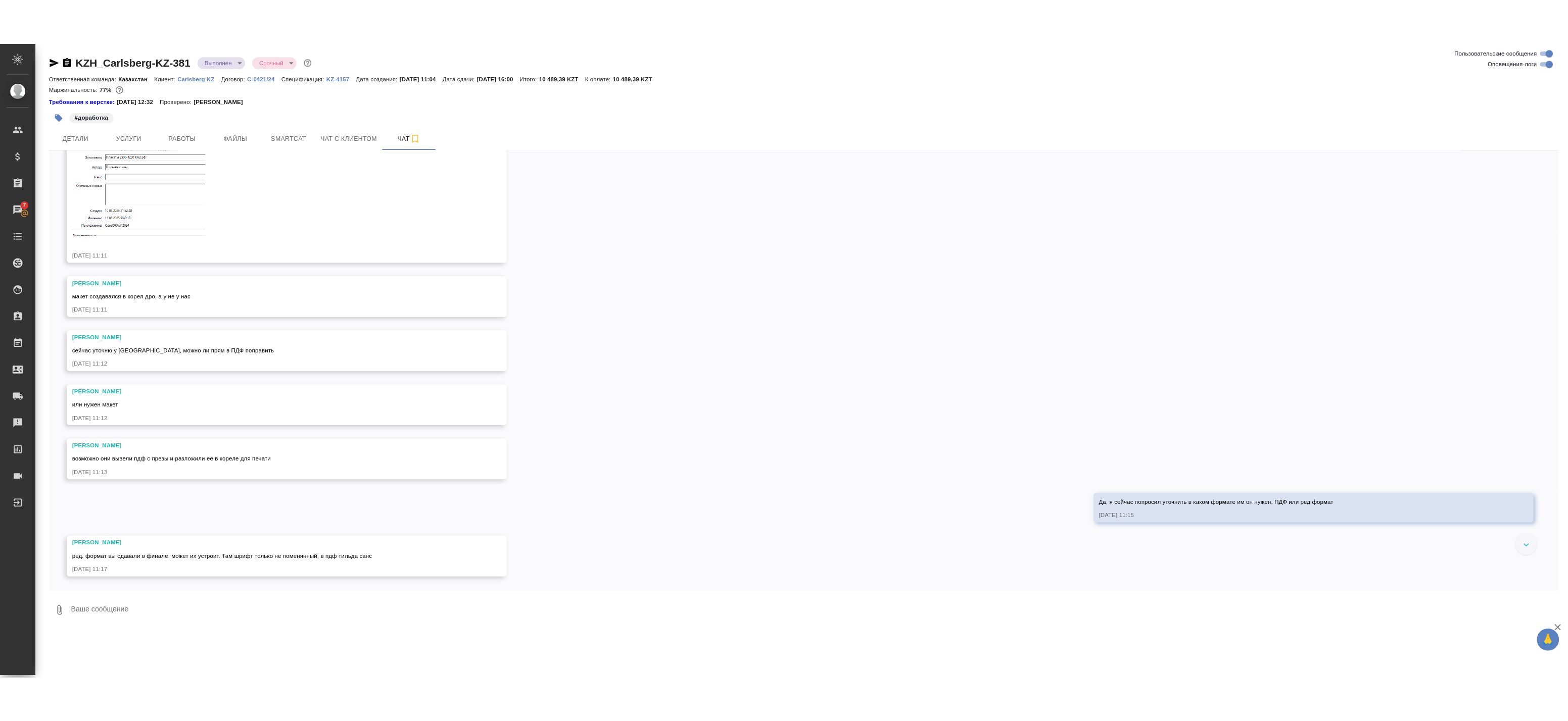
scroll to position [4483, 0]
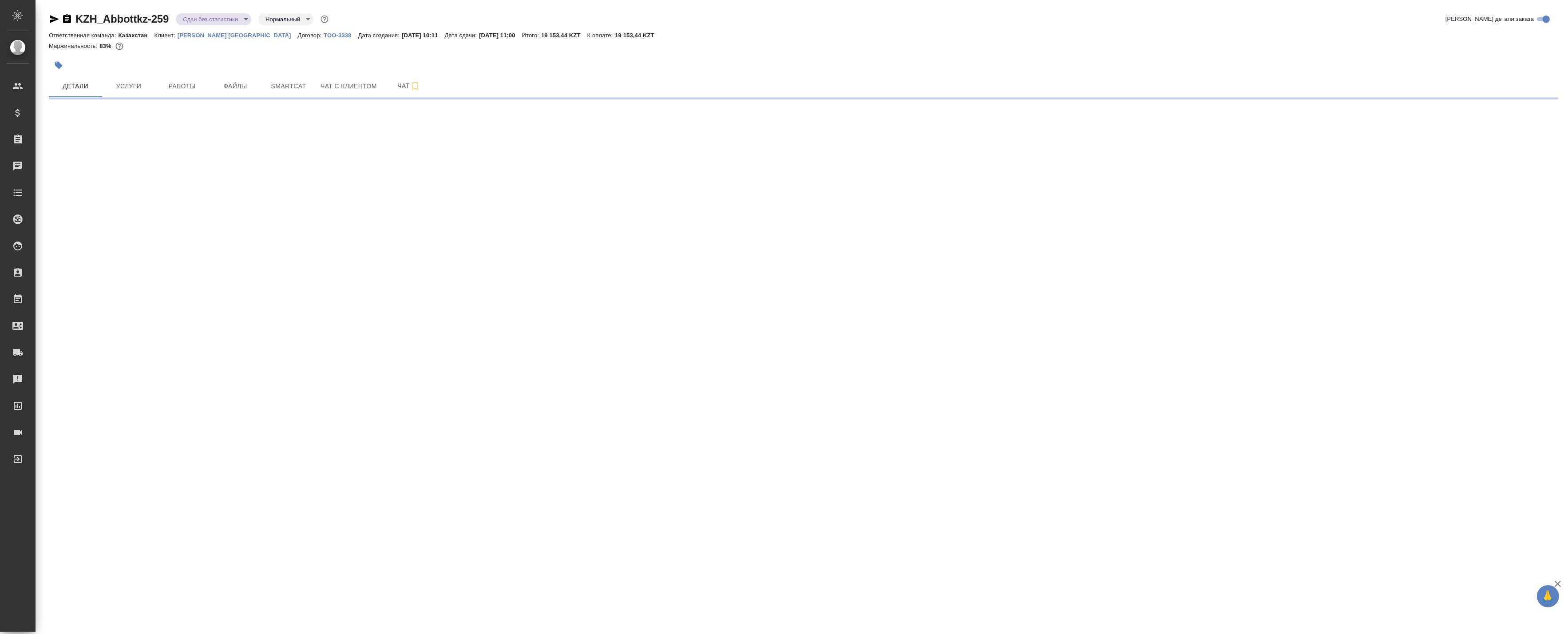
select select "RU"
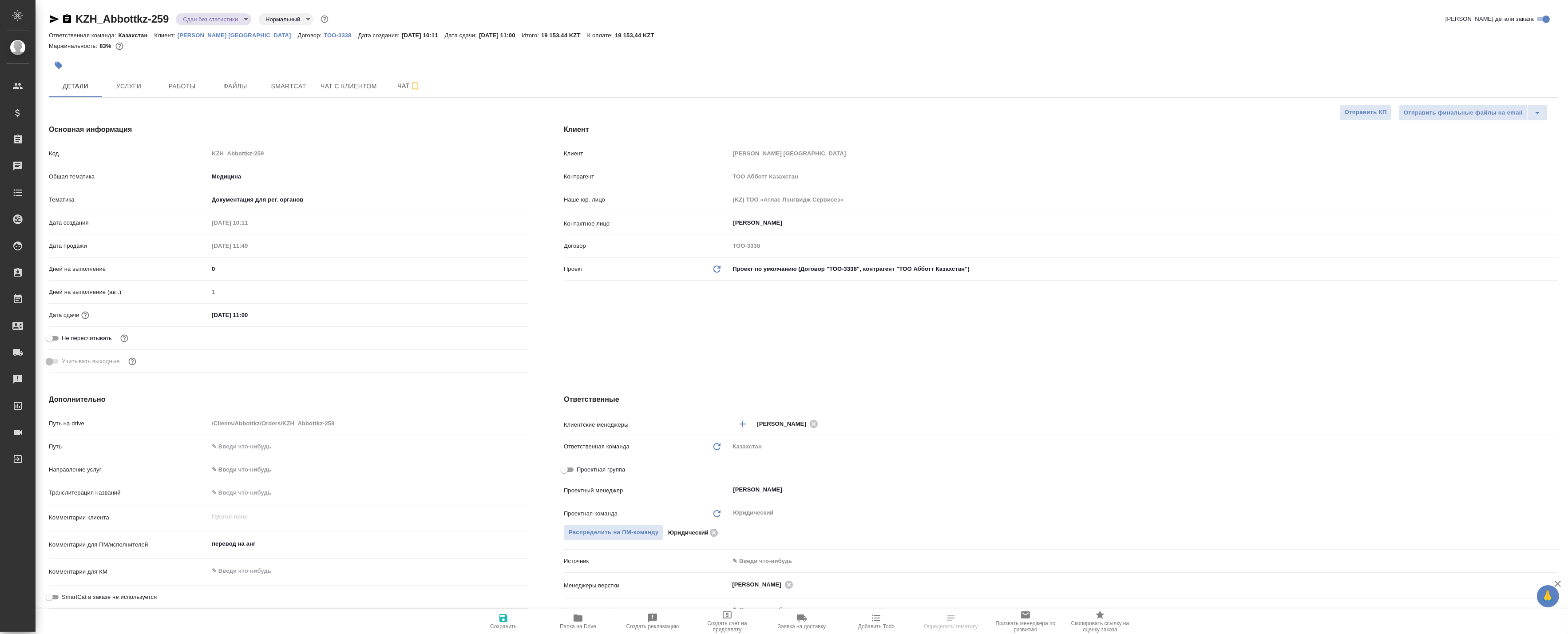
type textarea "x"
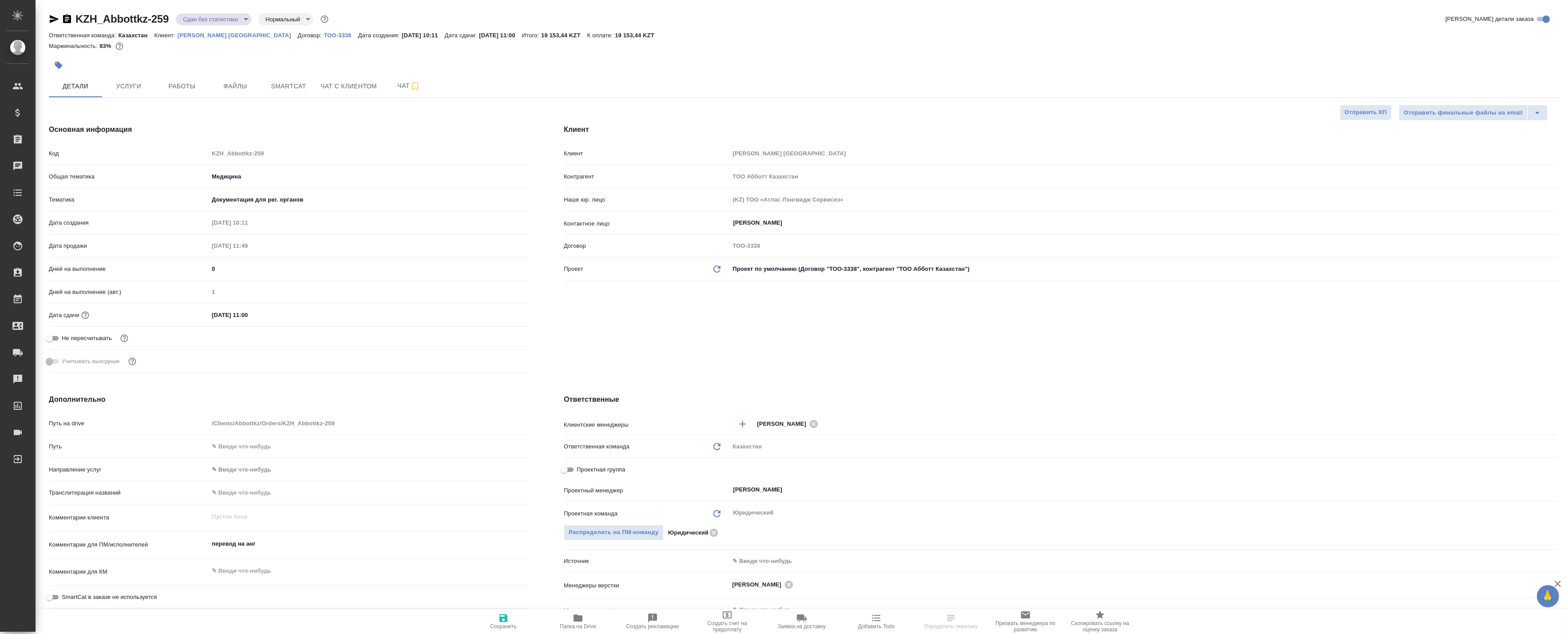
type textarea "x"
click at [164, 88] on span "Работы" at bounding box center [182, 86] width 43 height 11
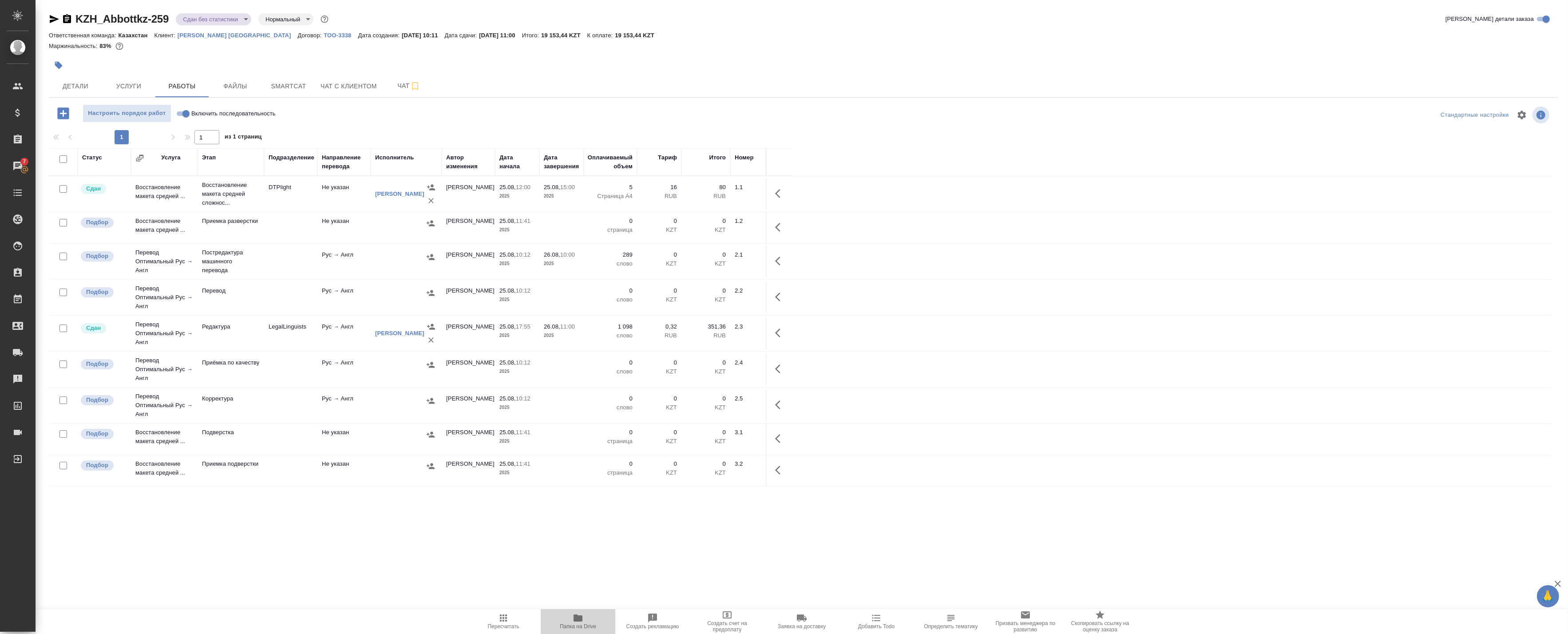
click at [576, 618] on icon "button" at bounding box center [578, 618] width 9 height 7
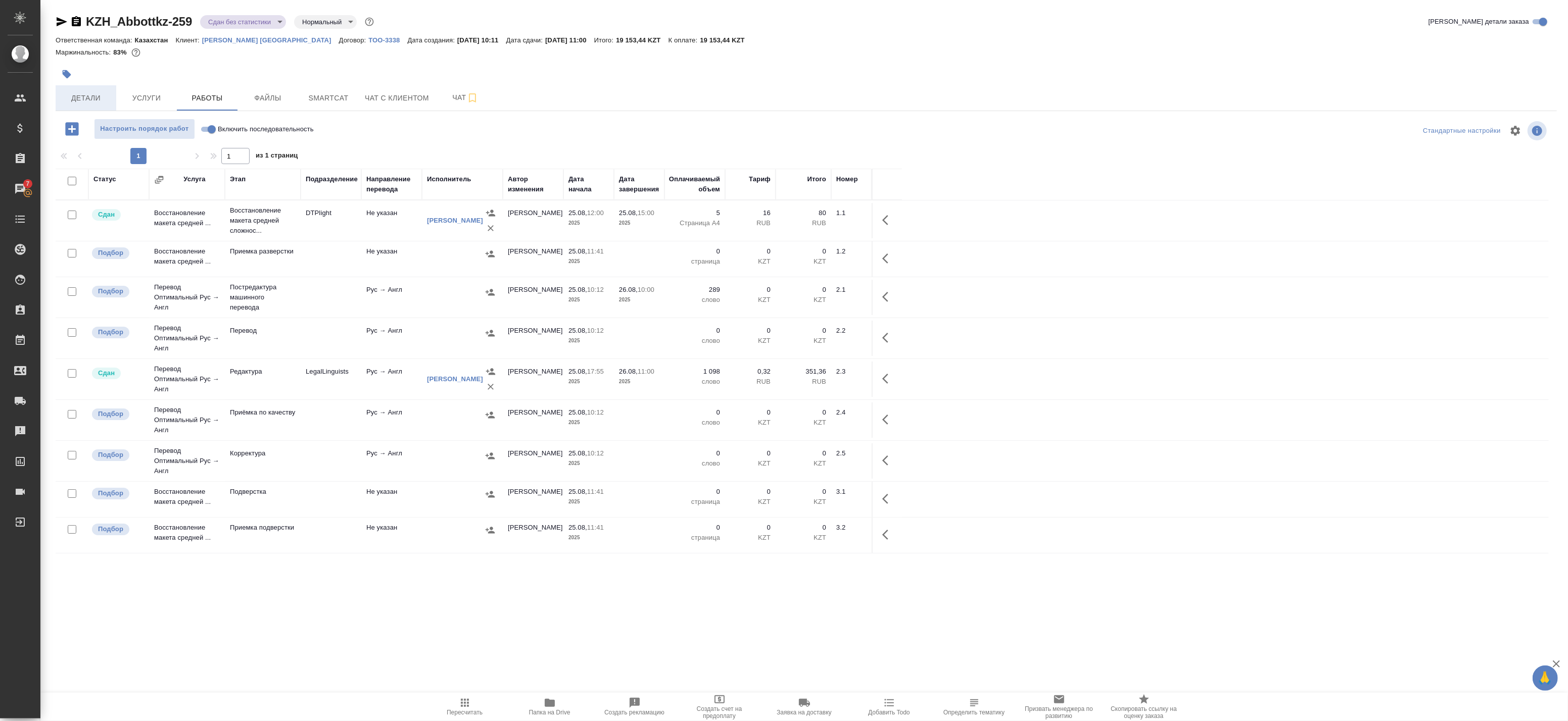
click at [82, 94] on span "Детали" at bounding box center [86, 98] width 49 height 12
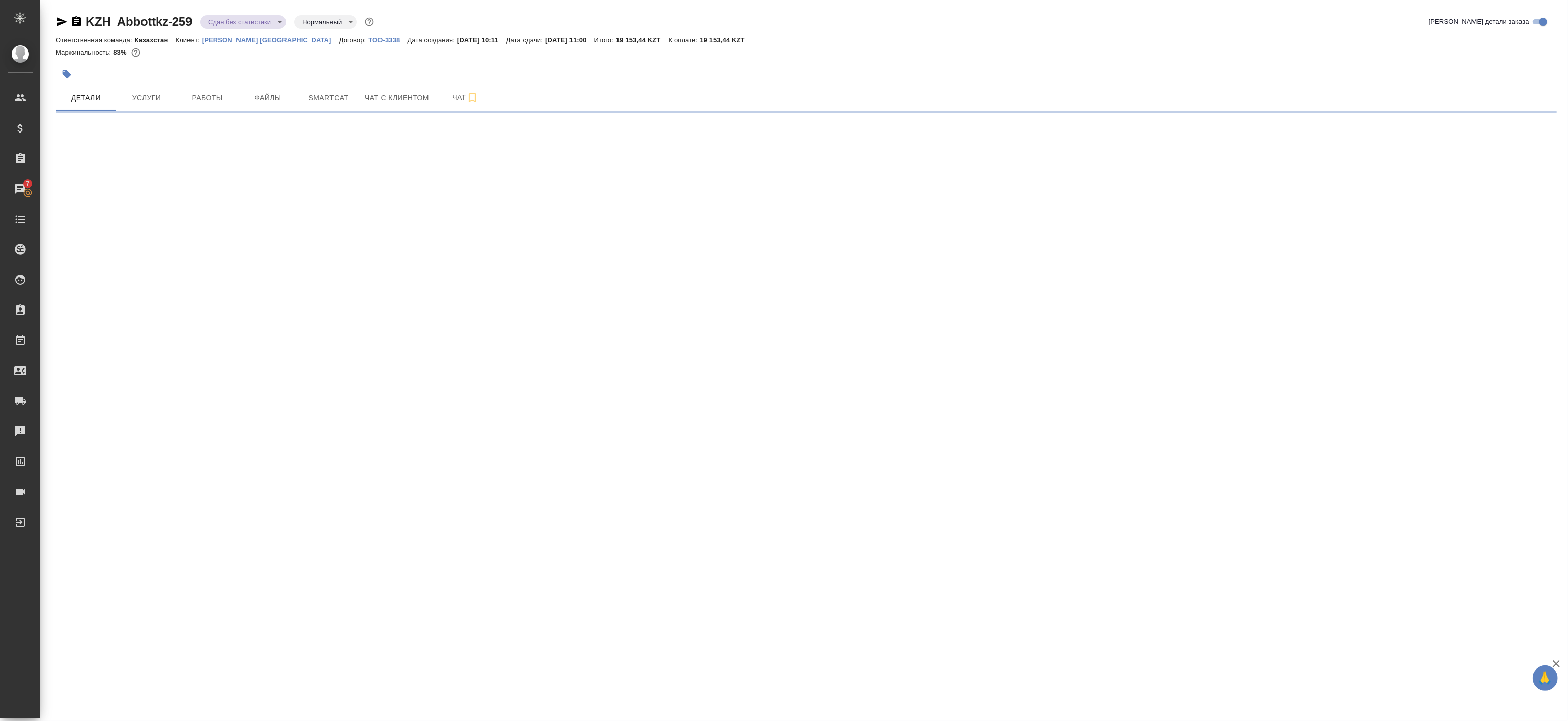
select select "RU"
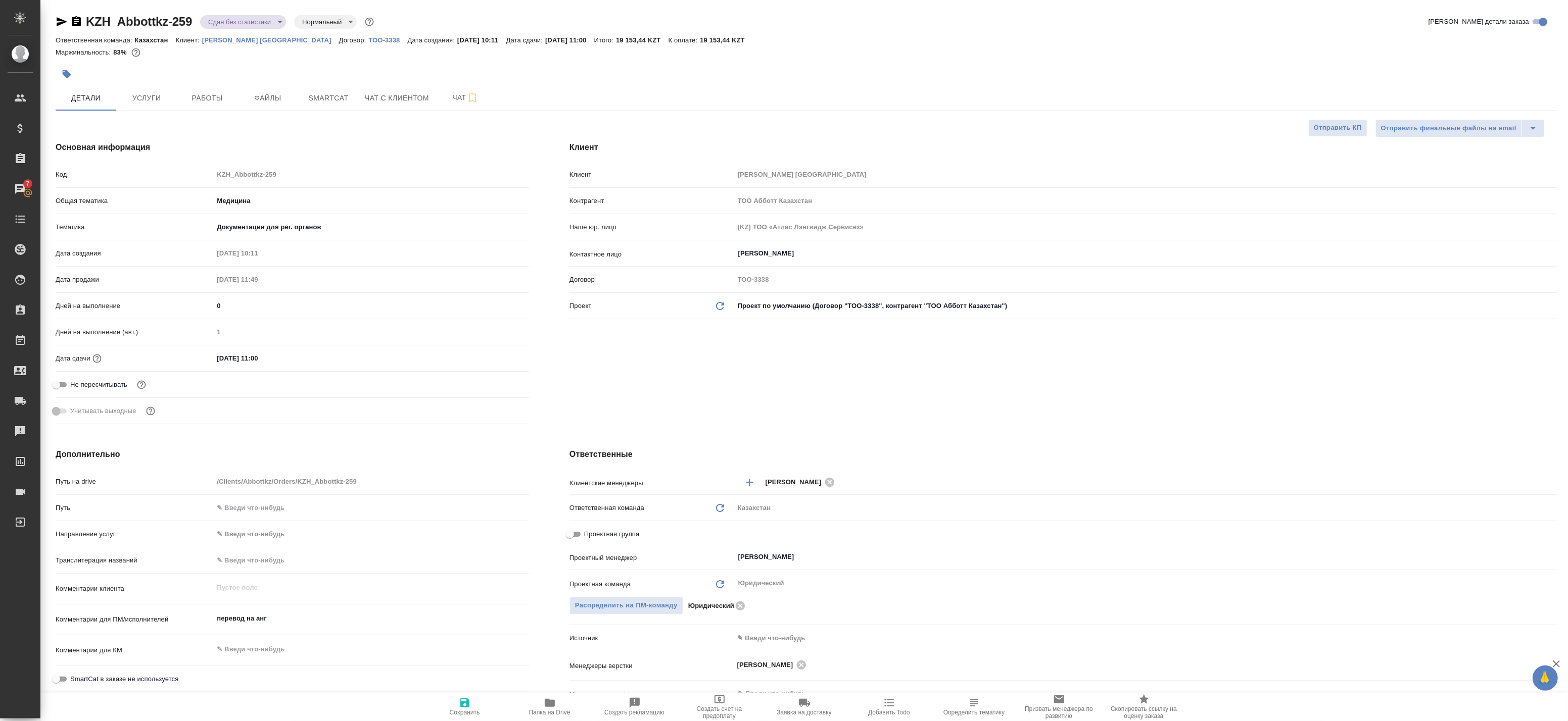
type textarea "x"
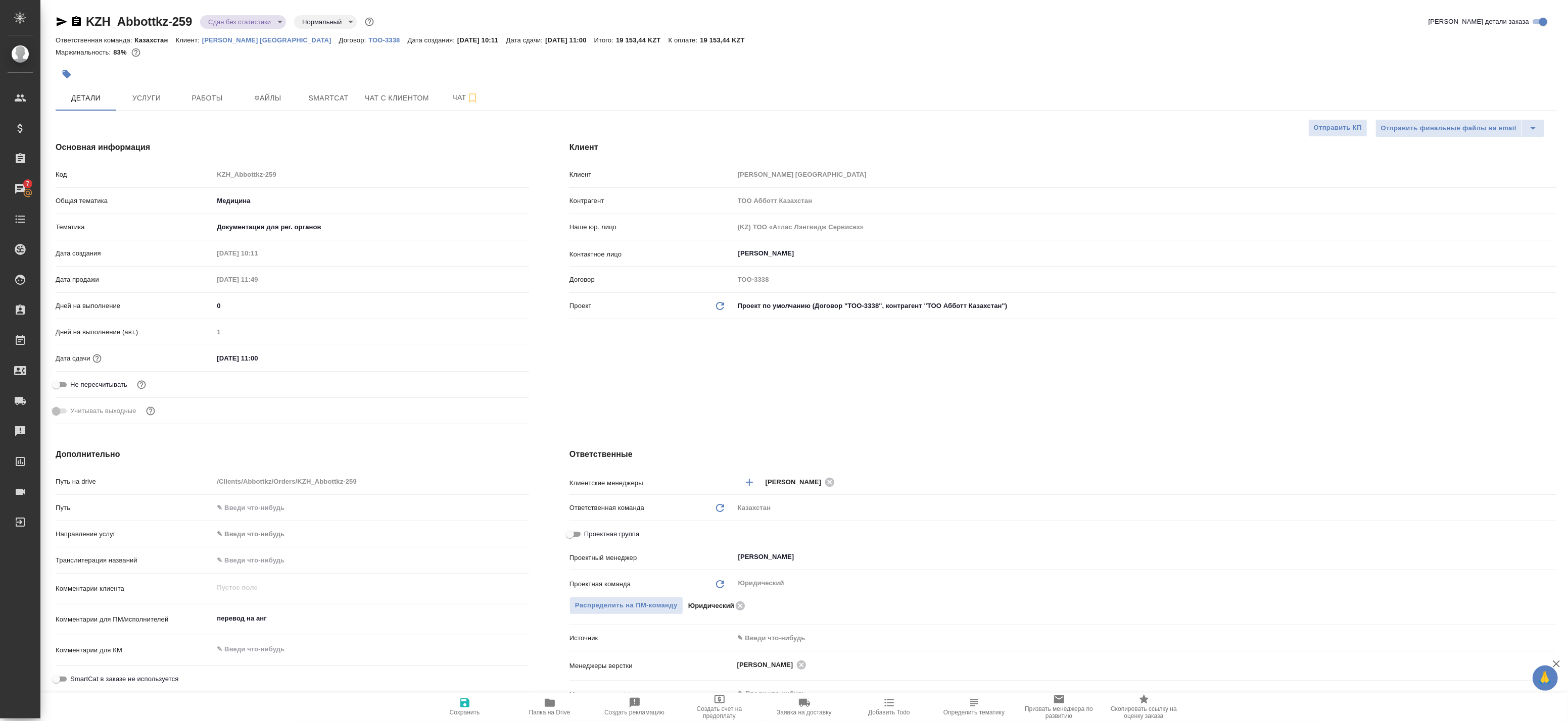
type textarea "x"
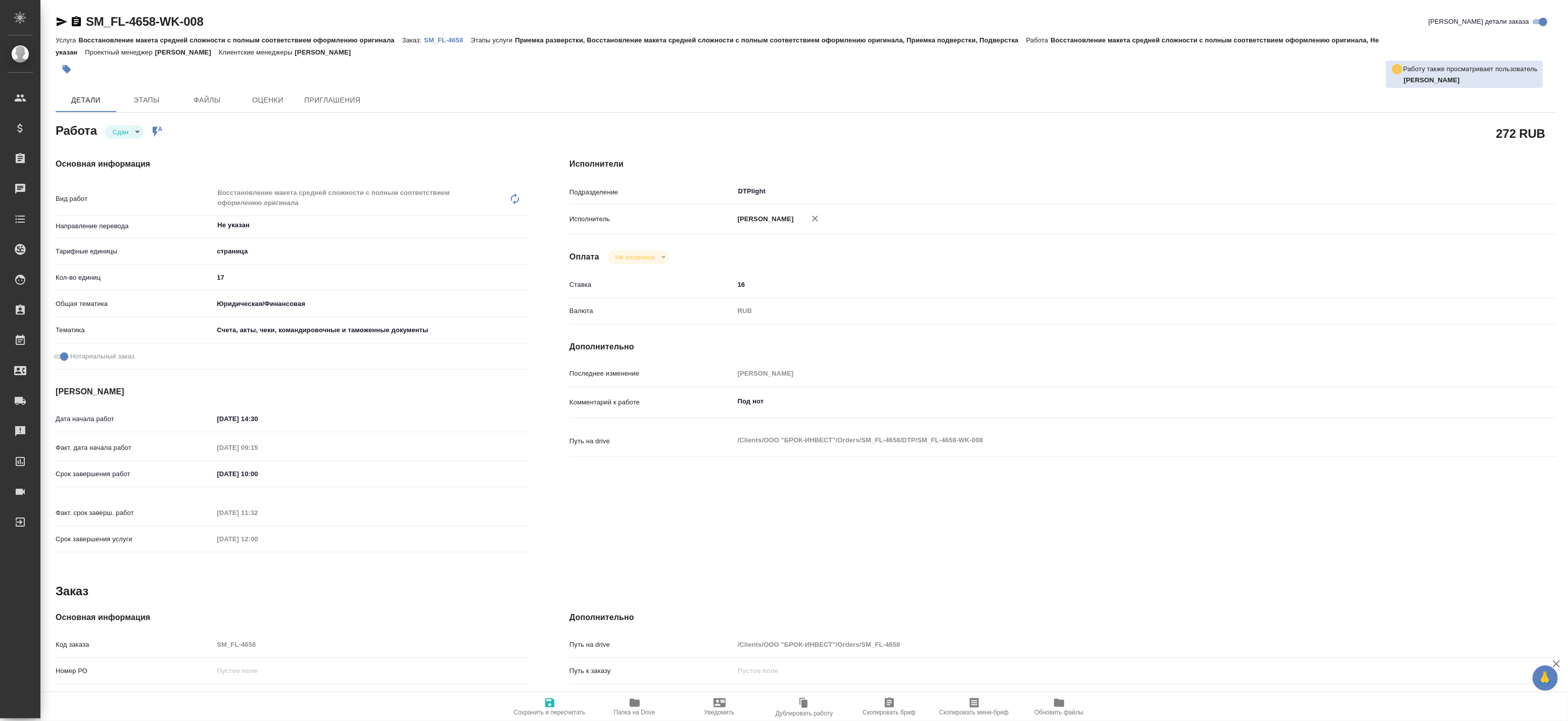
type textarea "x"
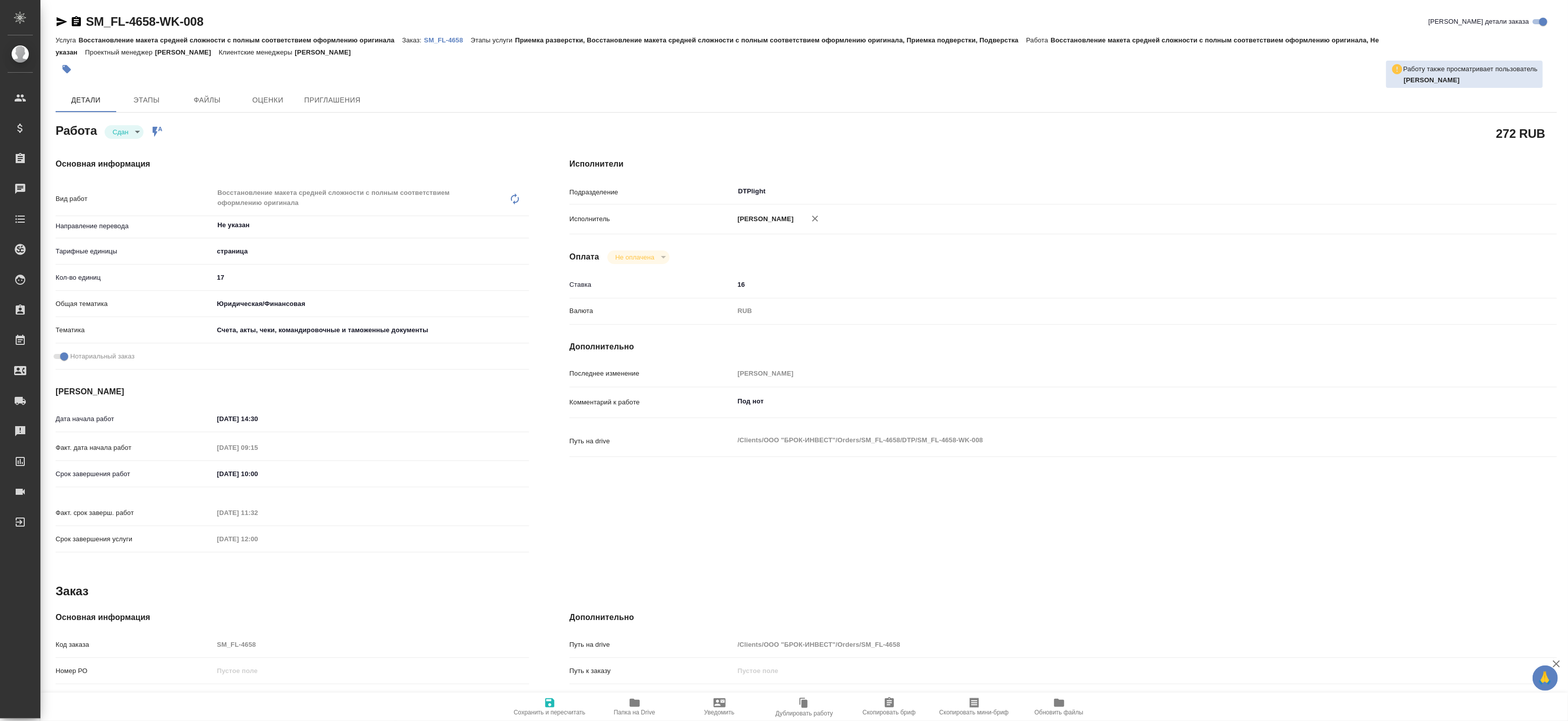
type textarea "x"
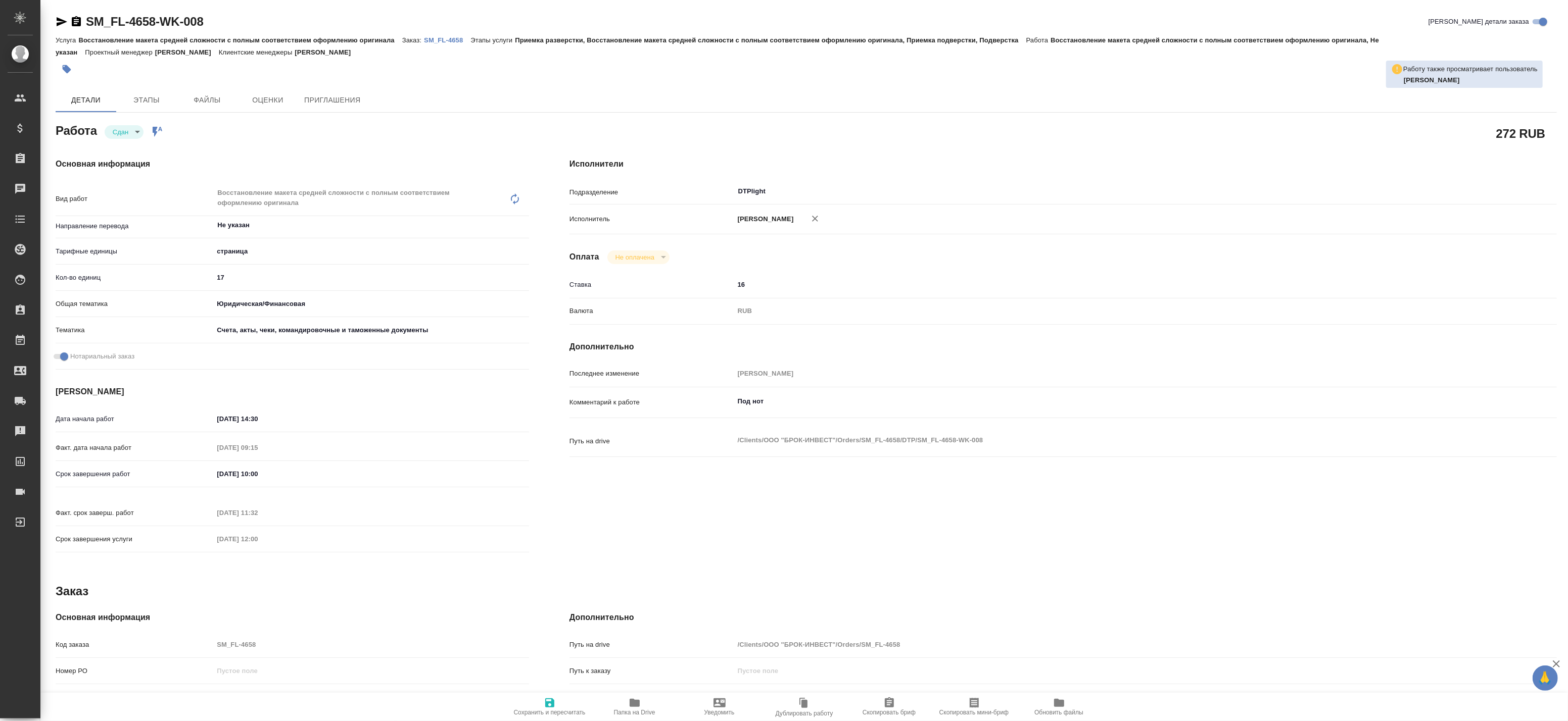
type textarea "x"
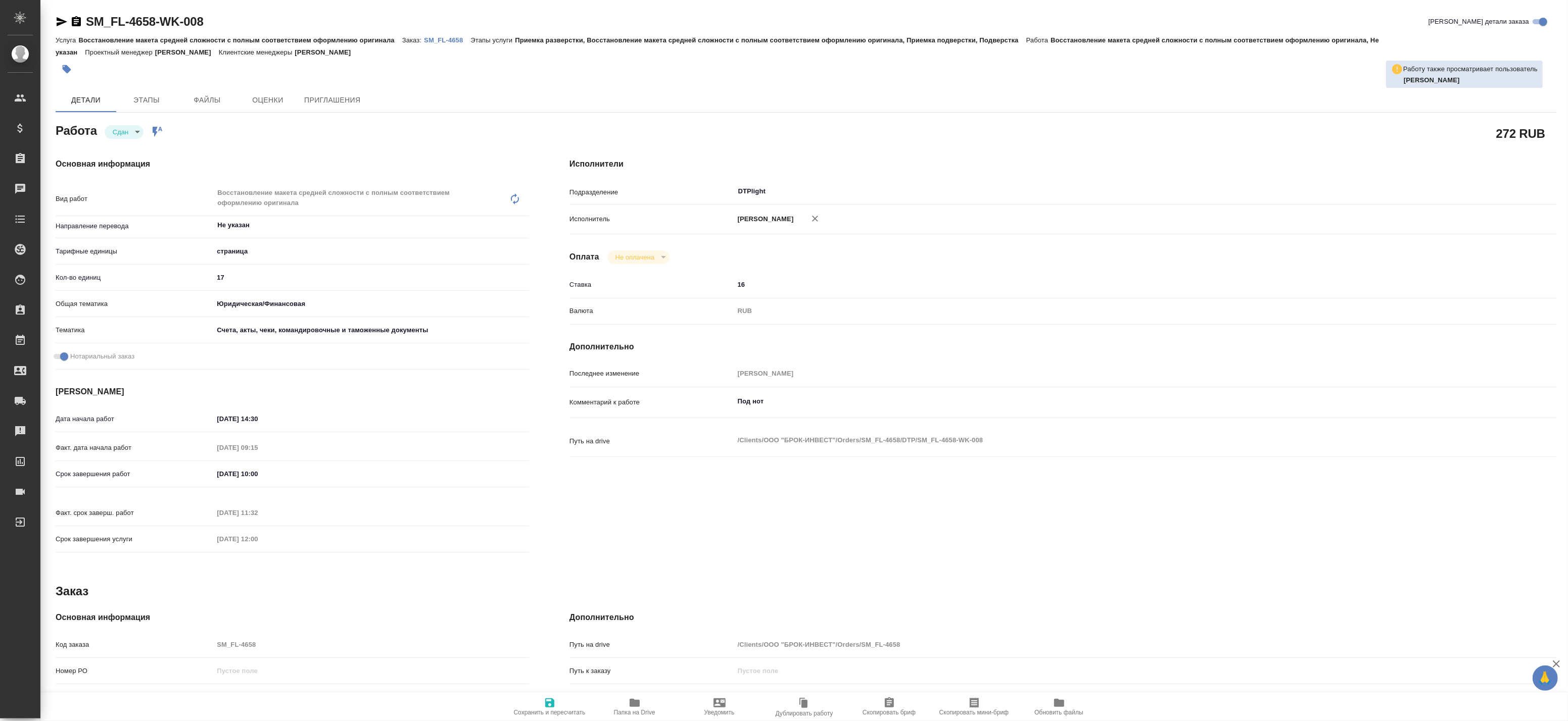
type textarea "x"
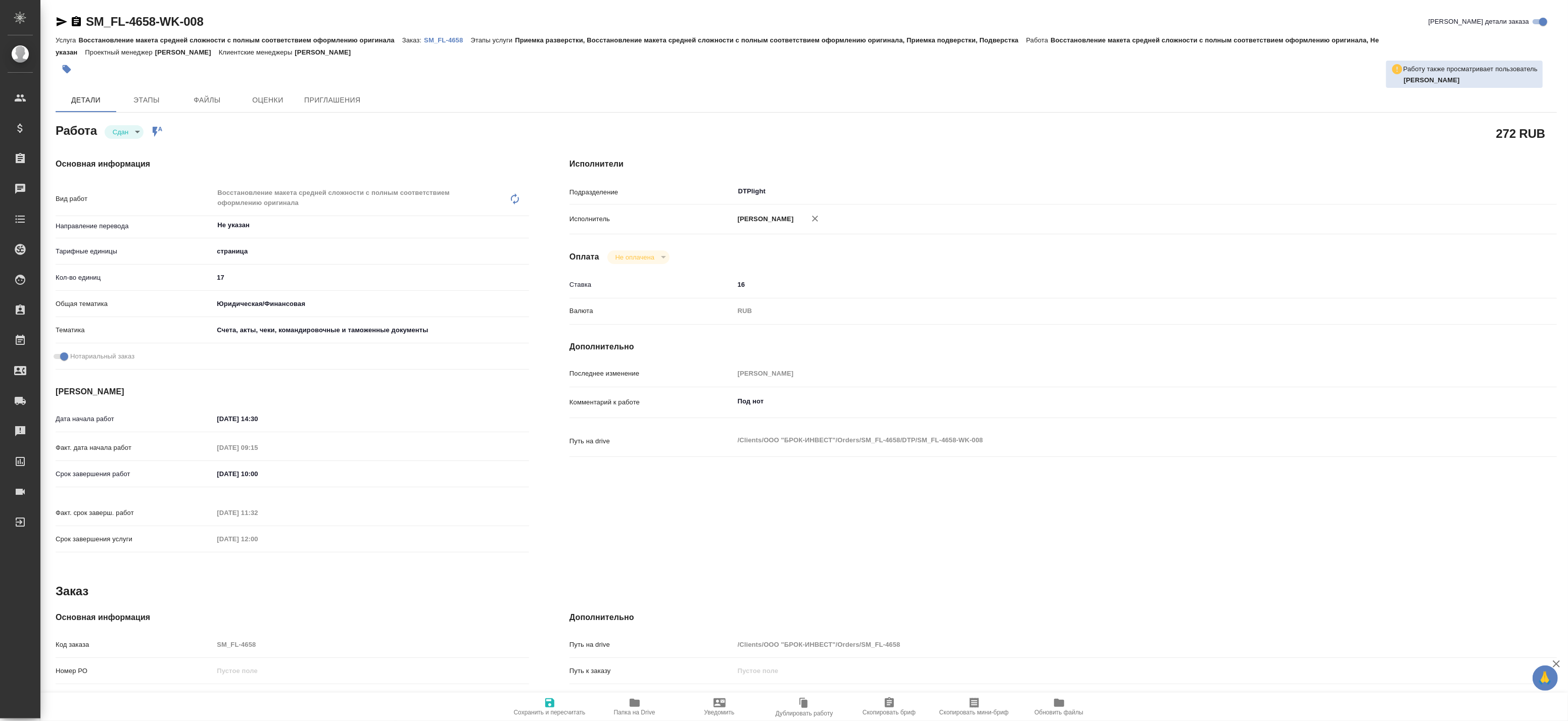
type textarea "x"
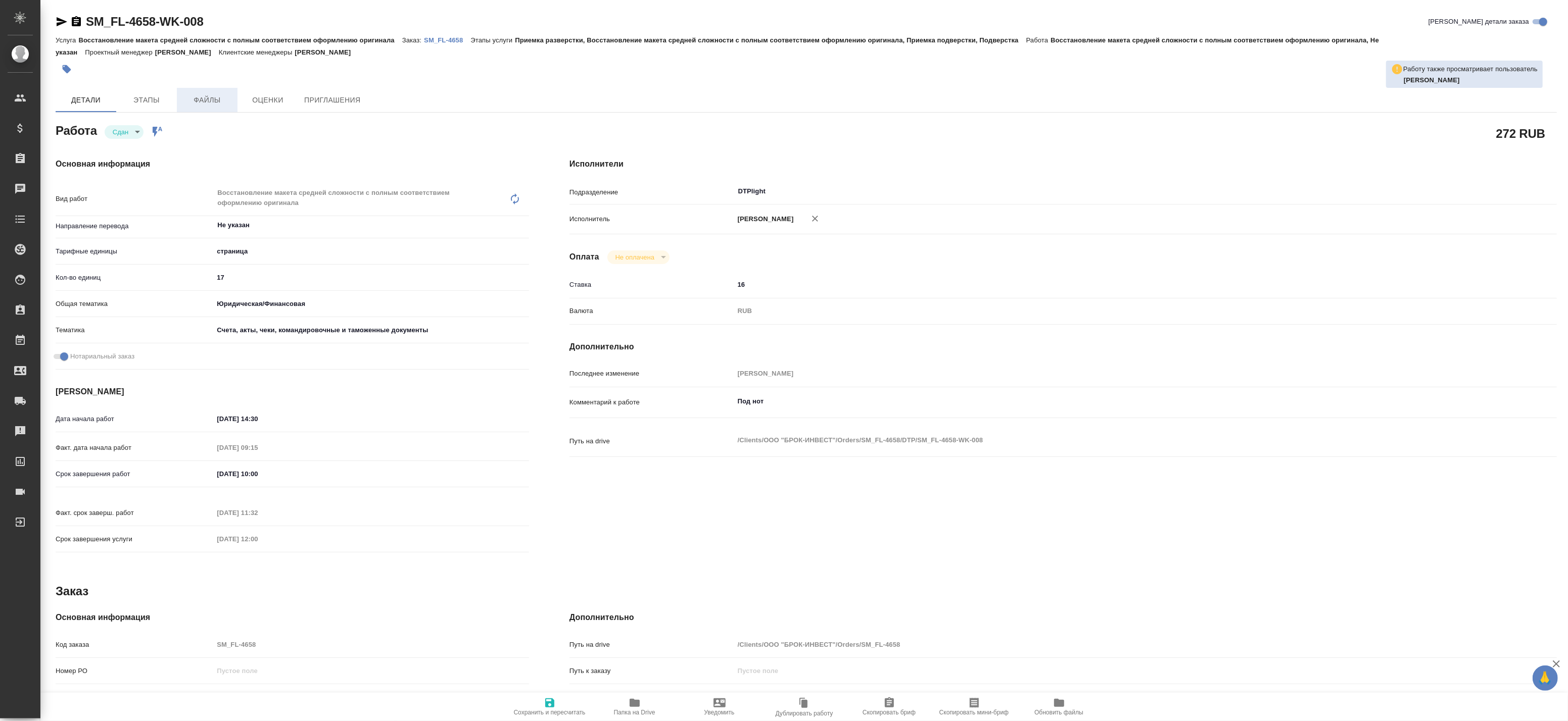
type textarea "x"
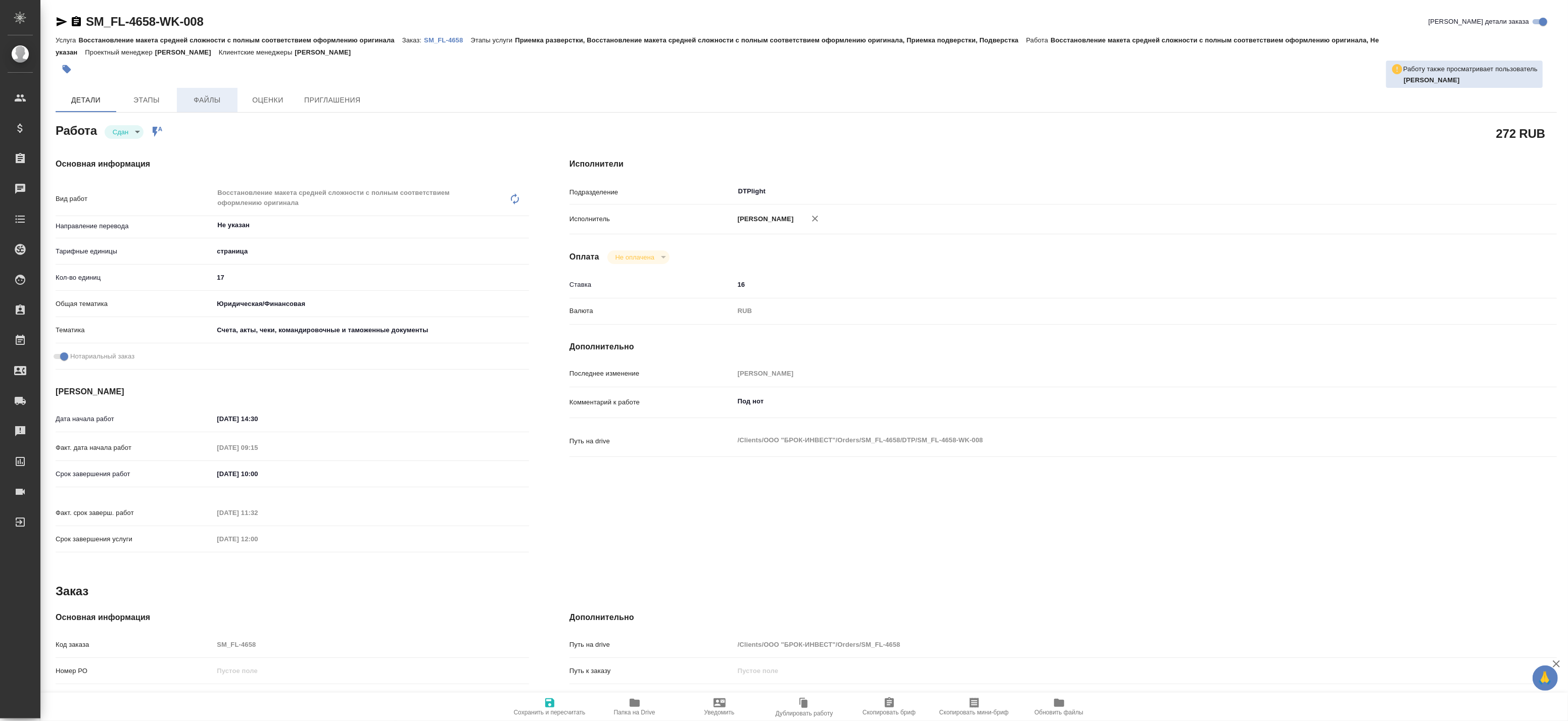
type textarea "x"
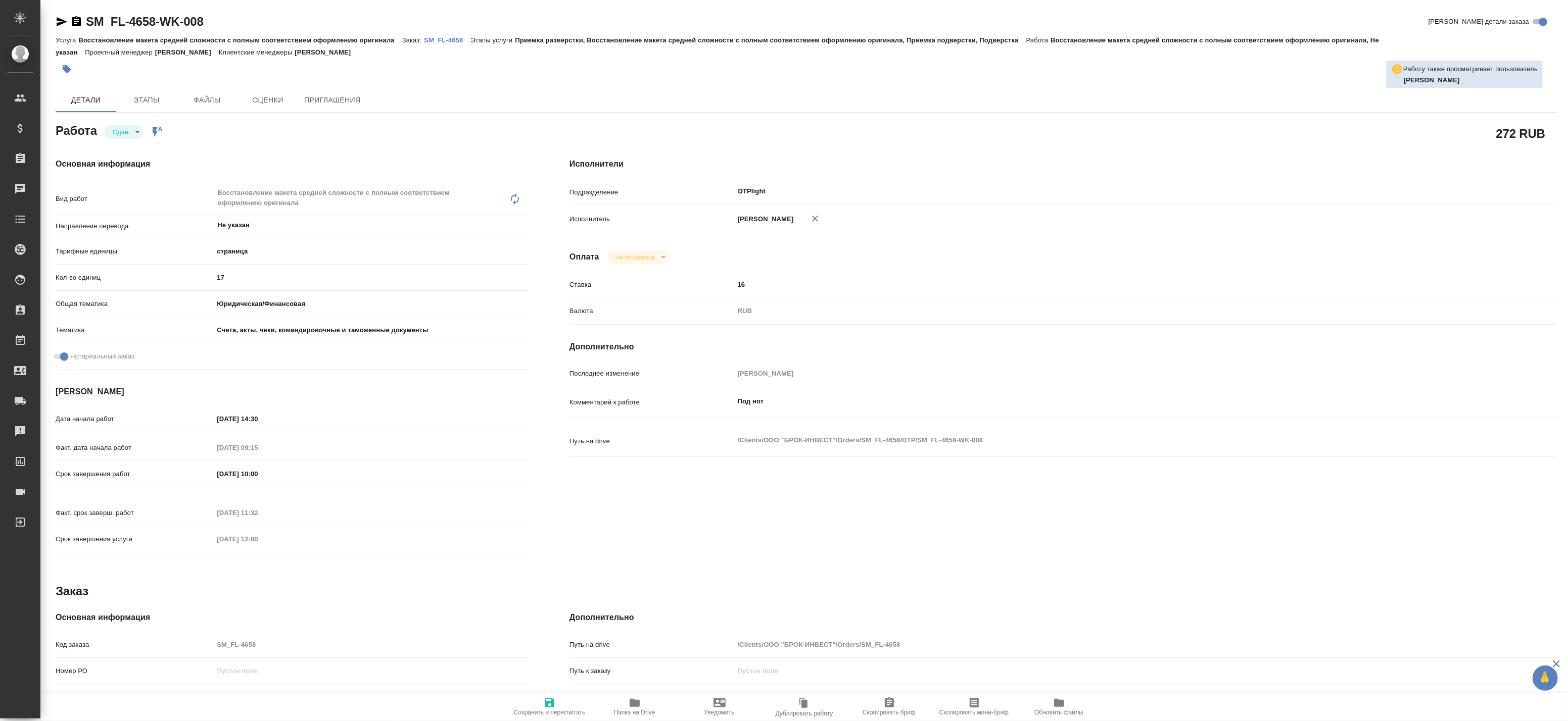
click at [434, 42] on p "SM_FL-4658" at bounding box center [447, 40] width 46 height 8
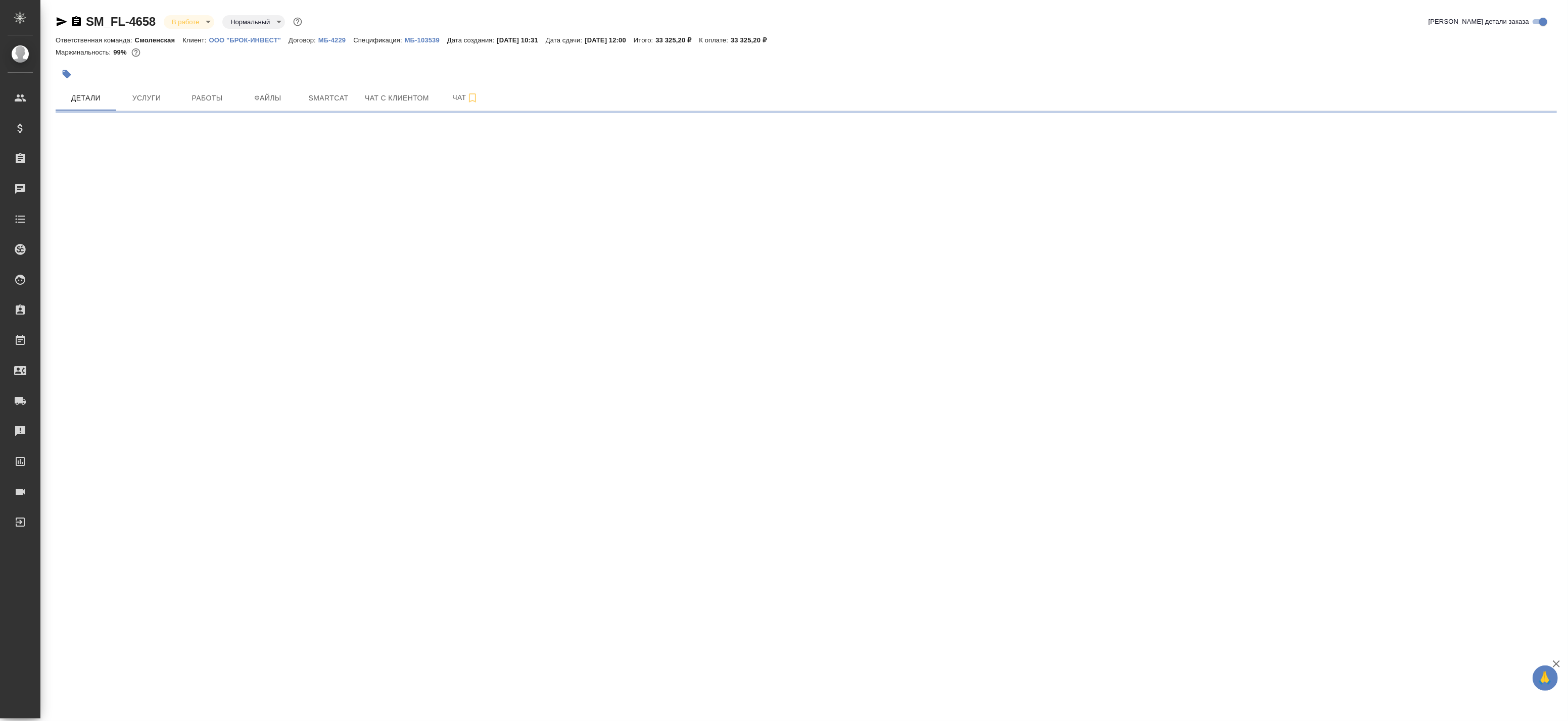
select select "RU"
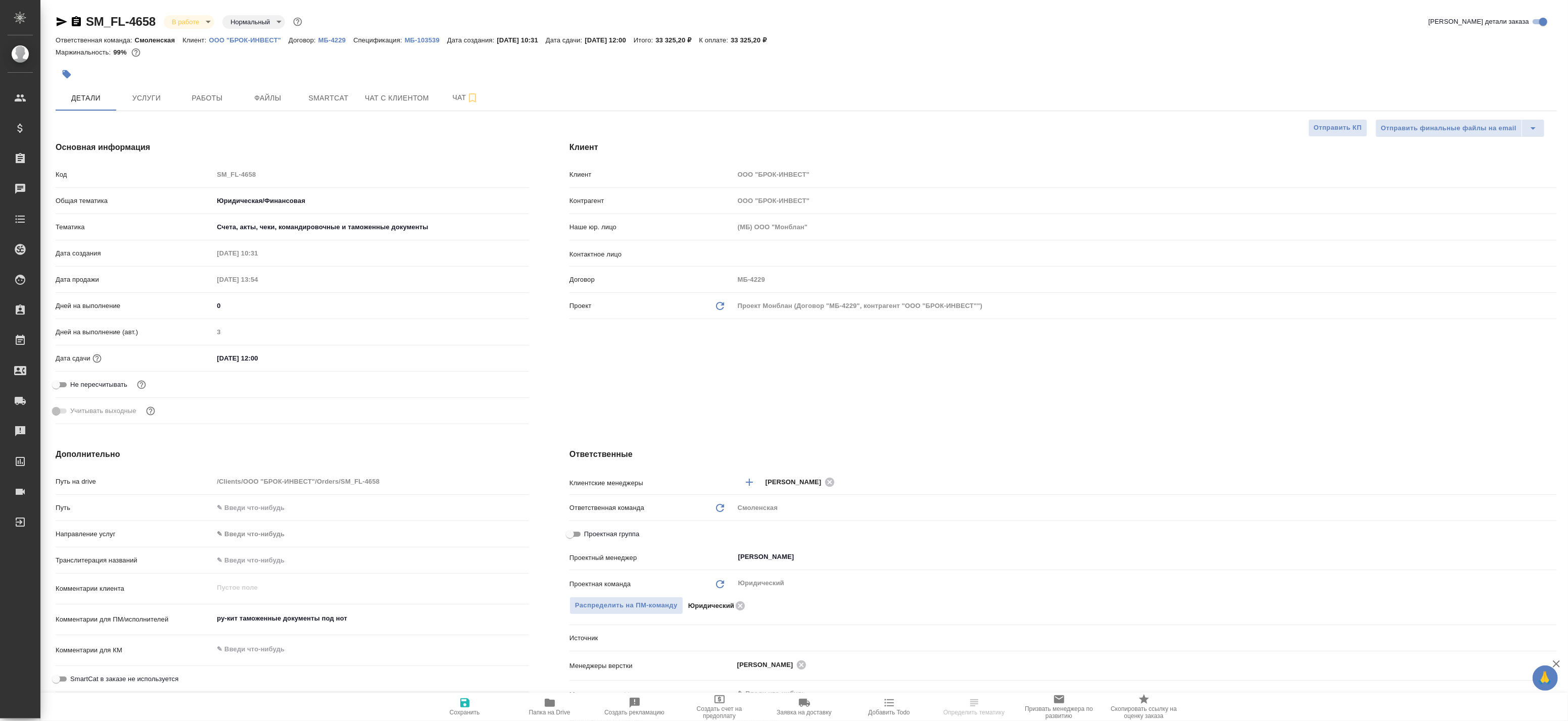
type textarea "x"
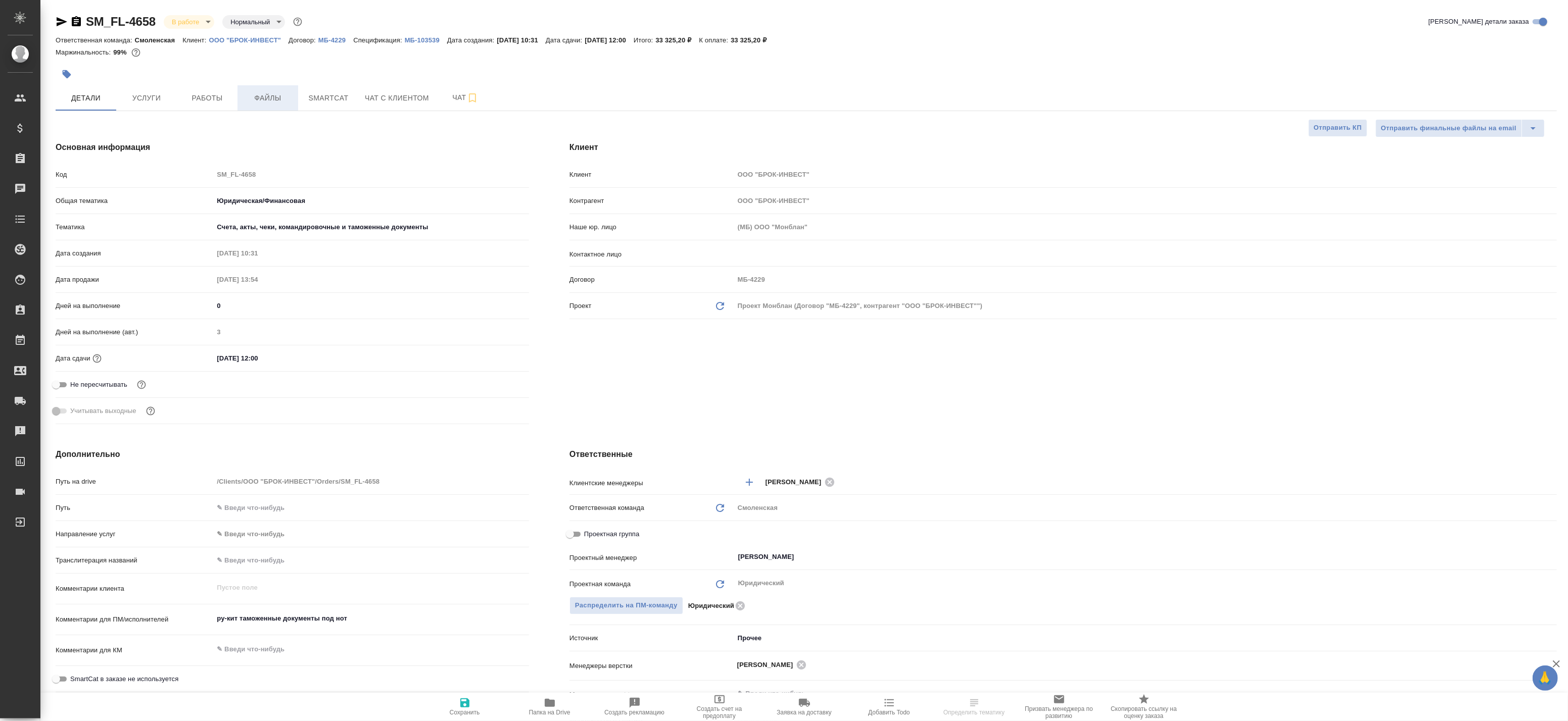
type textarea "x"
click at [198, 98] on span "Работы" at bounding box center [207, 98] width 49 height 12
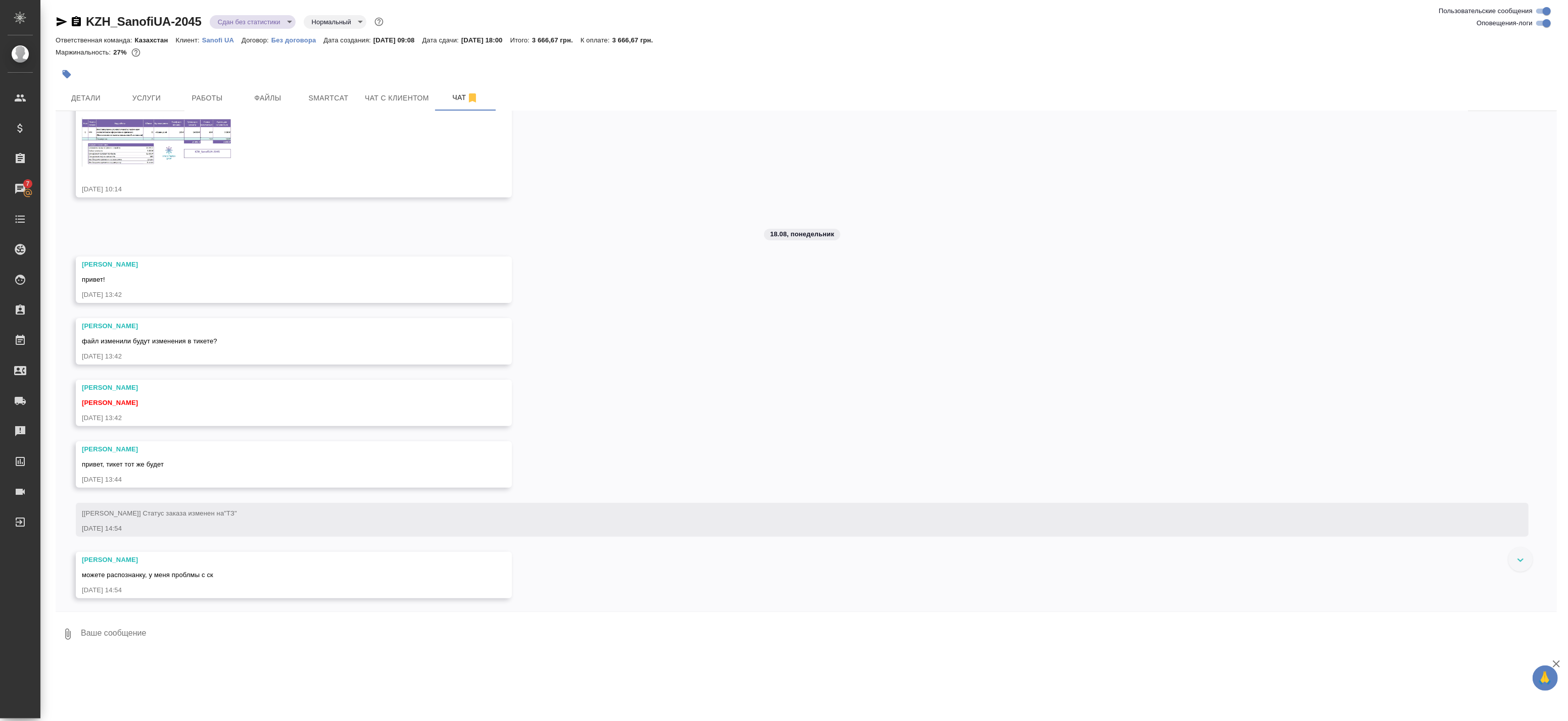
scroll to position [705, 0]
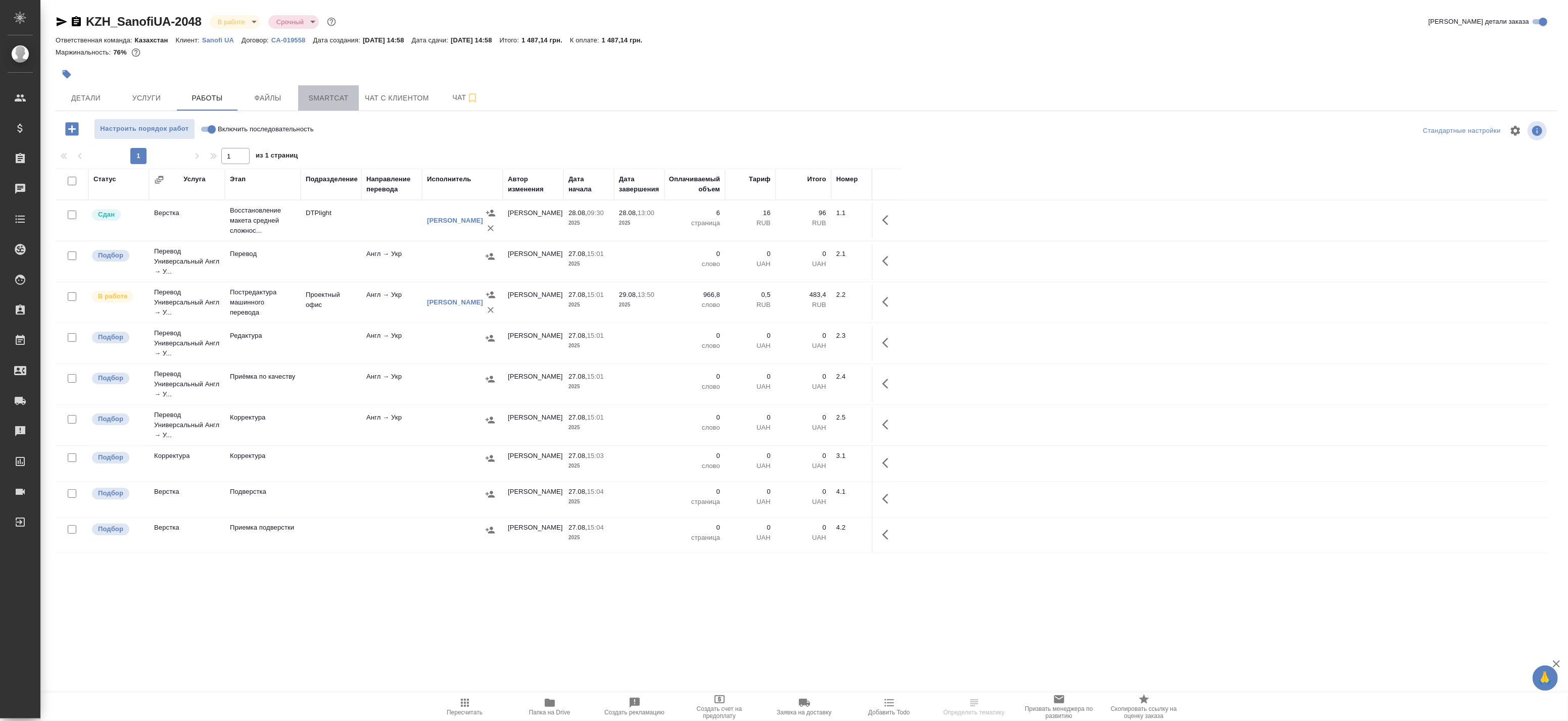
click at [333, 92] on span "Smartcat" at bounding box center [328, 98] width 49 height 12
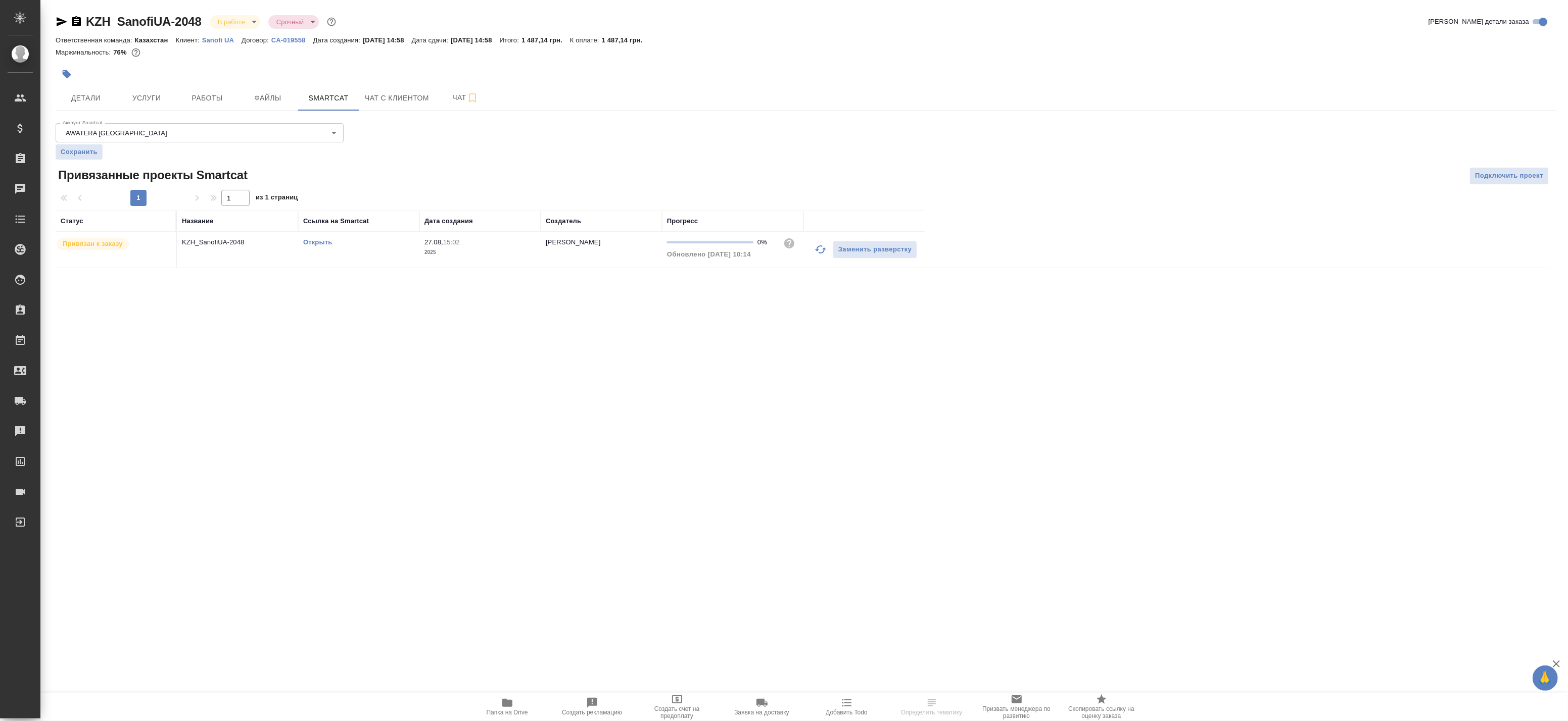
click at [820, 251] on icon "button" at bounding box center [821, 250] width 12 height 12
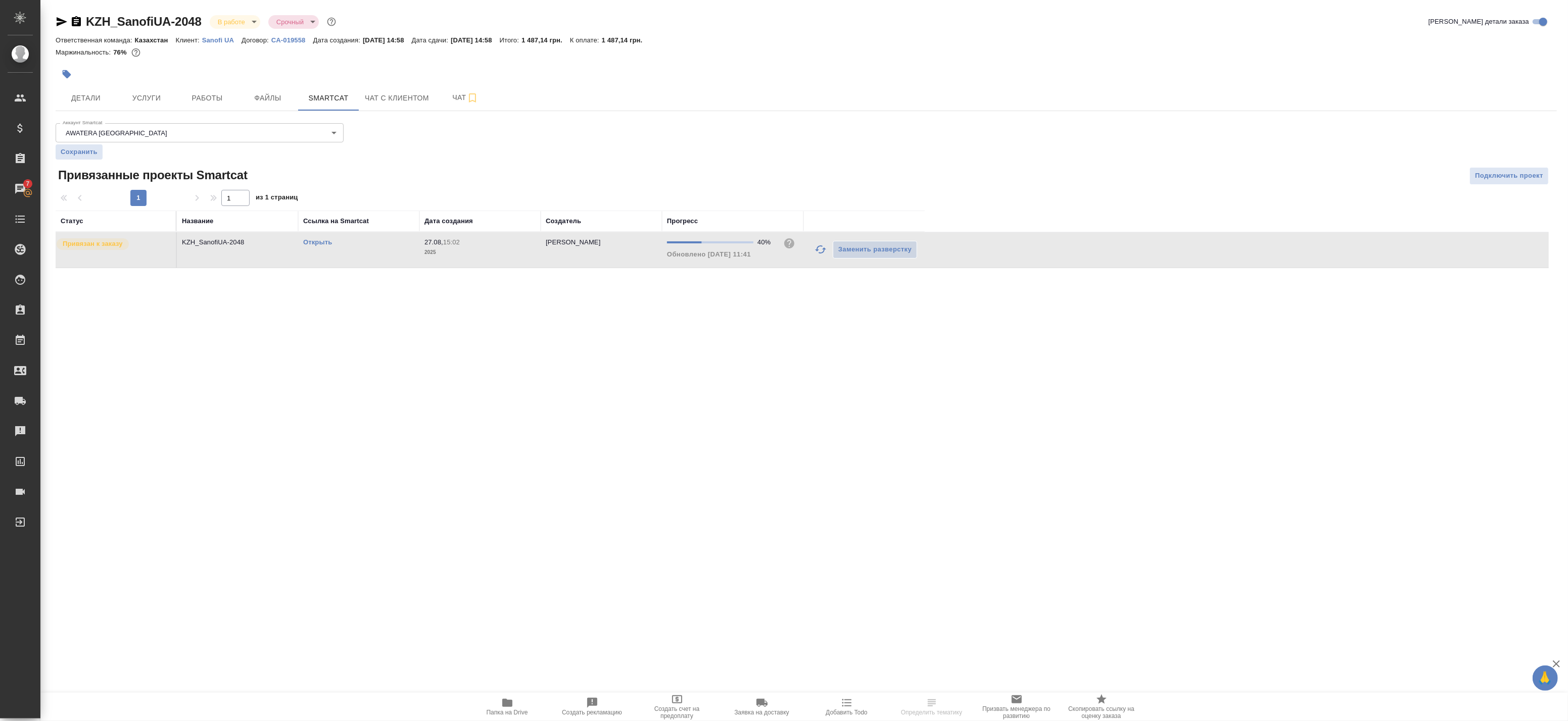
click at [317, 242] on link "Открыть" at bounding box center [318, 242] width 29 height 8
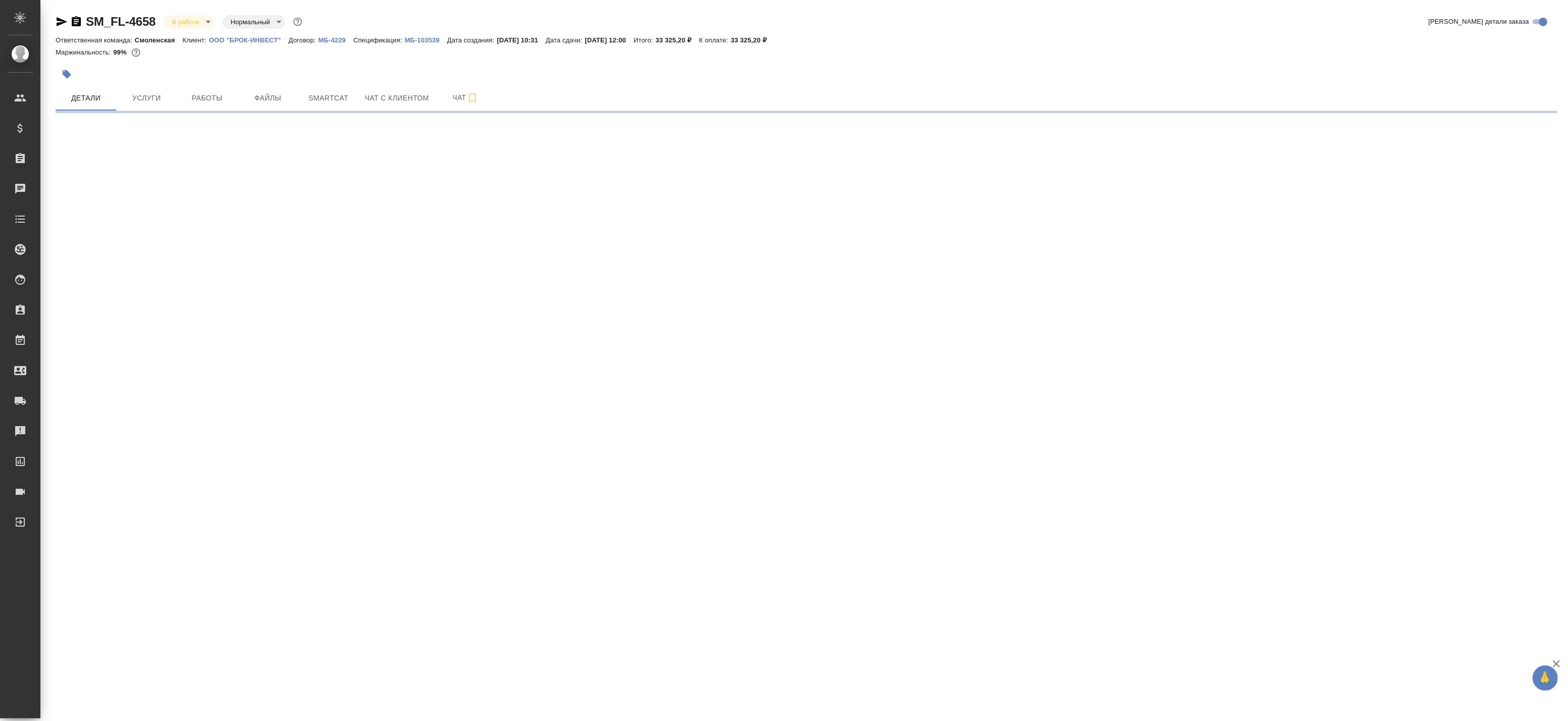
select select "RU"
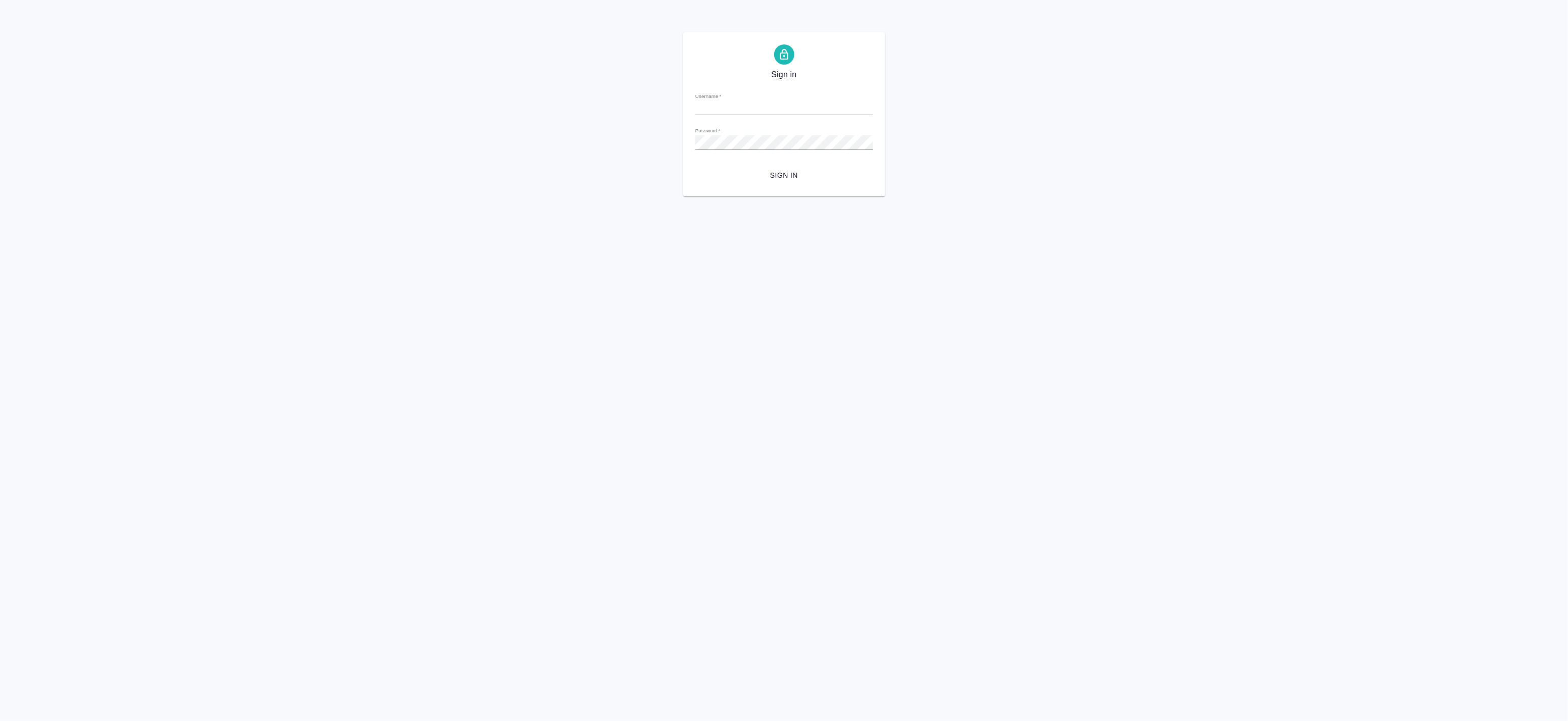
type input "[EMAIL_ADDRESS][DOMAIN_NAME]"
click at [802, 179] on span "Sign in" at bounding box center [784, 175] width 161 height 12
type input "[EMAIL_ADDRESS][DOMAIN_NAME]"
click at [804, 169] on span "Sign in" at bounding box center [784, 175] width 161 height 12
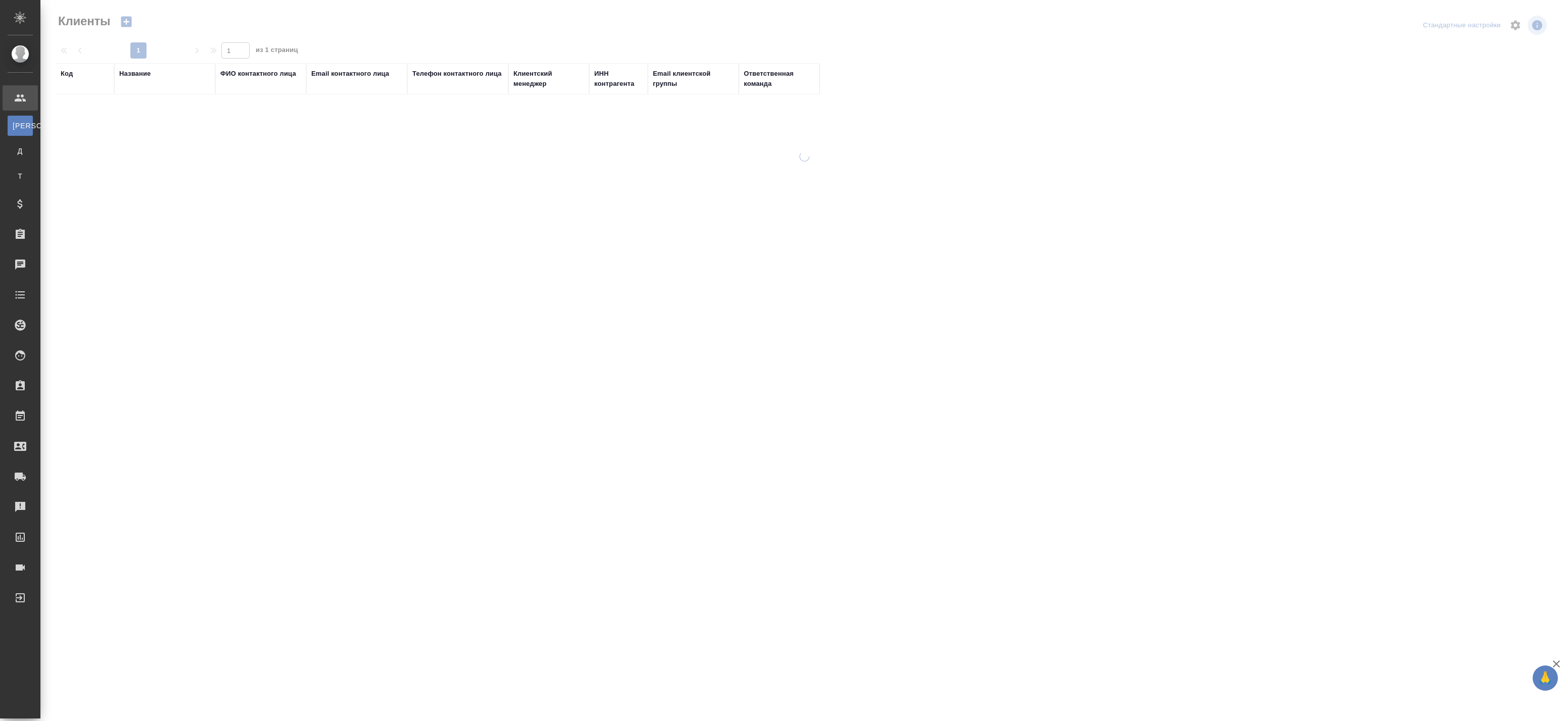
select select "RU"
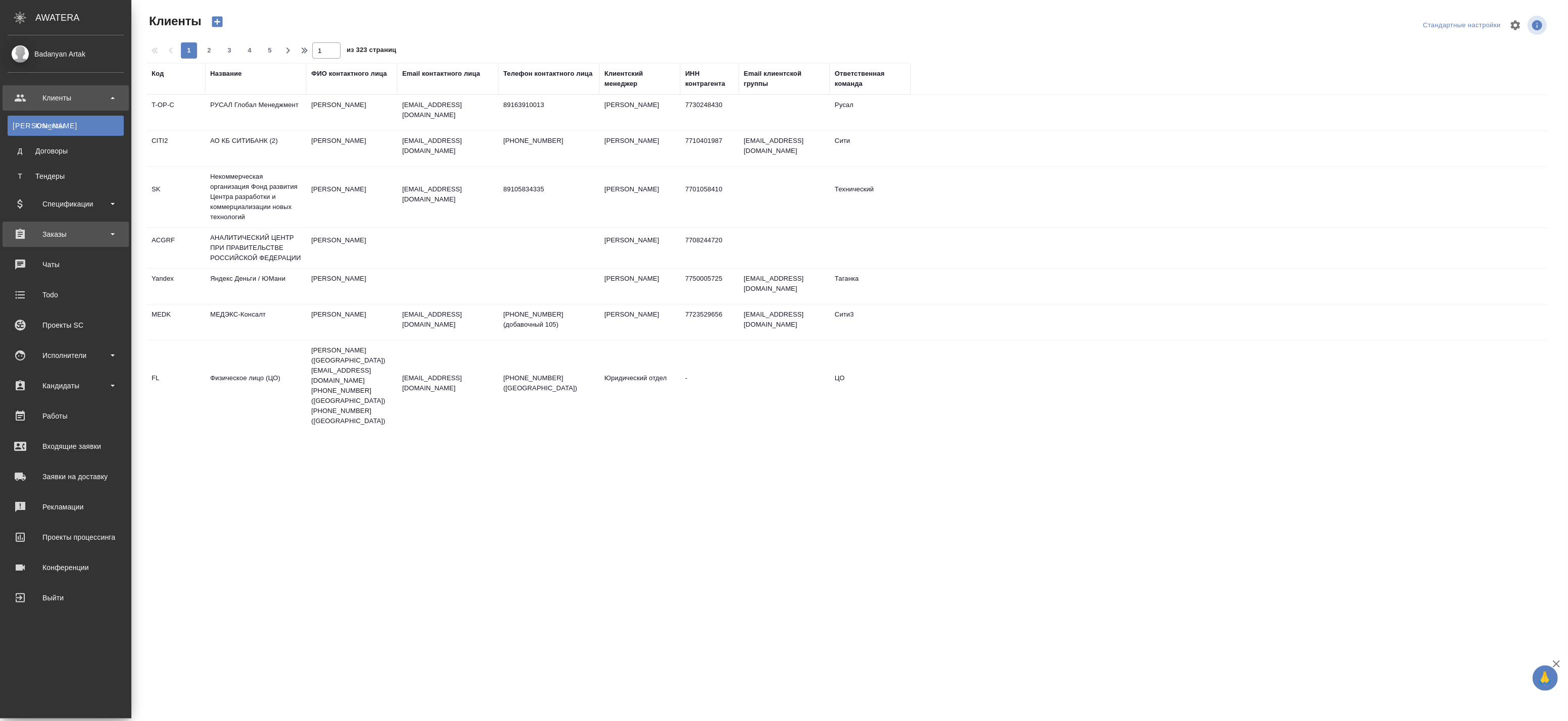
click at [48, 235] on div "Заказы" at bounding box center [66, 234] width 116 height 15
click at [38, 255] on link "В Все заказы" at bounding box center [66, 262] width 116 height 20
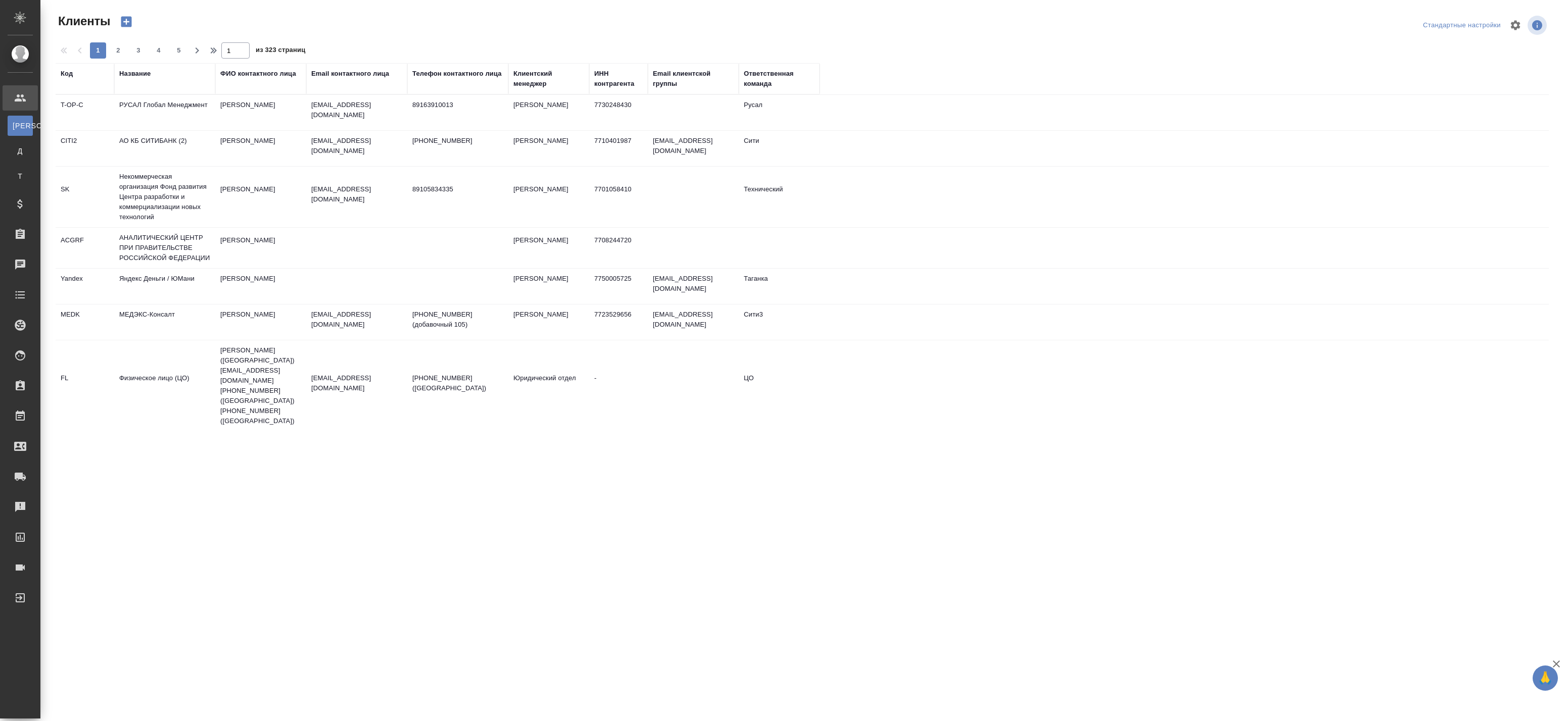
select select "RU"
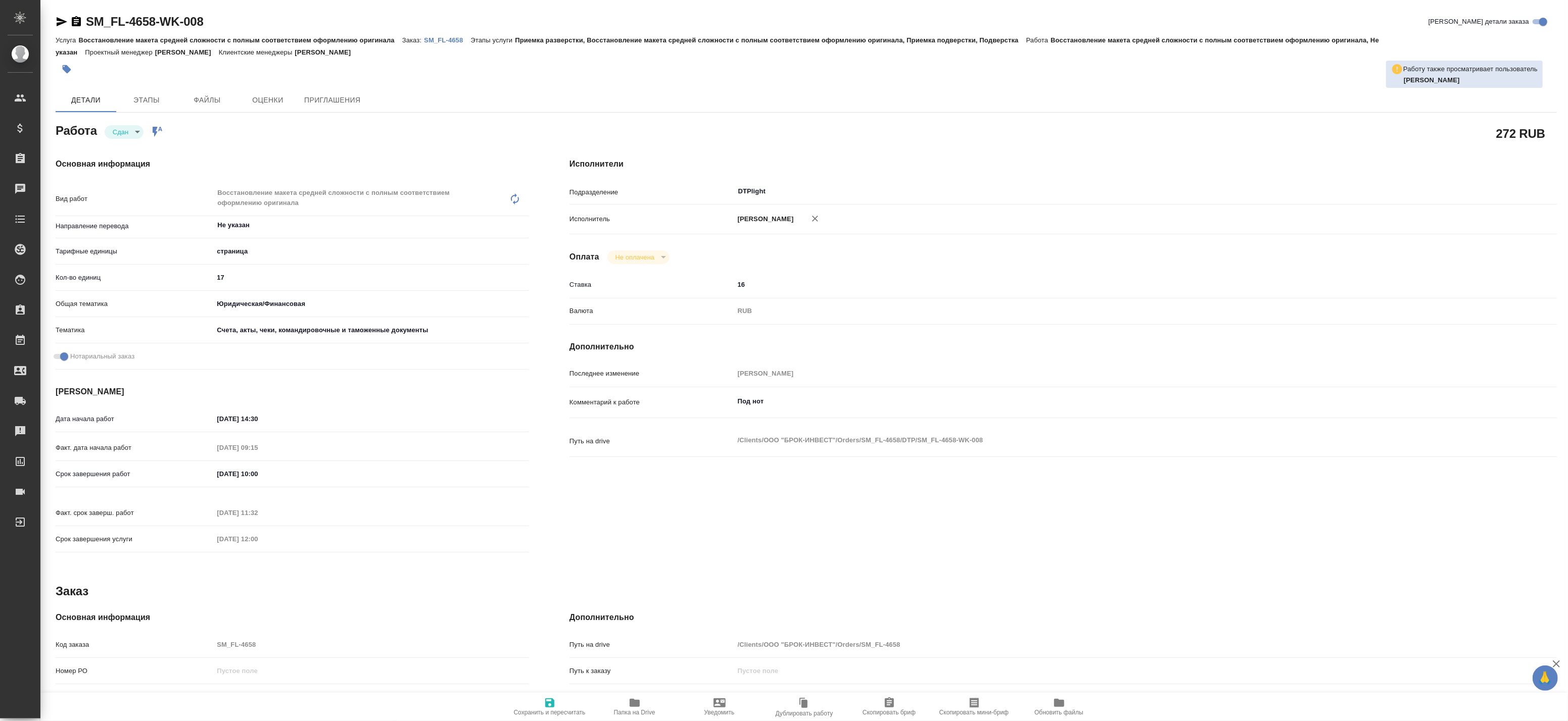
type textarea "x"
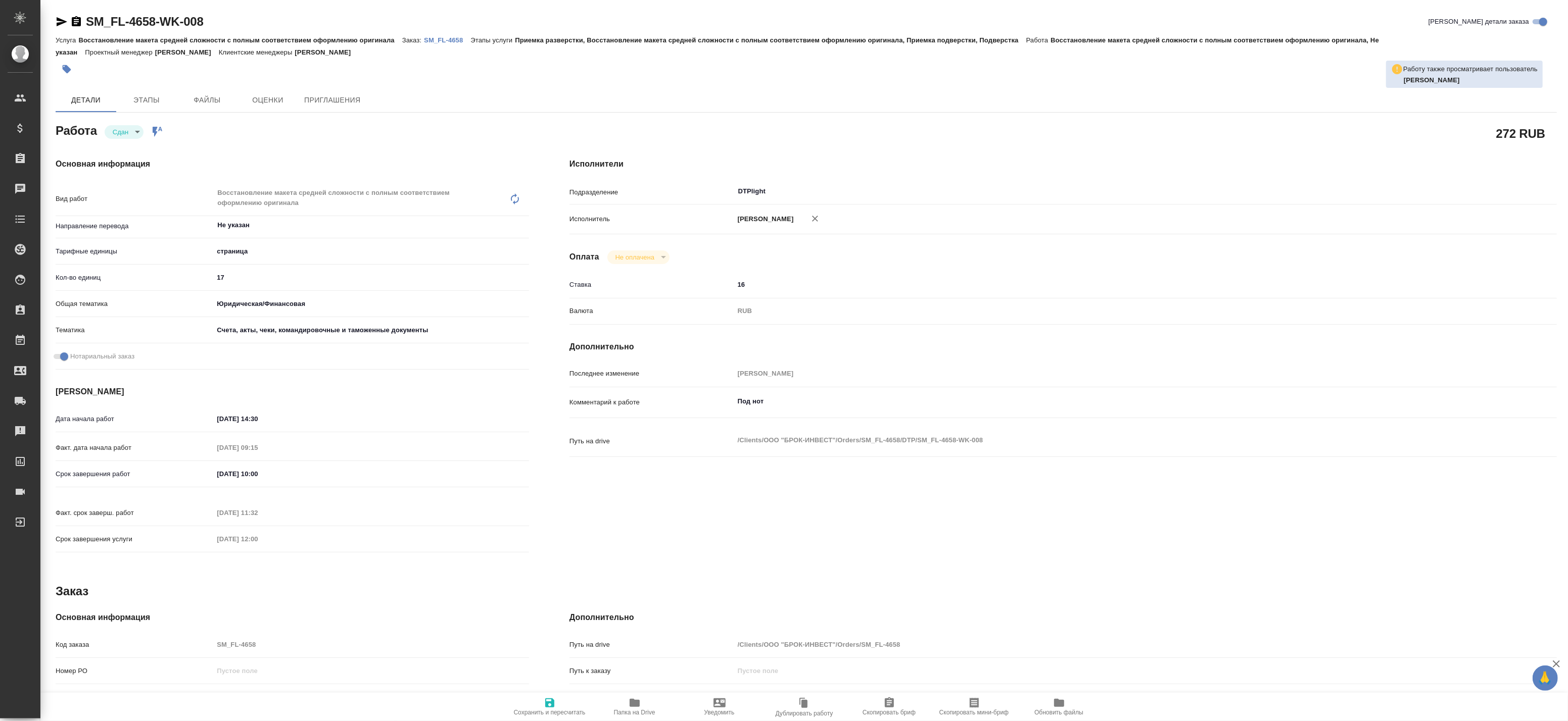
type textarea "x"
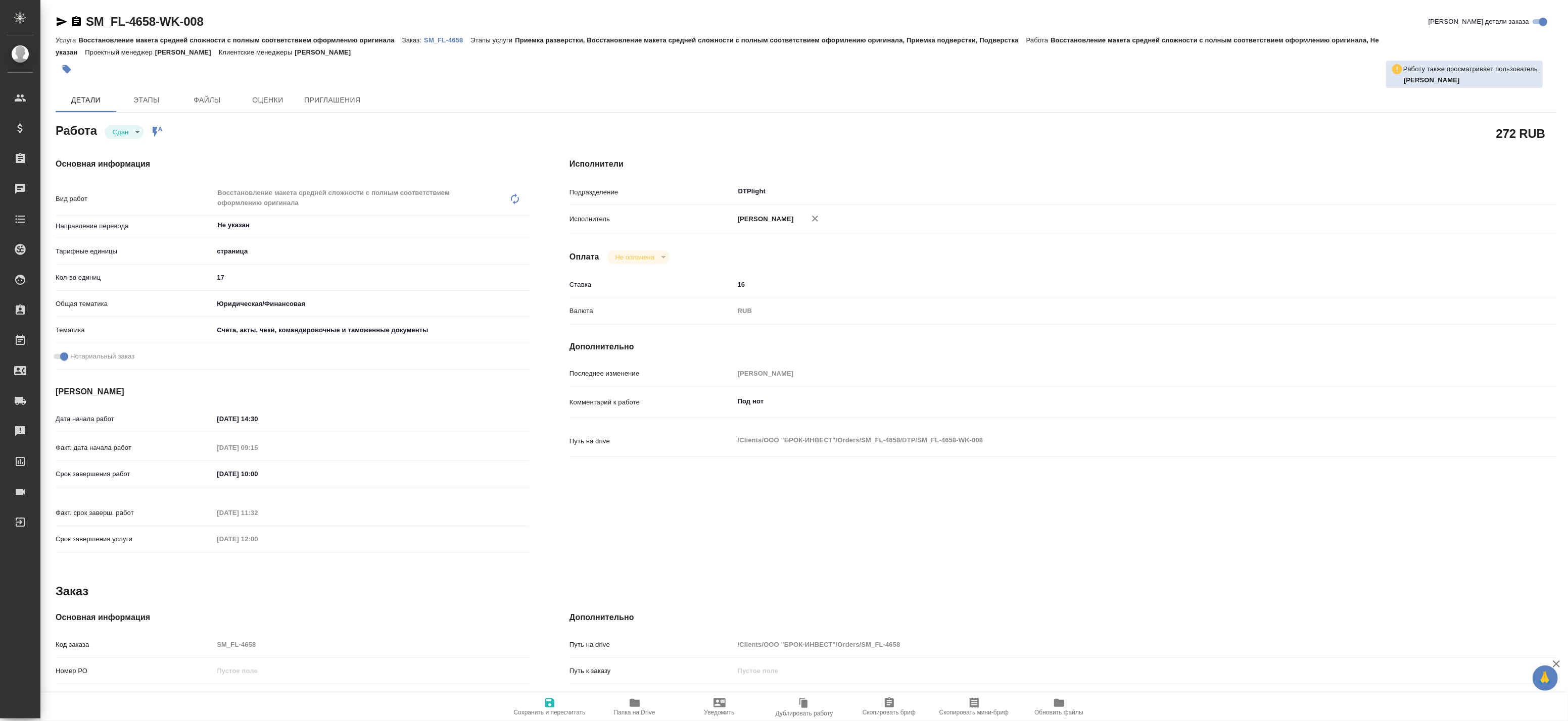
type textarea "x"
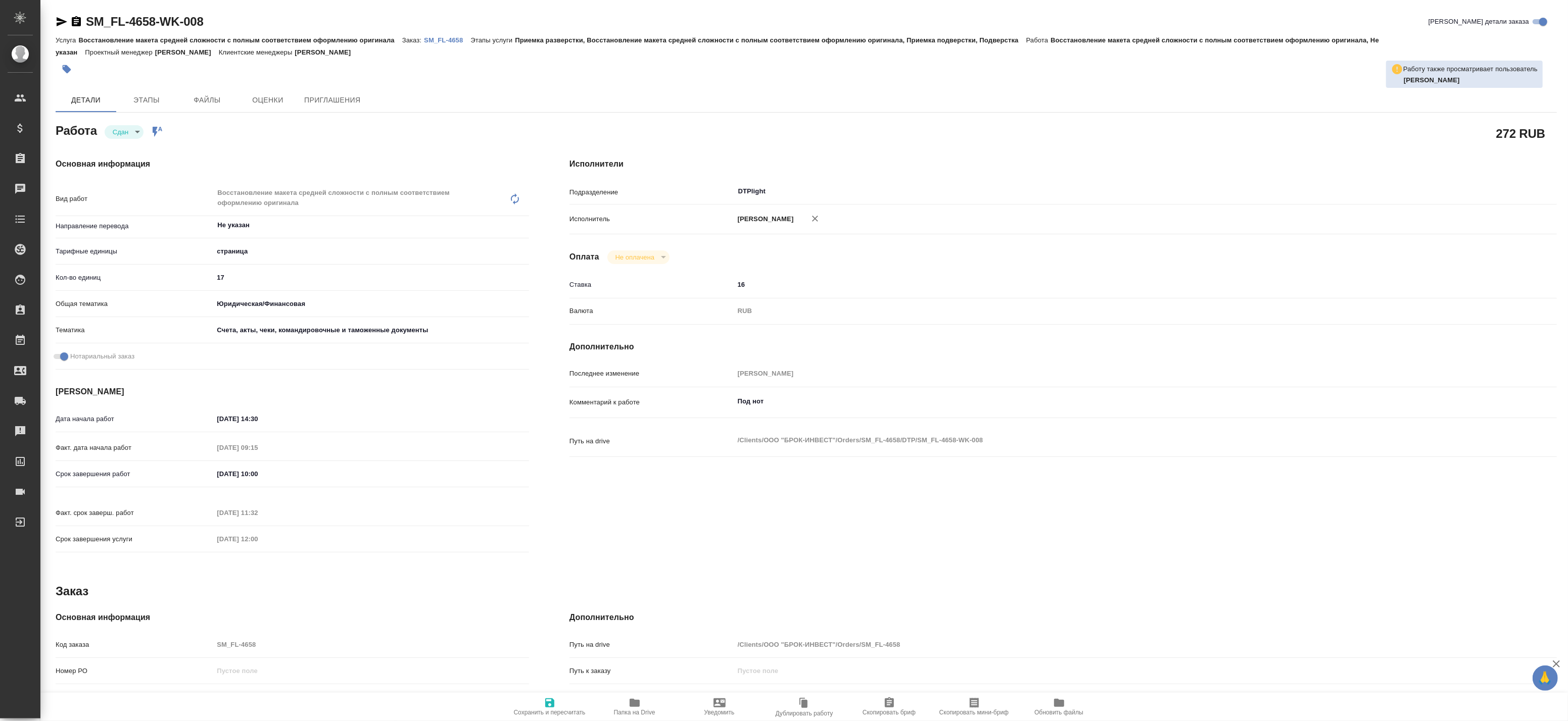
type textarea "x"
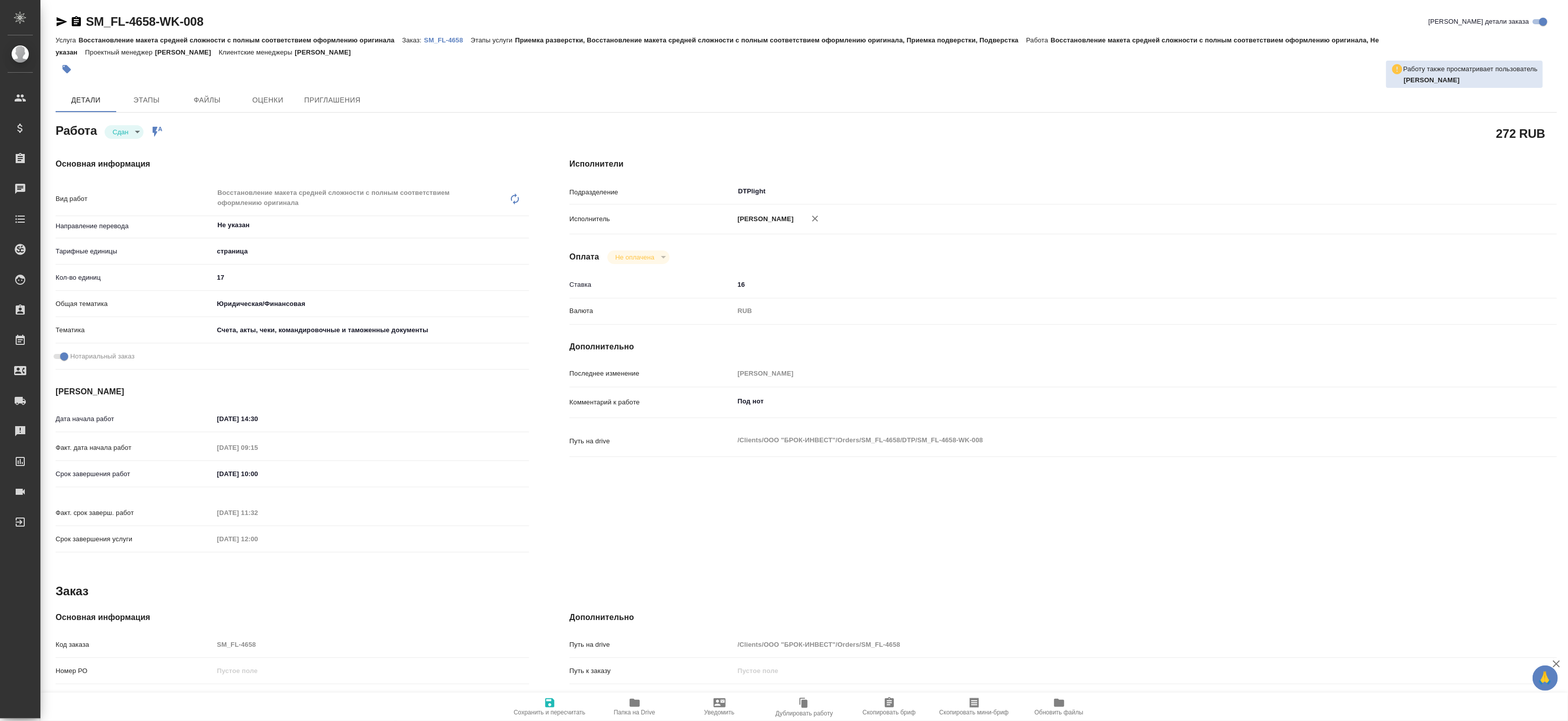
click at [442, 38] on p "SM_FL-4658" at bounding box center [447, 40] width 46 height 8
type textarea "x"
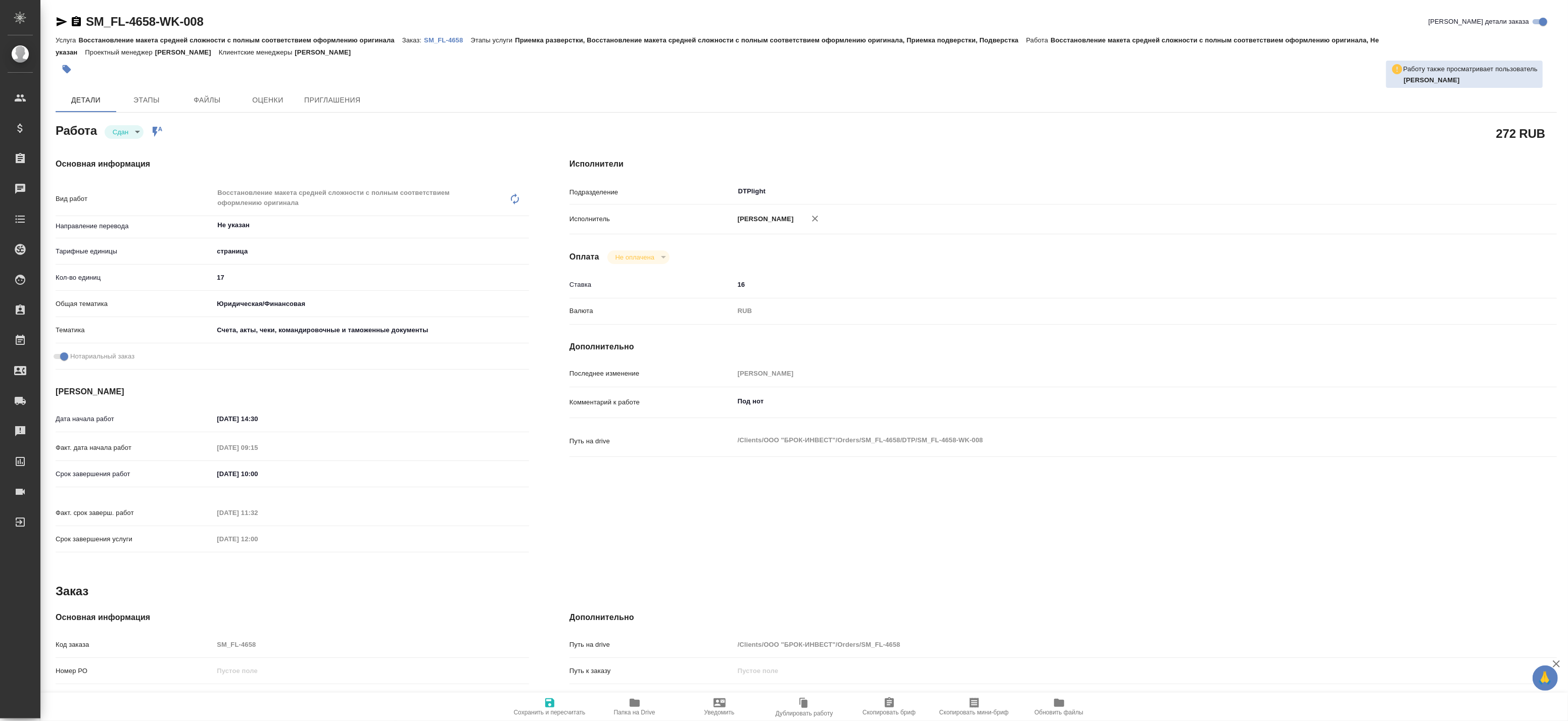
type textarea "x"
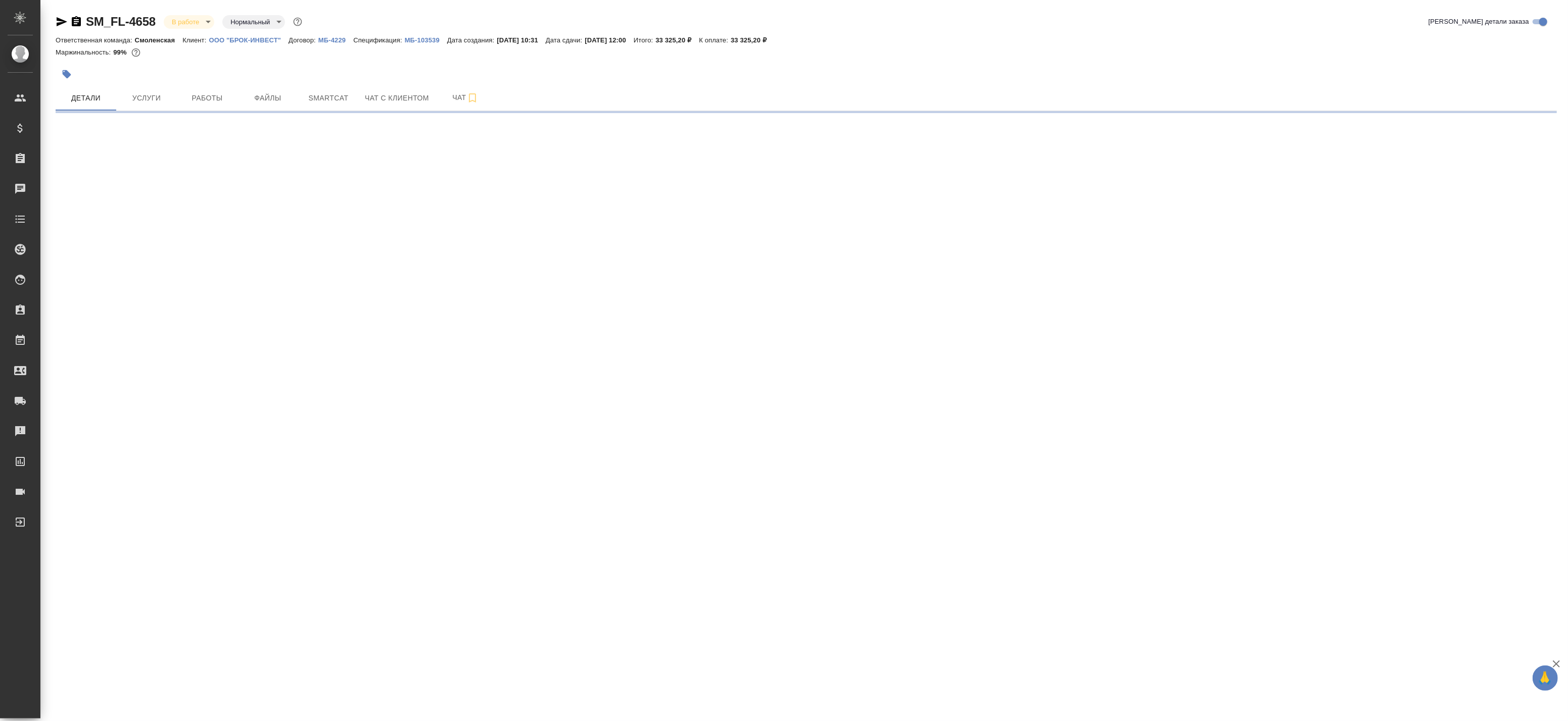
select select "RU"
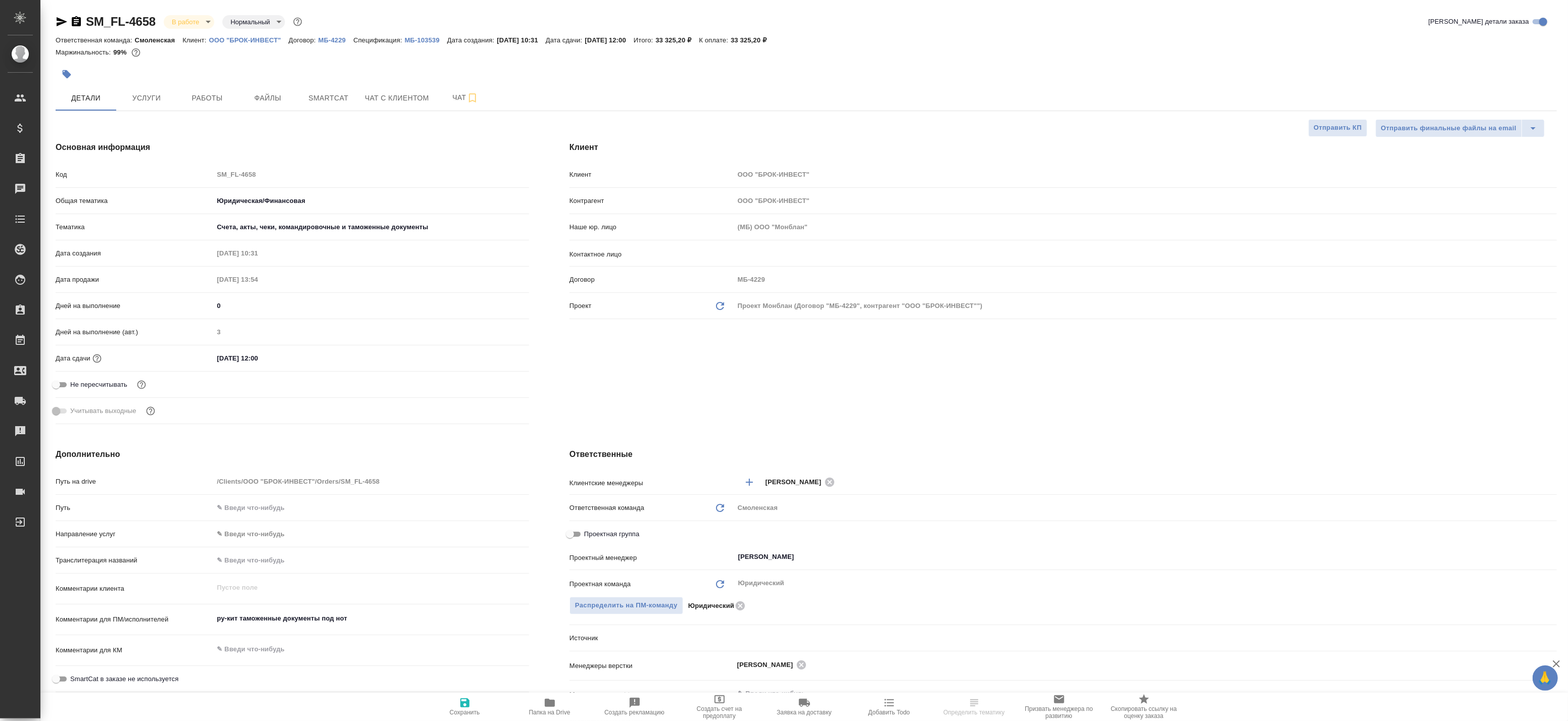
type textarea "x"
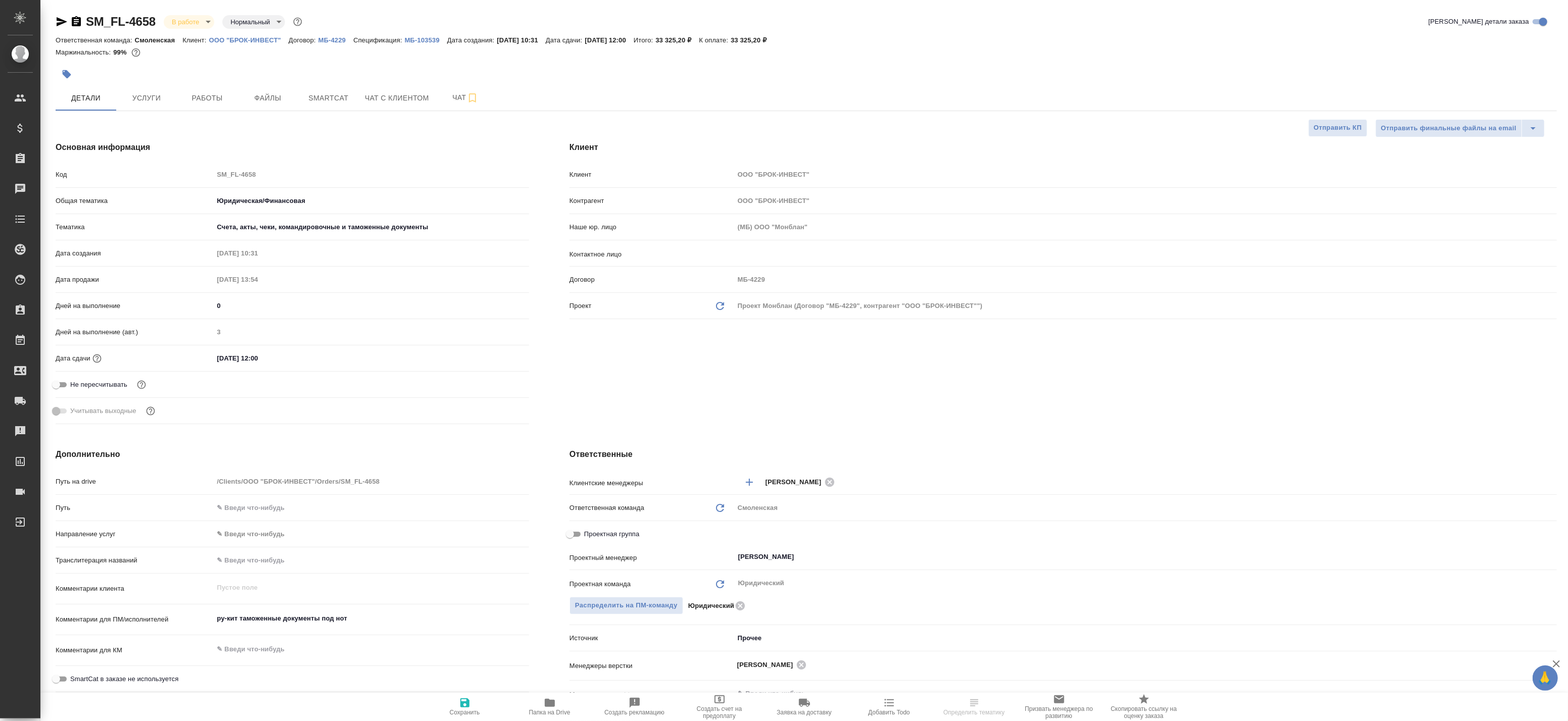
type textarea "x"
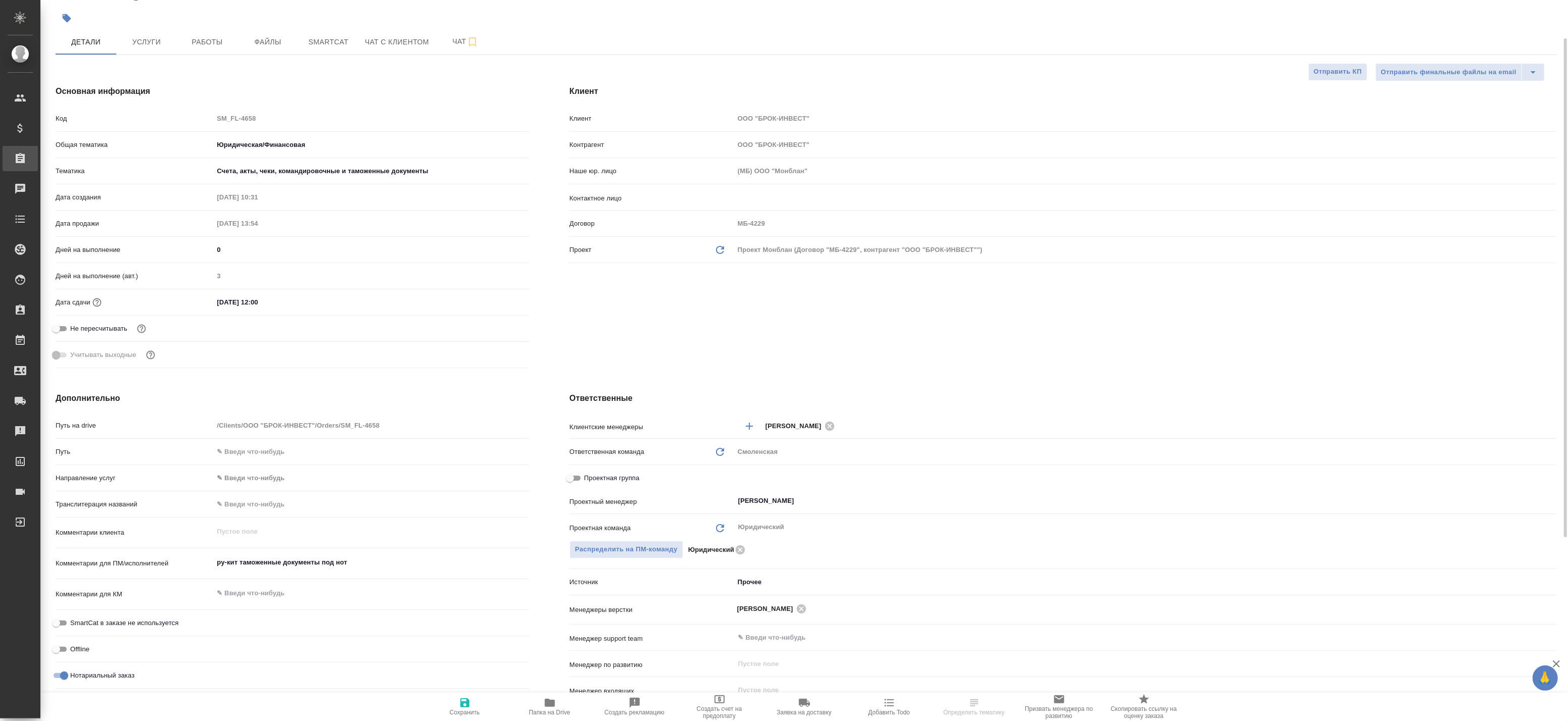
type textarea "x"
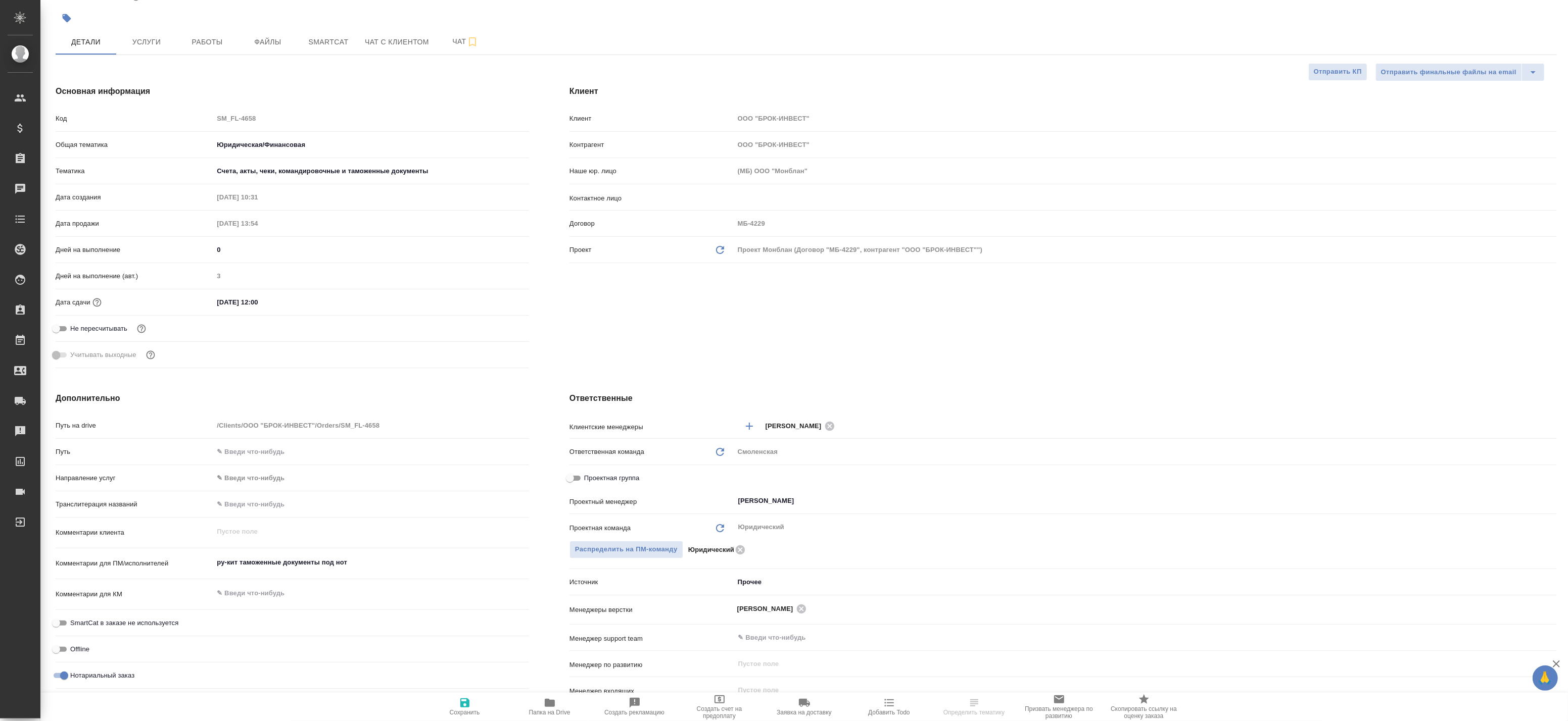
type textarea "x"
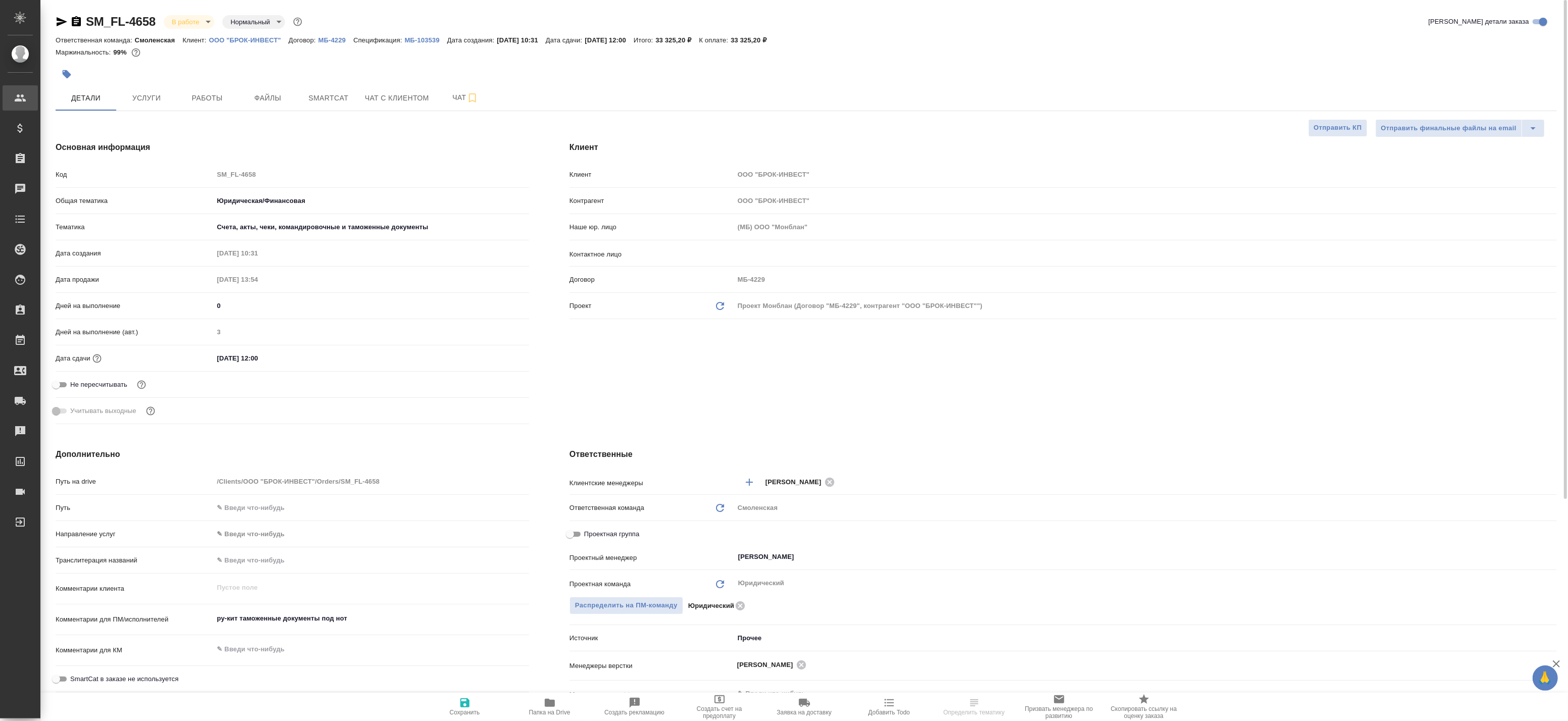
type textarea "x"
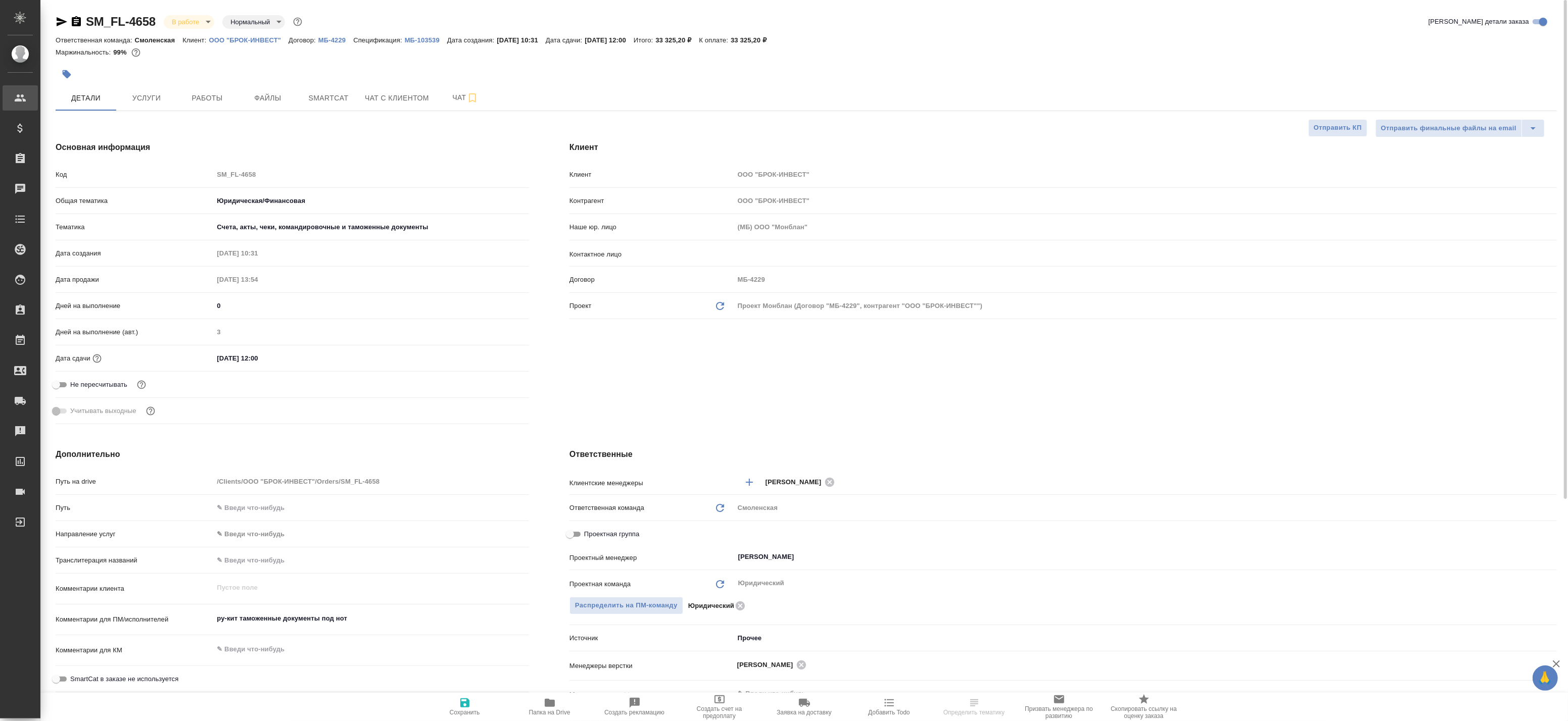
type textarea "x"
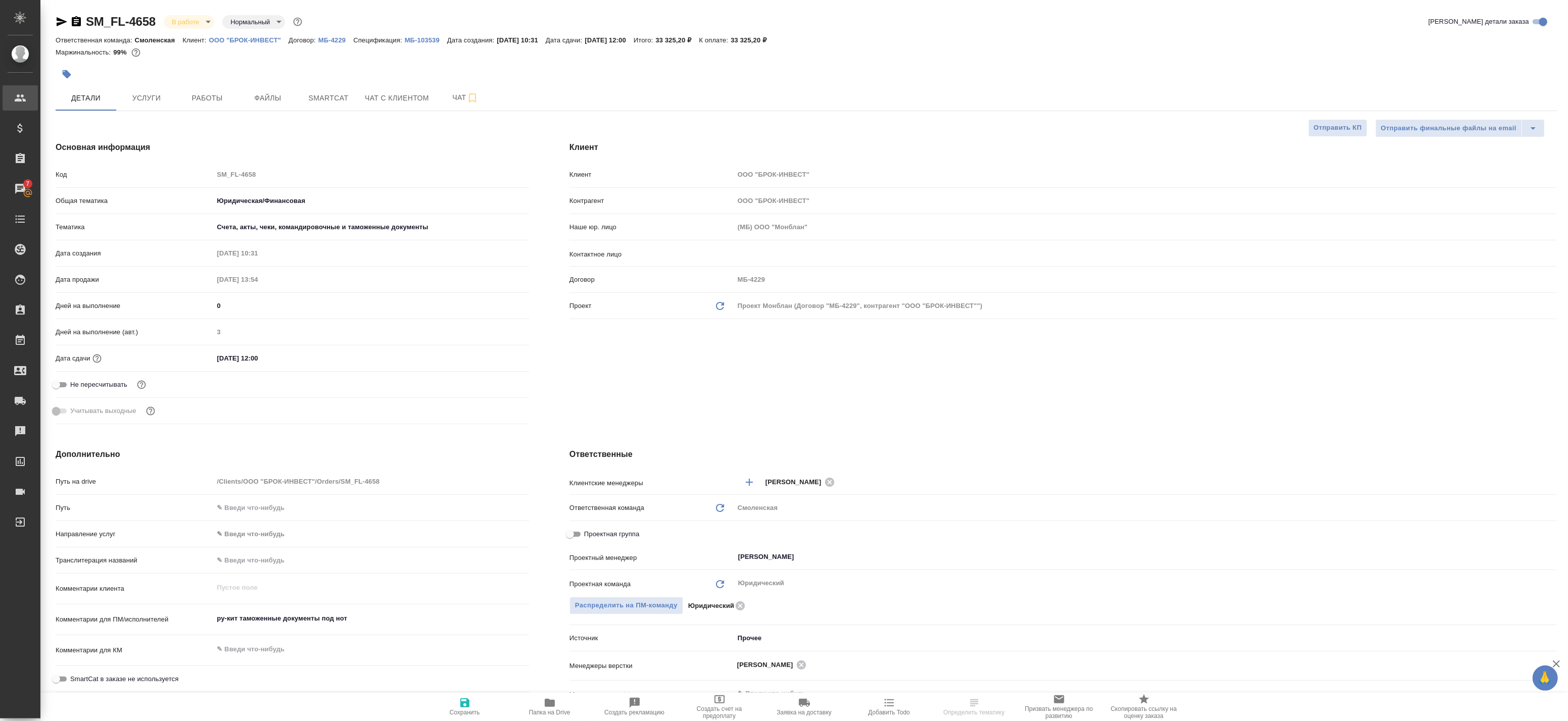
type textarea "x"
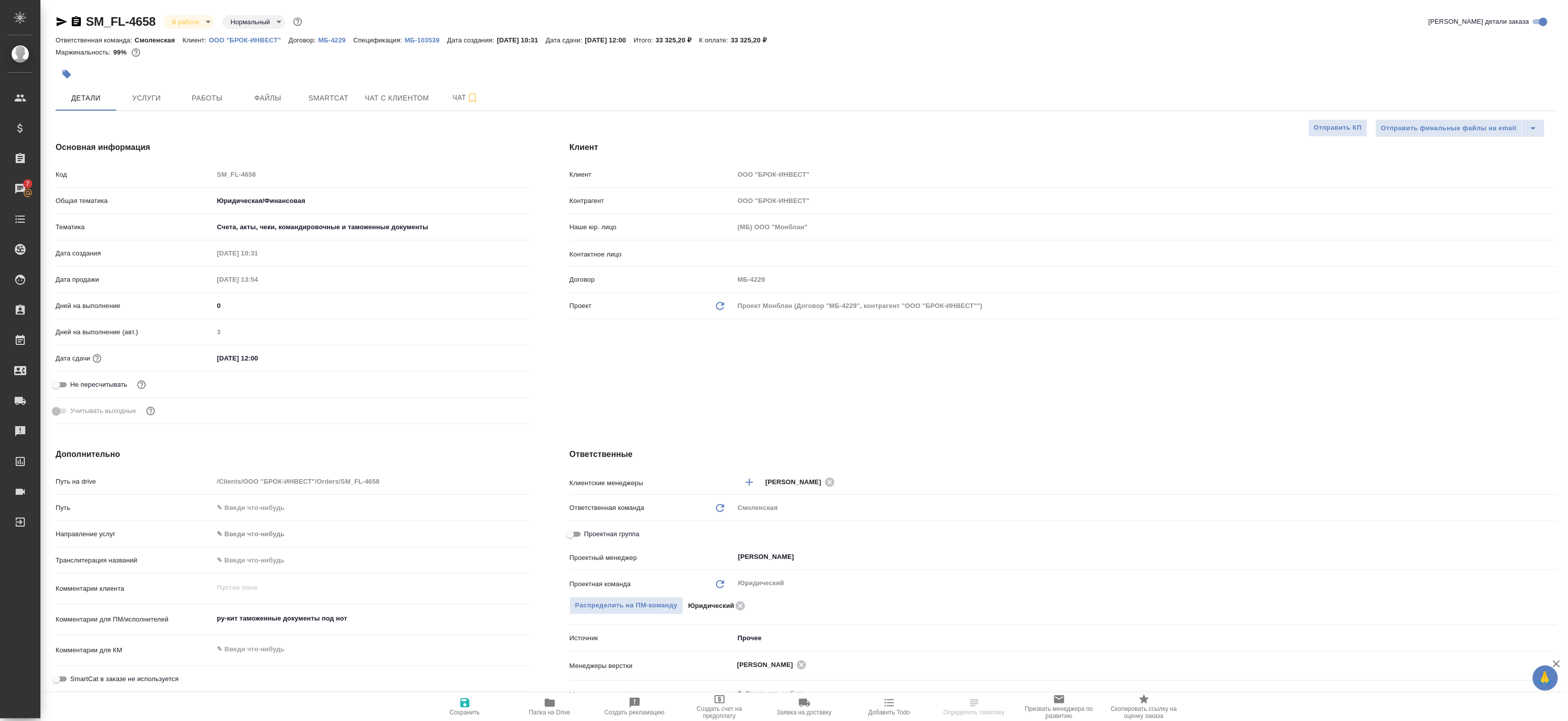
type textarea "x"
click at [158, 91] on button "Услуги" at bounding box center [147, 98] width 61 height 25
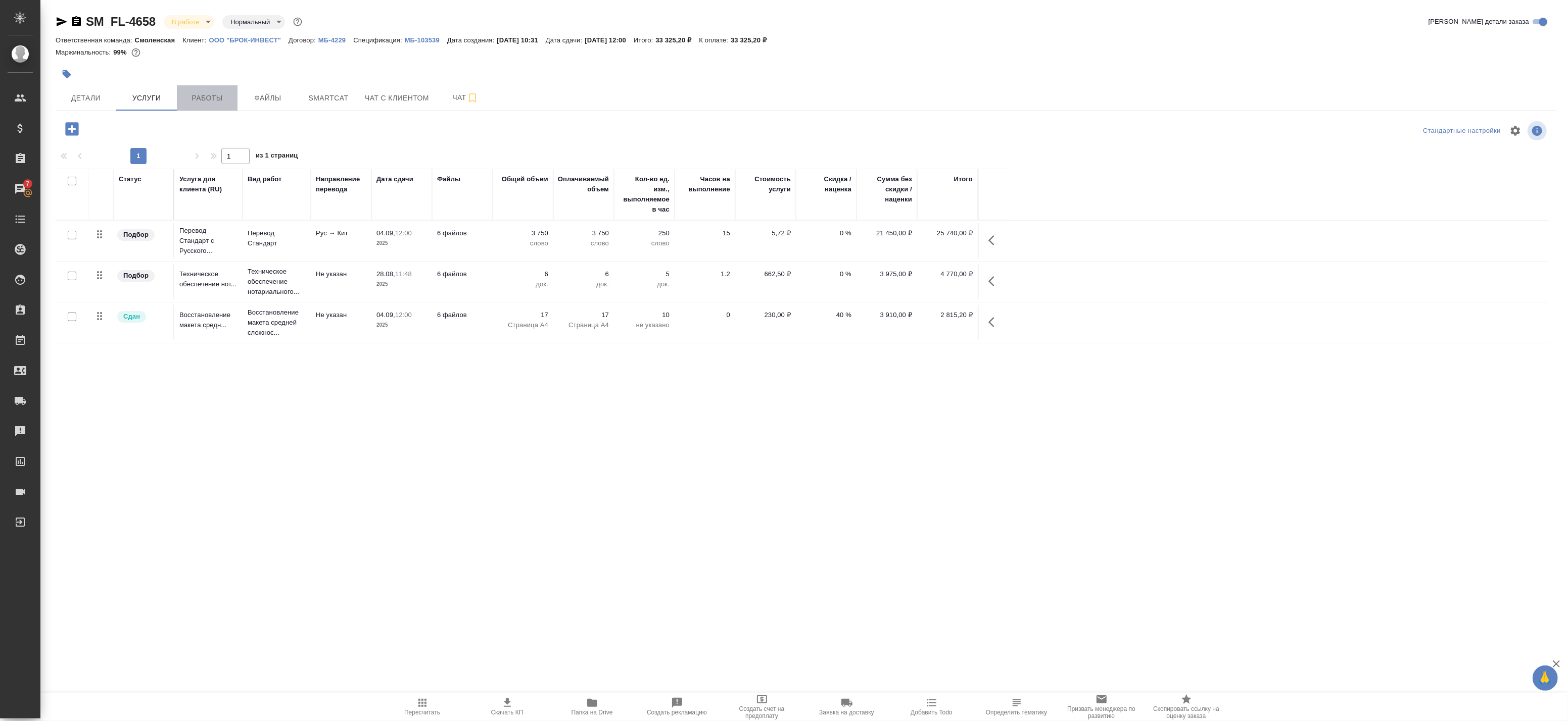
click at [213, 104] on button "Работы" at bounding box center [207, 98] width 61 height 25
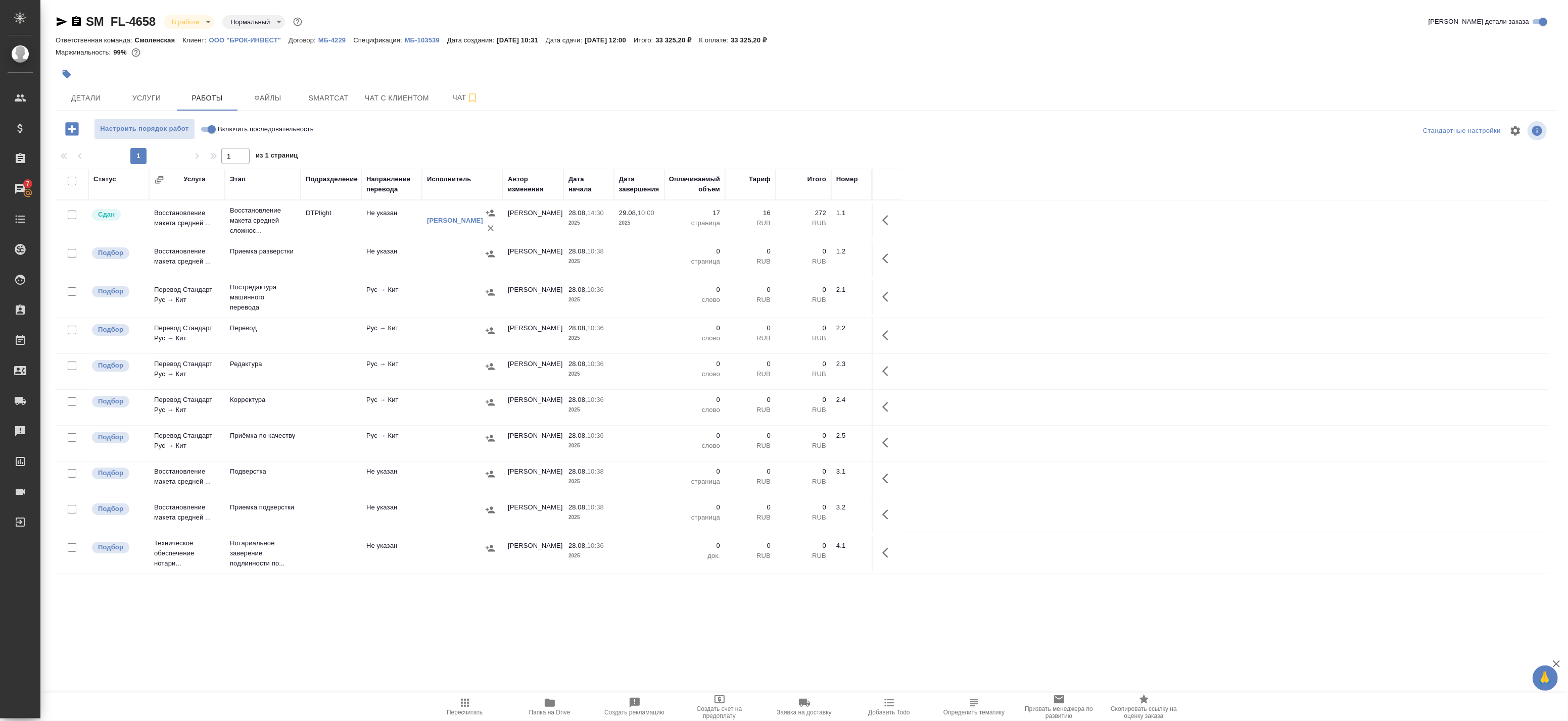
click at [326, 238] on td at bounding box center [331, 220] width 61 height 35
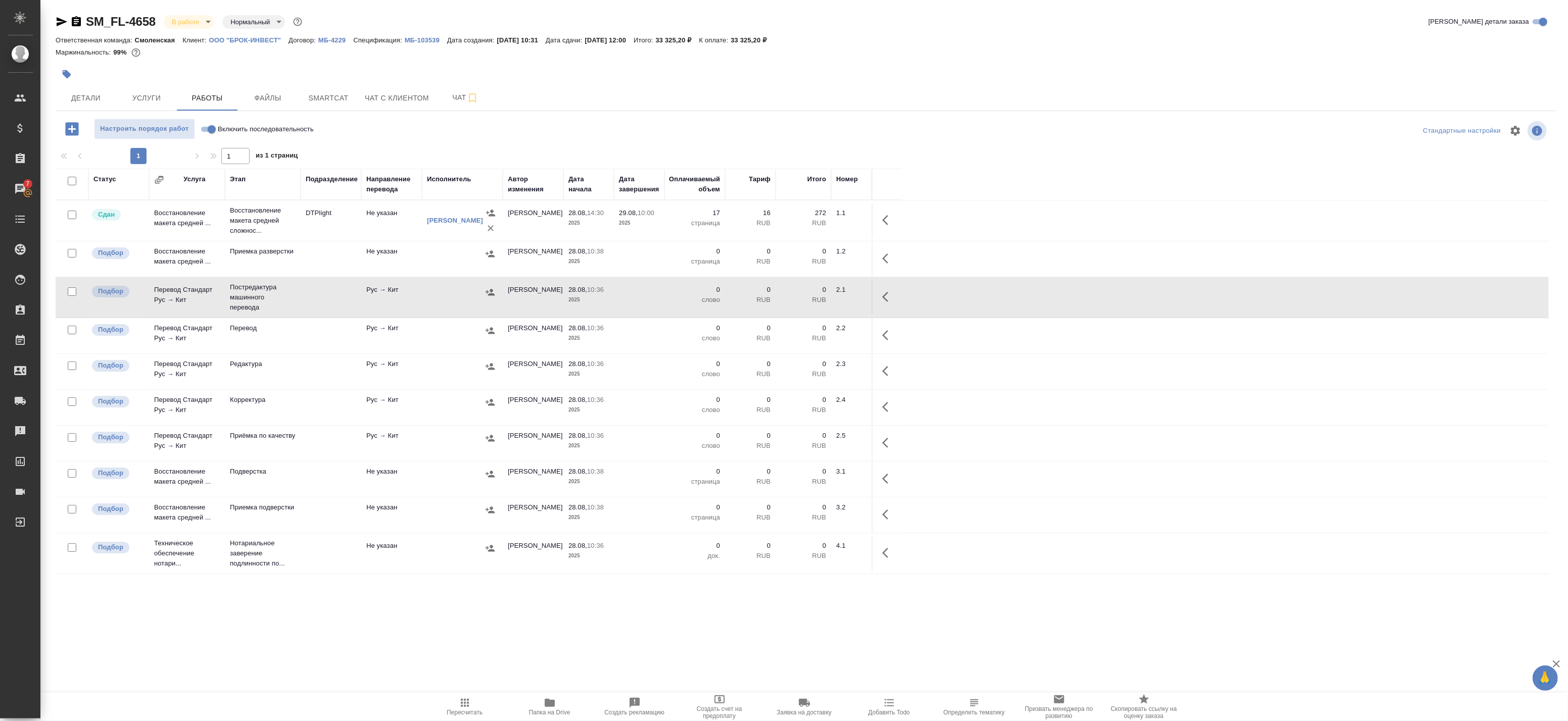
click at [346, 231] on td "DTPlight" at bounding box center [331, 220] width 61 height 35
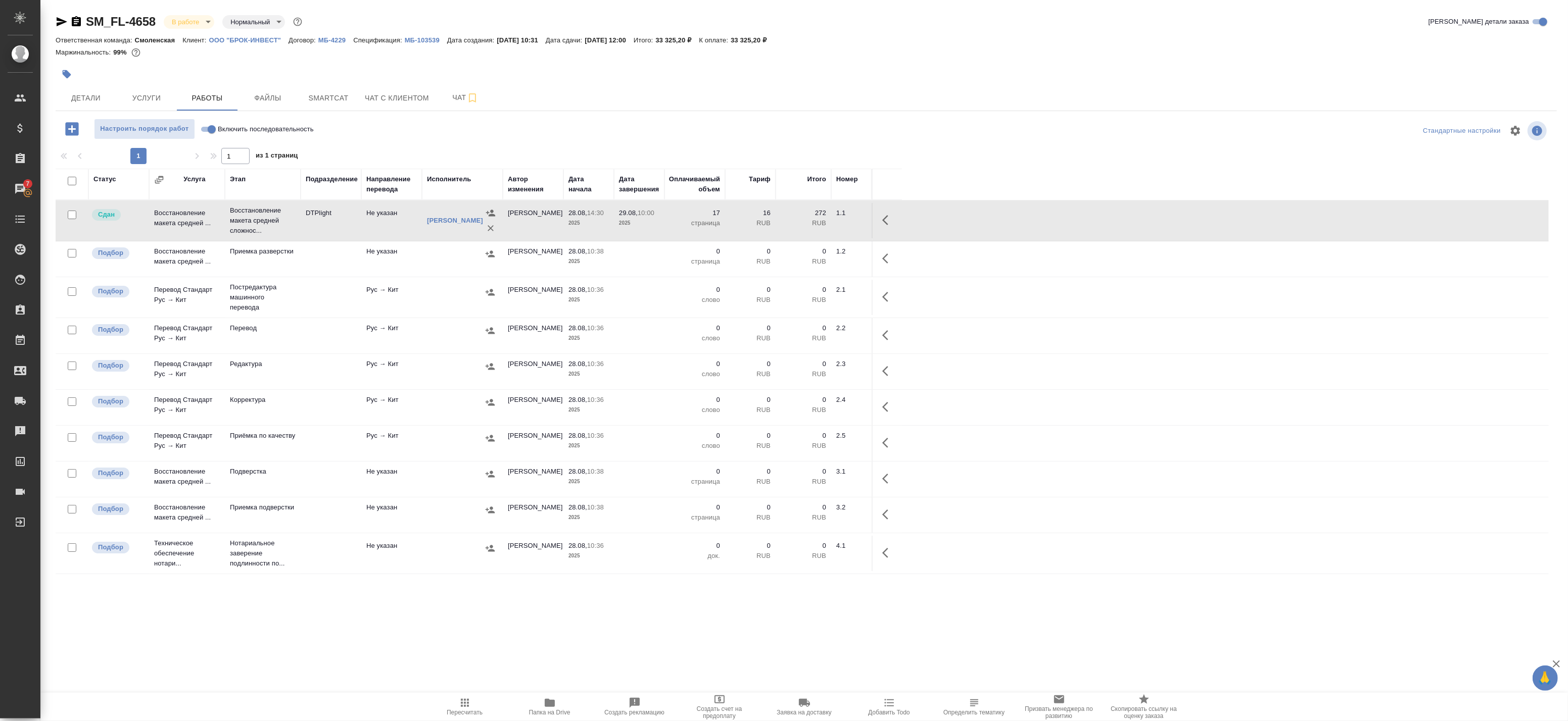
click at [346, 231] on td "DTPlight" at bounding box center [331, 220] width 61 height 35
click at [337, 96] on span "Smartcat" at bounding box center [328, 98] width 49 height 12
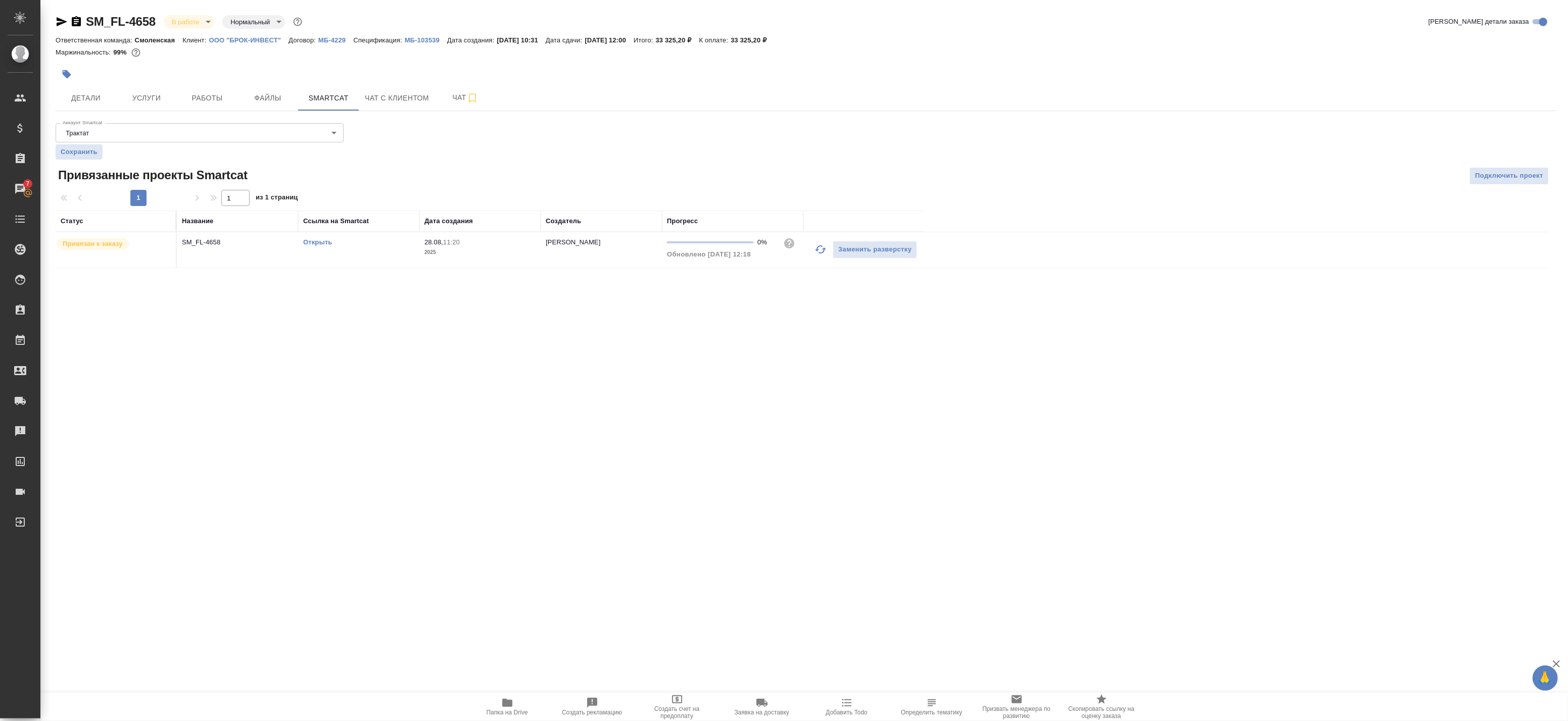
click at [307, 240] on link "Открыть" at bounding box center [318, 242] width 29 height 8
click at [159, 100] on span "Услуги" at bounding box center [146, 98] width 49 height 12
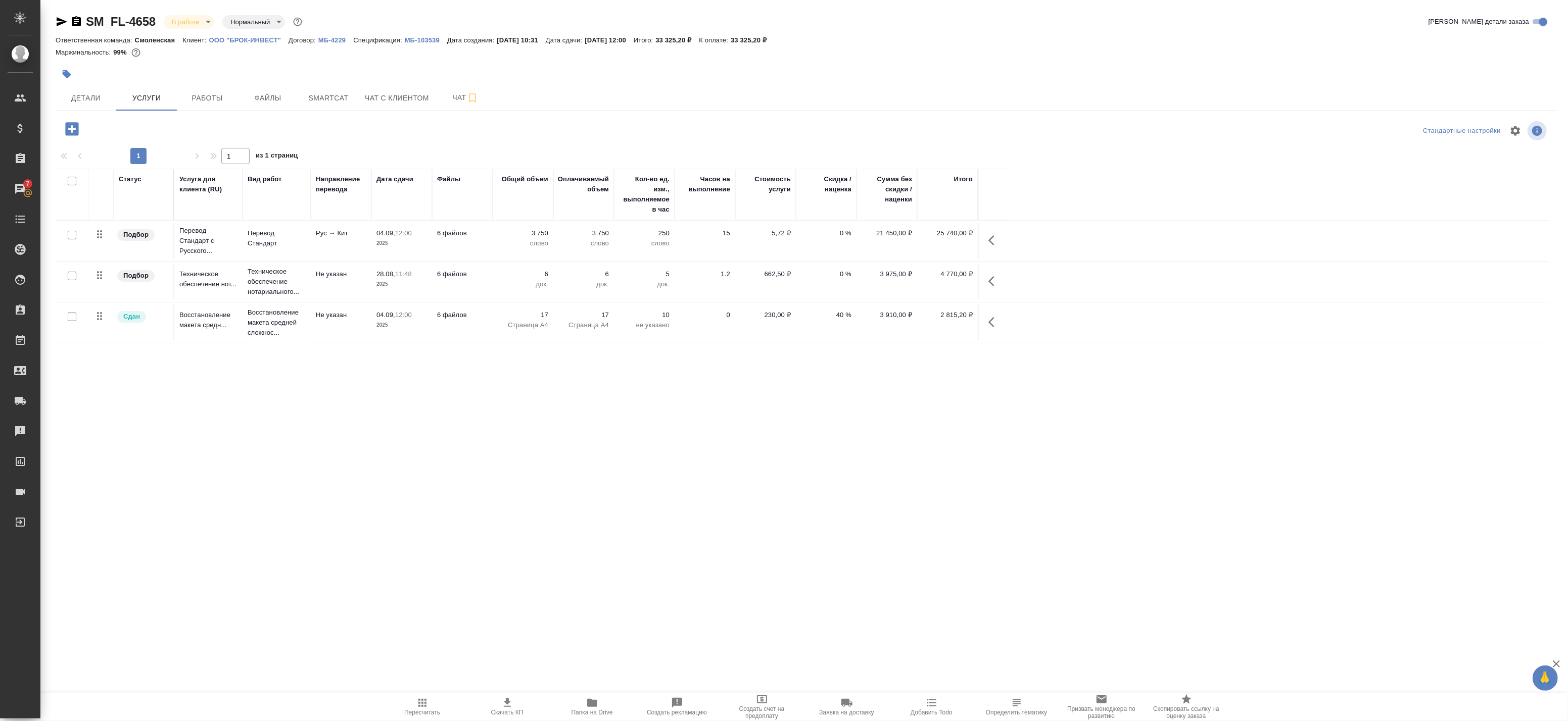
click at [67, 235] on div at bounding box center [72, 235] width 23 height 14
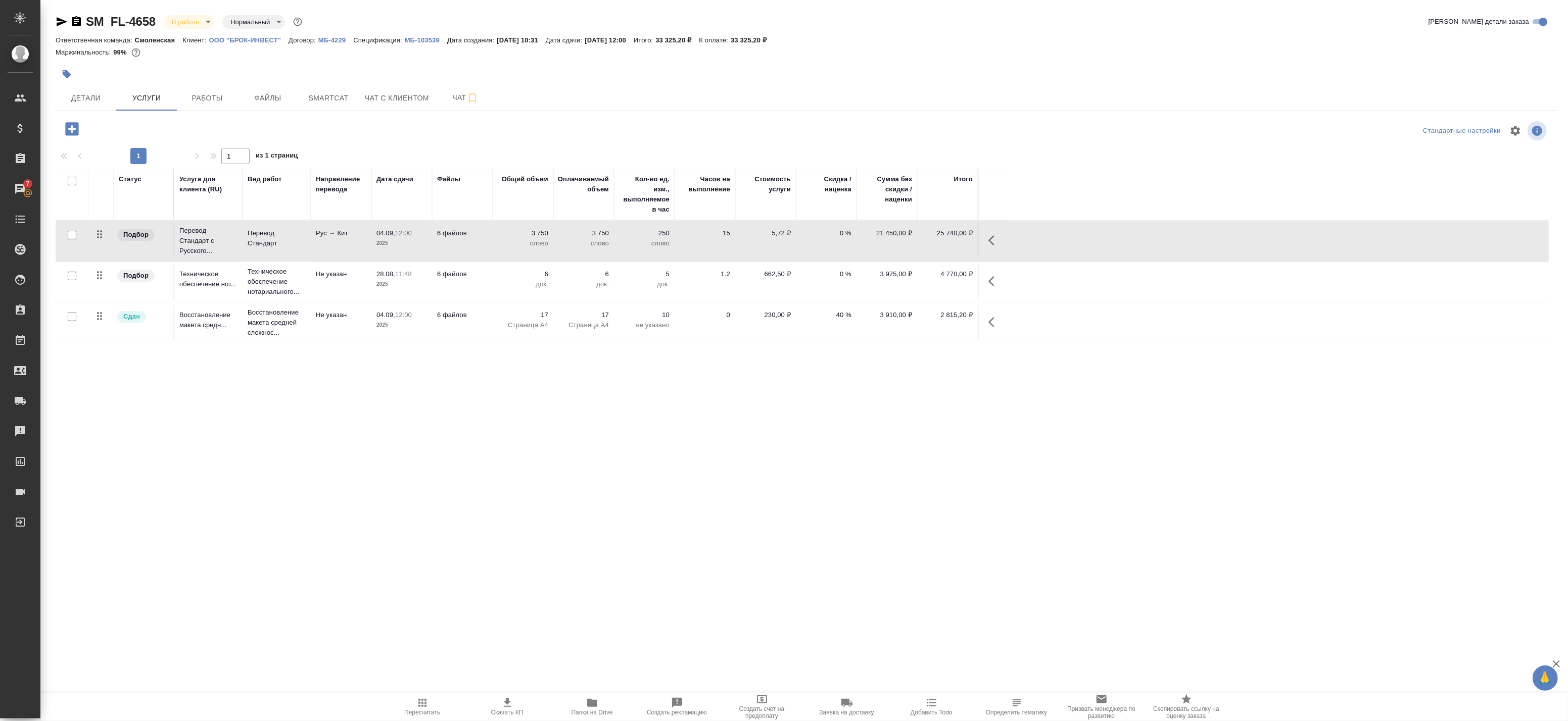
click at [72, 234] on input "checkbox" at bounding box center [72, 235] width 8 height 8
checkbox input "true"
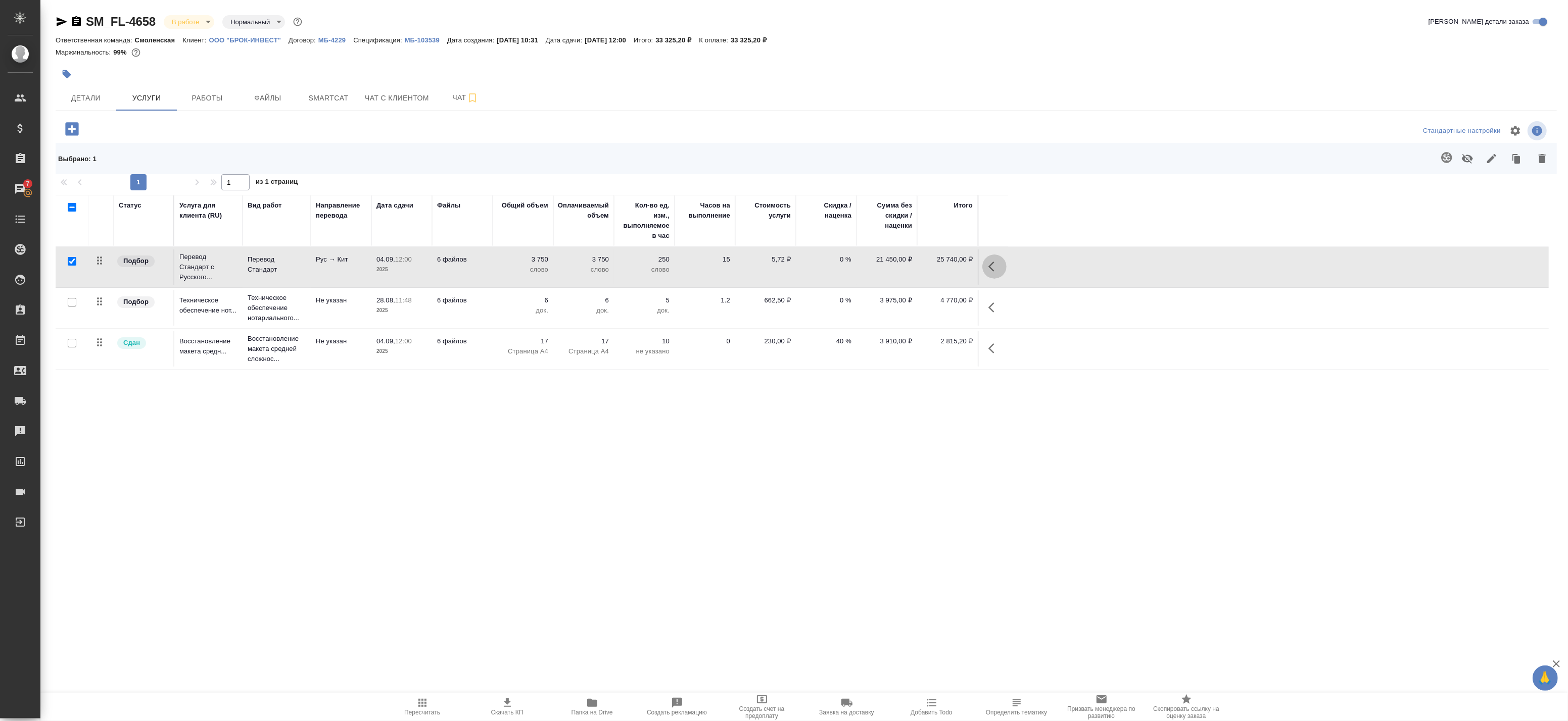
click at [989, 272] on icon "button" at bounding box center [995, 267] width 12 height 12
click at [897, 269] on icon "button" at bounding box center [896, 267] width 11 height 11
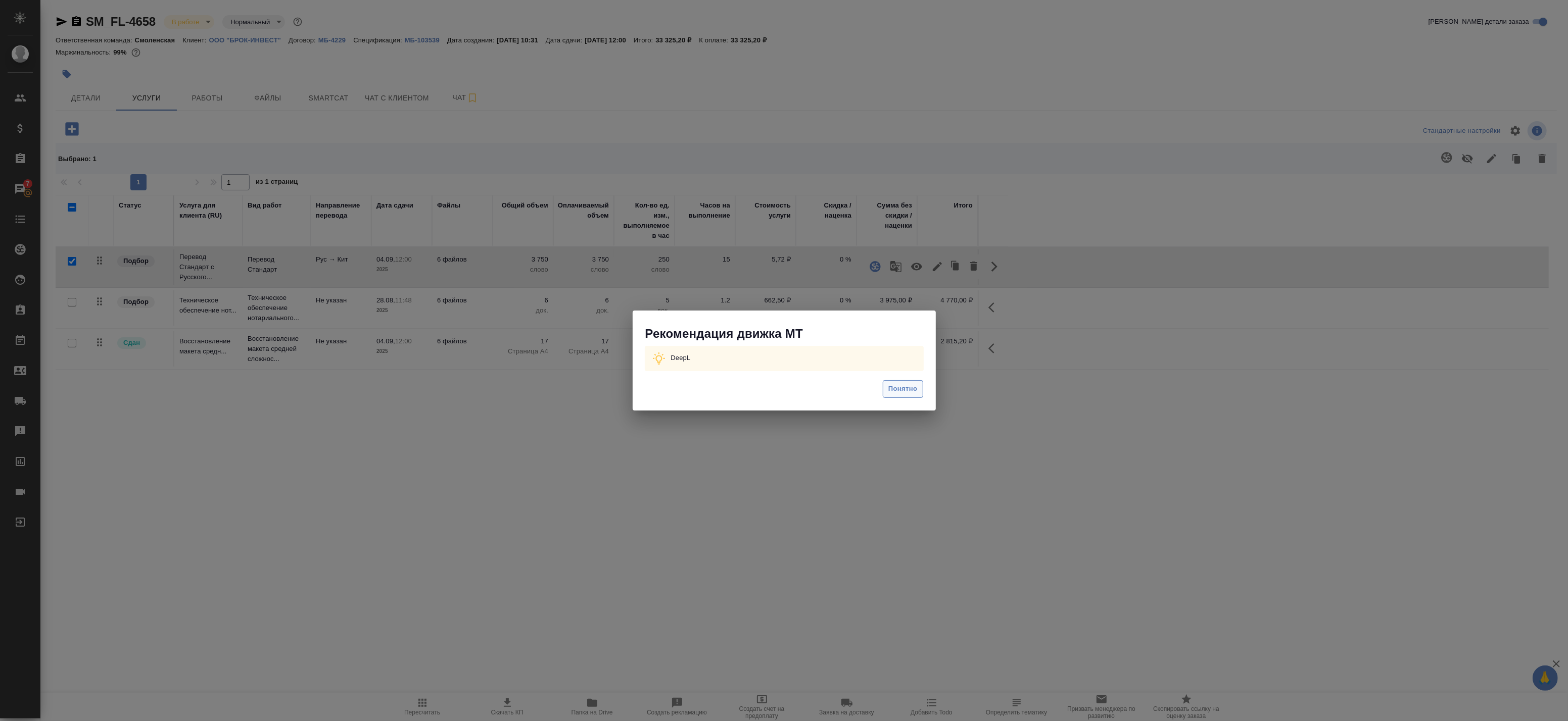
click at [890, 386] on span "Понятно" at bounding box center [903, 389] width 29 height 12
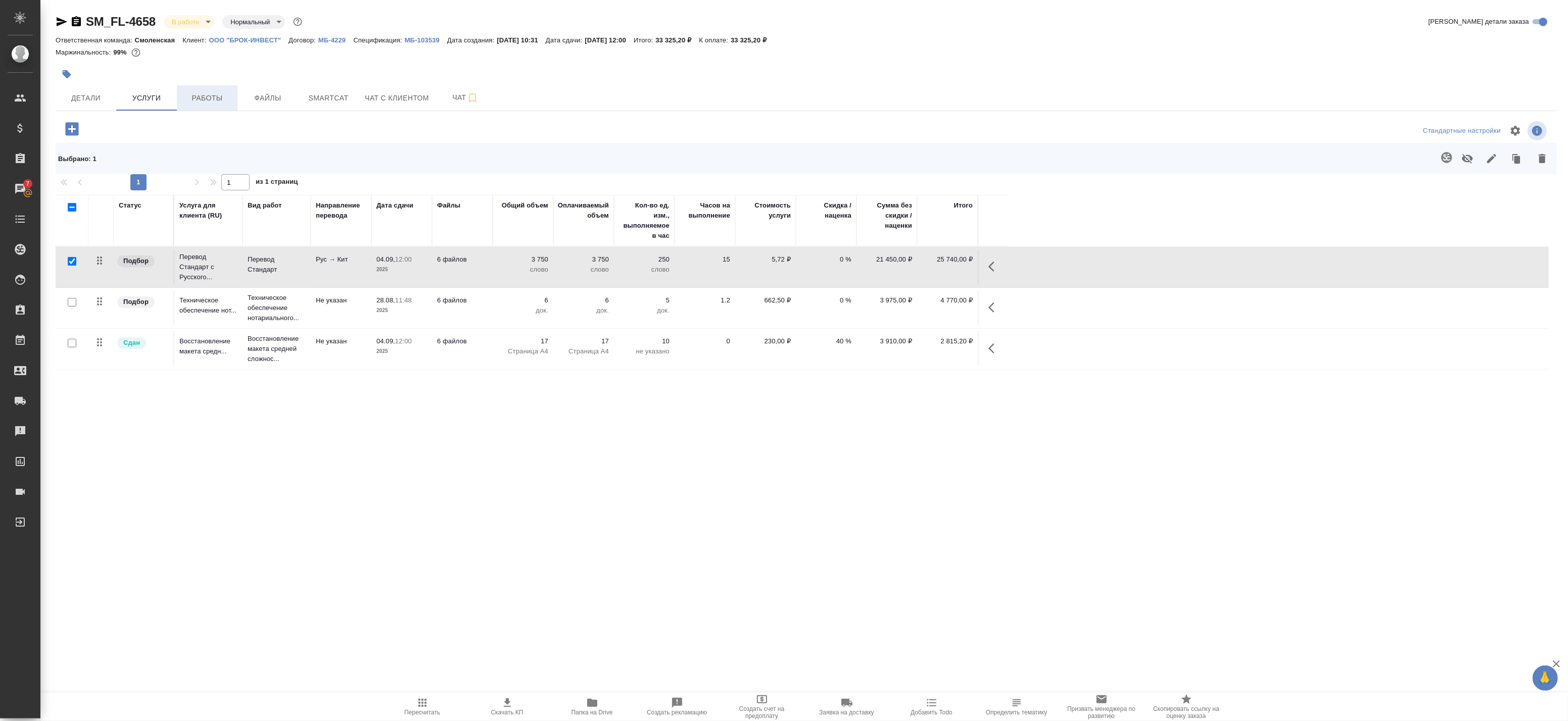
click at [215, 108] on button "Работы" at bounding box center [207, 98] width 61 height 25
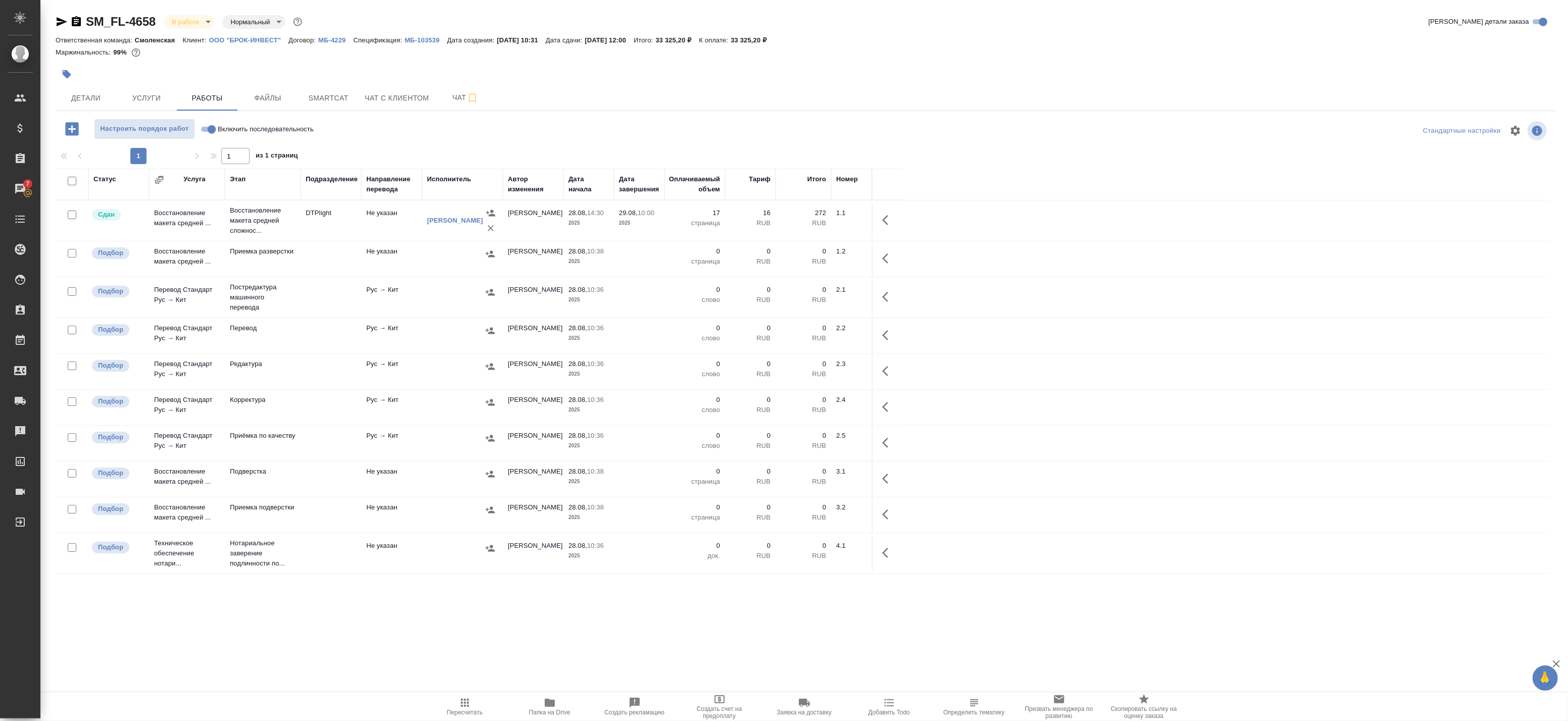
click at [422, 241] on td at bounding box center [462, 221] width 81 height 40
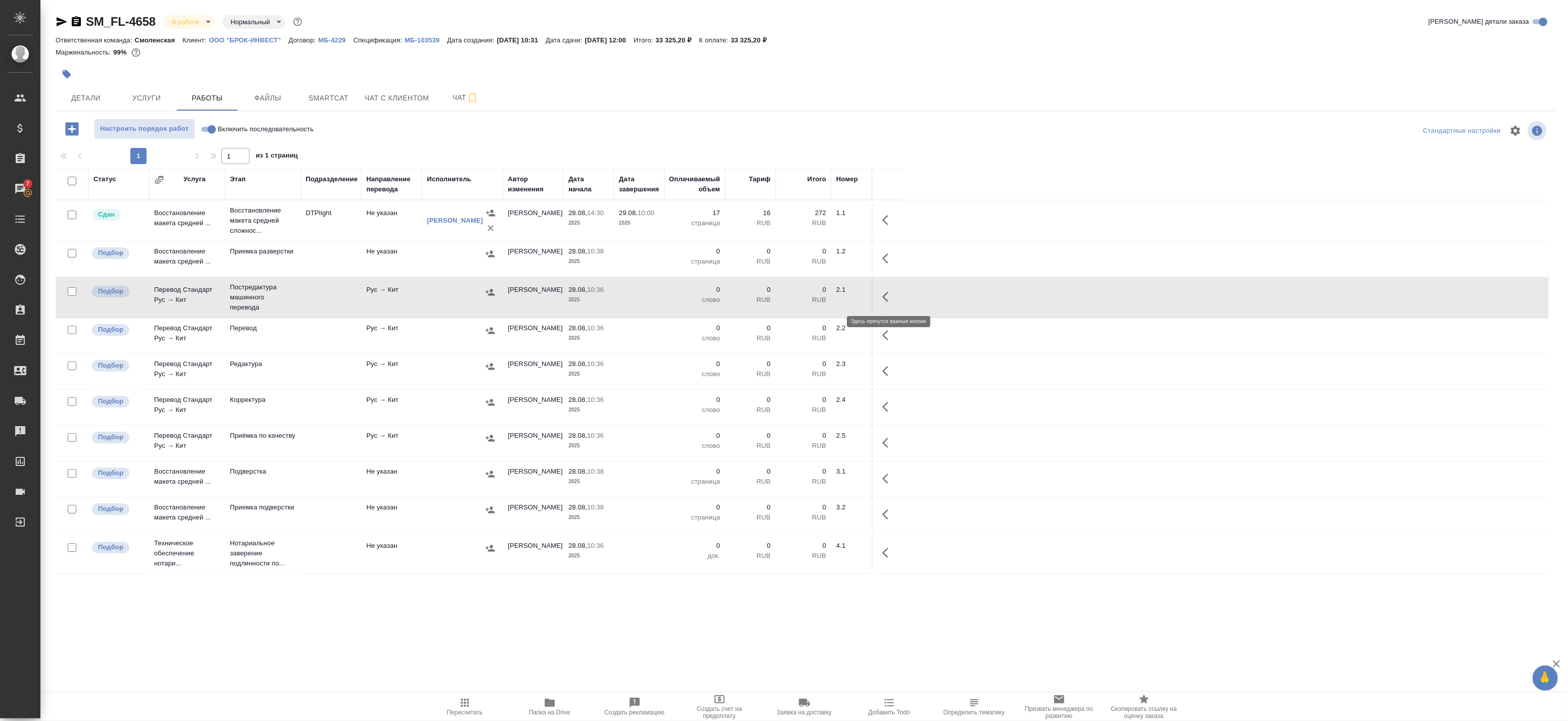
click at [890, 298] on icon "button" at bounding box center [888, 297] width 12 height 12
click at [816, 296] on icon "button" at bounding box center [813, 296] width 9 height 9
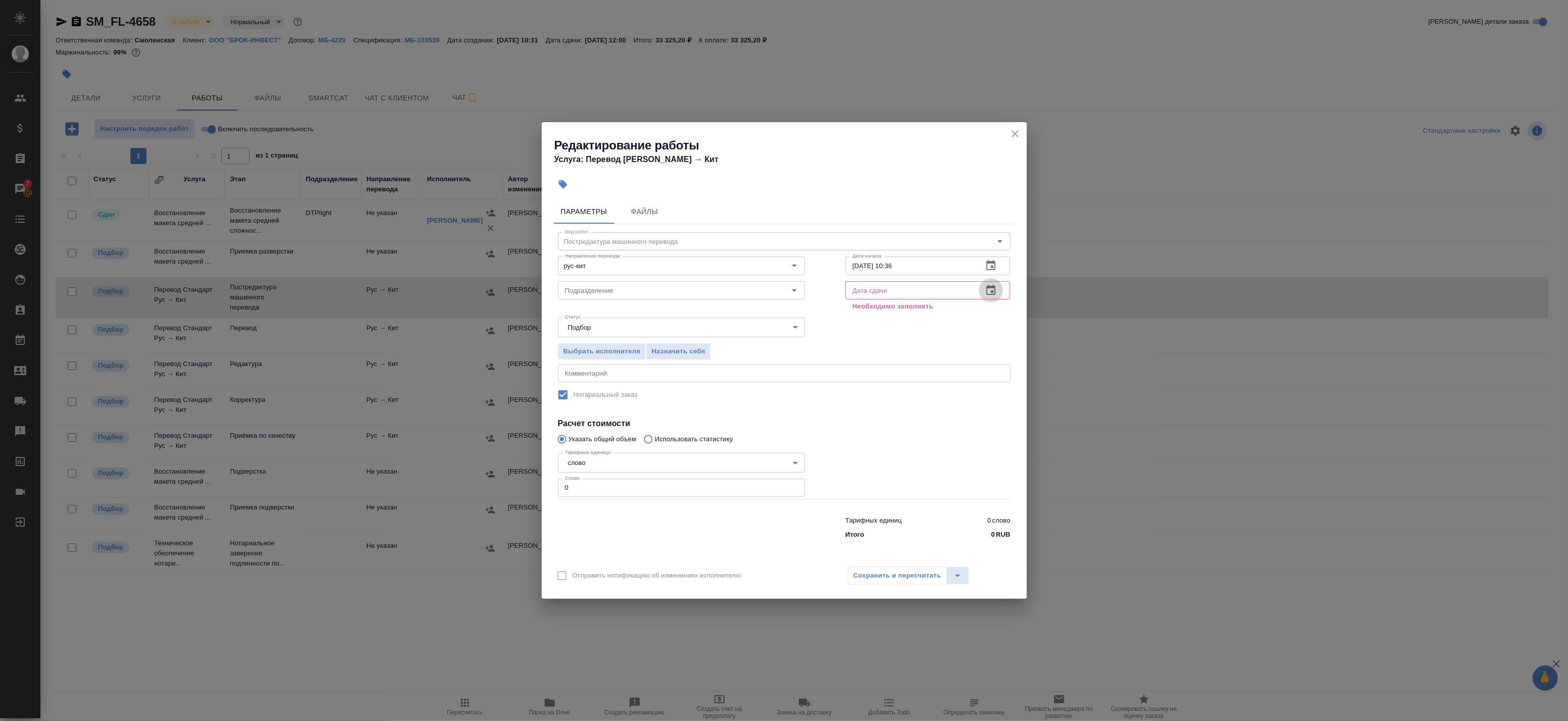
click at [992, 290] on icon "button" at bounding box center [991, 291] width 12 height 12
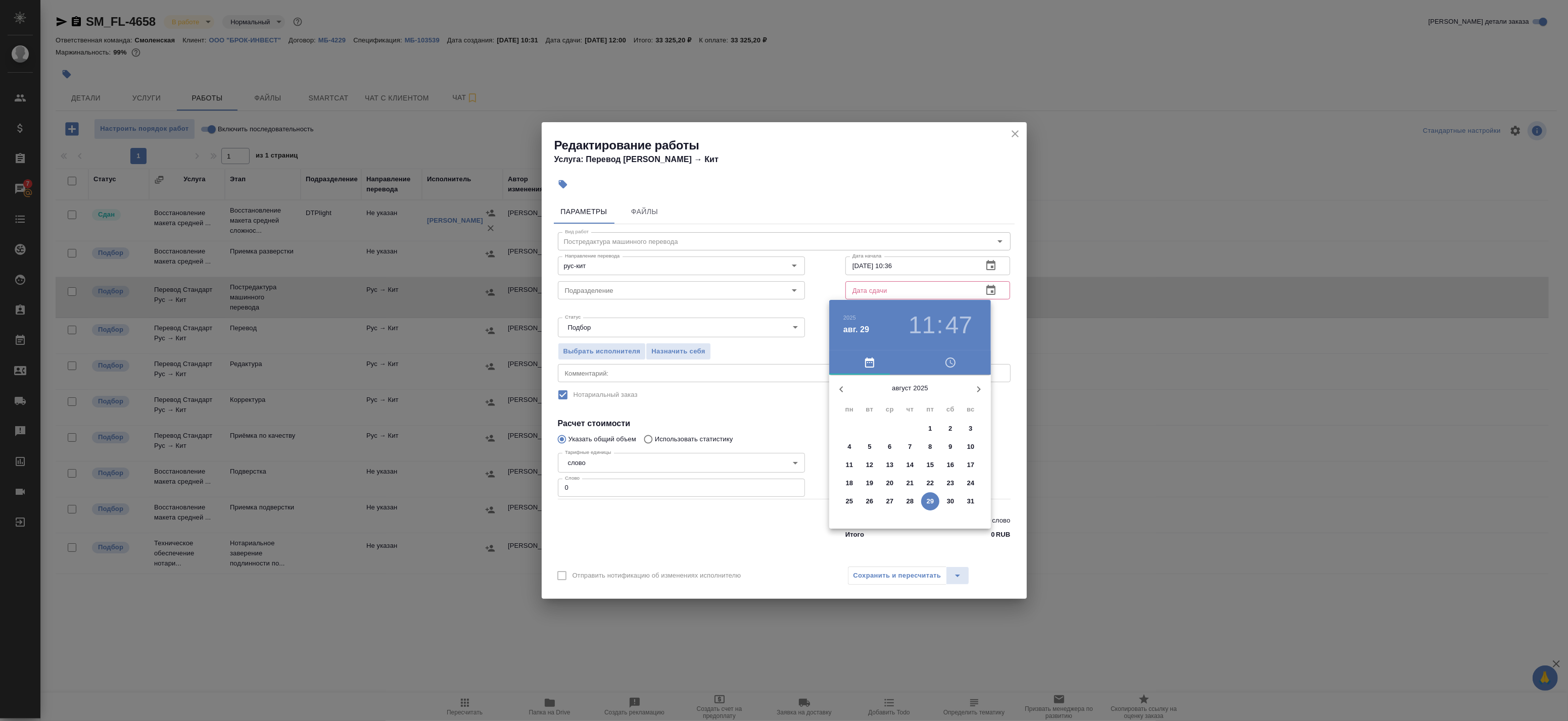
click at [597, 488] on div at bounding box center [784, 360] width 1568 height 721
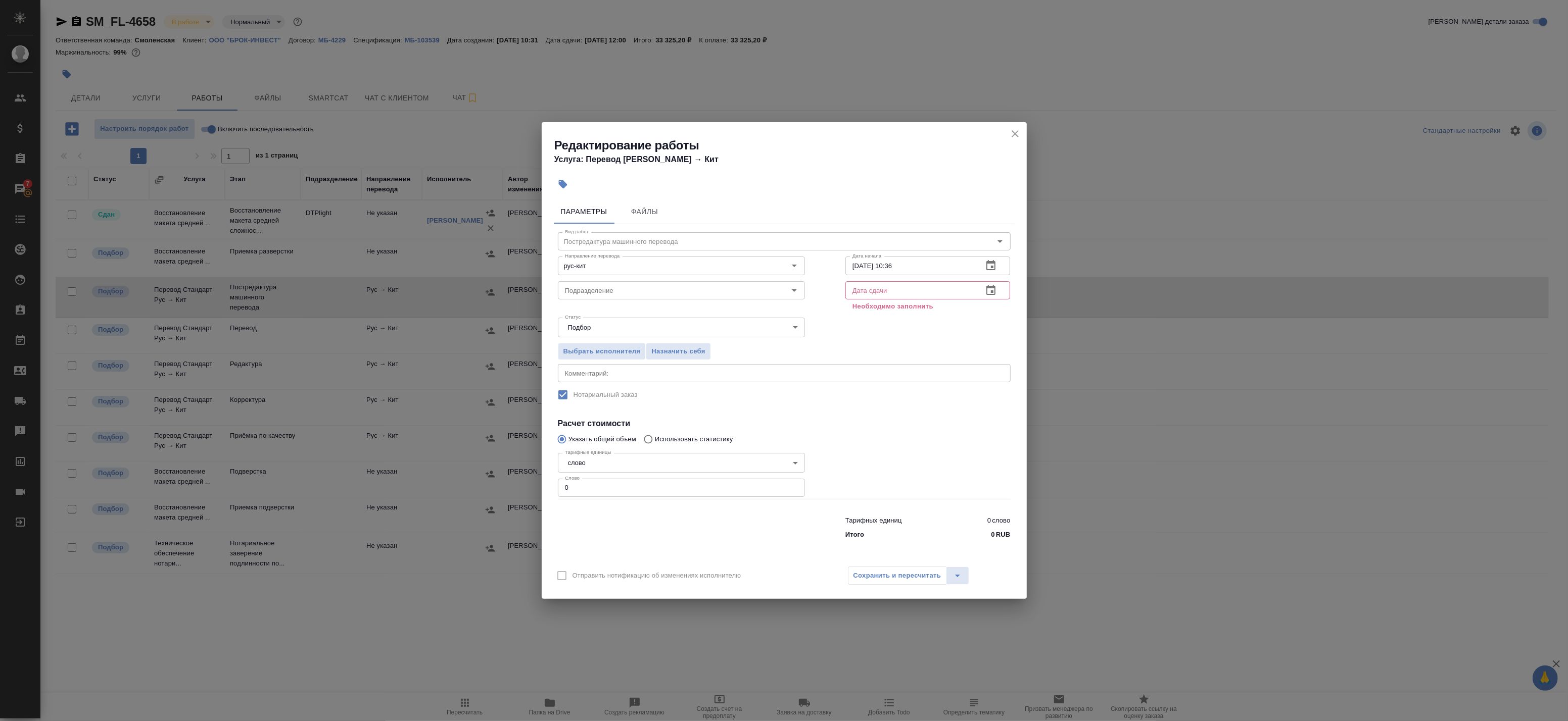
click at [609, 496] on div "2025 авг. 29 11 : 47 август 2025 пн вт ср чт пт сб вс 28 29 30 31 1 2 3 4 5 6 7…" at bounding box center [784, 360] width 1568 height 721
drag, startPoint x: 605, startPoint y: 487, endPoint x: 468, endPoint y: 466, distance: 138.6
click at [473, 469] on div "Редактирование работы Услуга: Перевод Стандарт Рус → Кит Параметры Файлы Вид ра…" at bounding box center [784, 360] width 1568 height 721
paste input "number"
drag, startPoint x: 556, startPoint y: 486, endPoint x: 529, endPoint y: 483, distance: 27.2
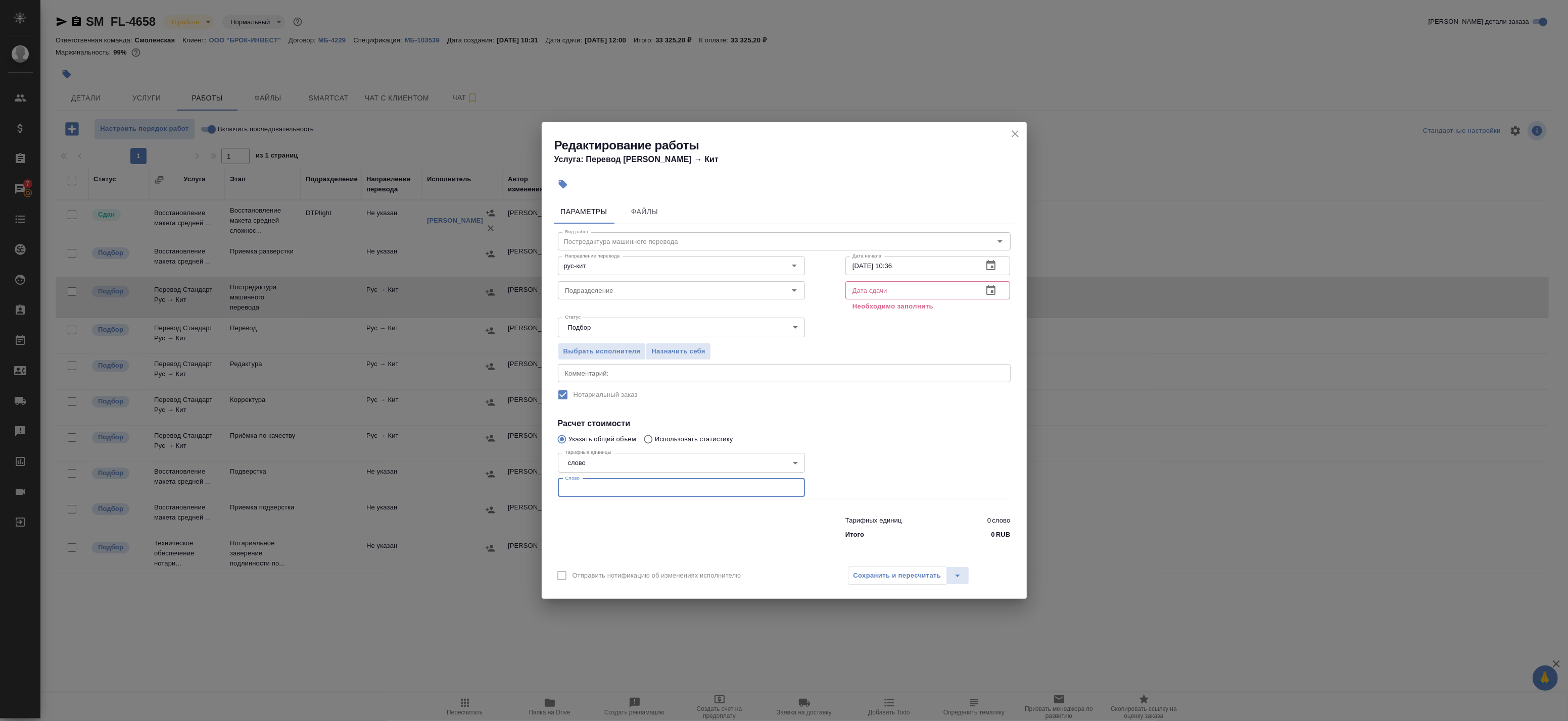
click at [554, 486] on div "Тарифные единицы слово 5a8b1489cc6b4906c91bfd90 Тарифные единицы Слово Слово" at bounding box center [681, 474] width 288 height 91
paste input "2919"
type input "2919"
click at [987, 291] on icon "button" at bounding box center [991, 291] width 12 height 12
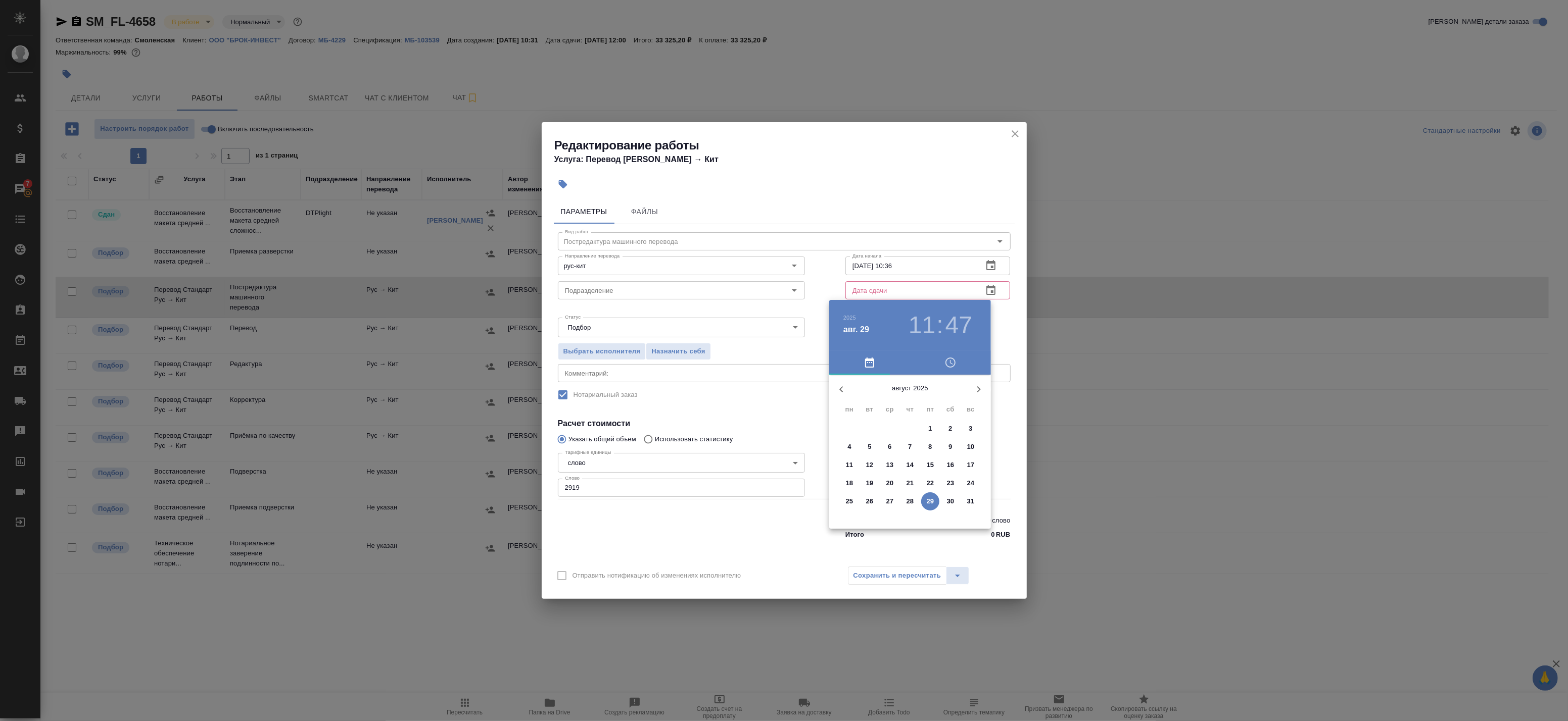
click at [947, 501] on p "30" at bounding box center [951, 501] width 8 height 10
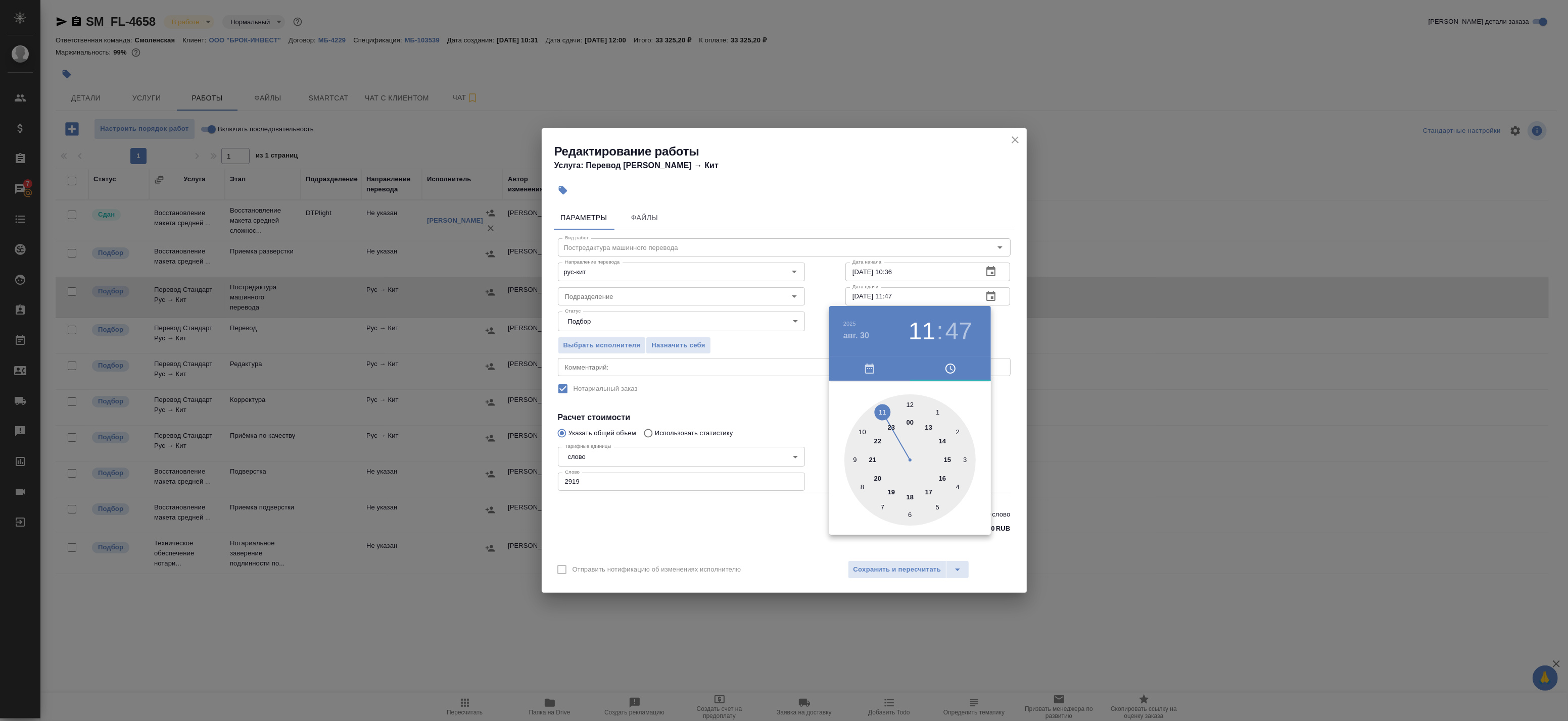
click at [937, 409] on div at bounding box center [910, 461] width 132 height 132
click at [917, 330] on h3 "01" at bounding box center [922, 331] width 27 height 28
click at [927, 427] on div at bounding box center [910, 461] width 132 height 132
click at [911, 403] on div at bounding box center [910, 461] width 132 height 132
type input "30.08.2025 13:00"
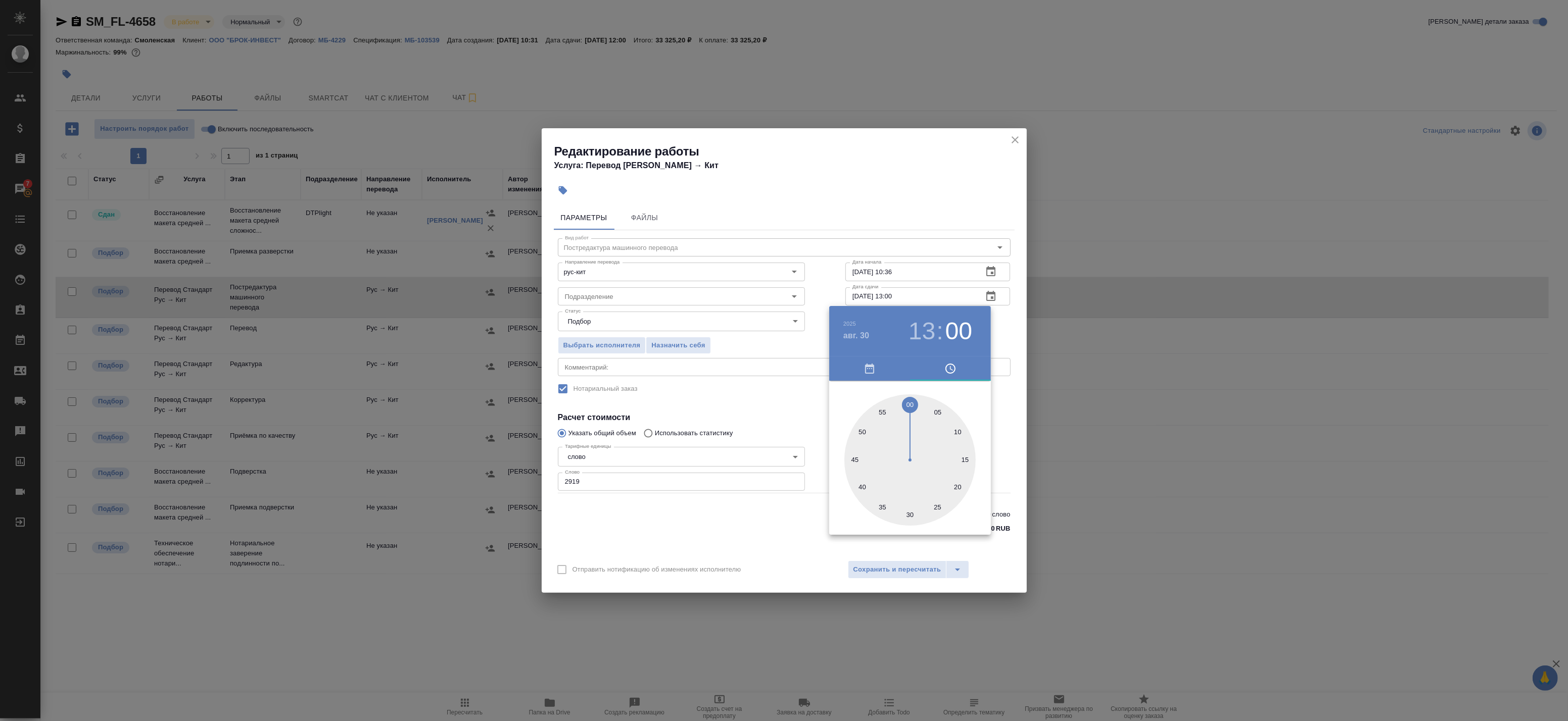
drag, startPoint x: 993, startPoint y: 330, endPoint x: 996, endPoint y: 323, distance: 7.6
click at [994, 329] on div at bounding box center [784, 360] width 1568 height 721
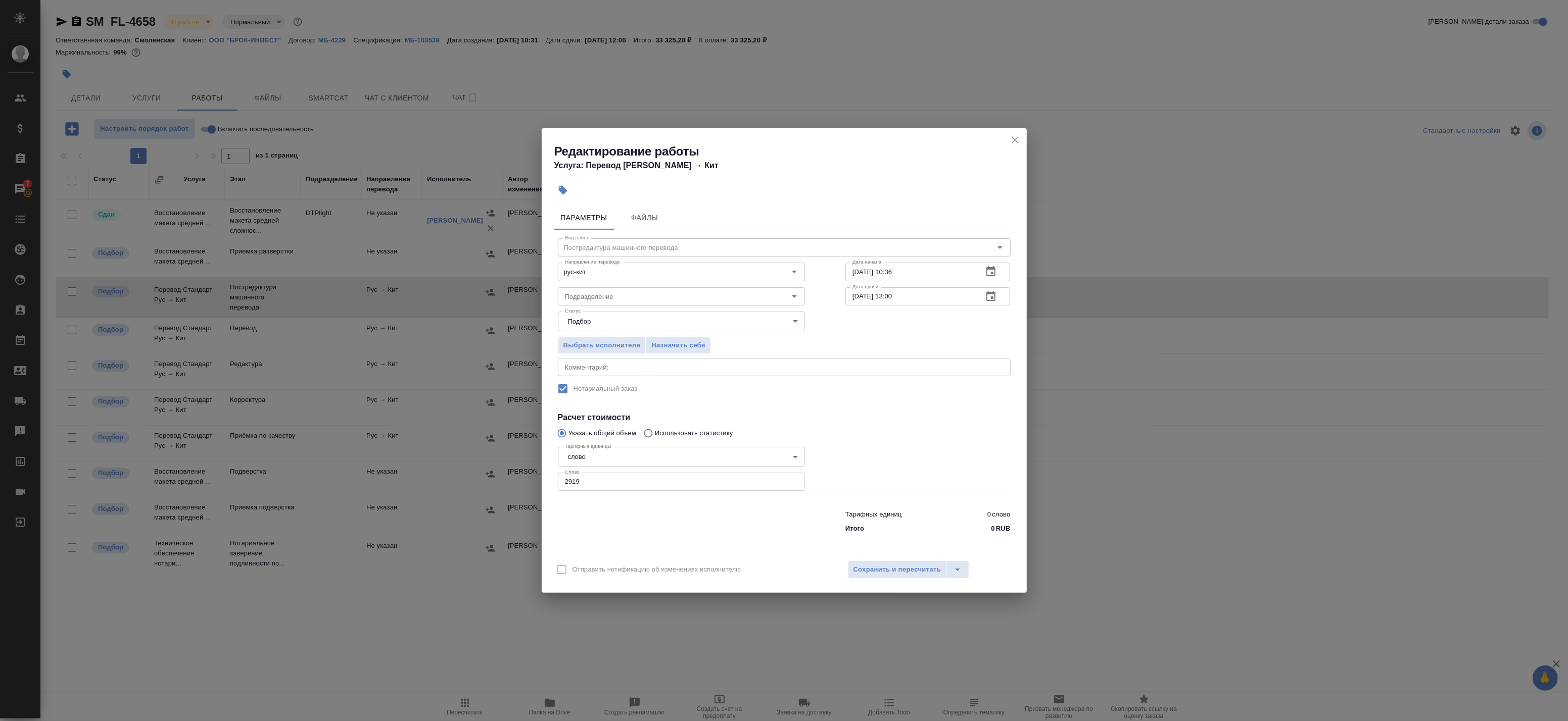
click at [983, 276] on button "button" at bounding box center [991, 272] width 24 height 24
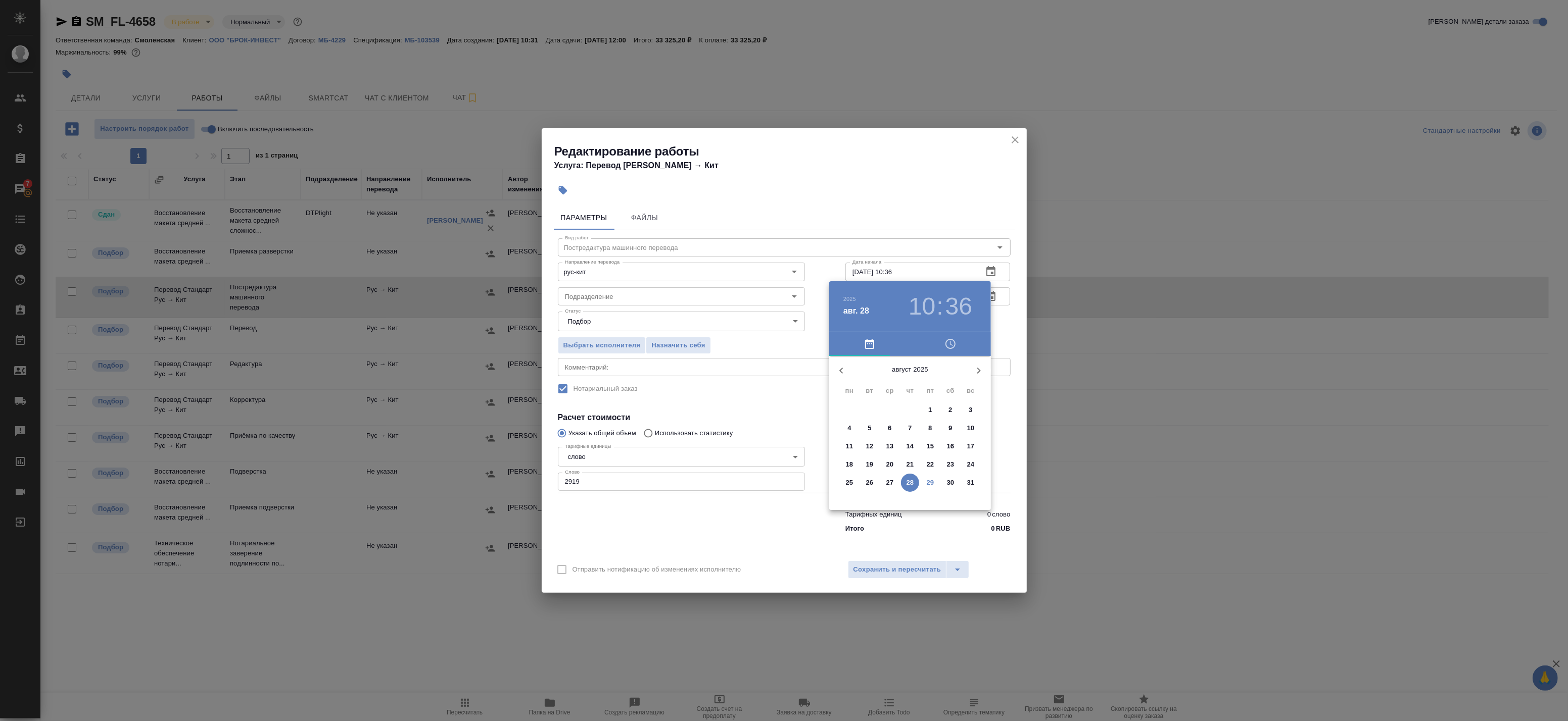
click at [930, 481] on p "29" at bounding box center [931, 483] width 8 height 10
drag, startPoint x: 879, startPoint y: 392, endPoint x: 911, endPoint y: 384, distance: 33.0
click at [910, 385] on div at bounding box center [910, 436] width 132 height 132
click at [912, 380] on div at bounding box center [910, 436] width 132 height 132
type input "29.08.2025 12:00"
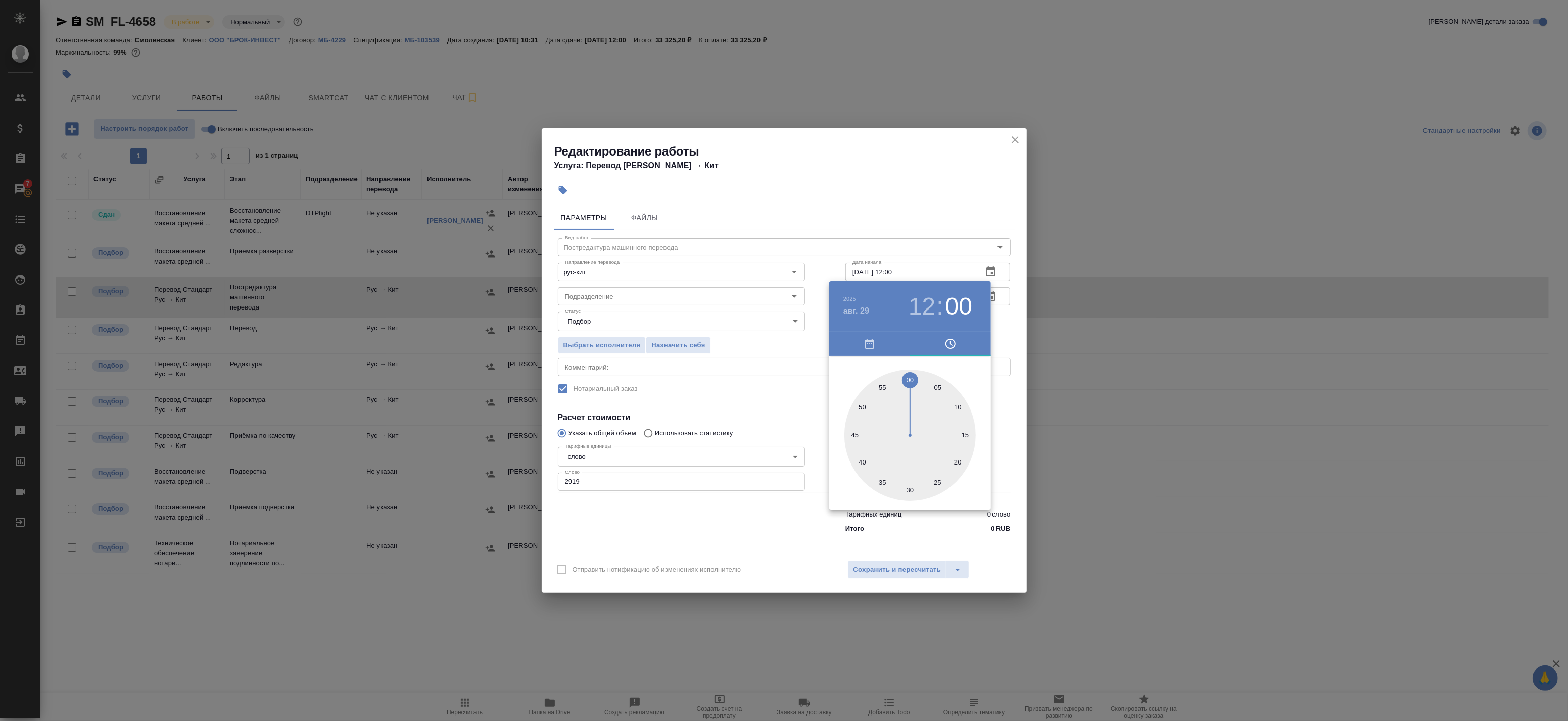
click at [1012, 330] on div at bounding box center [784, 360] width 1568 height 721
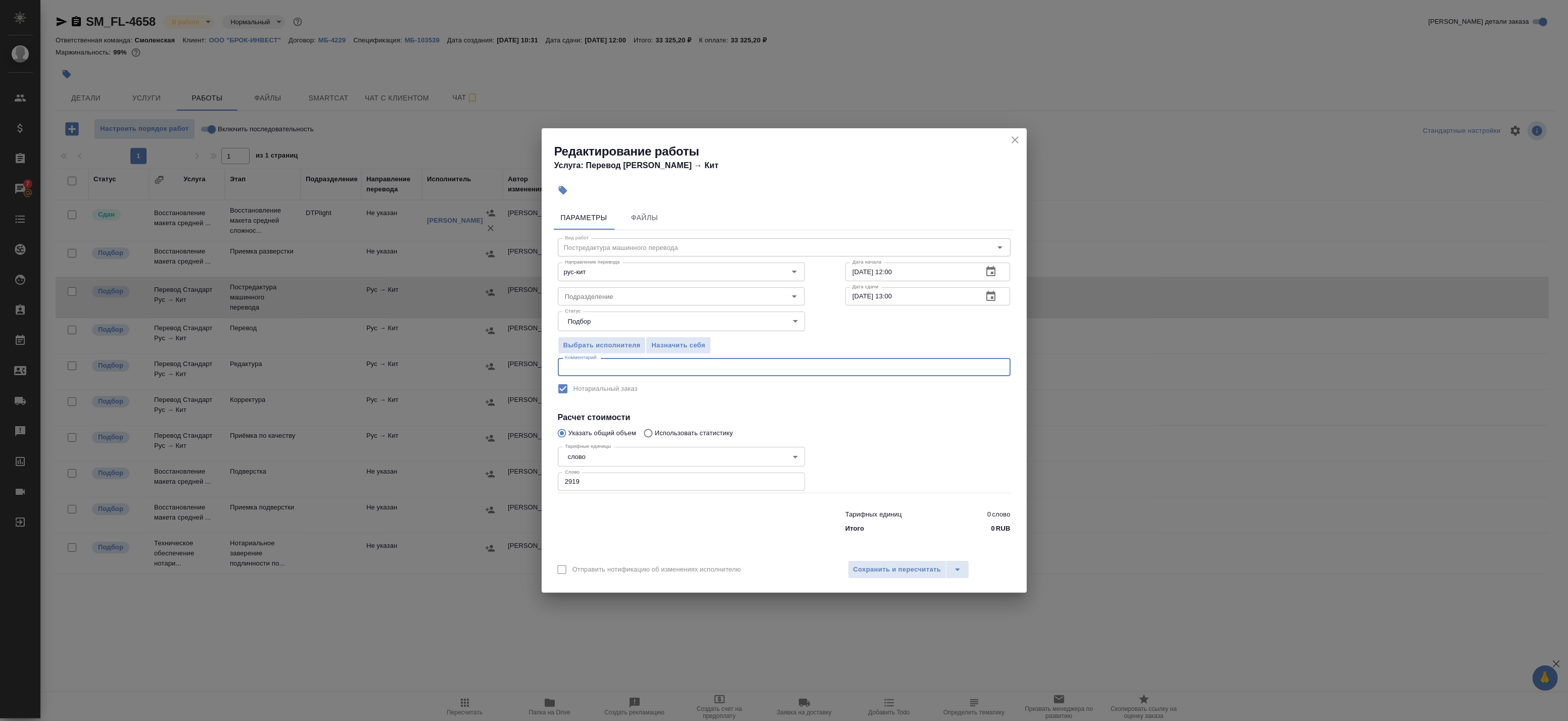
click at [673, 371] on textarea at bounding box center [784, 367] width 439 height 8
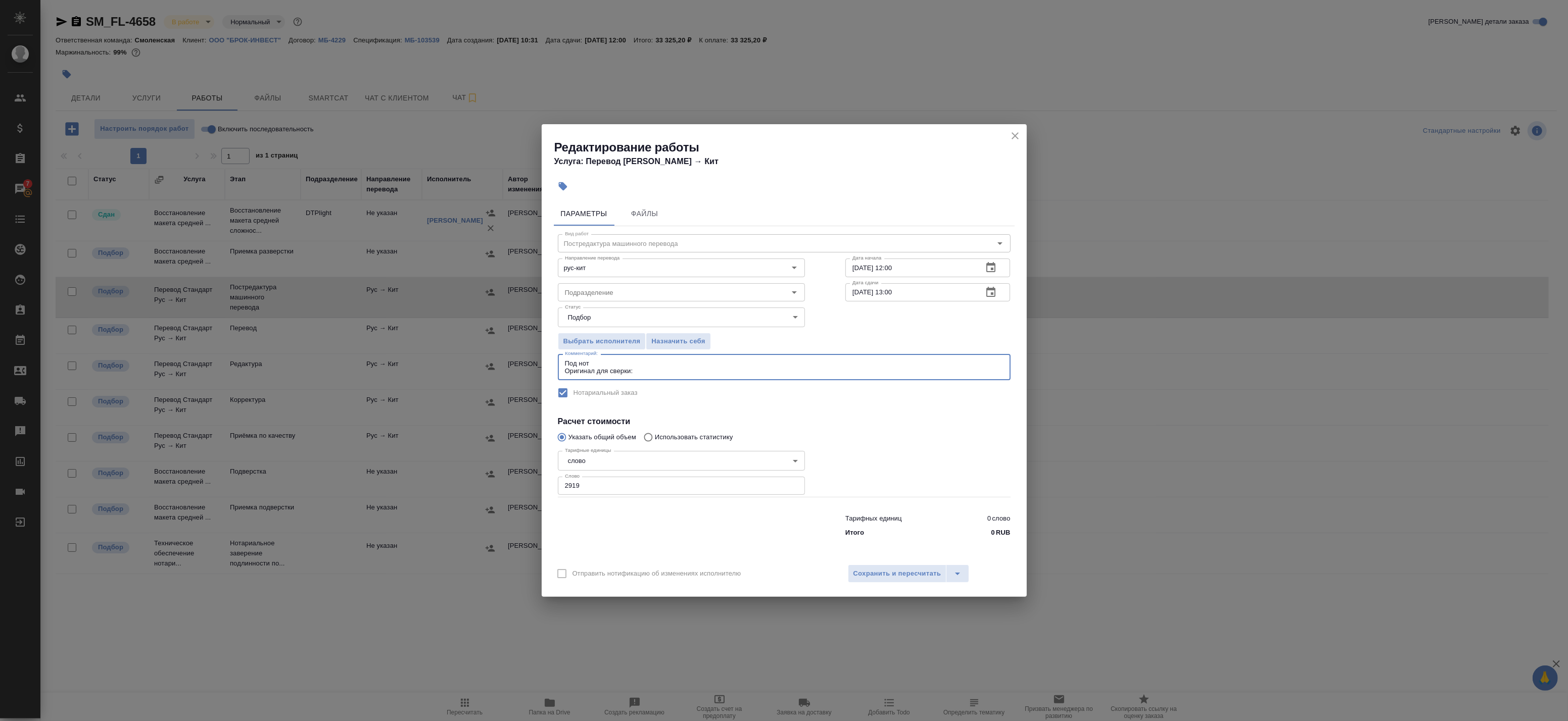
paste textarea "https://drive.awatera.com/s/AjoK4safRBXEqT2"
type textarea "Под нот Оригинал для сверки:https://drive.awatera.com/s/AjoK4safRBXEqT2"
click at [893, 574] on span "Сохранить и пересчитать" at bounding box center [897, 573] width 88 height 12
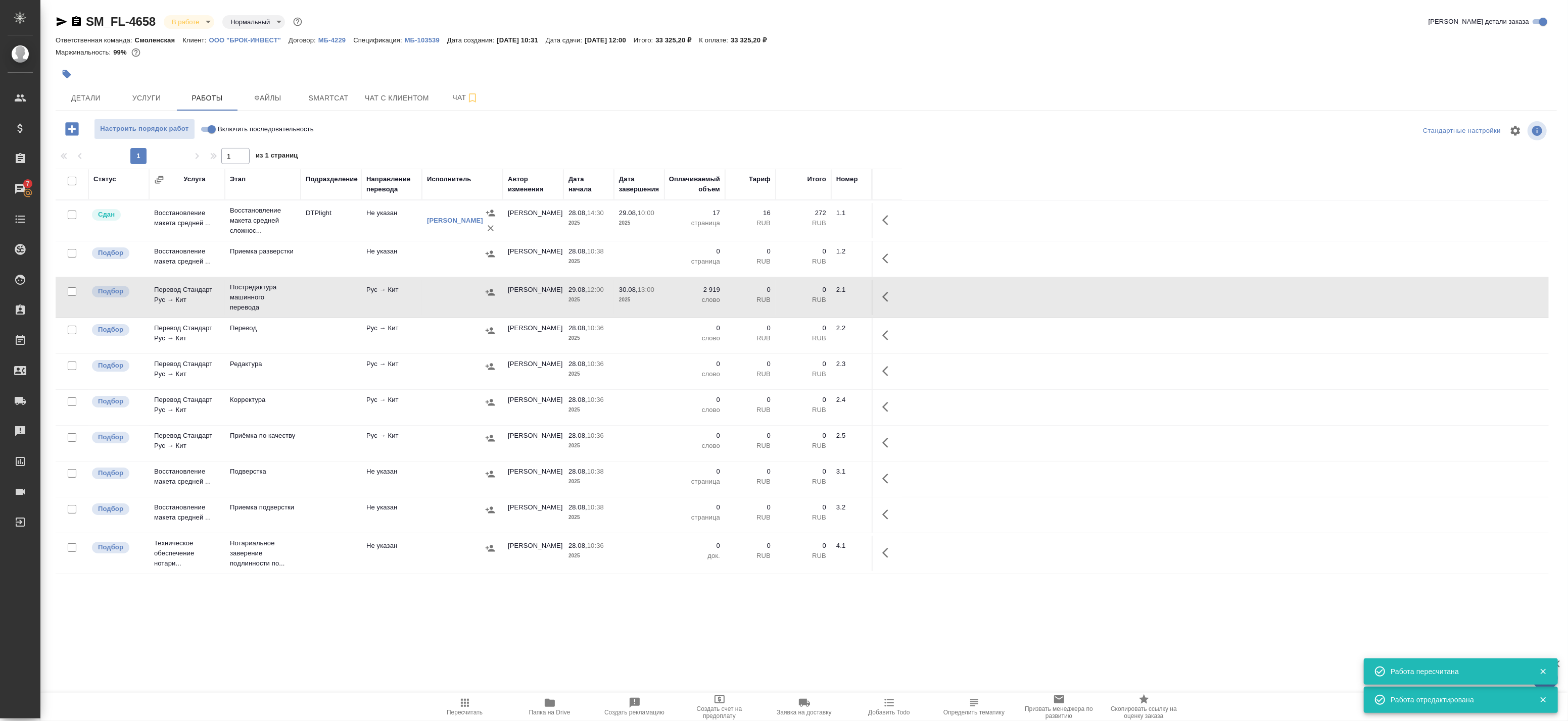
click at [882, 297] on button "button" at bounding box center [888, 296] width 24 height 24
click at [814, 299] on icon "button" at bounding box center [814, 297] width 12 height 12
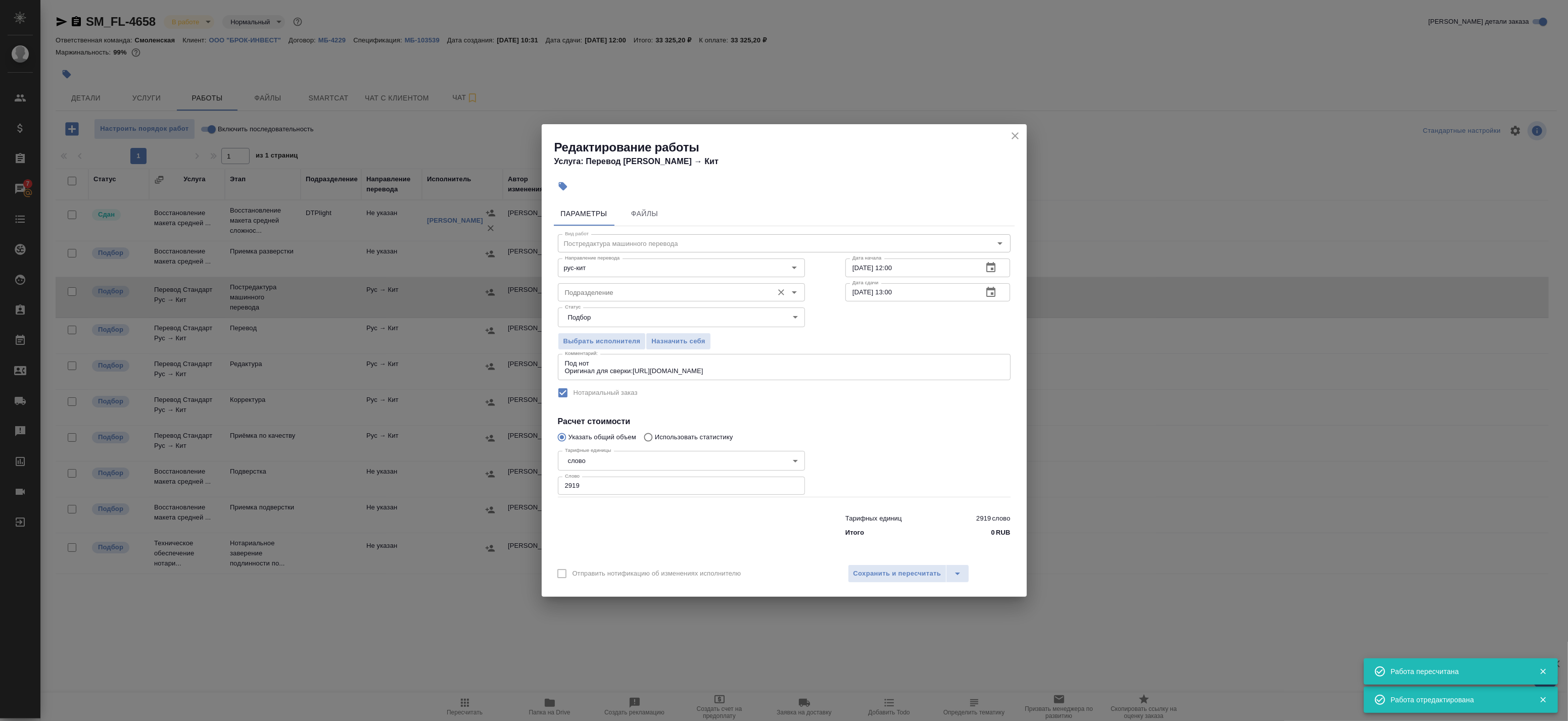
click at [588, 295] on input "Подразделение" at bounding box center [664, 293] width 207 height 12
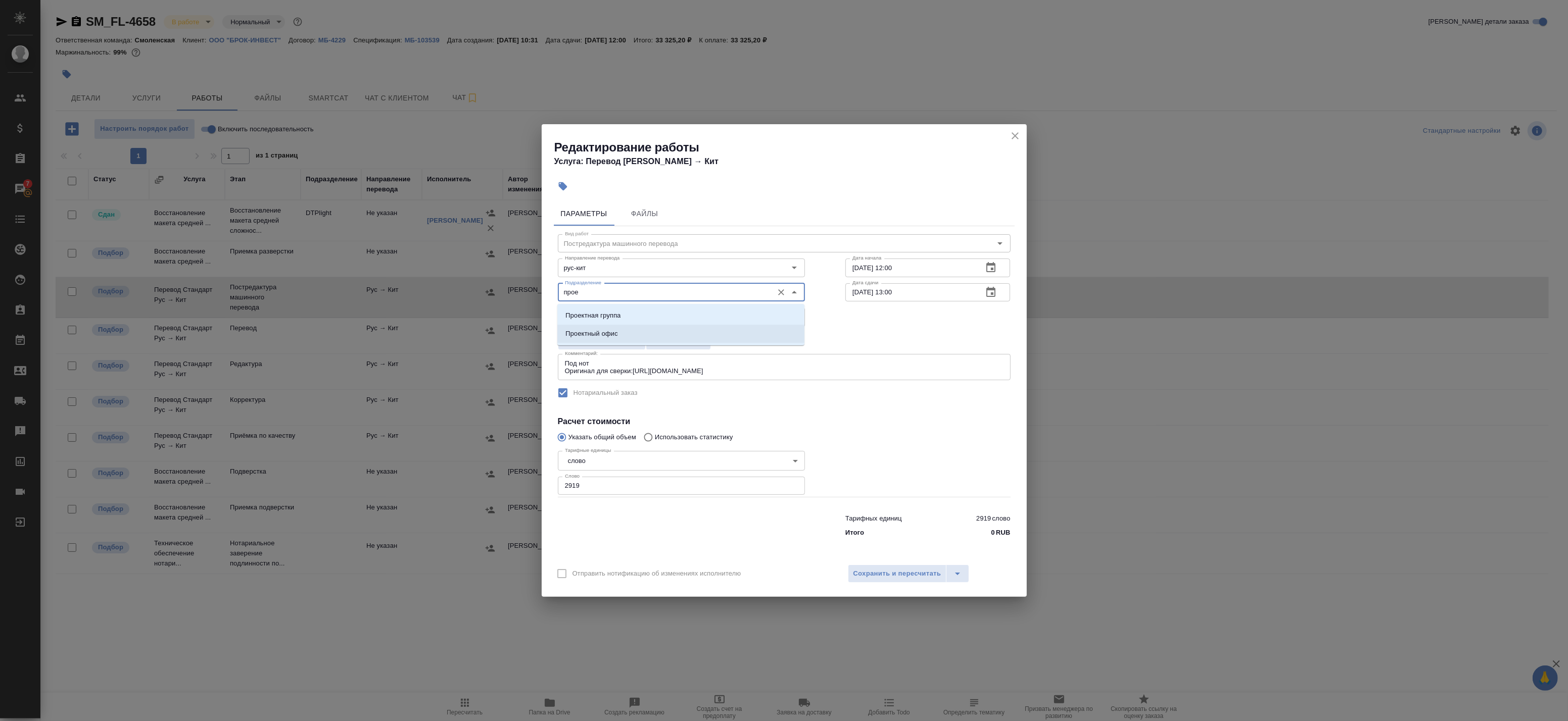
click at [628, 330] on li "Проектный офис" at bounding box center [680, 334] width 247 height 18
type input "Проектный офис"
click at [902, 564] on div "Отправить нотификацию об изменениях исполнителю Сохранить и пересчитать" at bounding box center [784, 578] width 485 height 39
click at [908, 582] on button "Сохранить и пересчитать" at bounding box center [897, 573] width 99 height 18
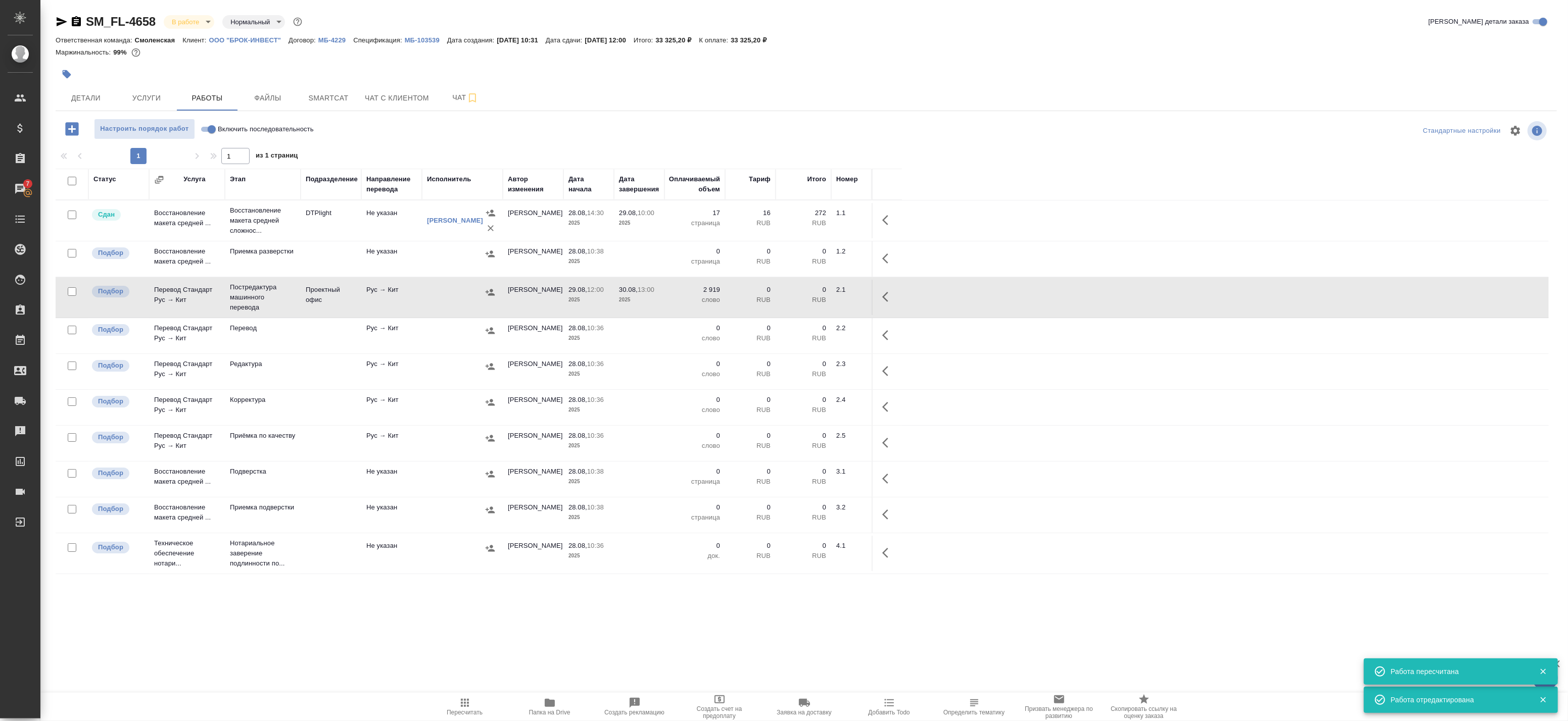
click at [490, 293] on icon "button" at bounding box center [490, 292] width 10 height 10
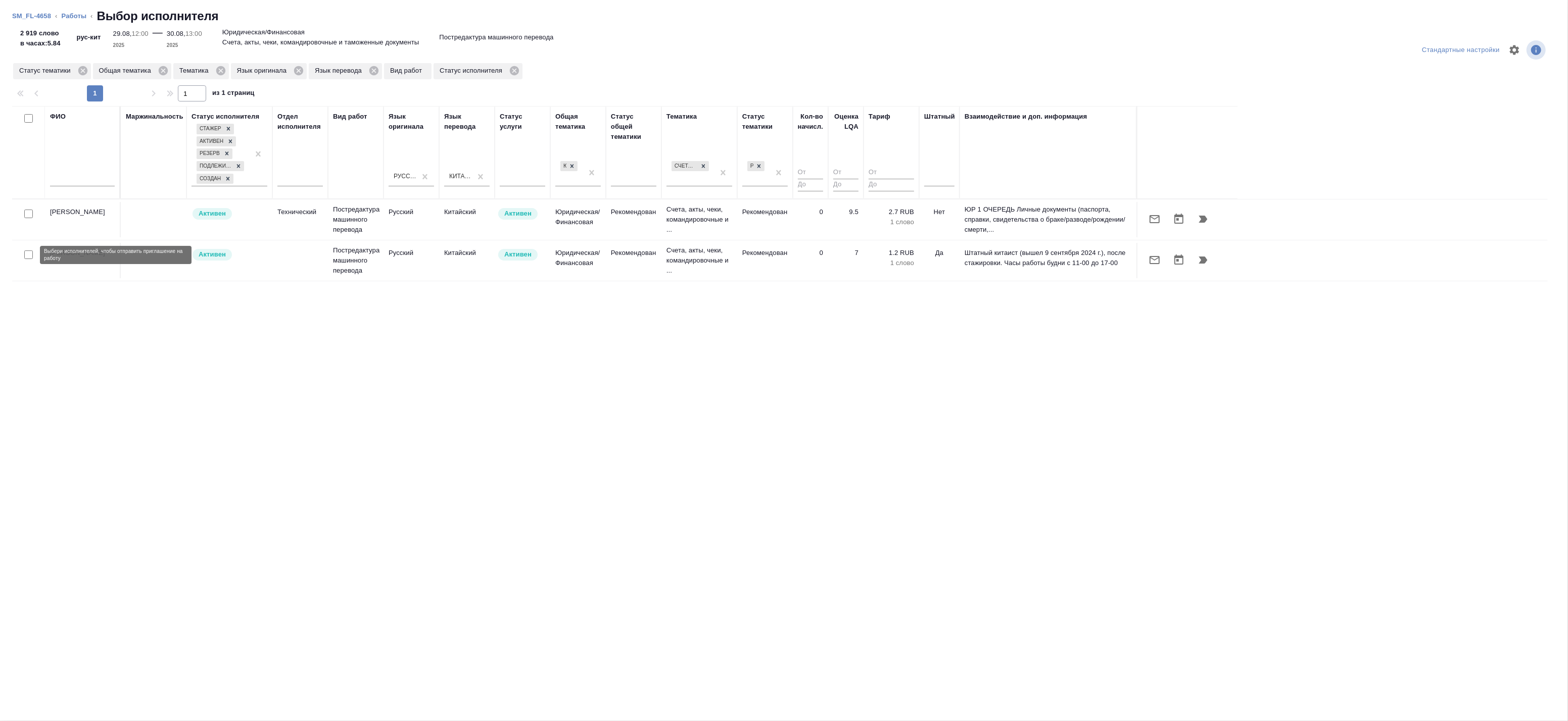
click at [25, 254] on input "checkbox" at bounding box center [28, 255] width 8 height 8
checkbox input "true"
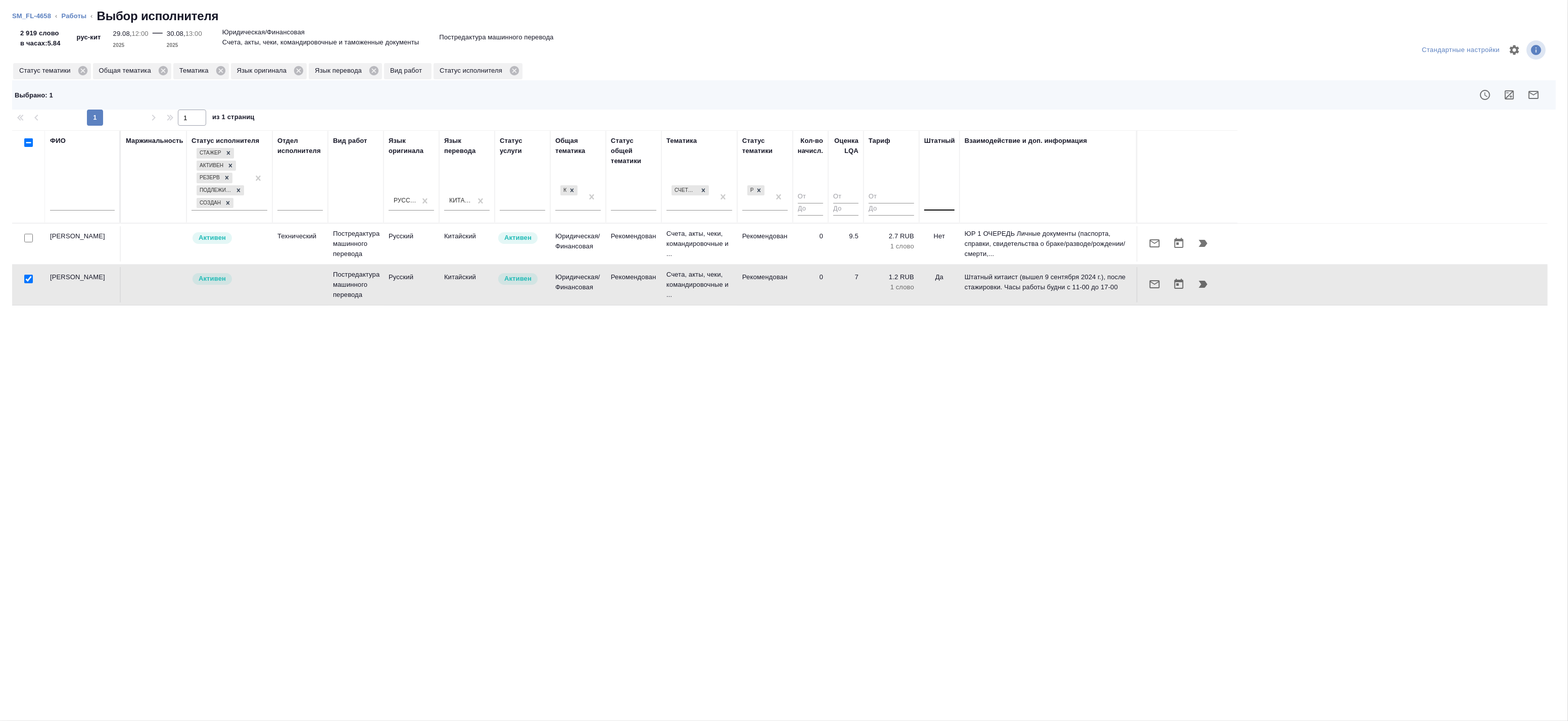
drag, startPoint x: 919, startPoint y: 204, endPoint x: 934, endPoint y: 204, distance: 15.0
click at [919, 204] on div at bounding box center [919, 177] width 1 height 92
click at [936, 204] on div at bounding box center [942, 200] width 30 height 15
click at [941, 235] on div "Нет" at bounding box center [1003, 233] width 152 height 18
click at [28, 281] on input "checkbox" at bounding box center [28, 279] width 8 height 8
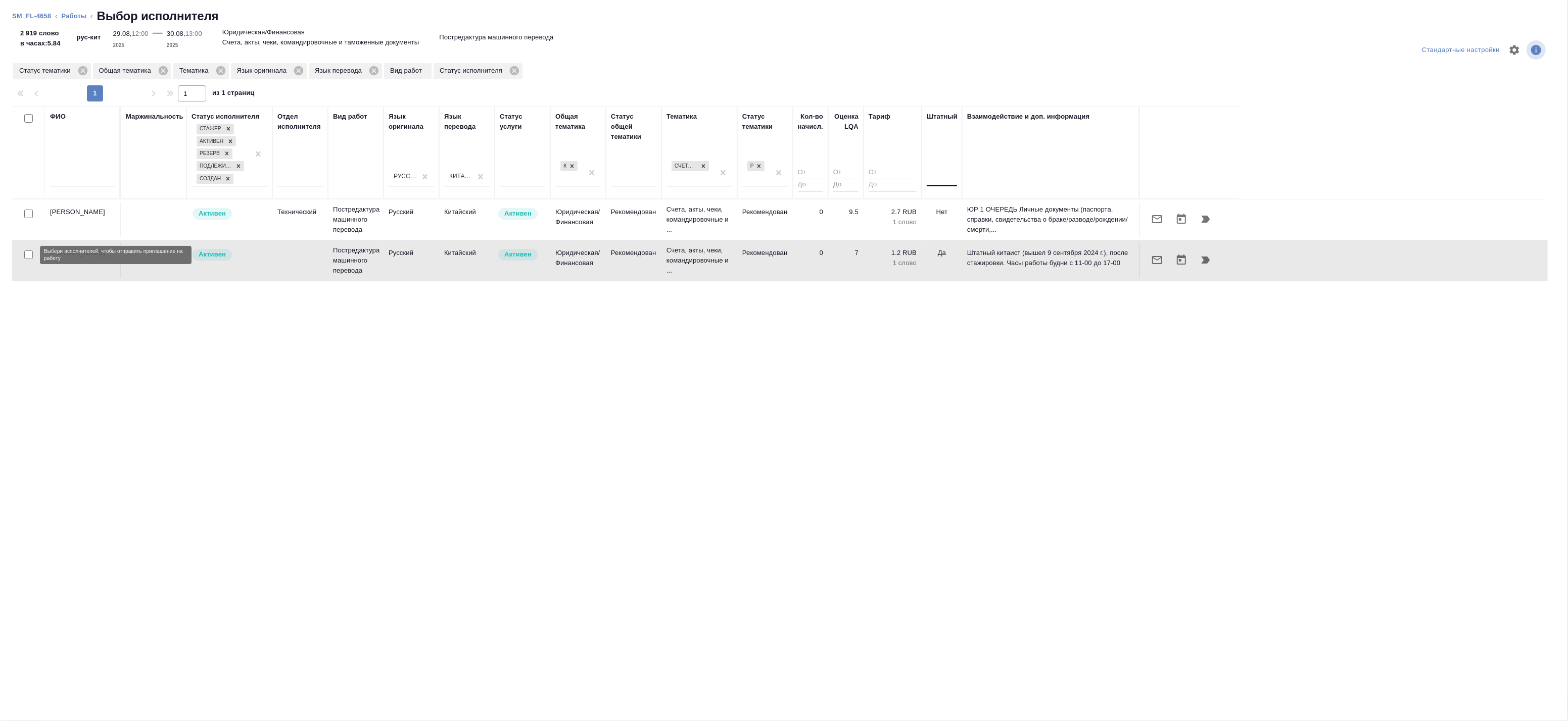
click at [26, 251] on input "checkbox" at bounding box center [28, 255] width 8 height 8
checkbox input "true"
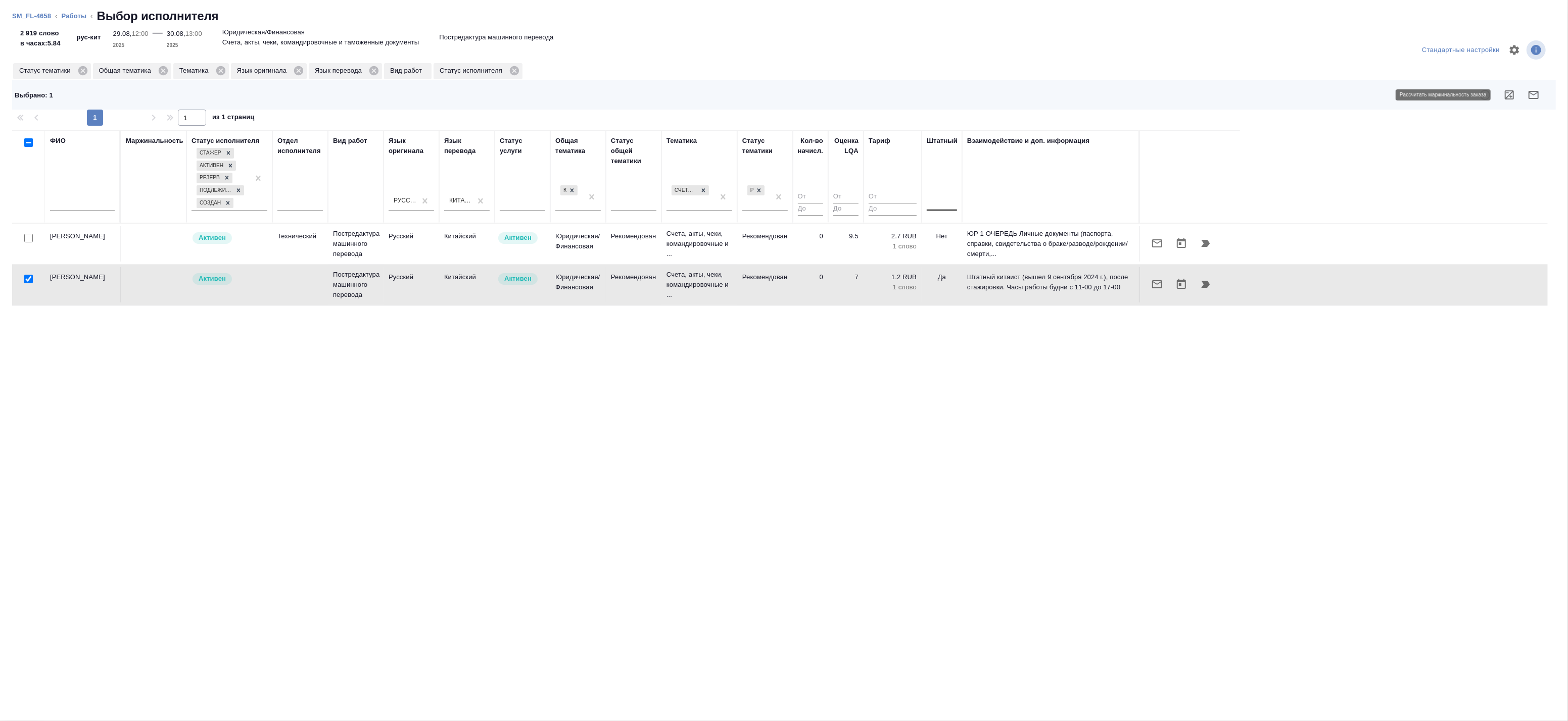
click at [1506, 100] on icon "button" at bounding box center [1510, 95] width 12 height 12
click at [26, 238] on input "checkbox" at bounding box center [28, 238] width 8 height 8
checkbox input "true"
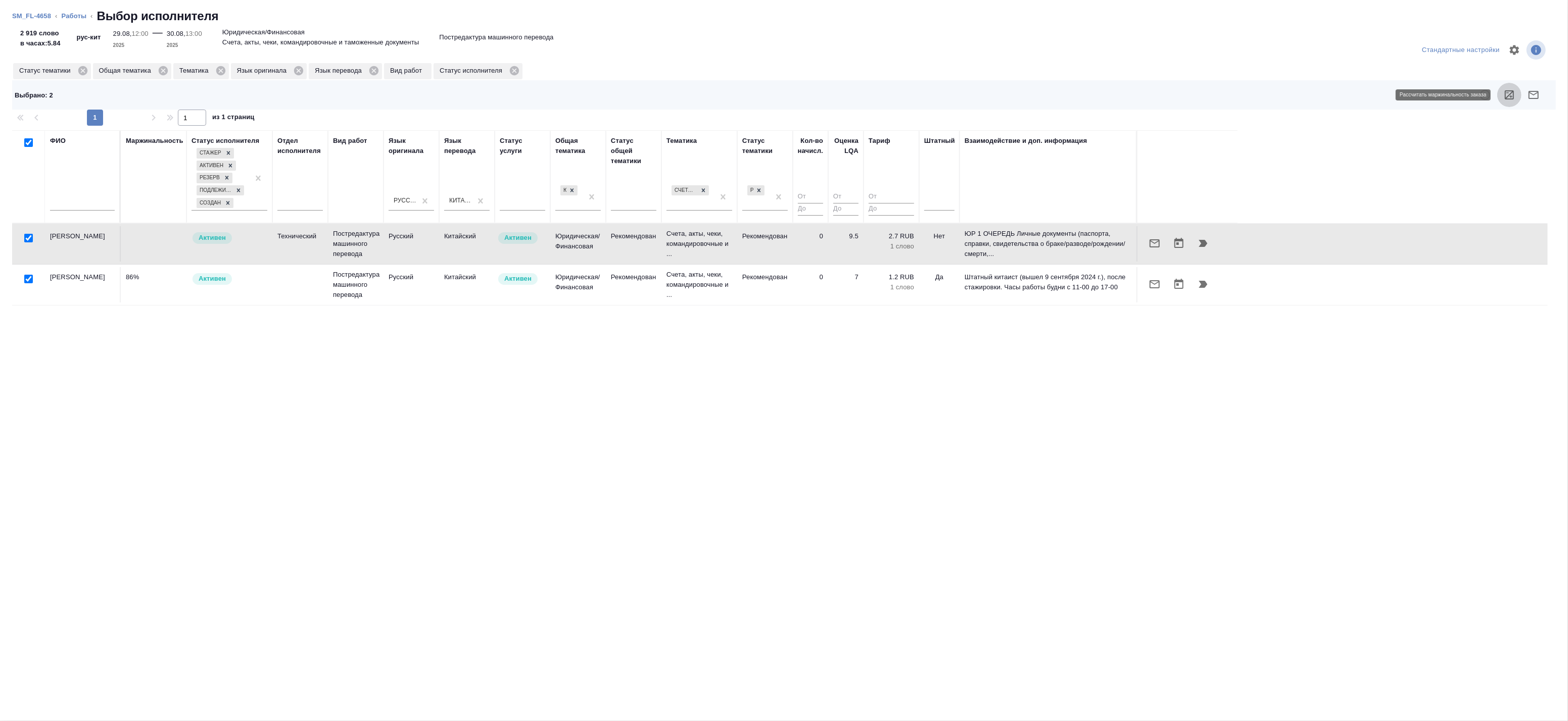
click at [1506, 94] on icon "button" at bounding box center [1510, 95] width 12 height 12
click at [31, 279] on input "checkbox" at bounding box center [28, 279] width 8 height 8
checkbox input "false"
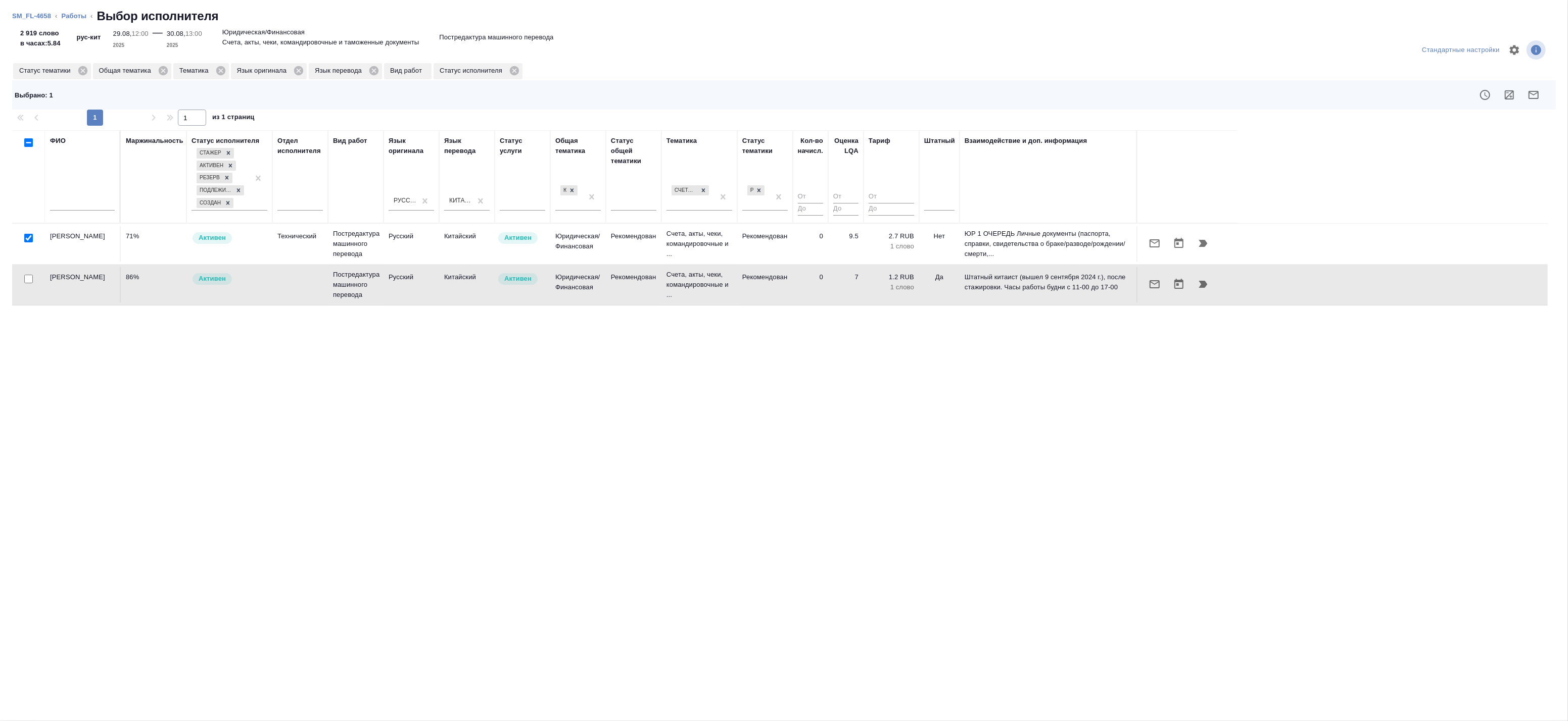
click at [24, 238] on input "checkbox" at bounding box center [28, 238] width 8 height 8
checkbox input "false"
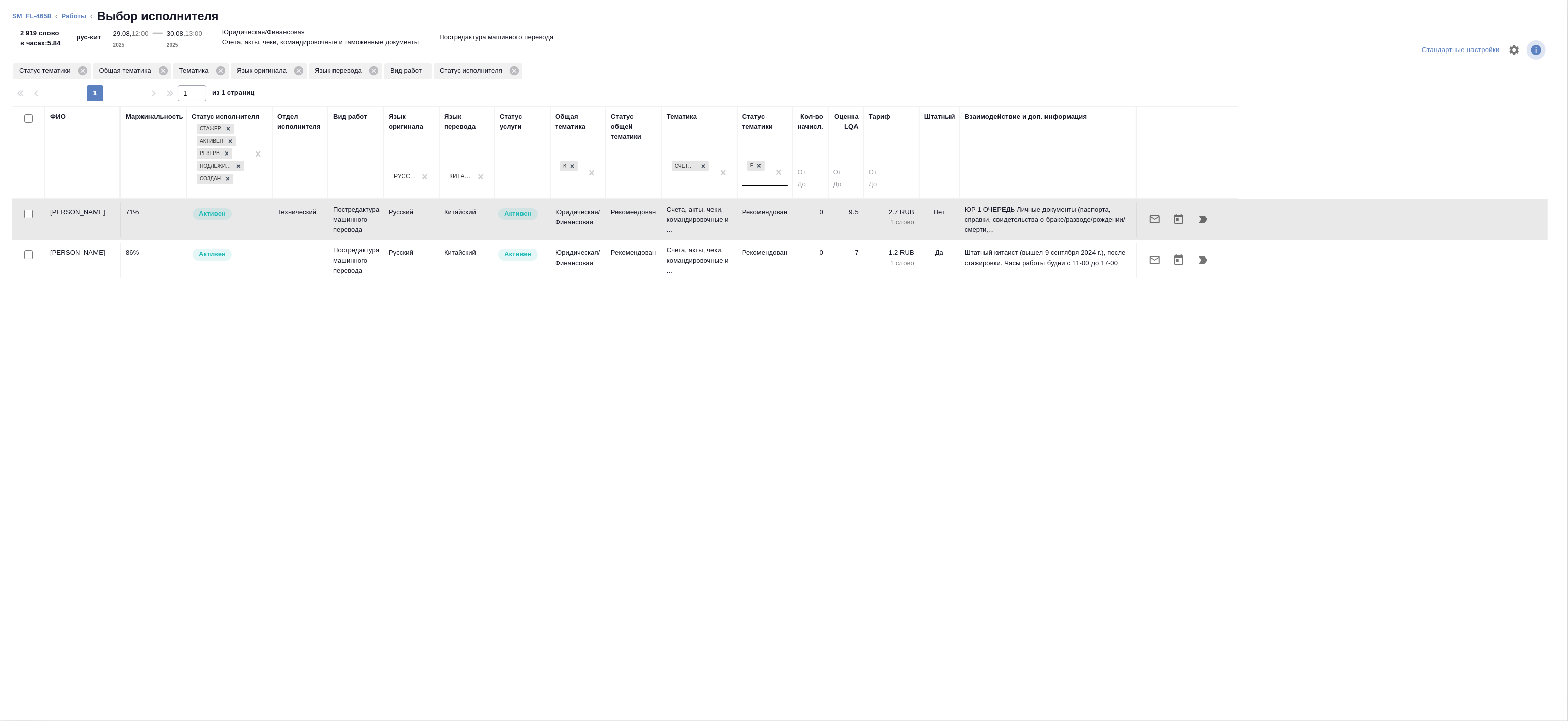
click at [766, 163] on div "Рекомендован" at bounding box center [755, 172] width 27 height 27
click at [647, 73] on div "Статус тематики Общая тематика Тематика Язык оригинала Язык перевода Вид работ …" at bounding box center [780, 71] width 1535 height 18
click at [762, 163] on icon at bounding box center [759, 166] width 7 height 7
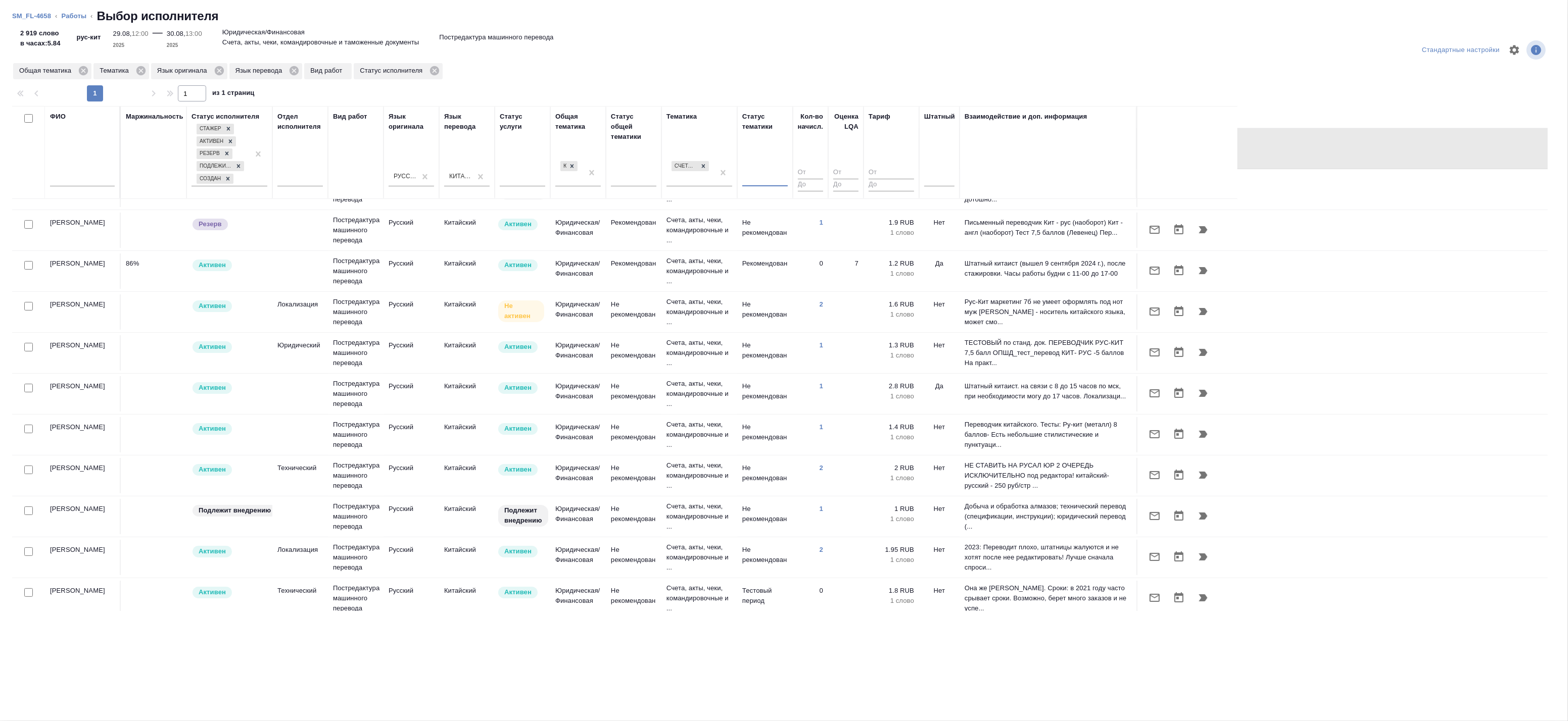
scroll to position [64, 0]
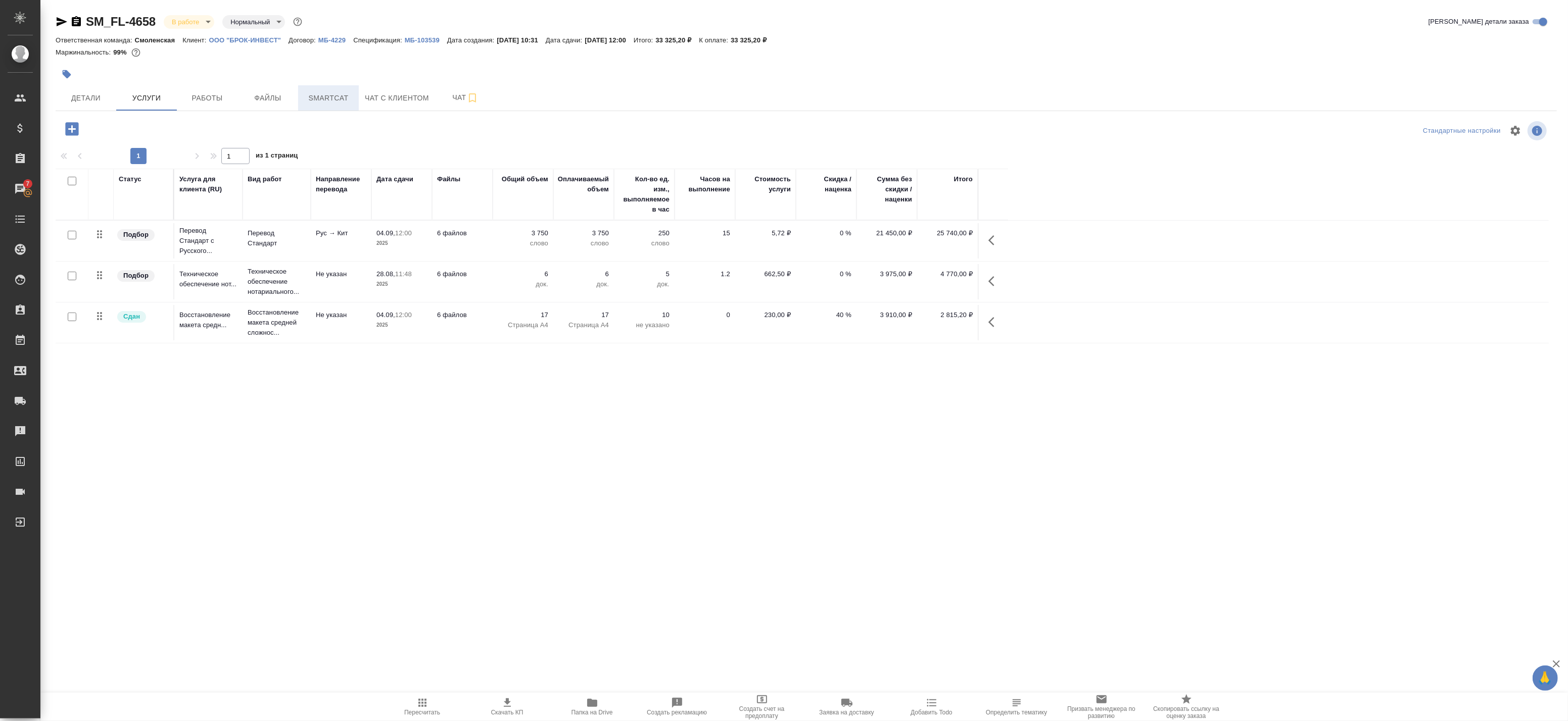
click at [326, 98] on span "Smartcat" at bounding box center [328, 98] width 49 height 12
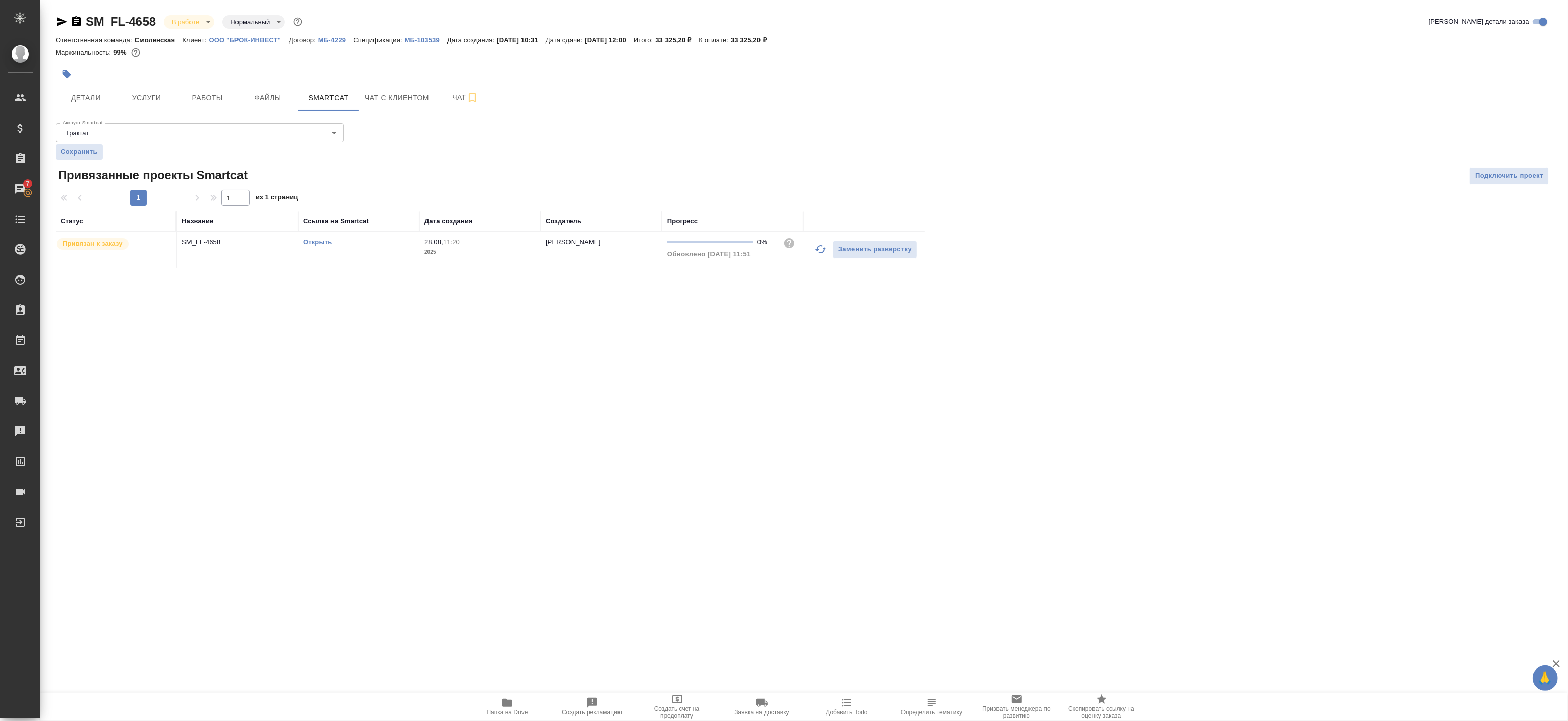
click at [261, 262] on td "SM_FL-4658" at bounding box center [237, 249] width 121 height 35
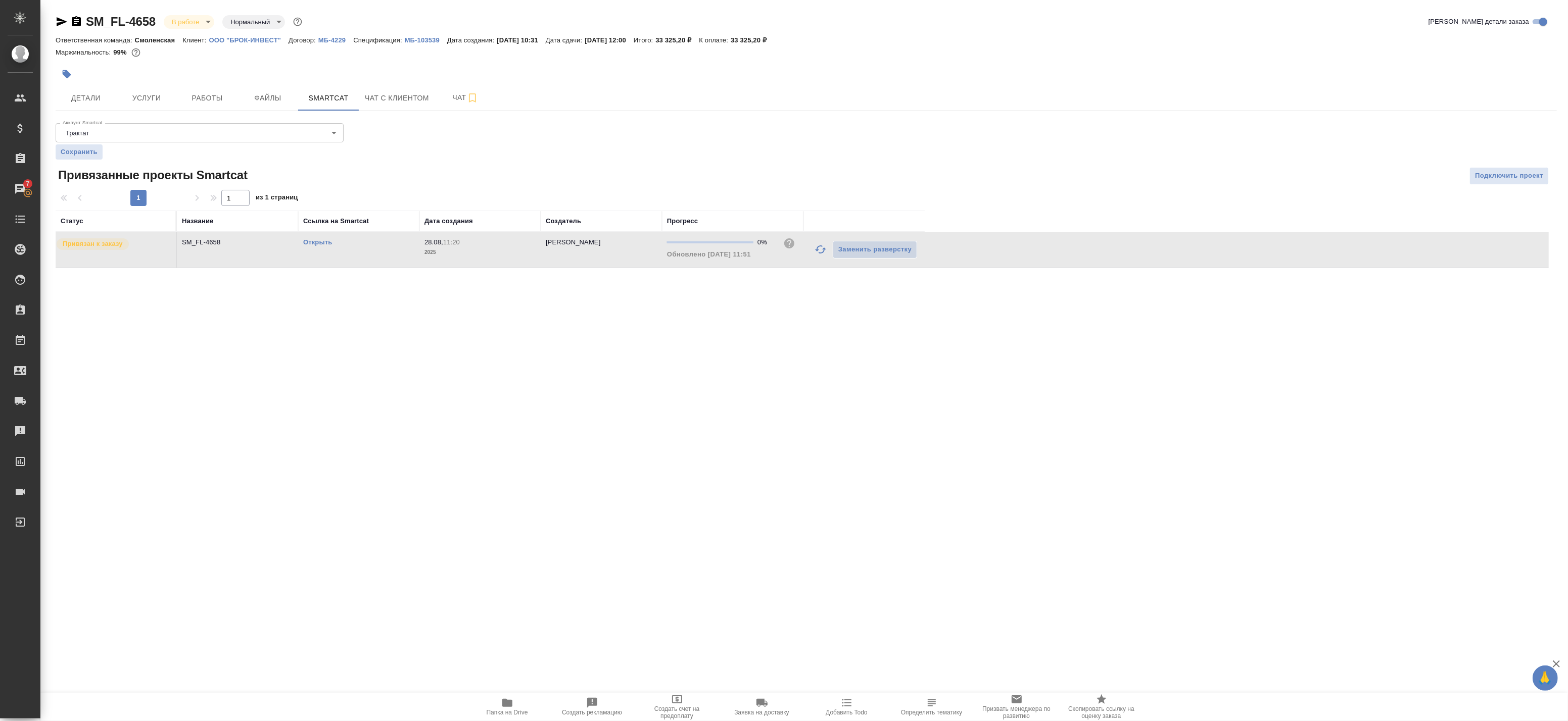
click at [261, 262] on td "SM_FL-4658" at bounding box center [237, 249] width 121 height 35
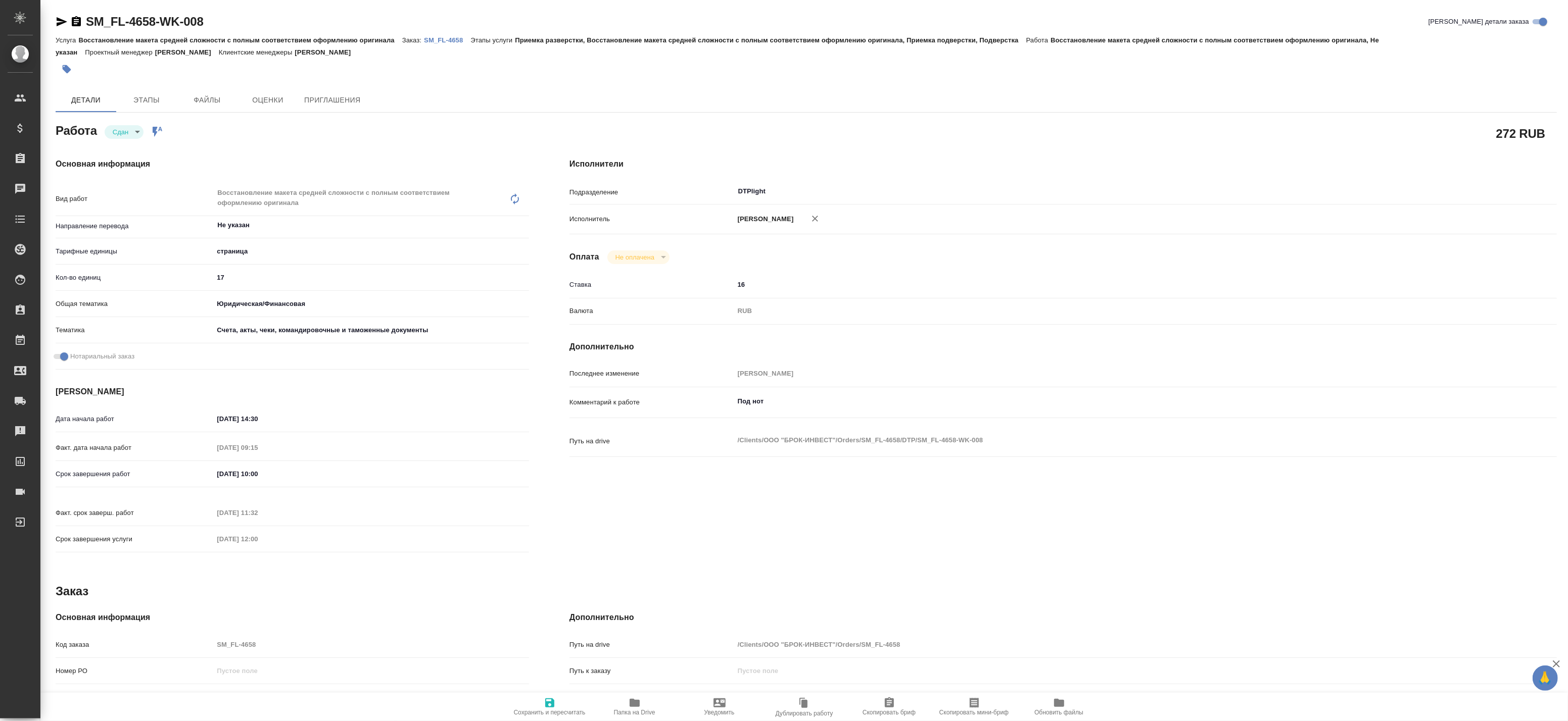
type textarea "x"
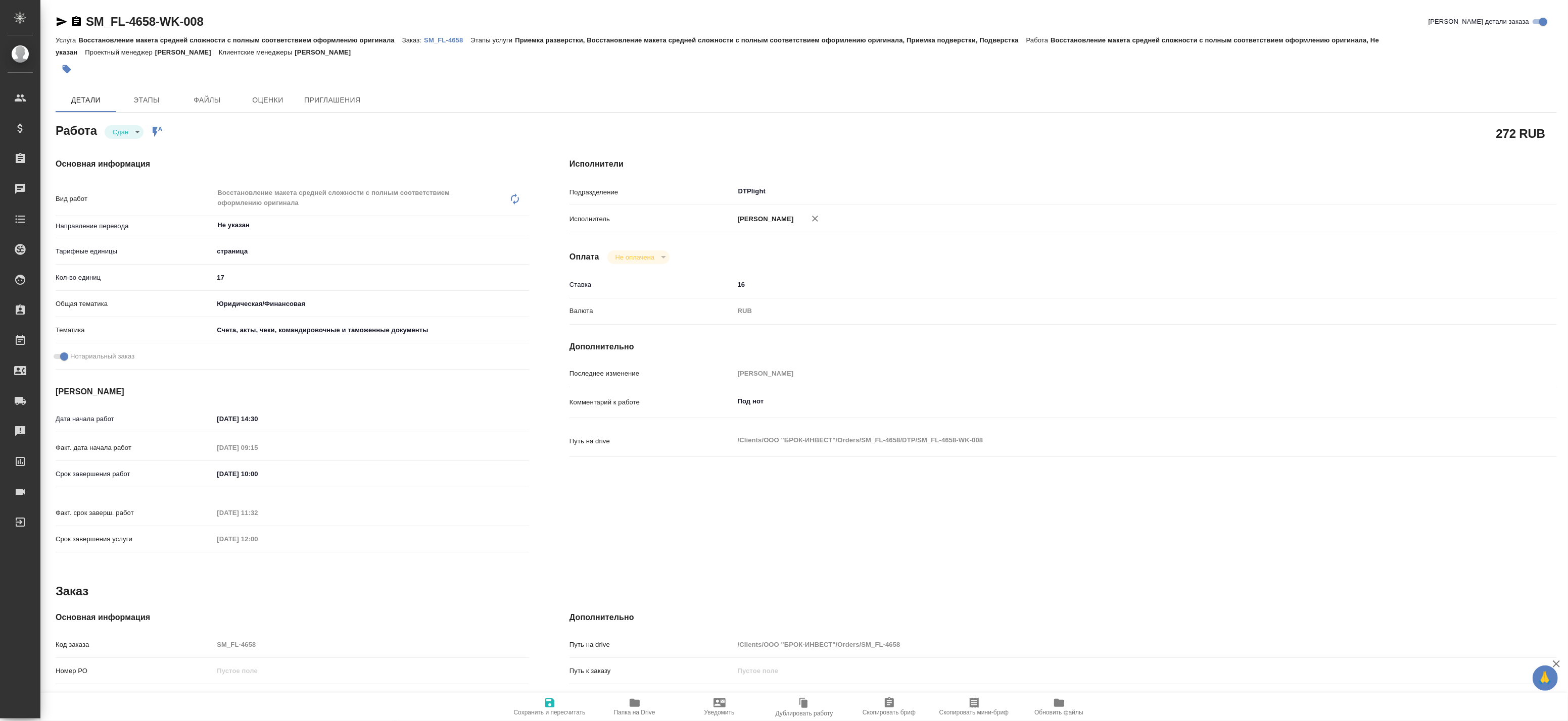
type textarea "x"
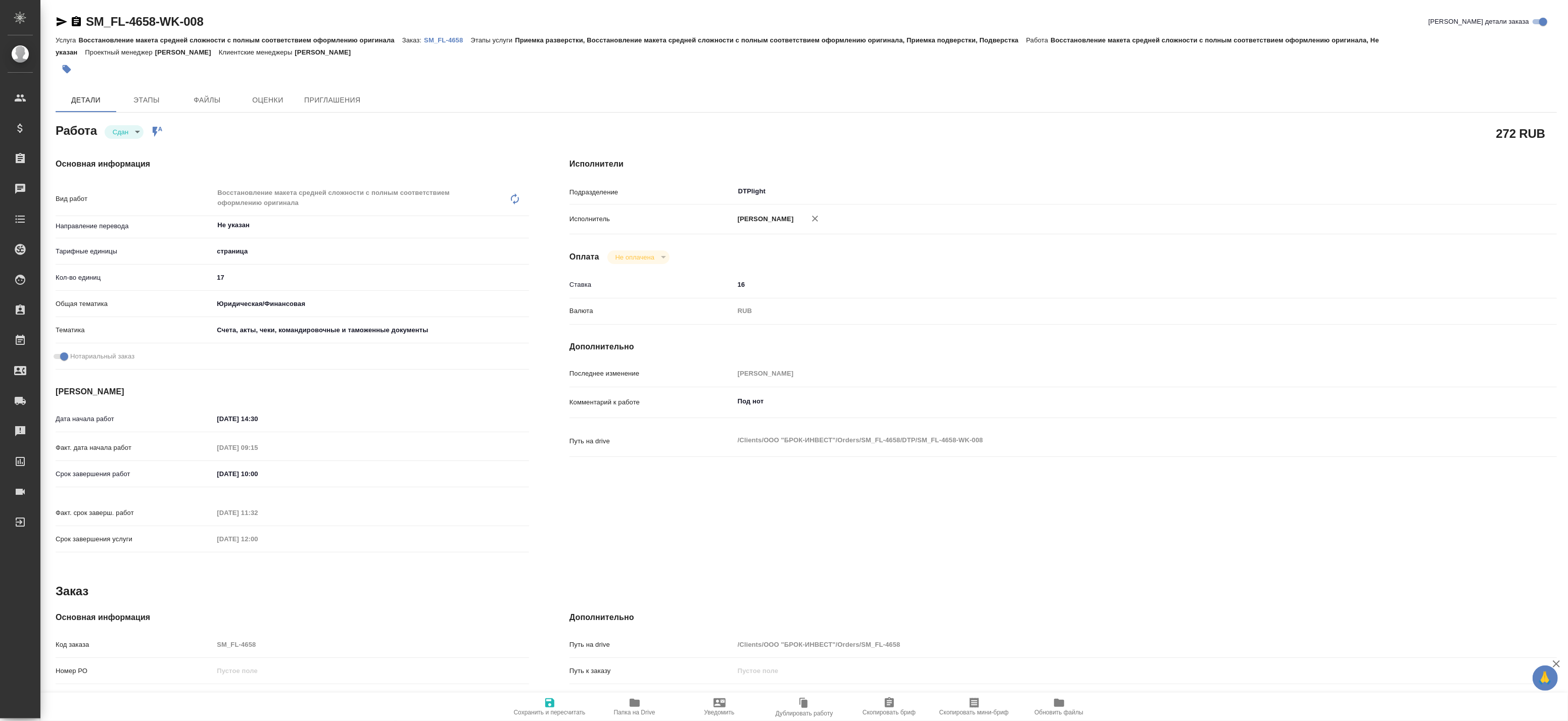
type textarea "x"
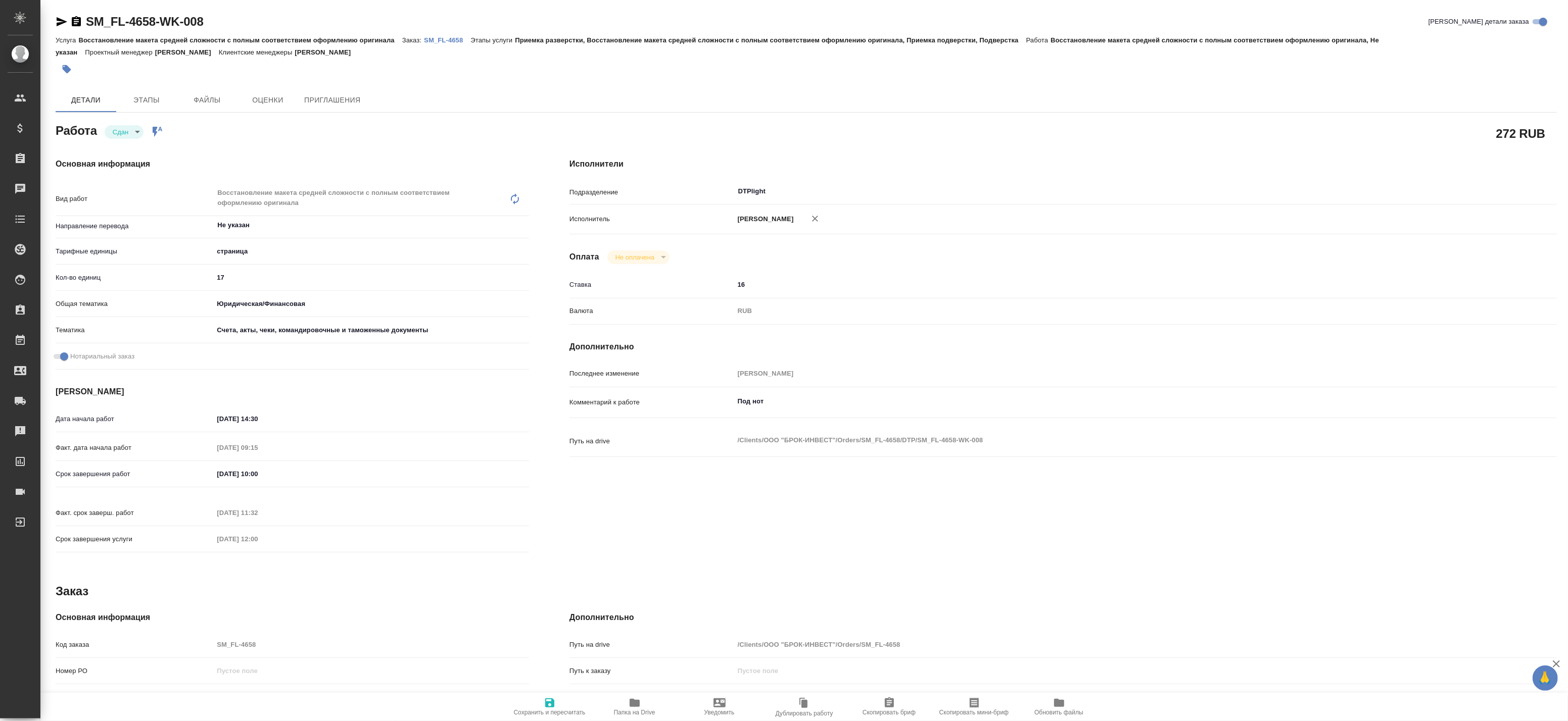
type textarea "x"
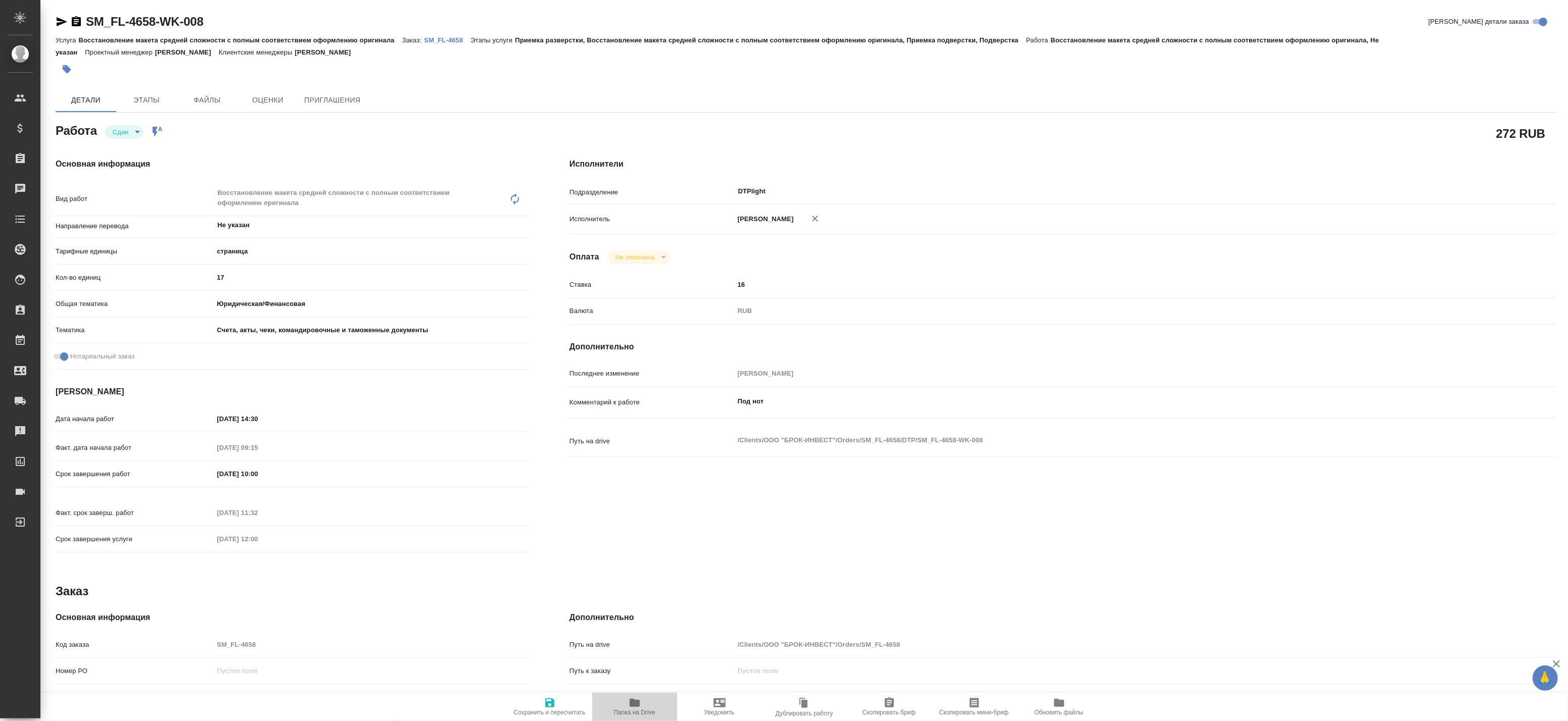
click at [629, 709] on icon "button" at bounding box center [635, 703] width 12 height 12
type textarea "x"
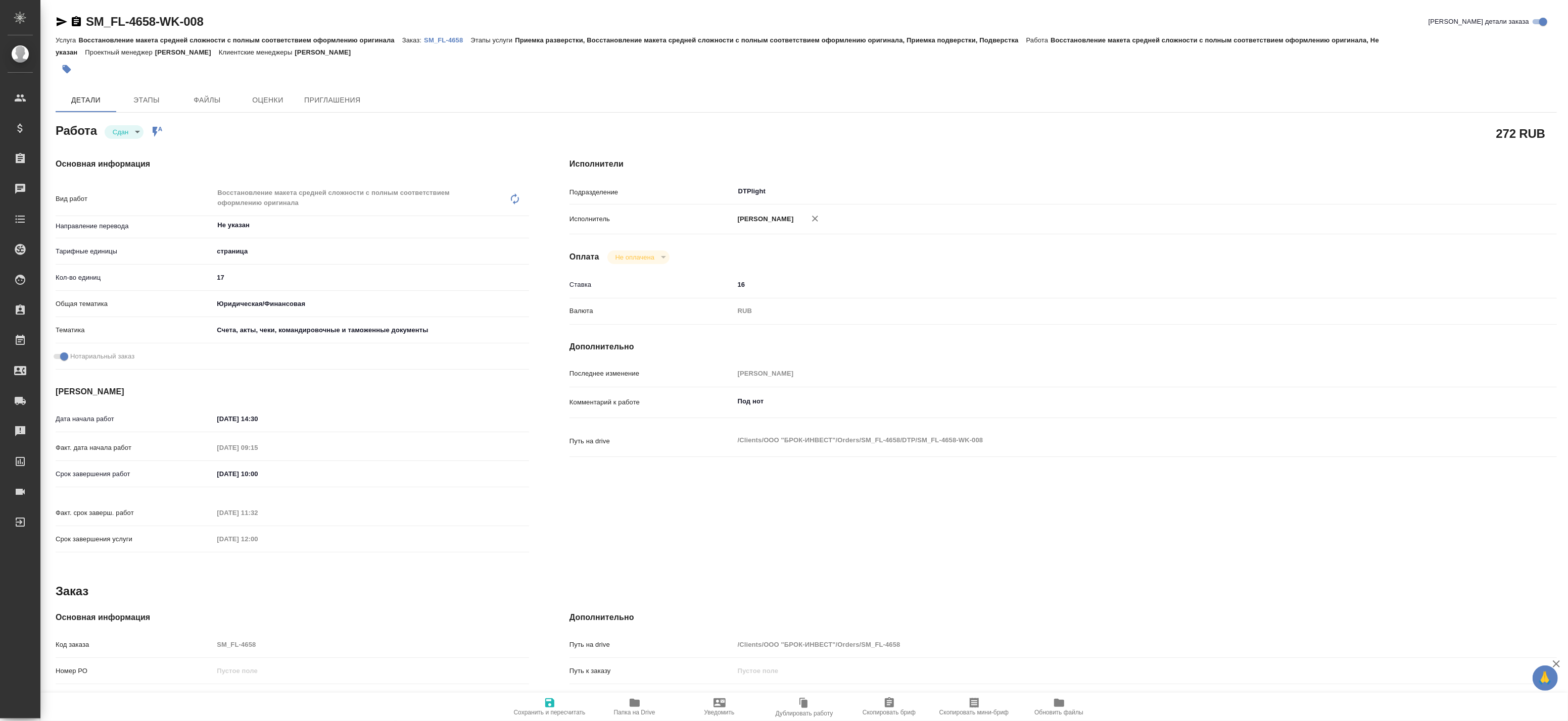
type textarea "x"
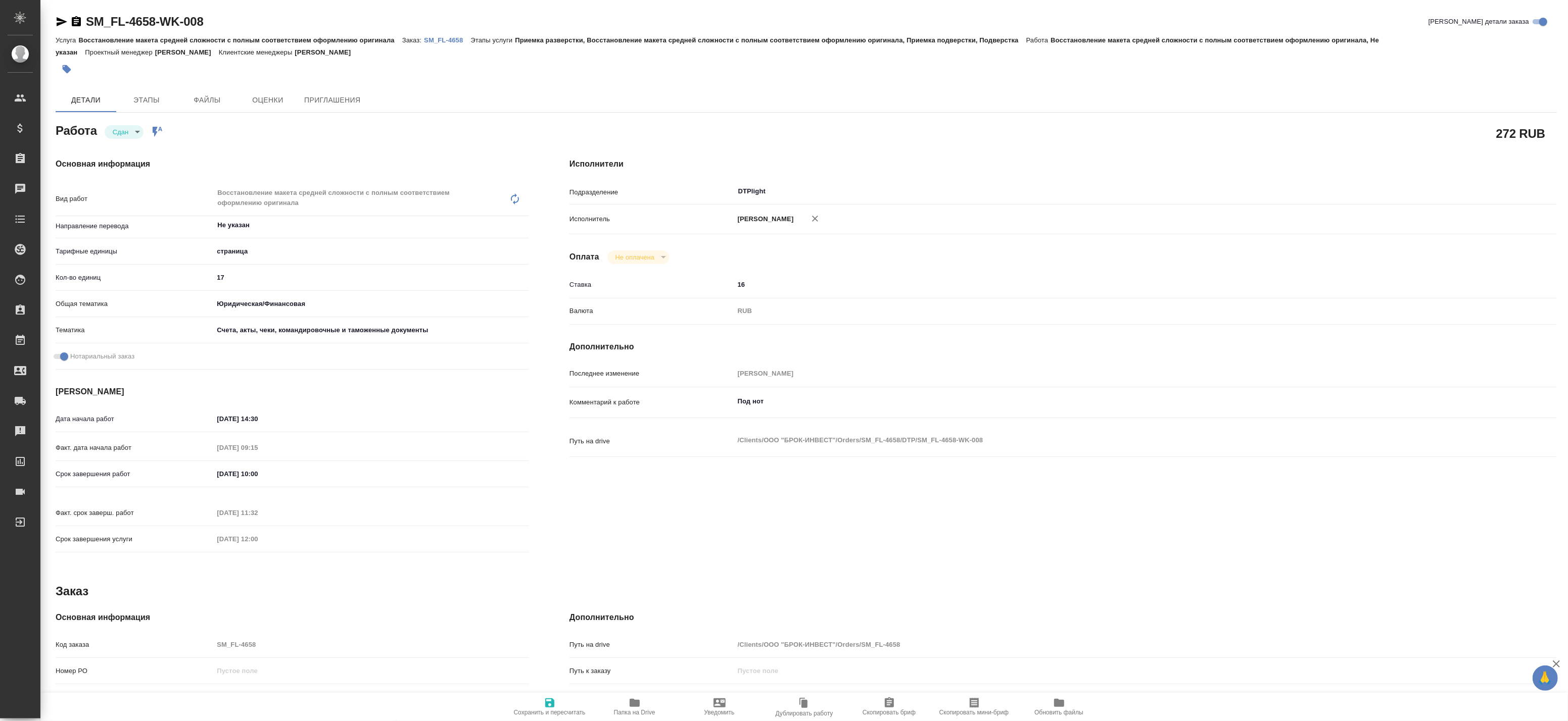
type textarea "x"
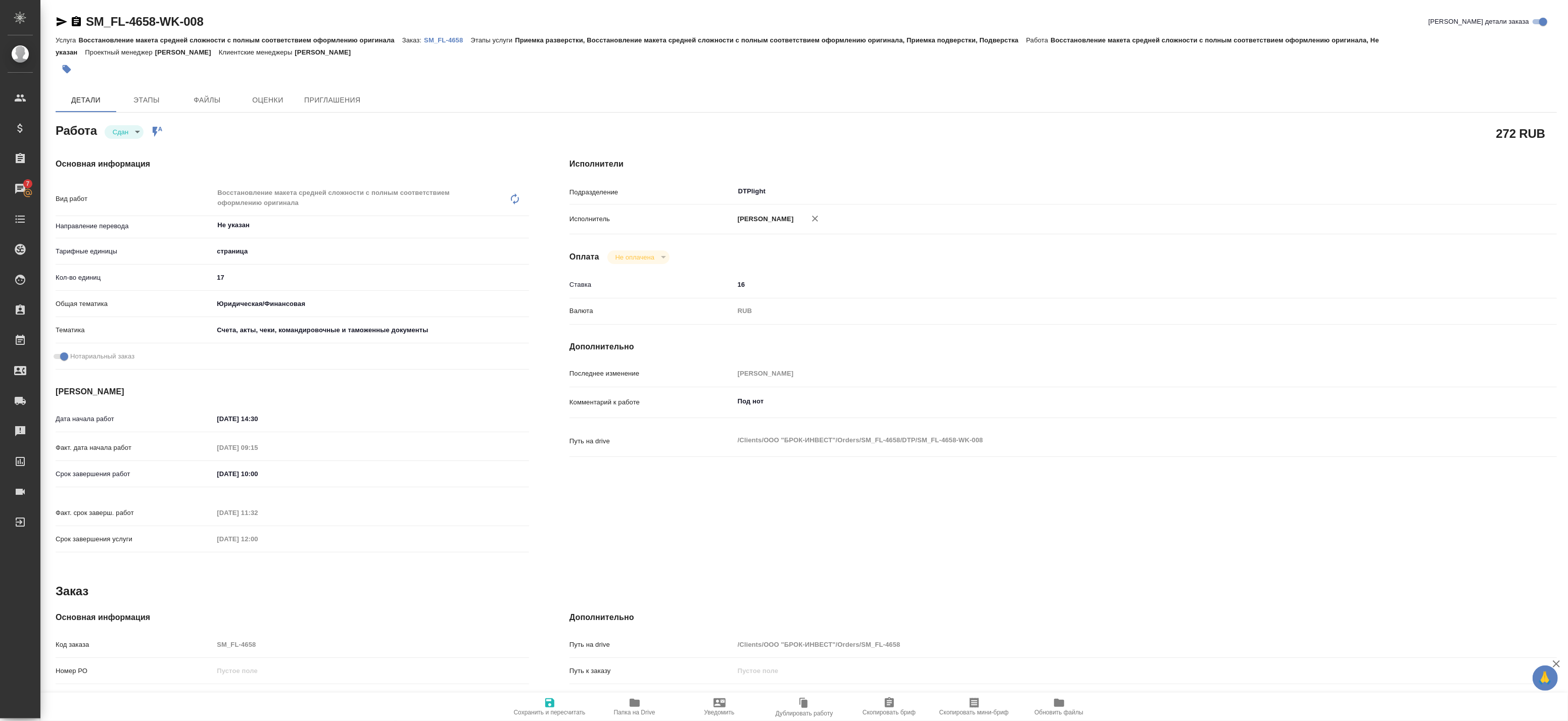
type textarea "x"
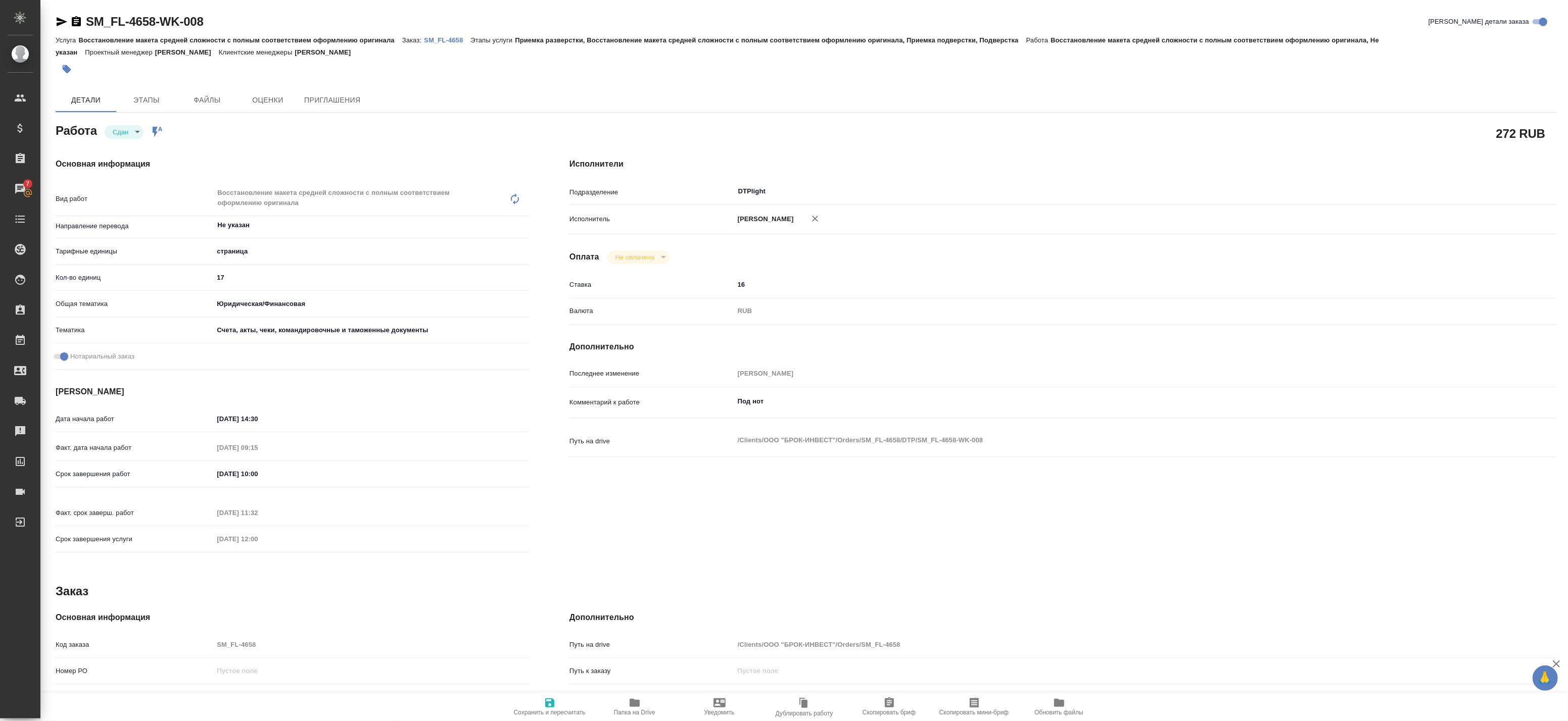
type textarea "x"
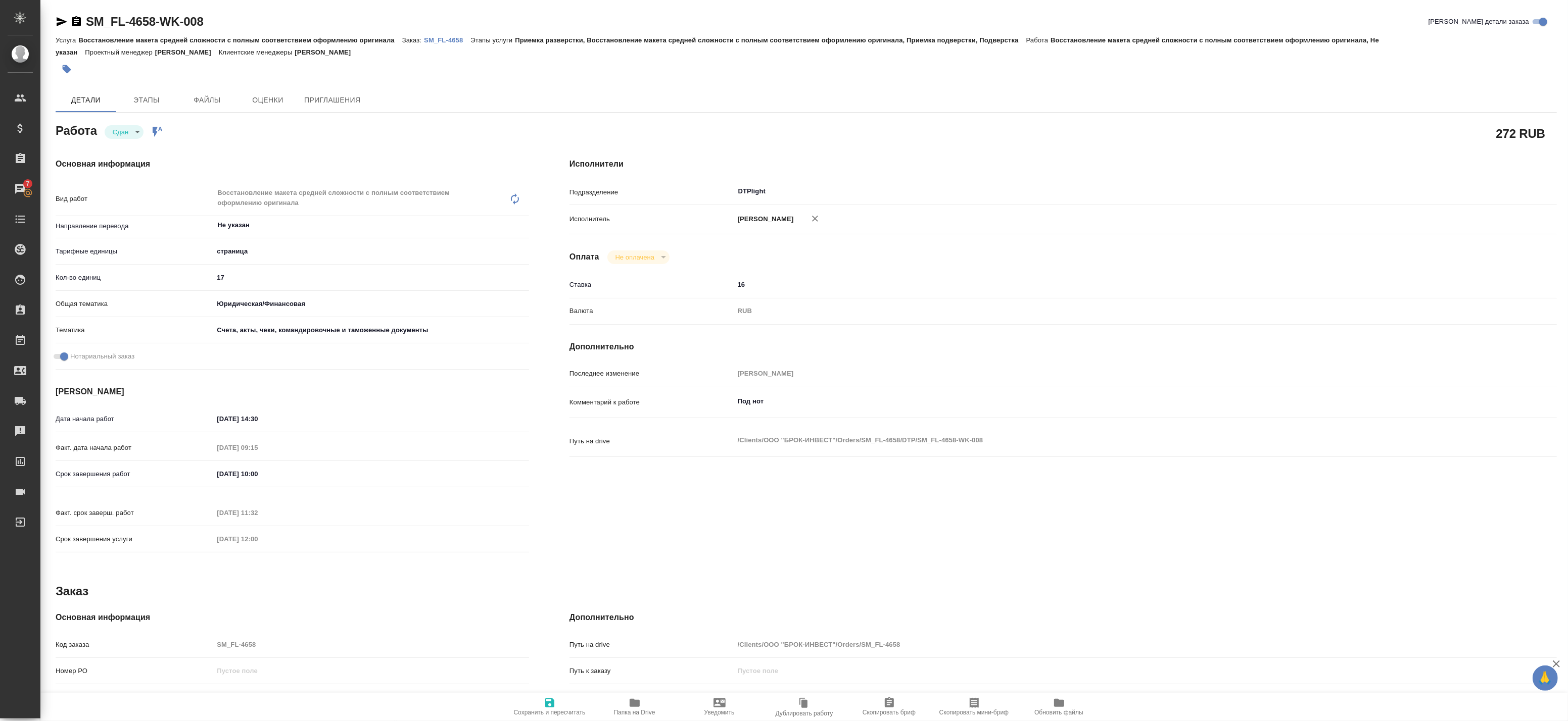
type textarea "x"
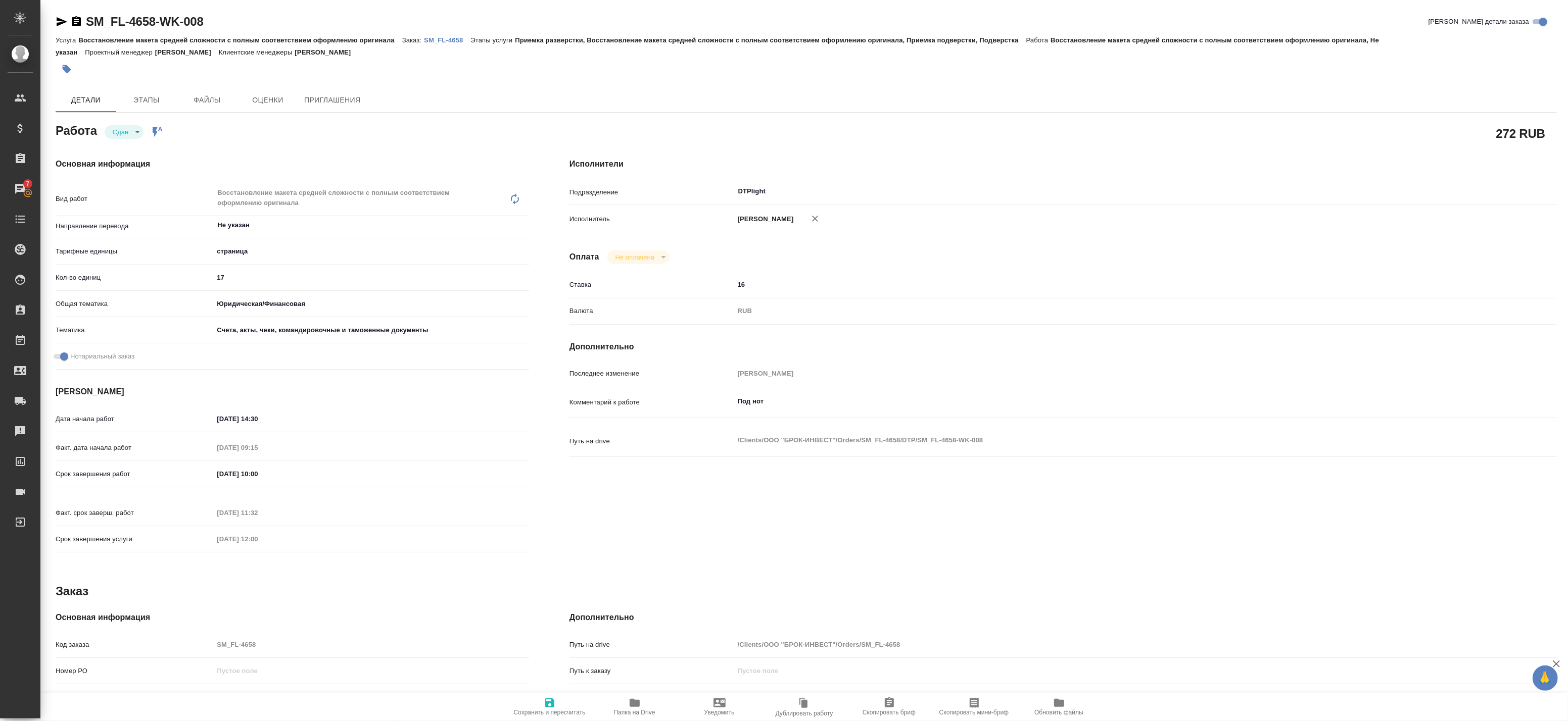
type textarea "x"
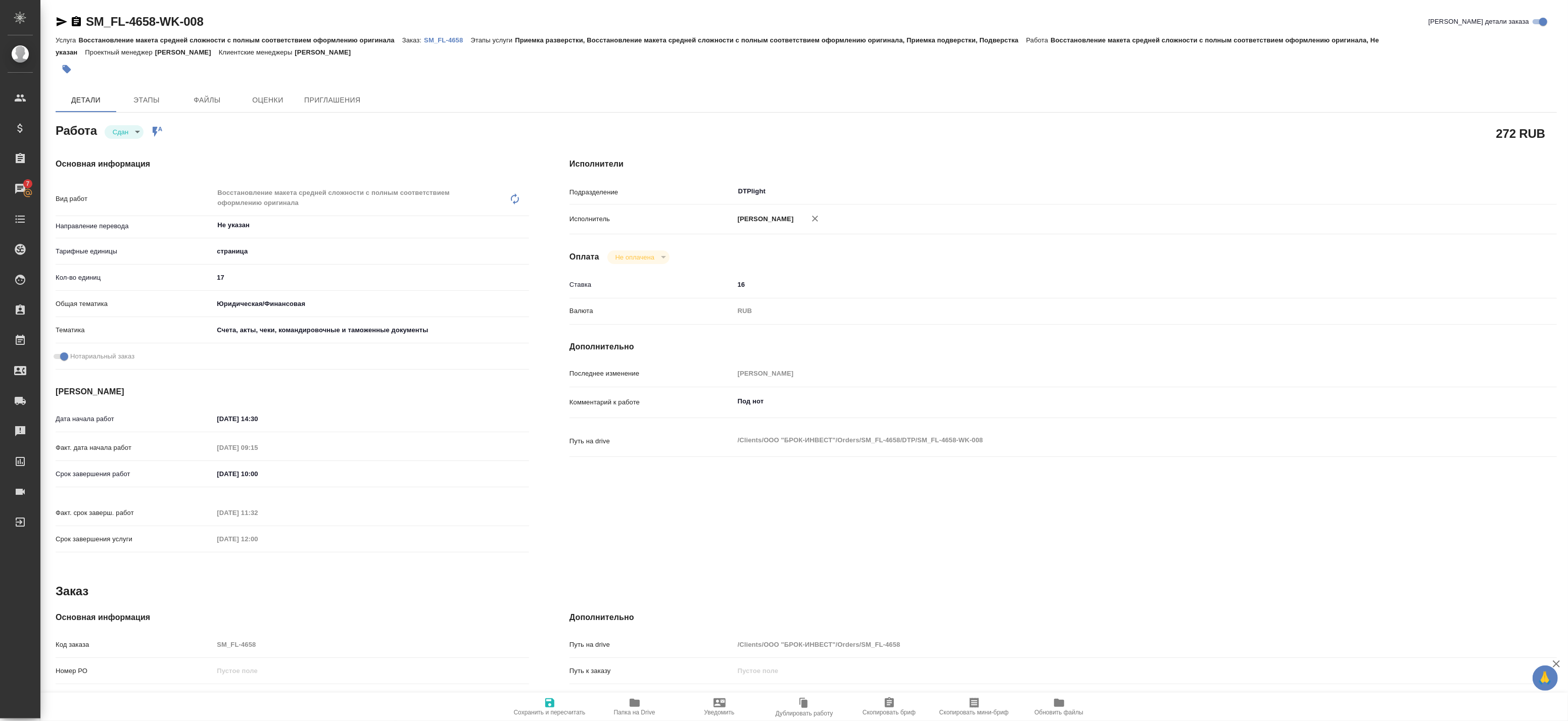
type textarea "x"
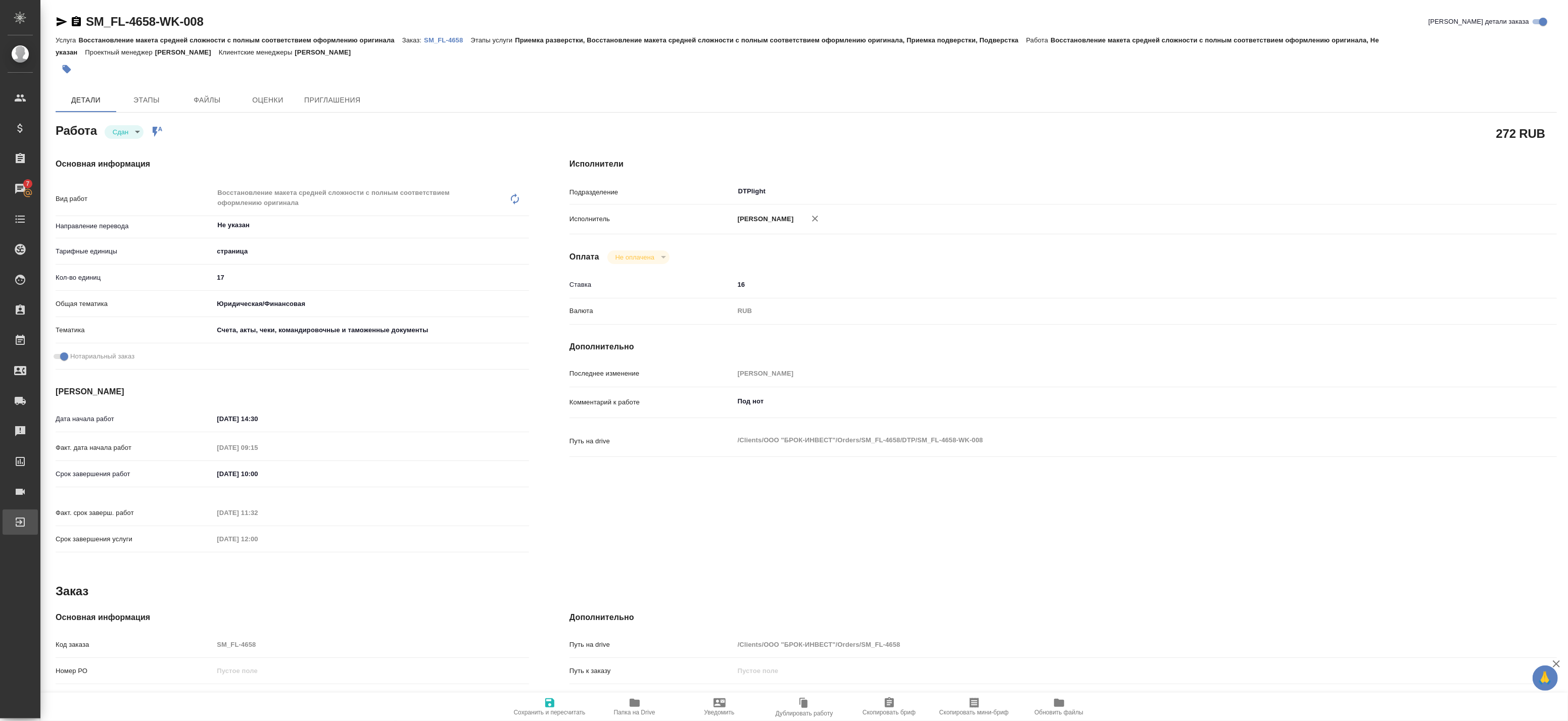
type textarea "x"
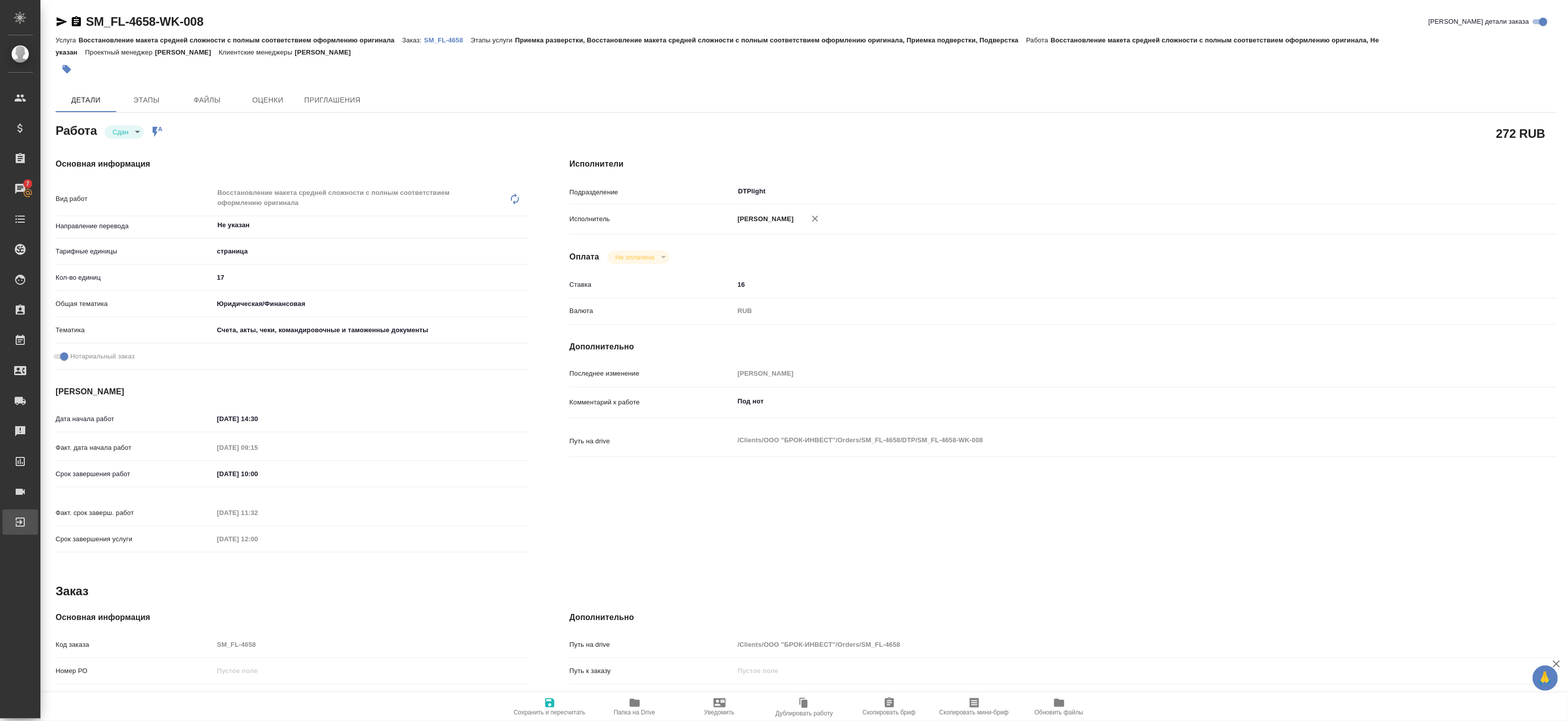
type textarea "x"
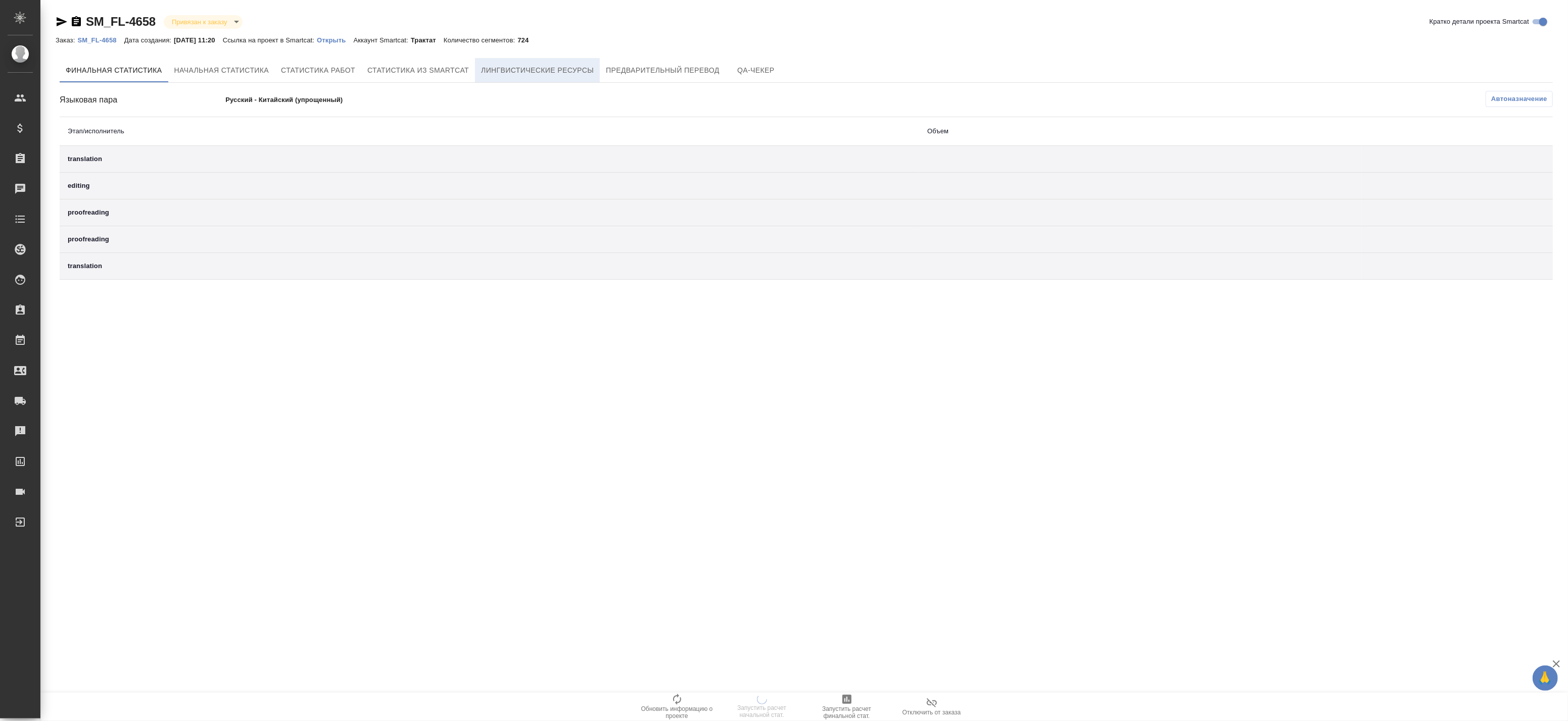
click at [545, 70] on span "Лингвистические ресурсы" at bounding box center [537, 71] width 113 height 12
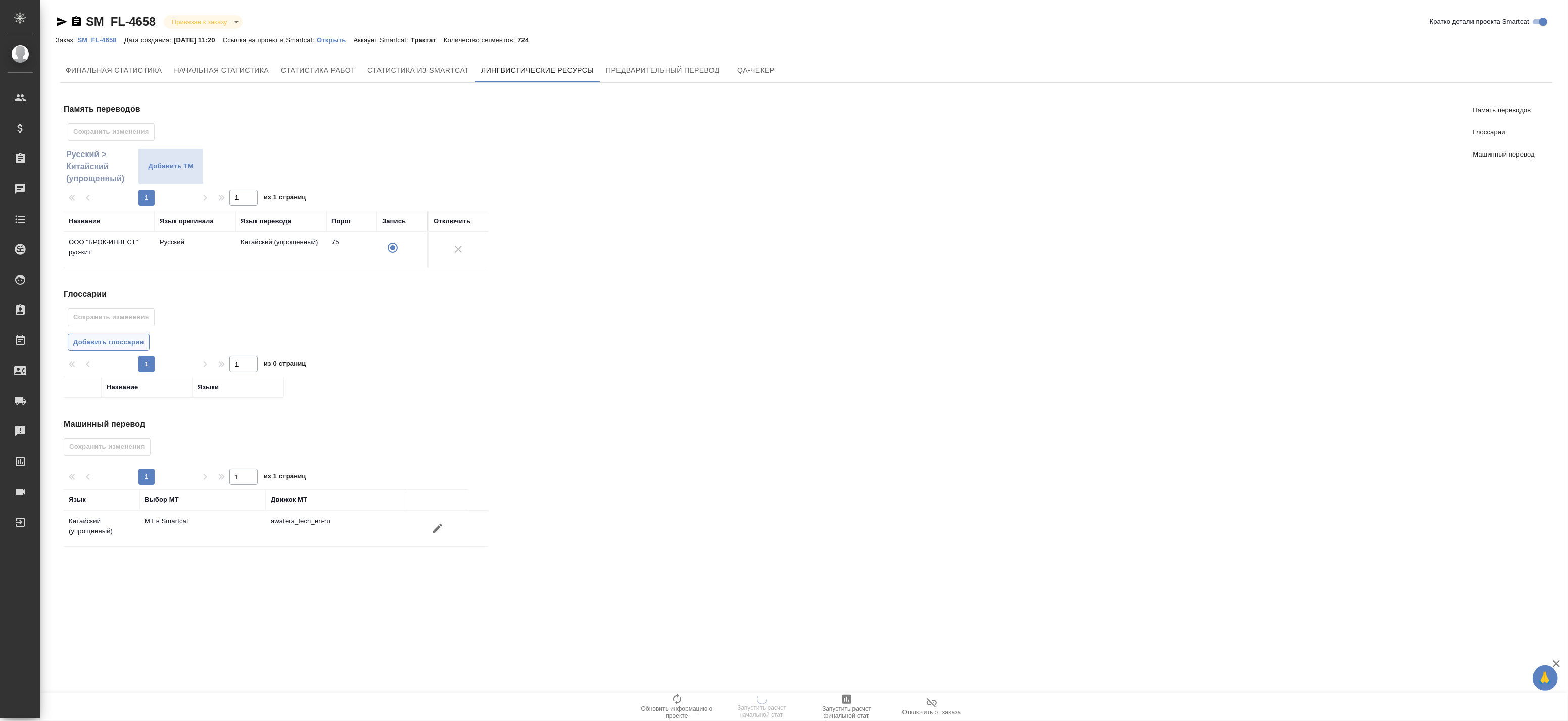
click at [135, 342] on span "Добавить глоссарии" at bounding box center [109, 342] width 71 height 12
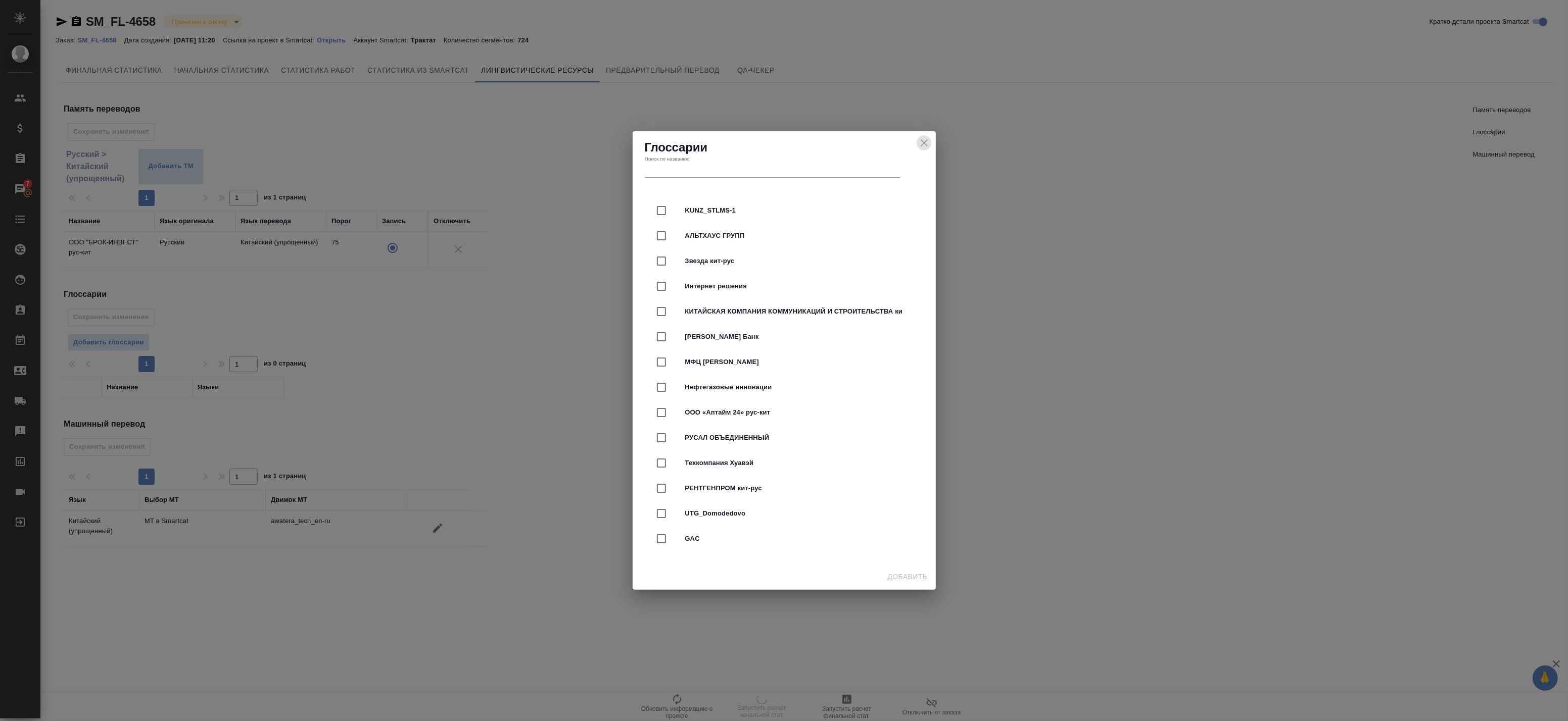
click at [926, 287] on icon "close" at bounding box center [924, 294] width 12 height 12
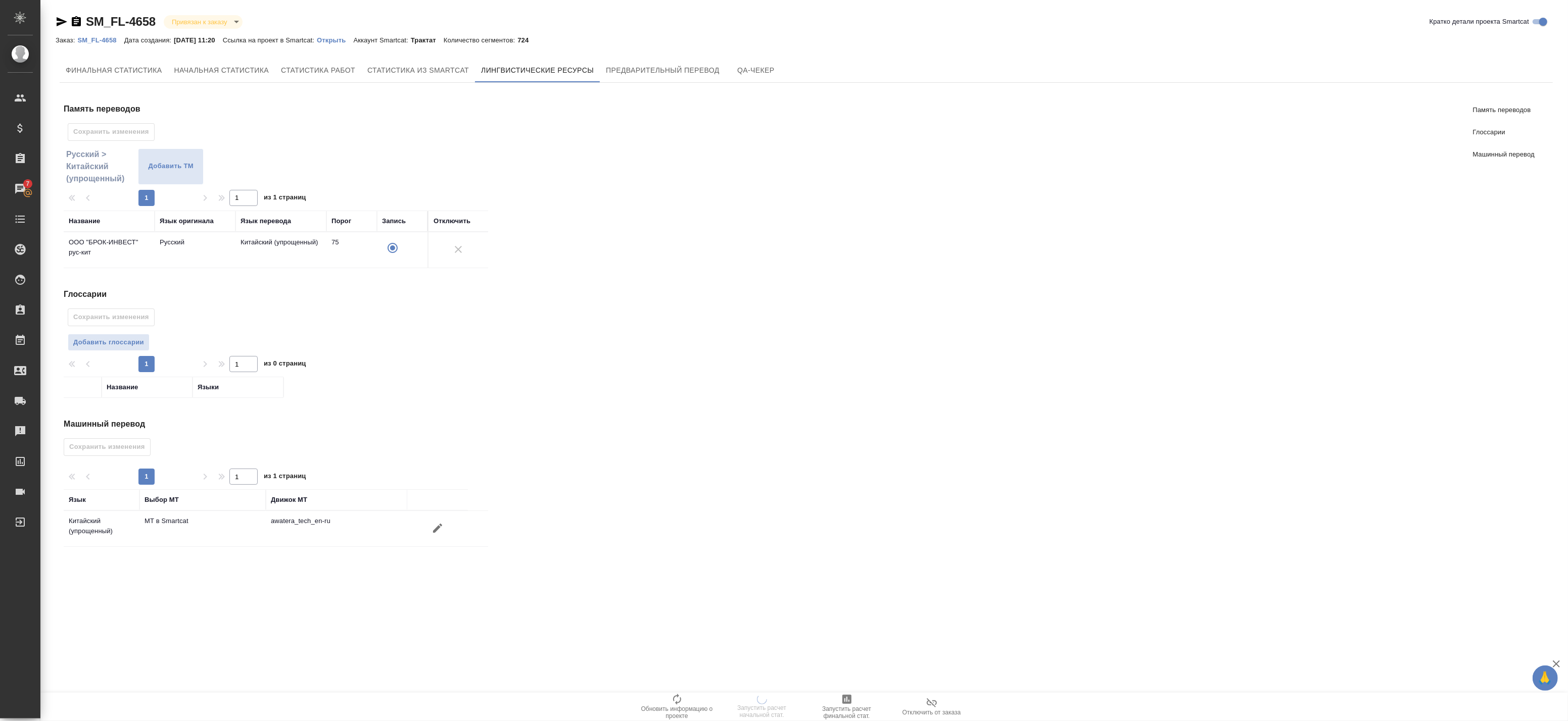
click at [430, 531] on button "button" at bounding box center [437, 528] width 24 height 24
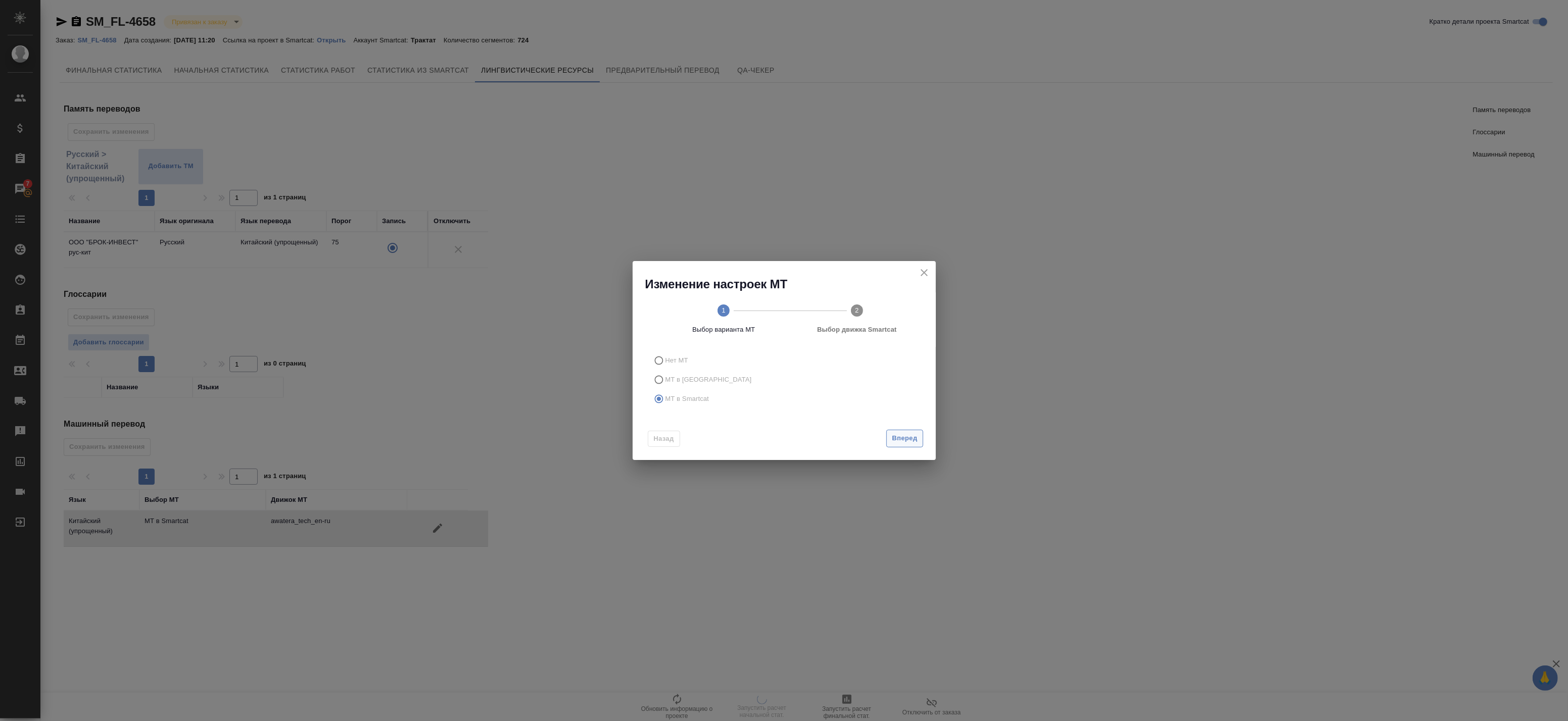
drag, startPoint x: 884, startPoint y: 441, endPoint x: 899, endPoint y: 441, distance: 15.0
click at [886, 441] on div "Вперед" at bounding box center [902, 439] width 40 height 18
click at [899, 441] on span "Вперед" at bounding box center [904, 438] width 25 height 12
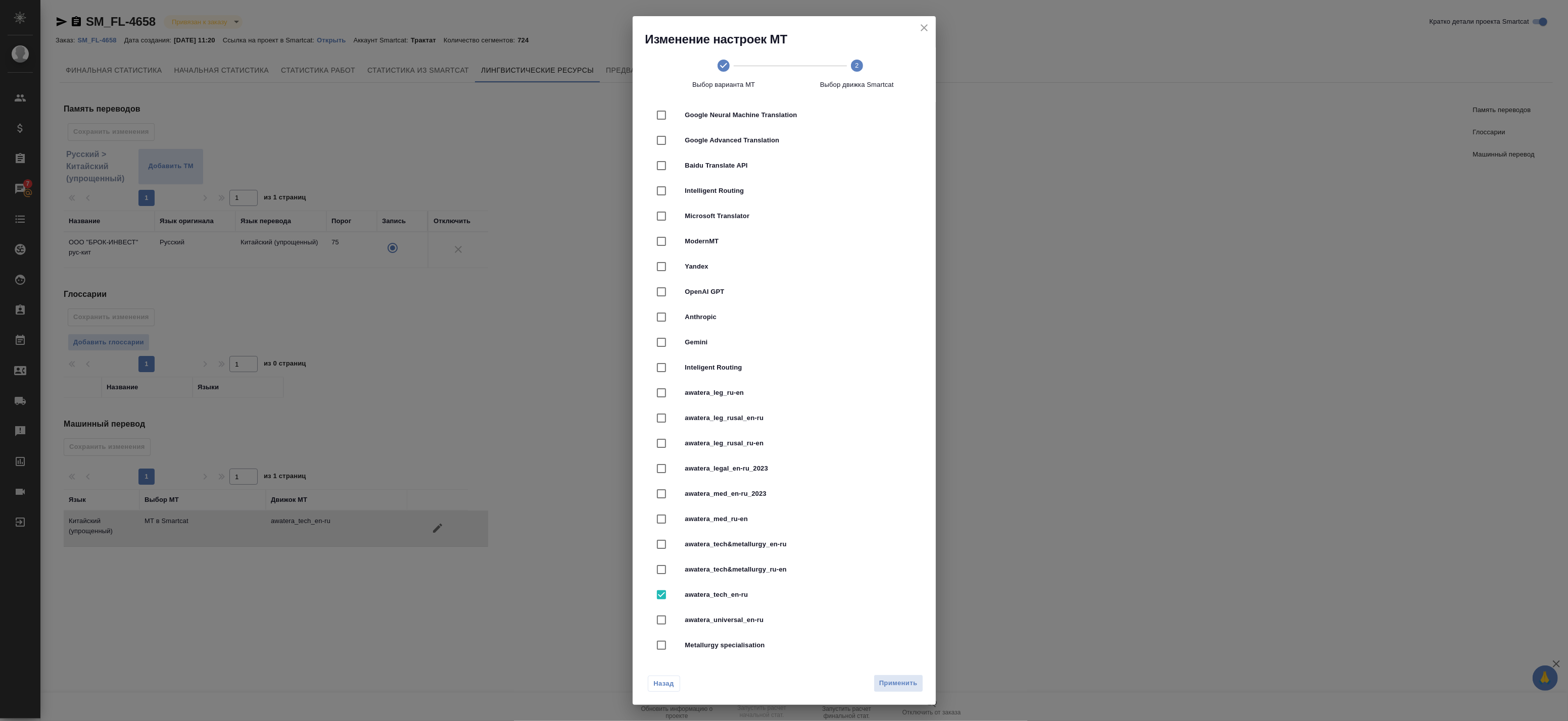
scroll to position [98, 0]
click at [680, 581] on div at bounding box center [671, 584] width 28 height 21
click at [654, 581] on input "checkbox" at bounding box center [661, 584] width 21 height 21
click at [663, 582] on input "checkbox" at bounding box center [661, 584] width 21 height 21
checkbox input "true"
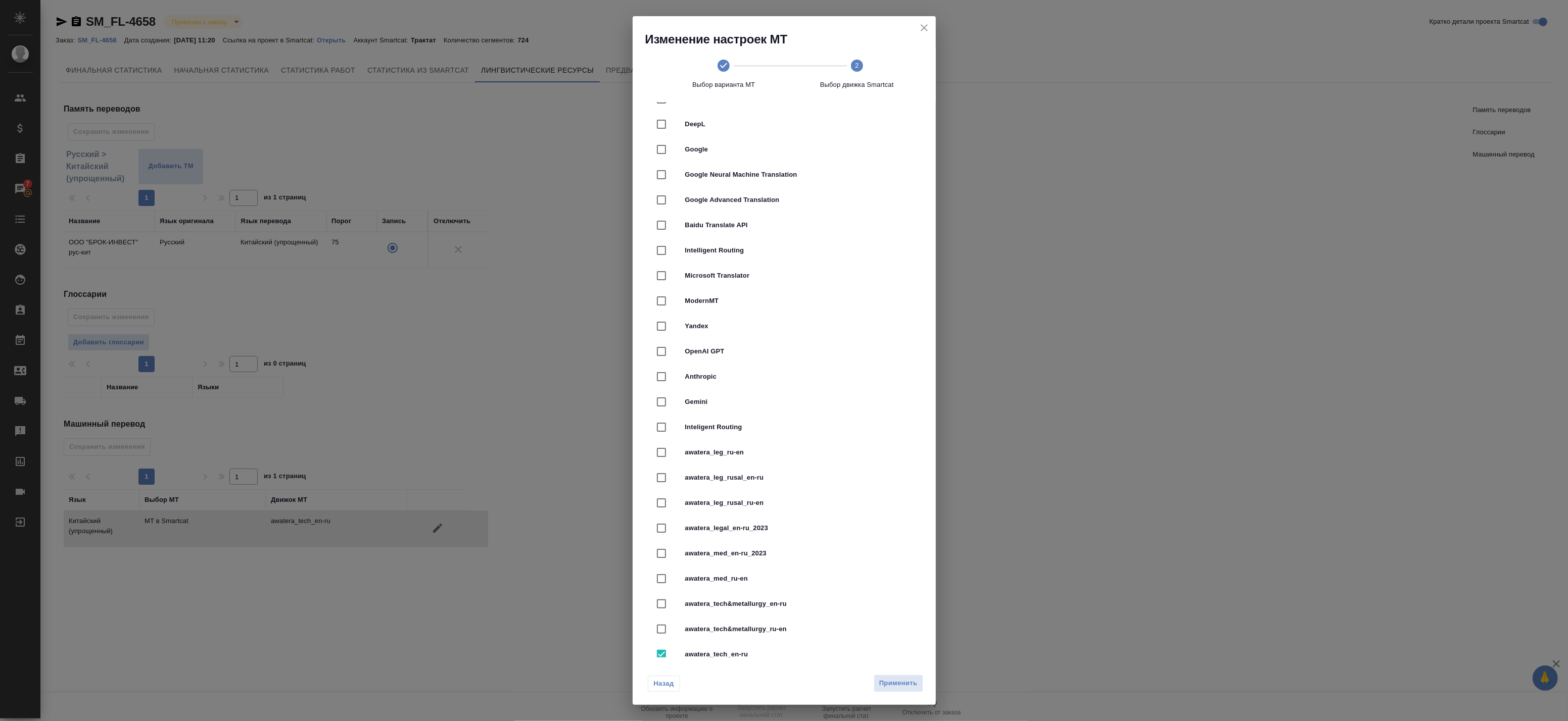
scroll to position [0, 0]
click at [660, 157] on input "checkbox" at bounding box center [661, 152] width 21 height 21
checkbox input "true"
checkbox input "false"
click at [888, 688] on span "Применить" at bounding box center [898, 684] width 38 height 12
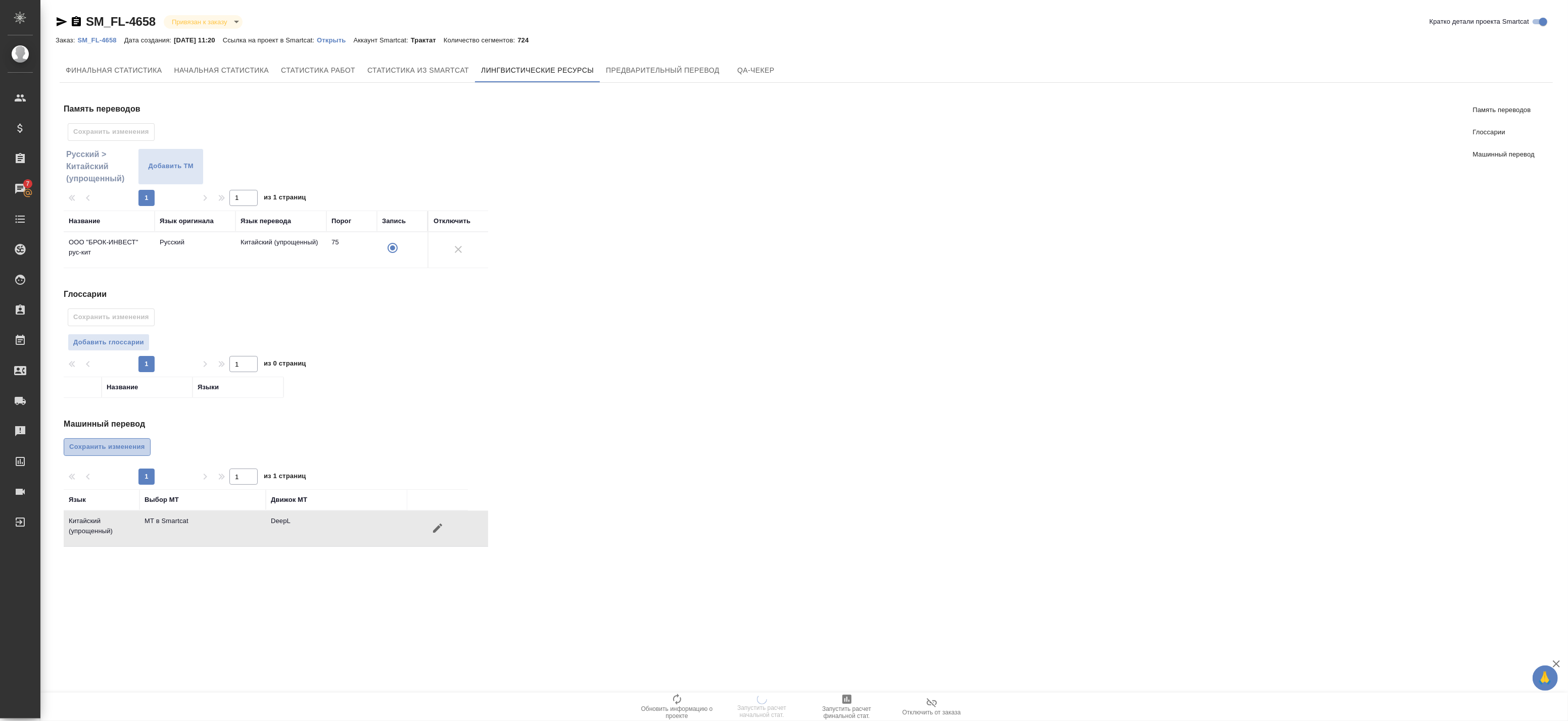
click at [114, 443] on span "Сохранить изменения" at bounding box center [107, 447] width 76 height 12
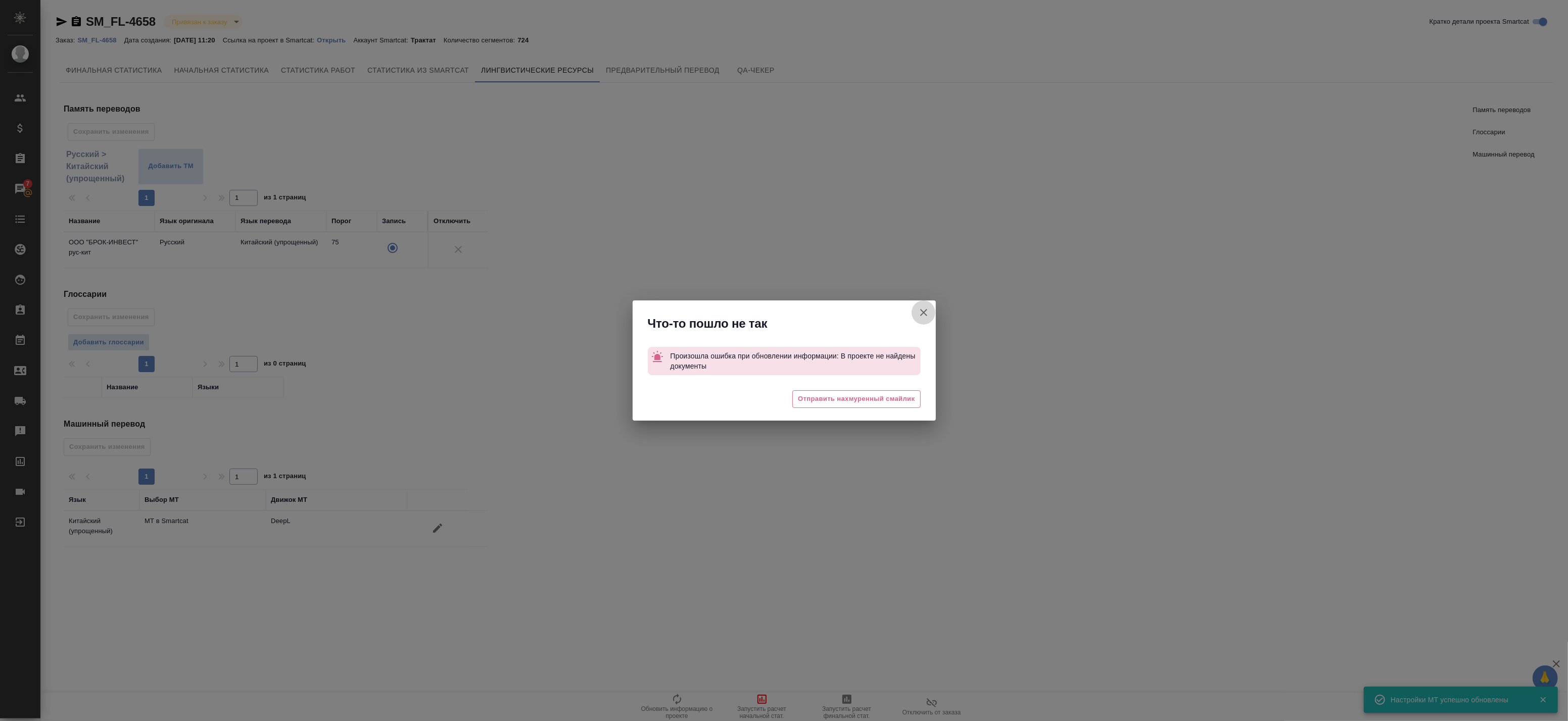
drag, startPoint x: 925, startPoint y: 311, endPoint x: 579, endPoint y: 290, distance: 346.6
click at [925, 311] on icon "button" at bounding box center [924, 313] width 12 height 12
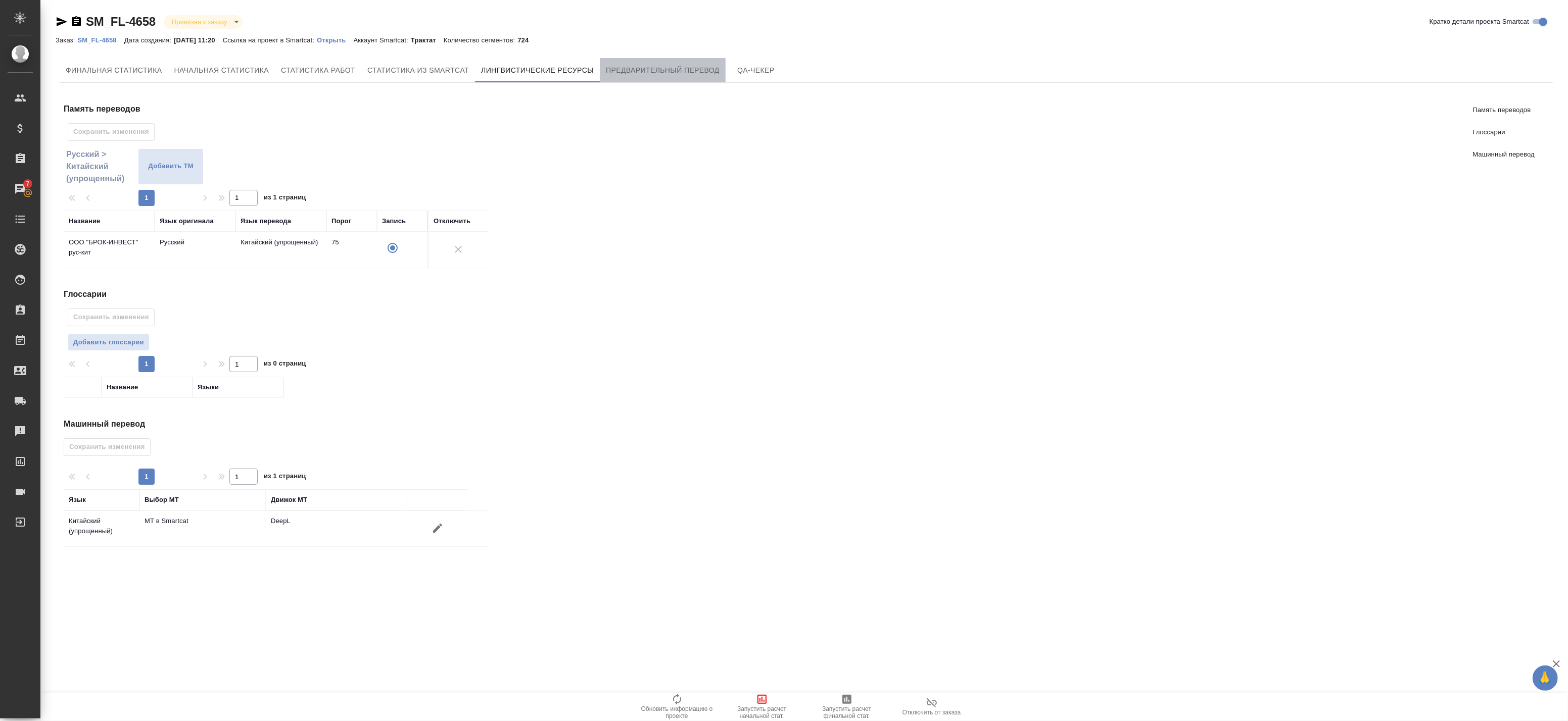
click at [644, 71] on span "Предварительный перевод" at bounding box center [662, 71] width 114 height 12
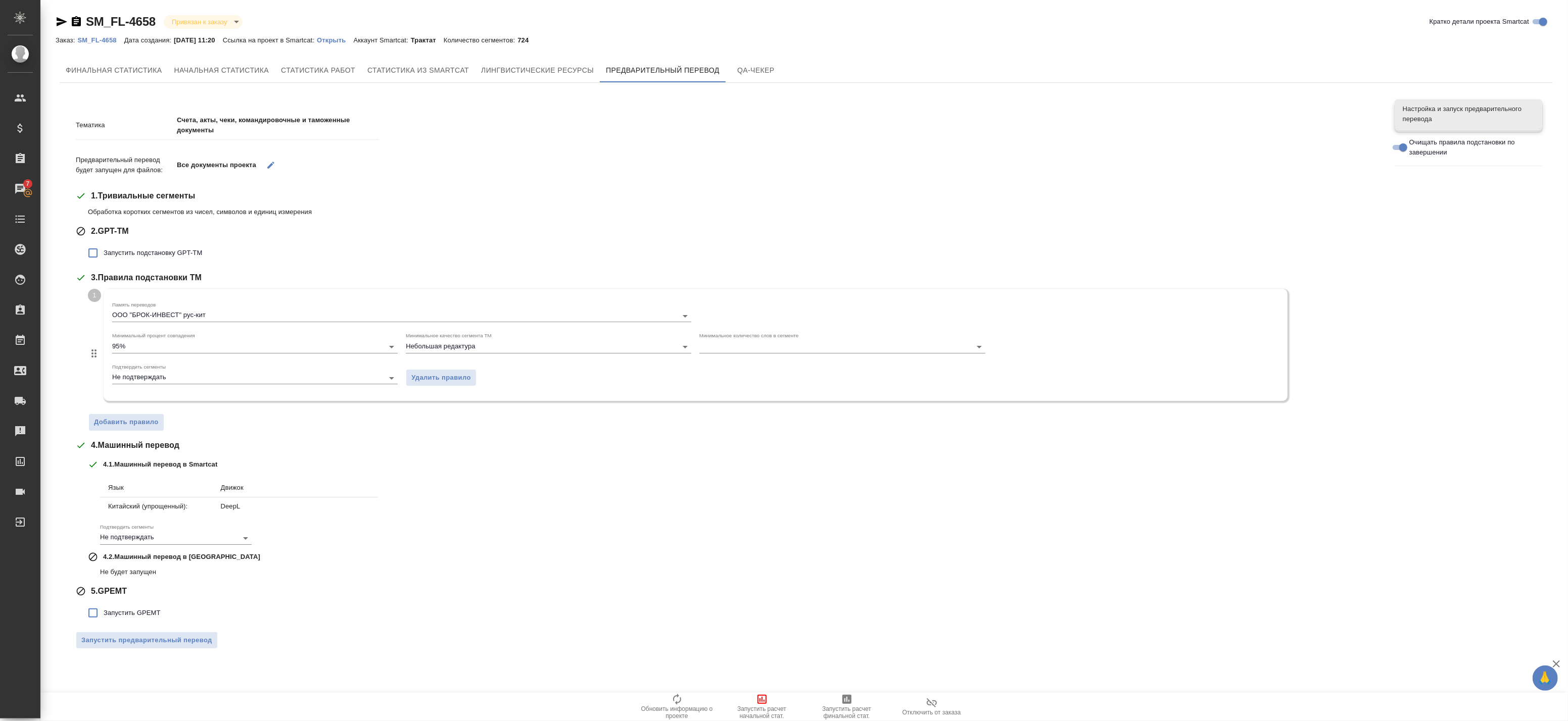
click at [135, 253] on span "Запустить подстановку GPT-TM" at bounding box center [153, 253] width 98 height 10
click at [104, 253] on input "Запустить подстановку GPT-TM" at bounding box center [93, 253] width 21 height 21
checkbox input "true"
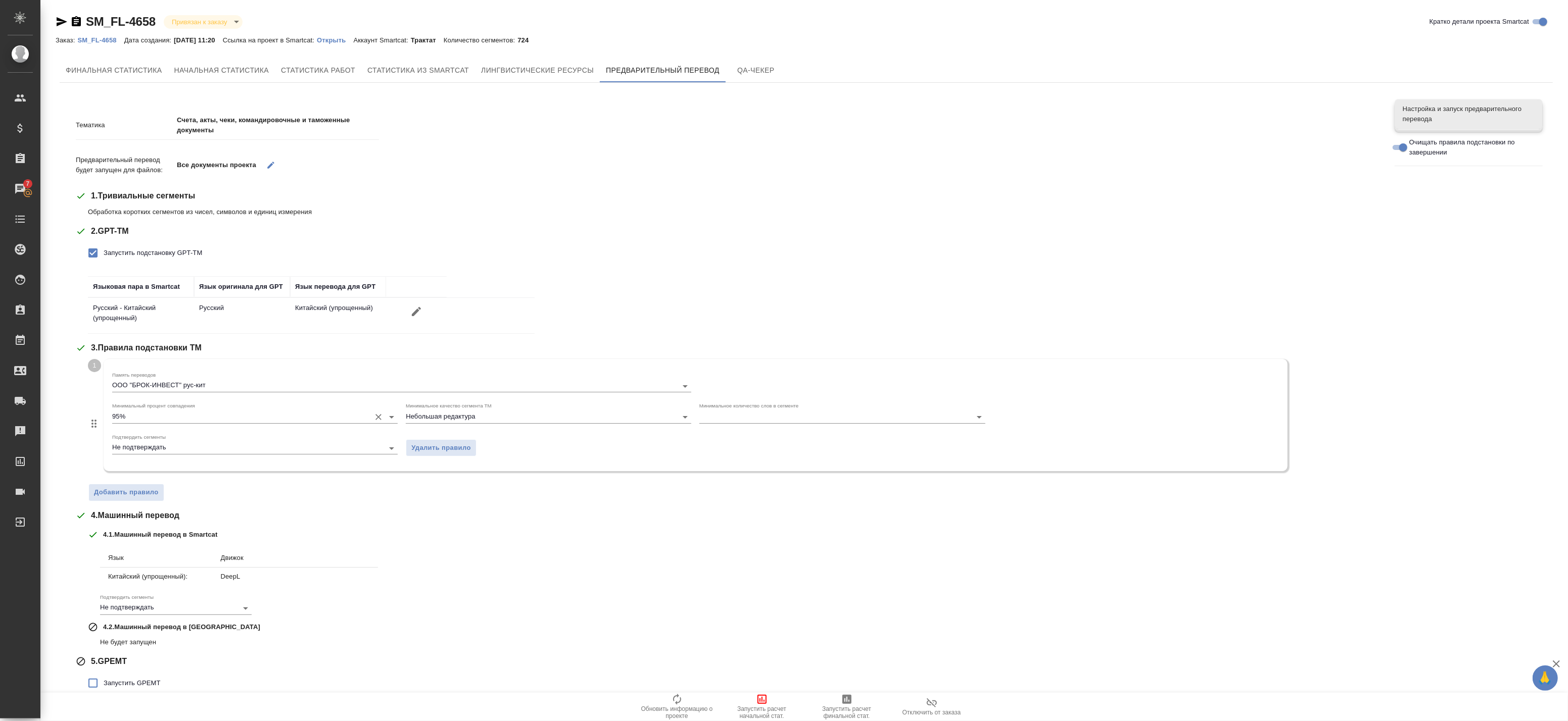
scroll to position [39, 0]
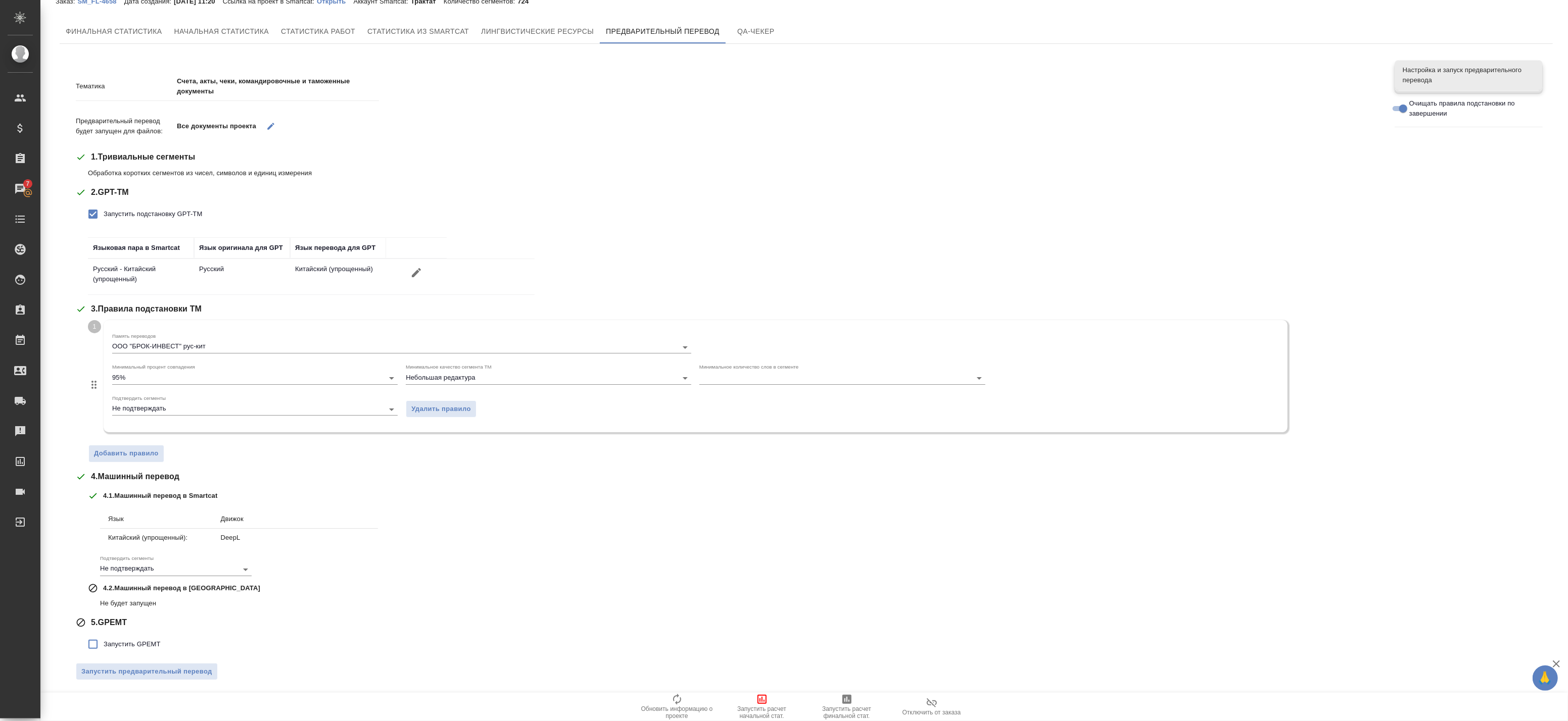
click at [116, 641] on span "Запустить GPEMT" at bounding box center [132, 644] width 57 height 10
click at [104, 641] on input "Запустить GPEMT" at bounding box center [93, 644] width 21 height 21
checkbox input "true"
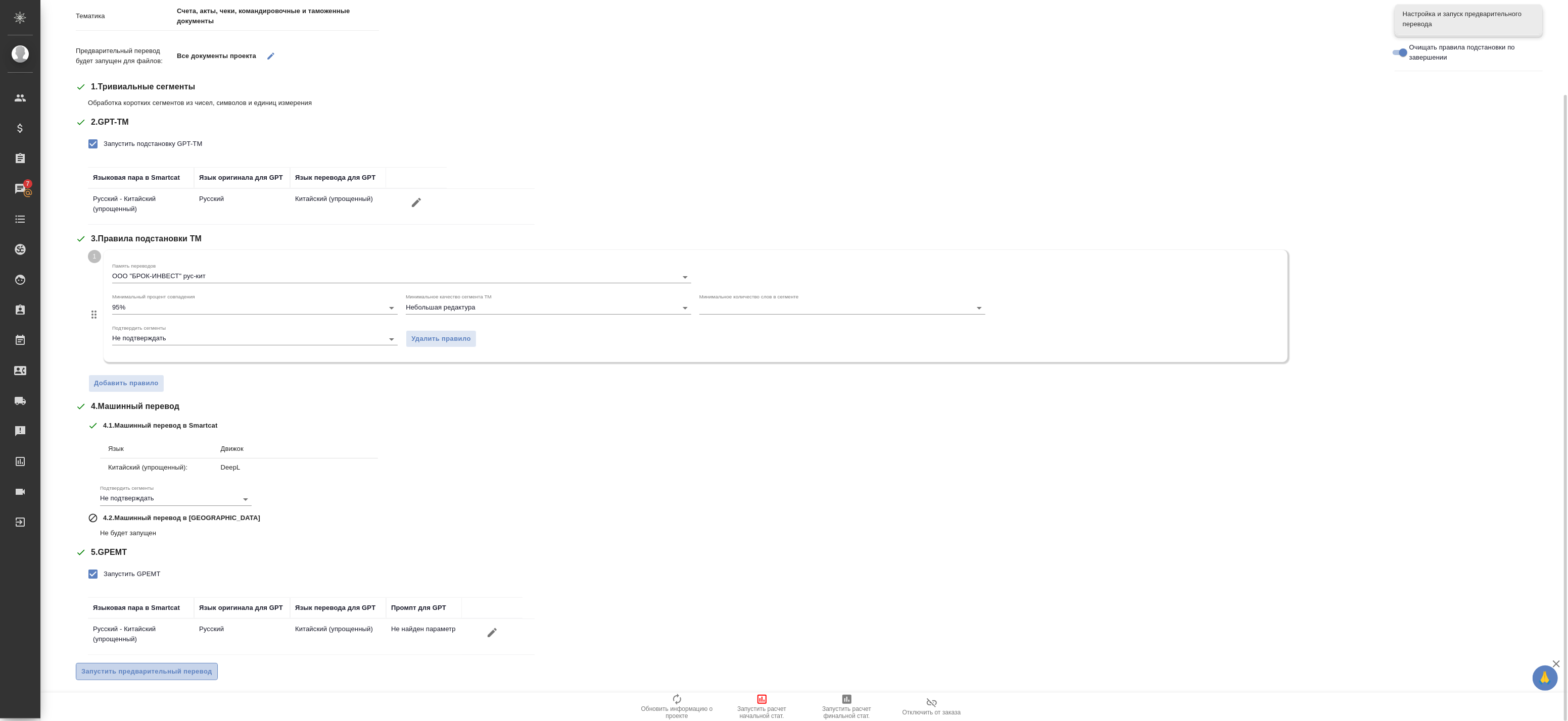
click at [192, 666] on span "Запустить предварительный перевод" at bounding box center [146, 672] width 131 height 12
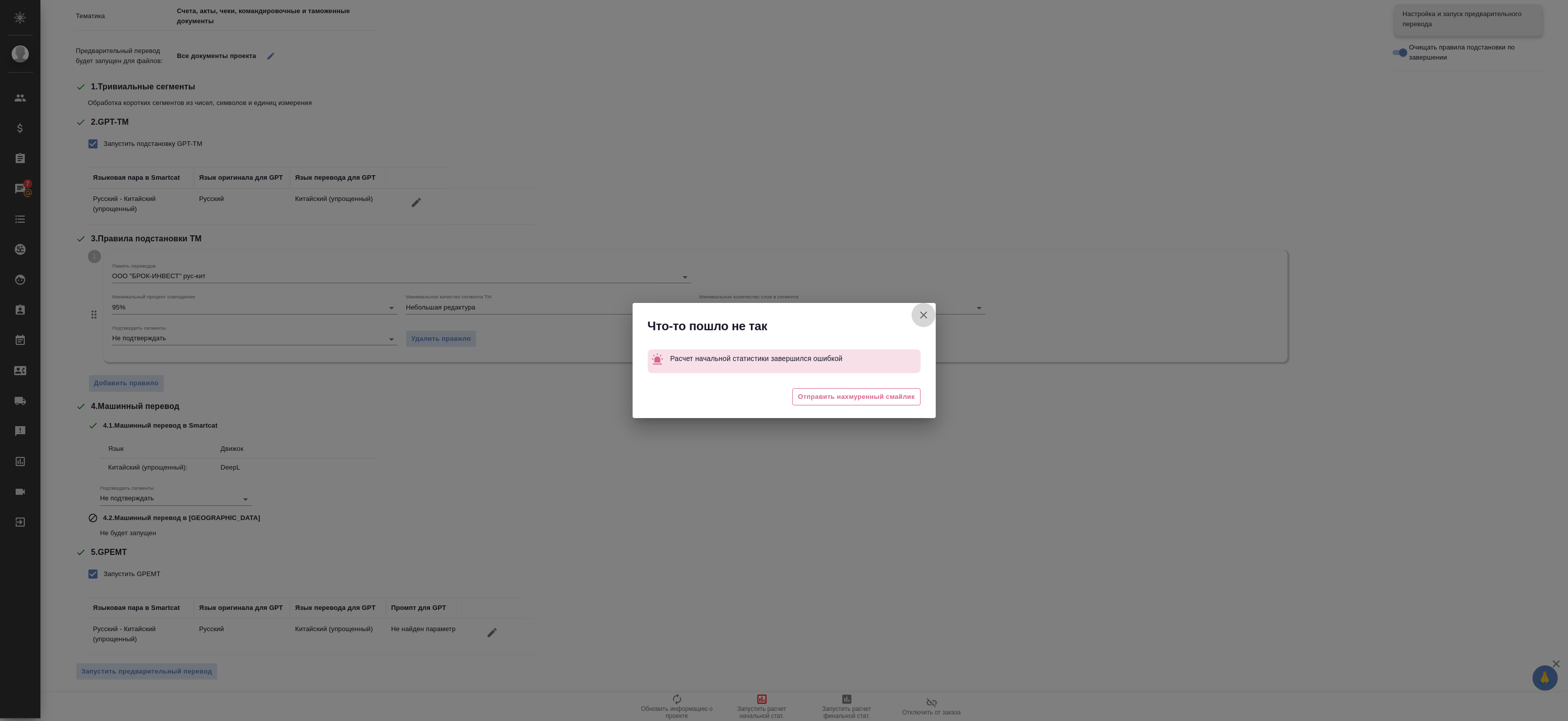
click at [923, 310] on icon "button" at bounding box center [924, 315] width 12 height 12
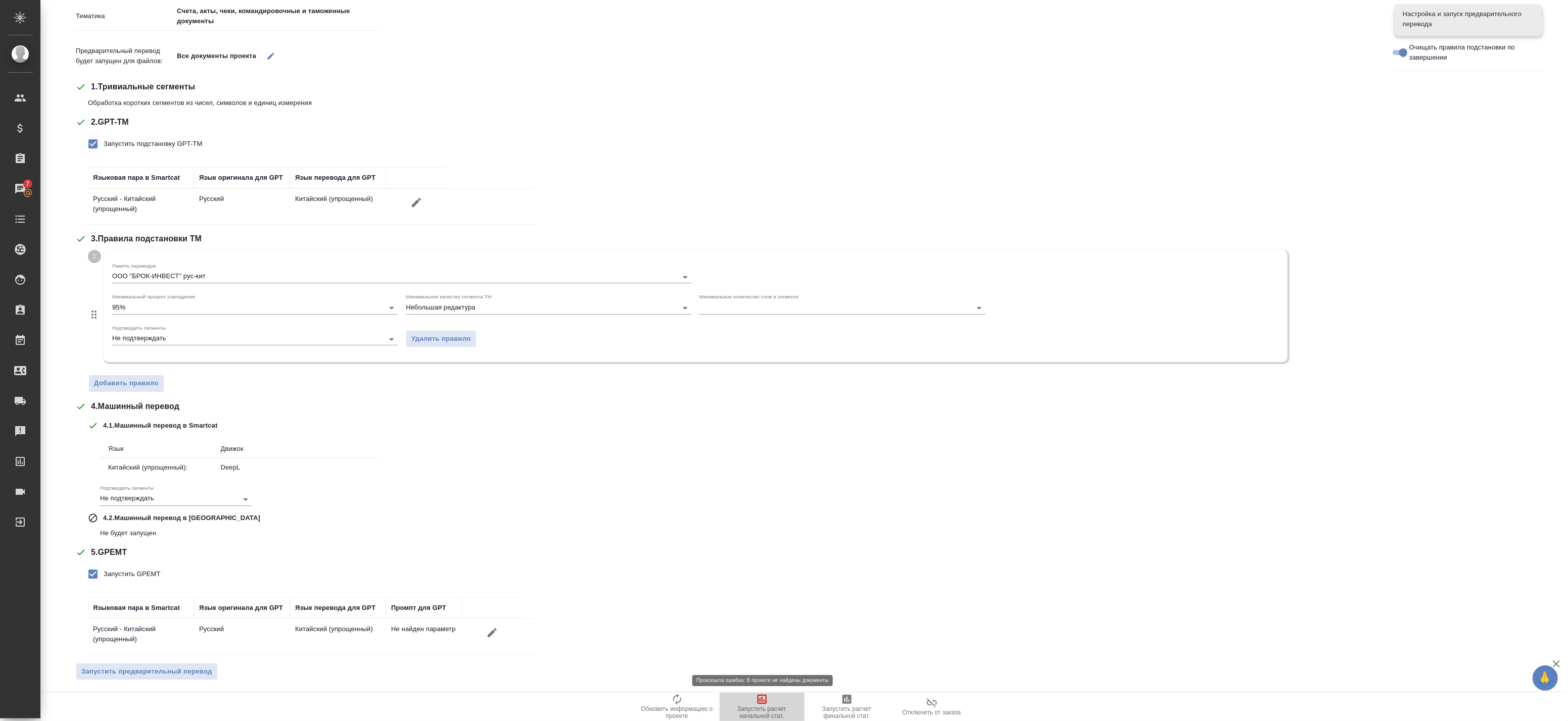
click at [773, 701] on span "Запустить расчет начальной стат." at bounding box center [761, 706] width 73 height 26
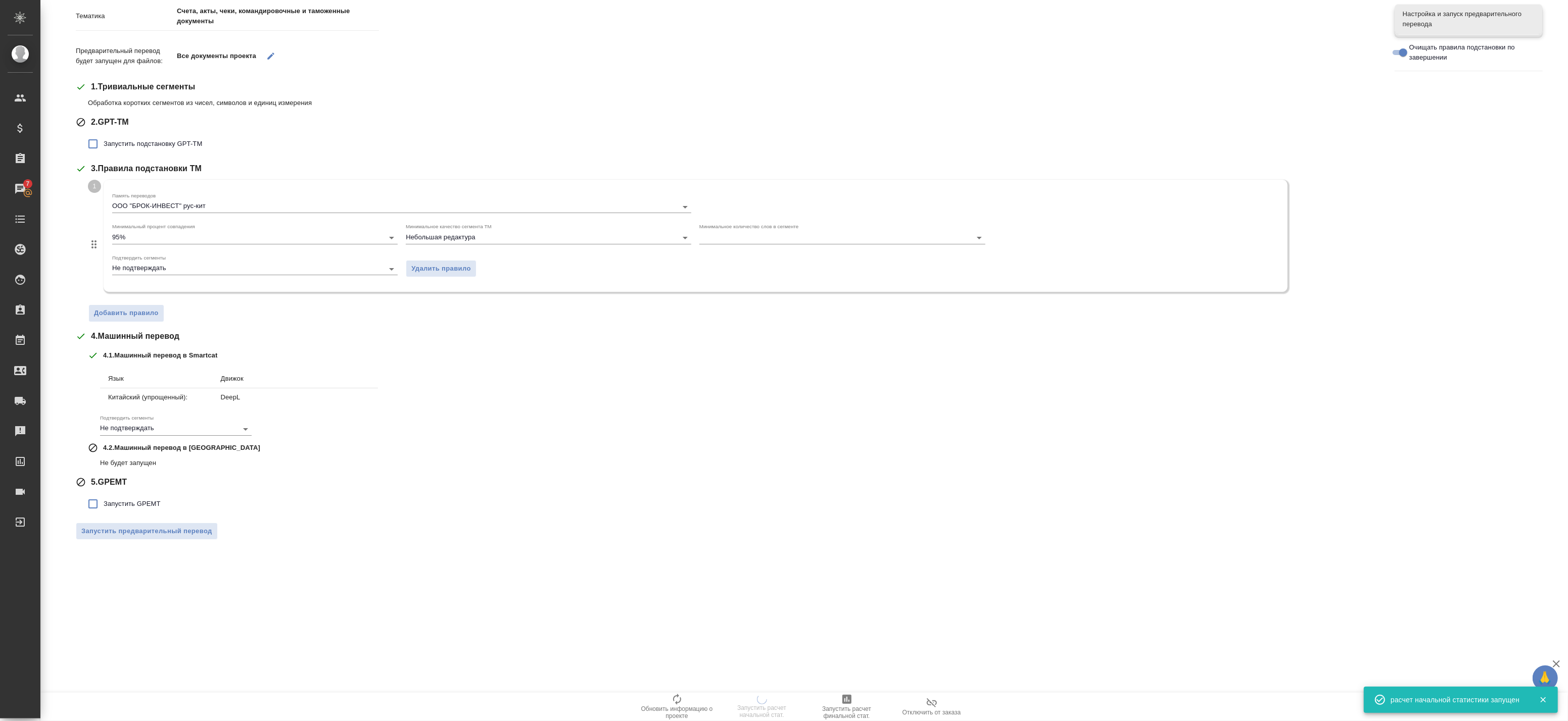
click at [134, 499] on span "Запустить GPEMT" at bounding box center [132, 504] width 57 height 10
click at [104, 499] on input "Запустить GPEMT" at bounding box center [93, 504] width 21 height 21
checkbox input "true"
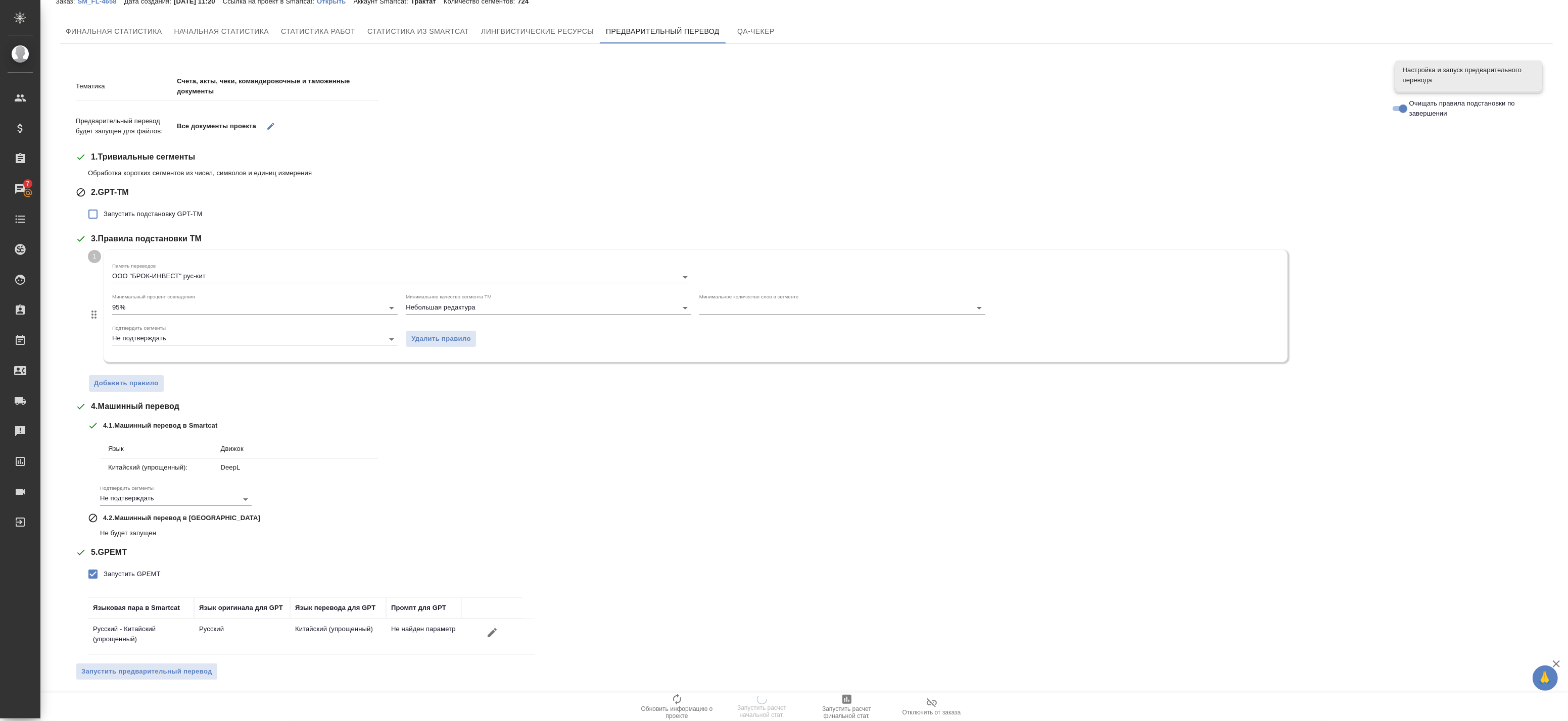
scroll to position [0, 0]
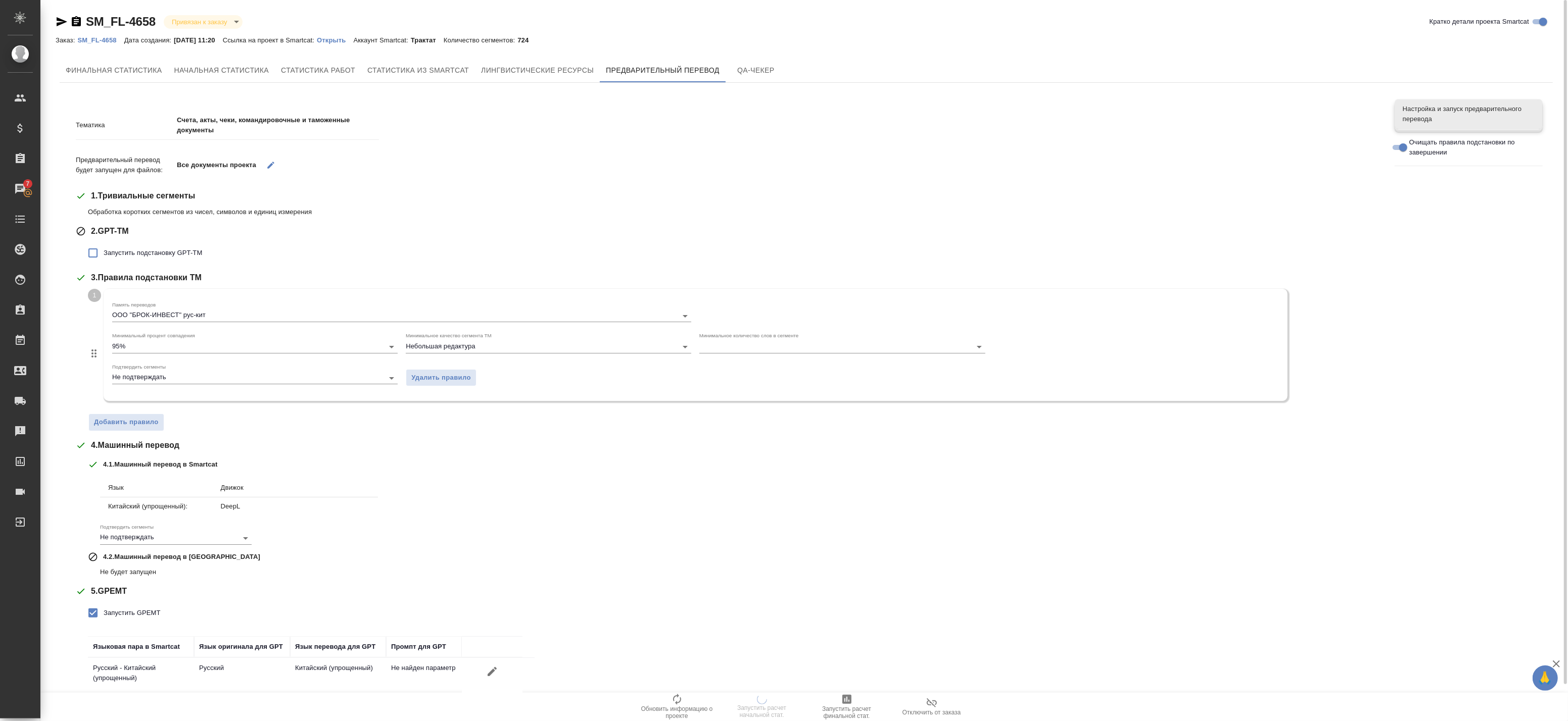
click at [137, 253] on span "Запустить подстановку GPT-TM" at bounding box center [153, 253] width 98 height 10
click at [104, 253] on input "Запустить подстановку GPT-TM" at bounding box center [93, 253] width 21 height 21
checkbox input "true"
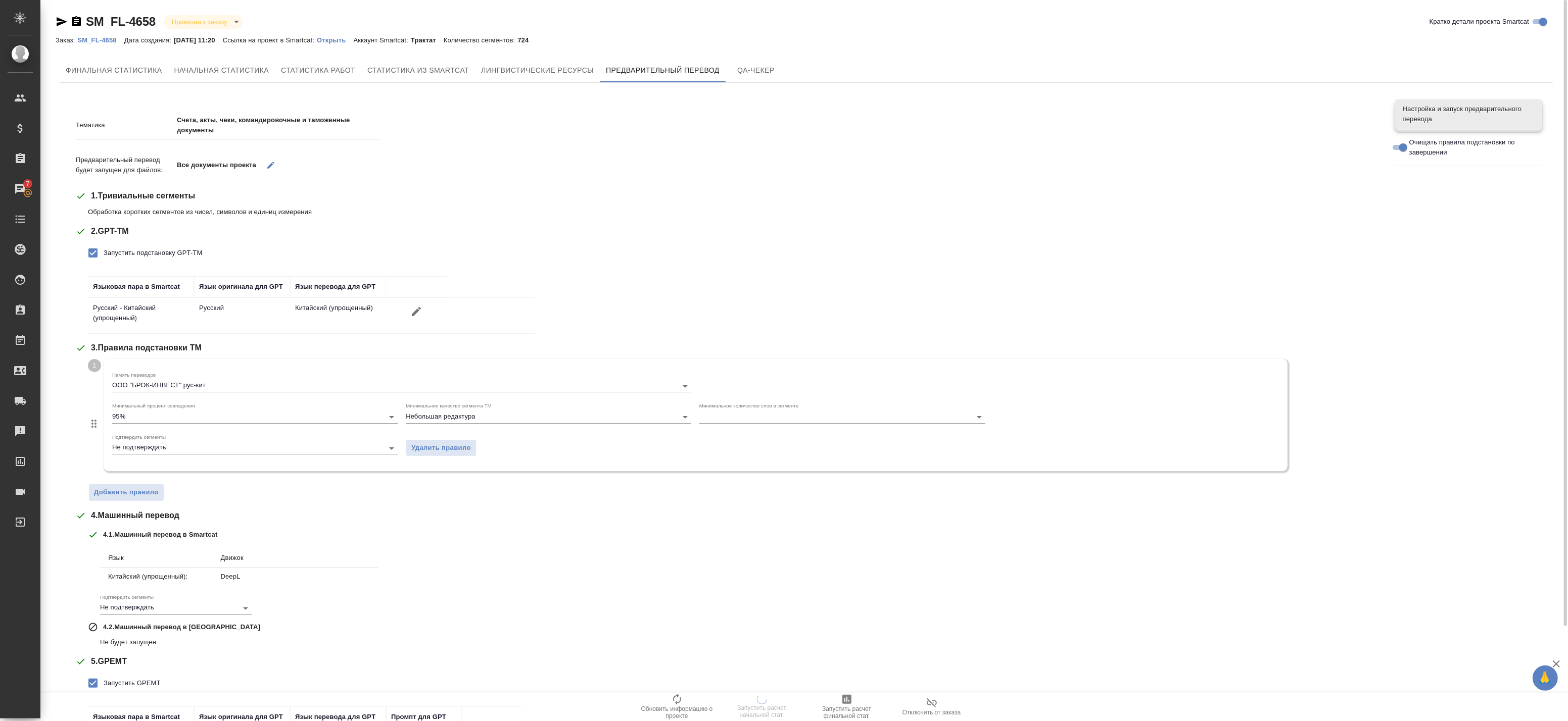
scroll to position [109, 0]
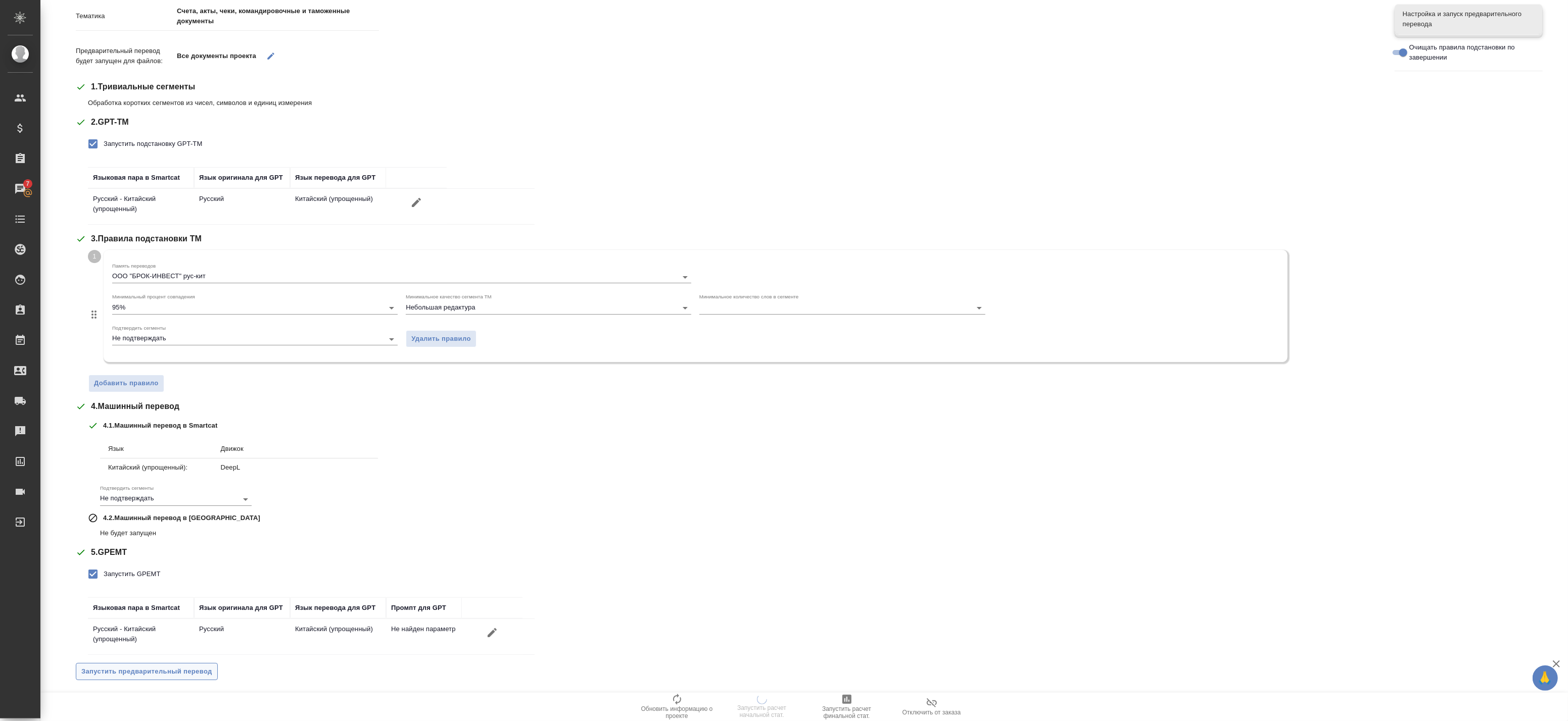
click at [150, 675] on span "Запустить предварительный перевод" at bounding box center [146, 672] width 131 height 12
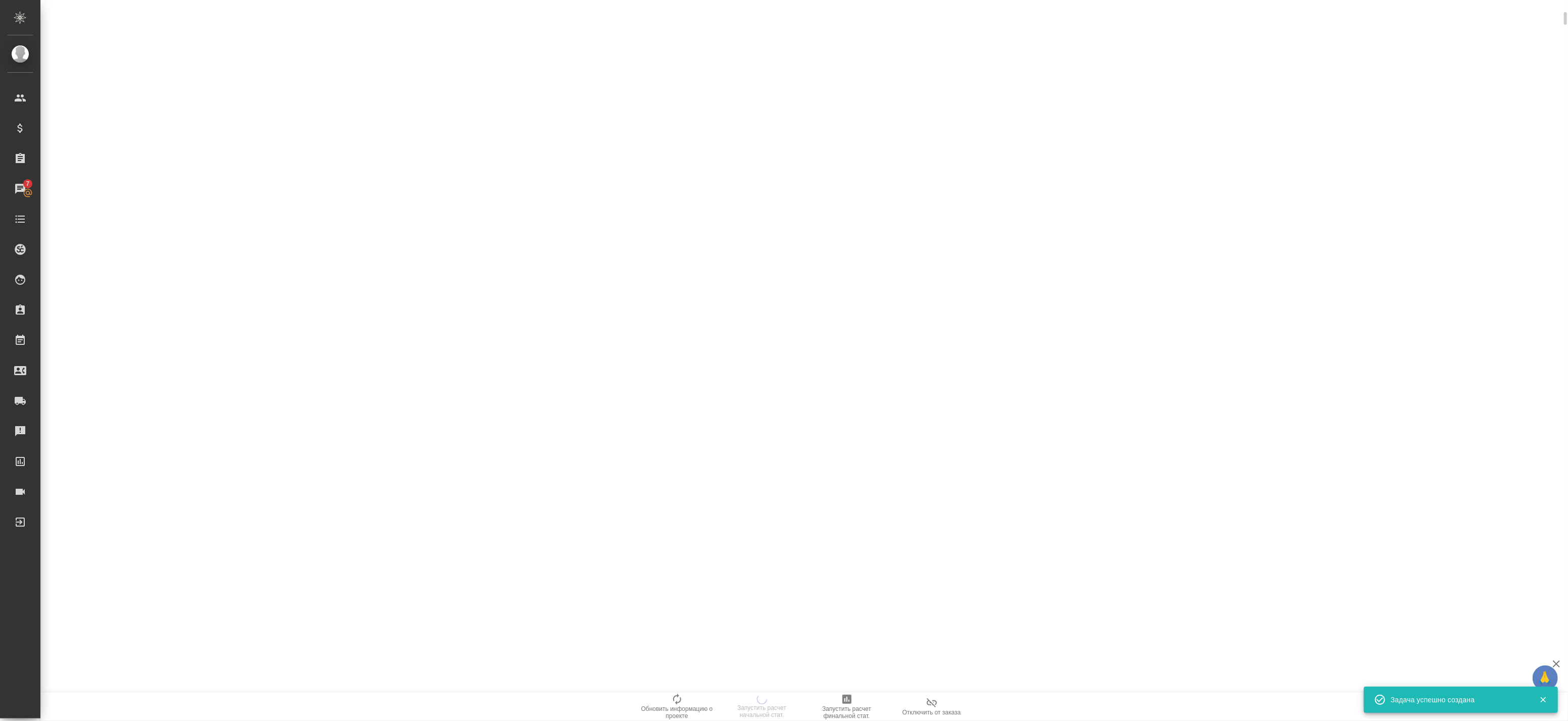
scroll to position [0, 0]
